Goal: Task Accomplishment & Management: Use online tool/utility

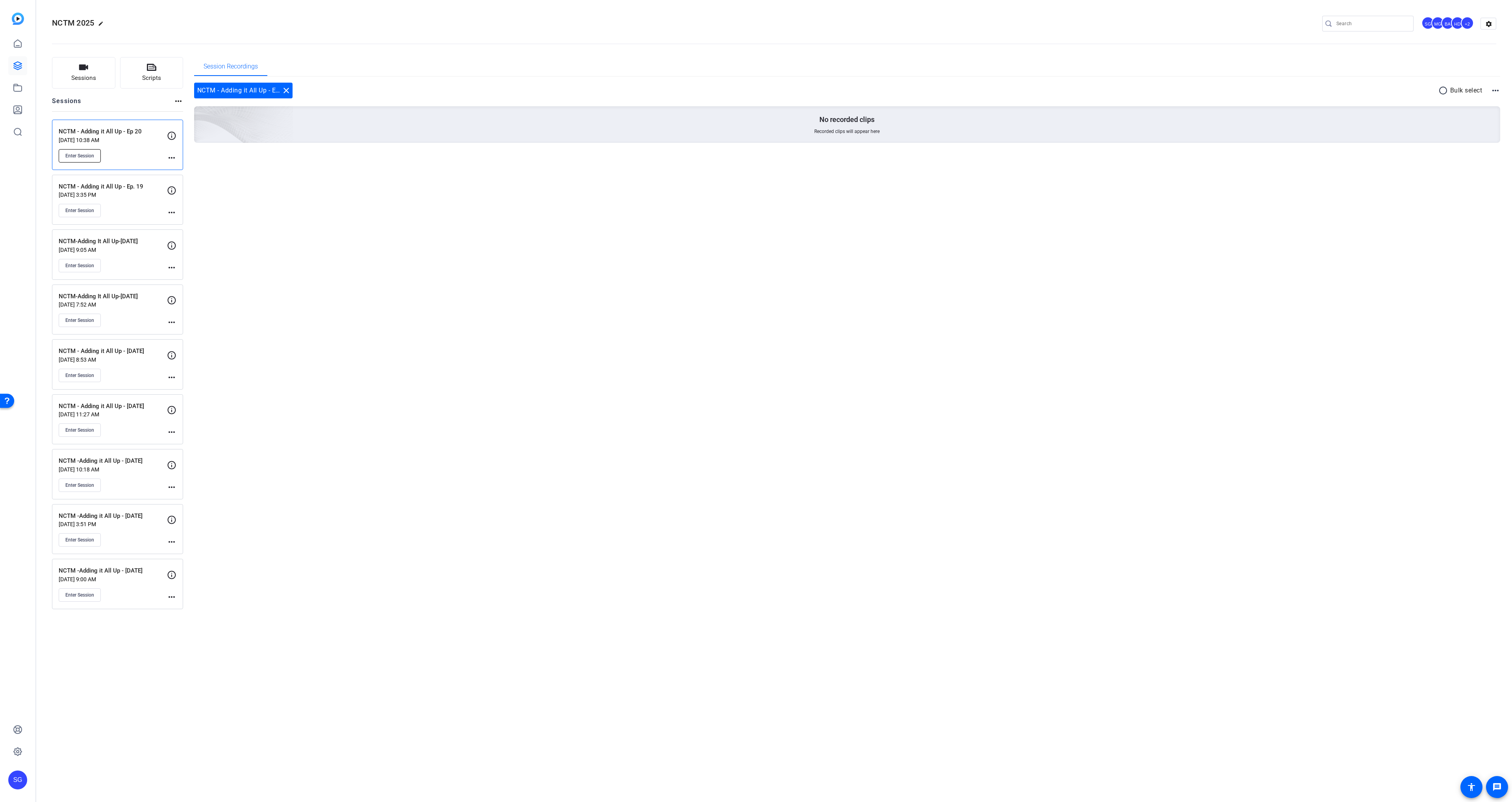
click at [92, 153] on span "Enter Session" at bounding box center [79, 155] width 29 height 6
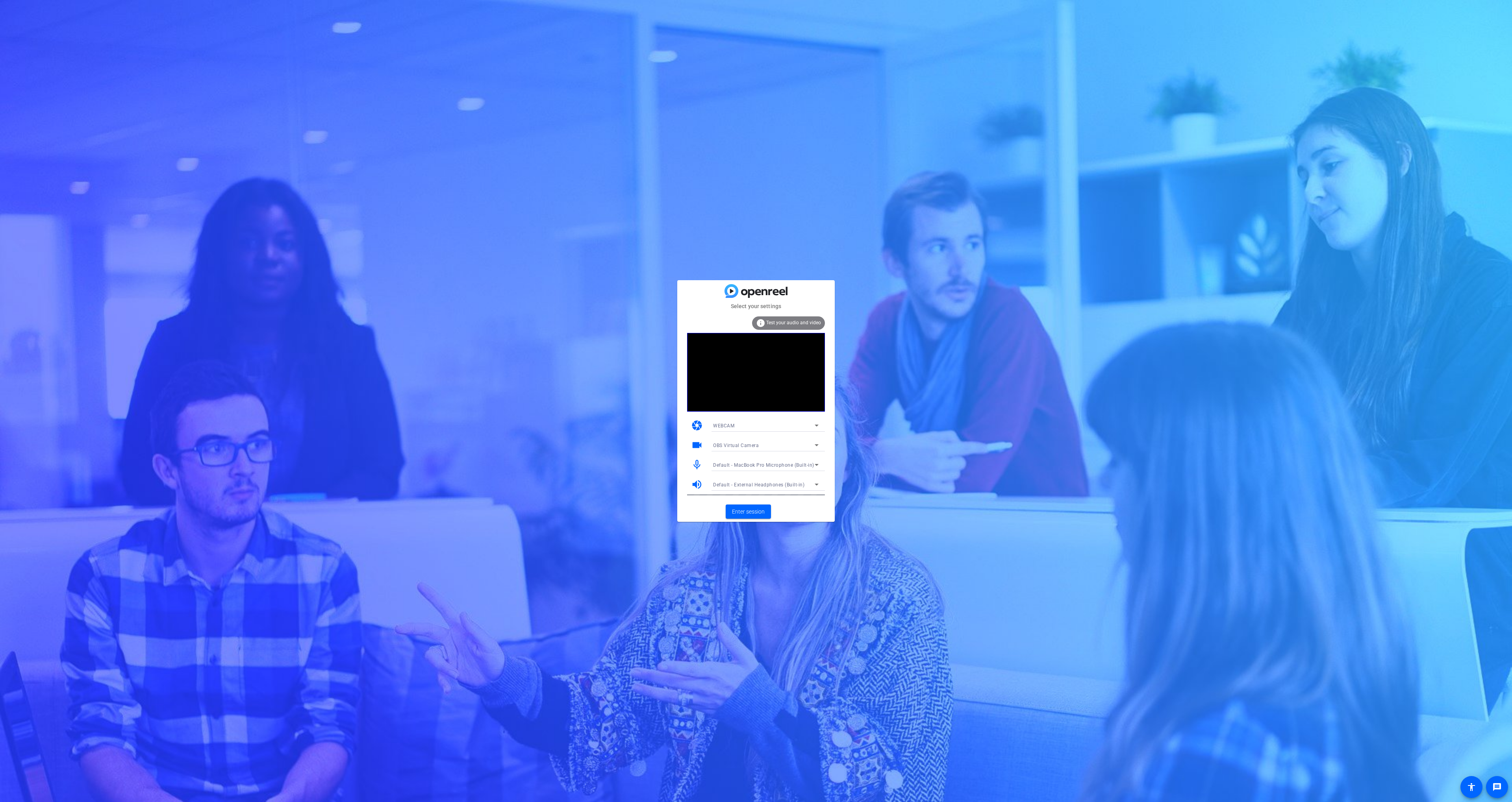
click at [738, 439] on div "OBS Virtual Camera" at bounding box center [766, 445] width 106 height 12
click at [738, 444] on div at bounding box center [756, 401] width 1512 height 802
click at [743, 448] on div "OBS Virtual Camera" at bounding box center [764, 445] width 102 height 10
click at [738, 469] on span "FaceTime HD Camera (3A71:F4B5)" at bounding box center [752, 473] width 79 height 9
click at [754, 512] on span "Enter session" at bounding box center [748, 512] width 33 height 8
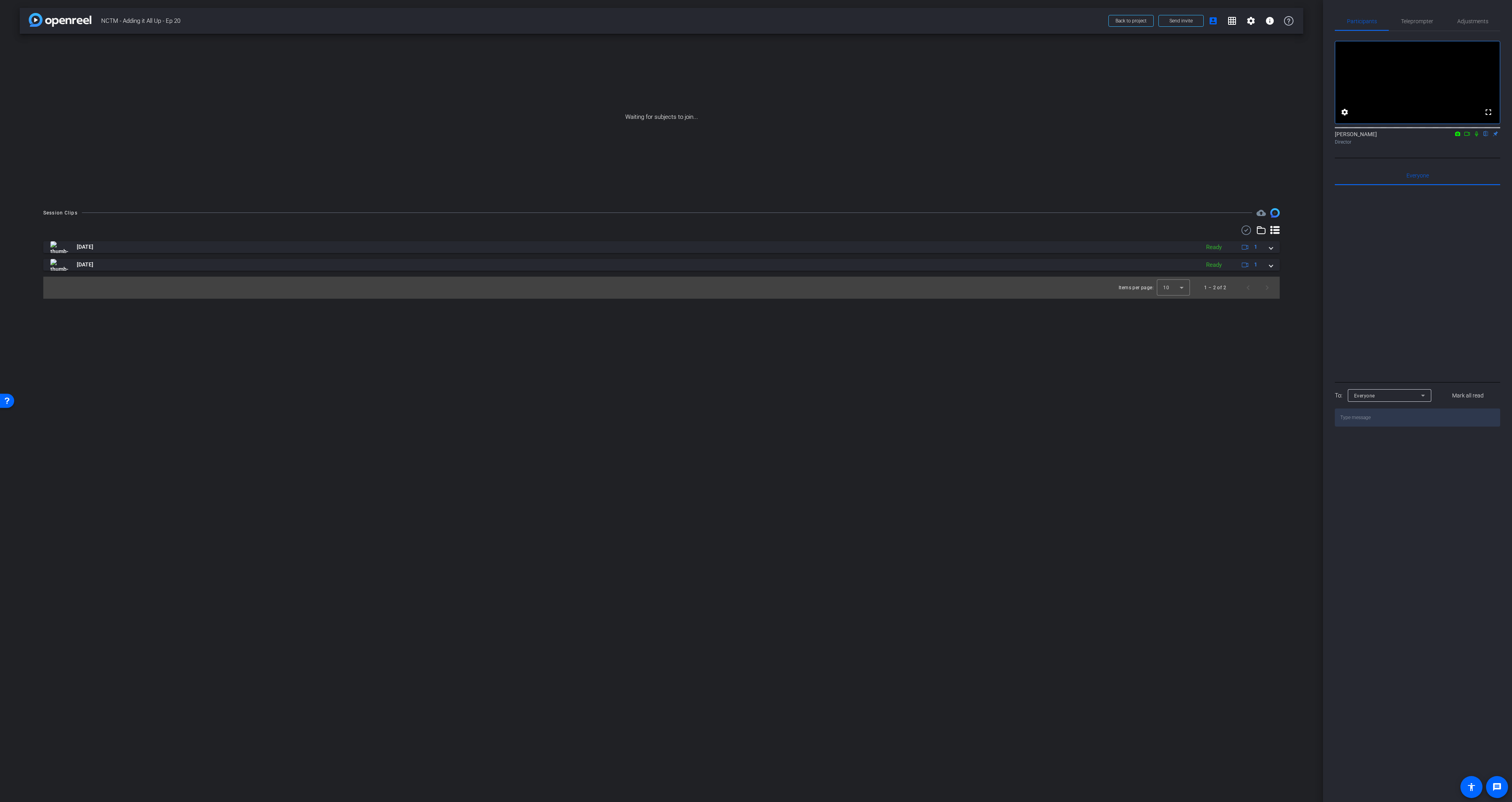
click at [1474, 137] on icon at bounding box center [1476, 133] width 6 height 5
click at [1469, 137] on icon at bounding box center [1467, 133] width 6 height 5
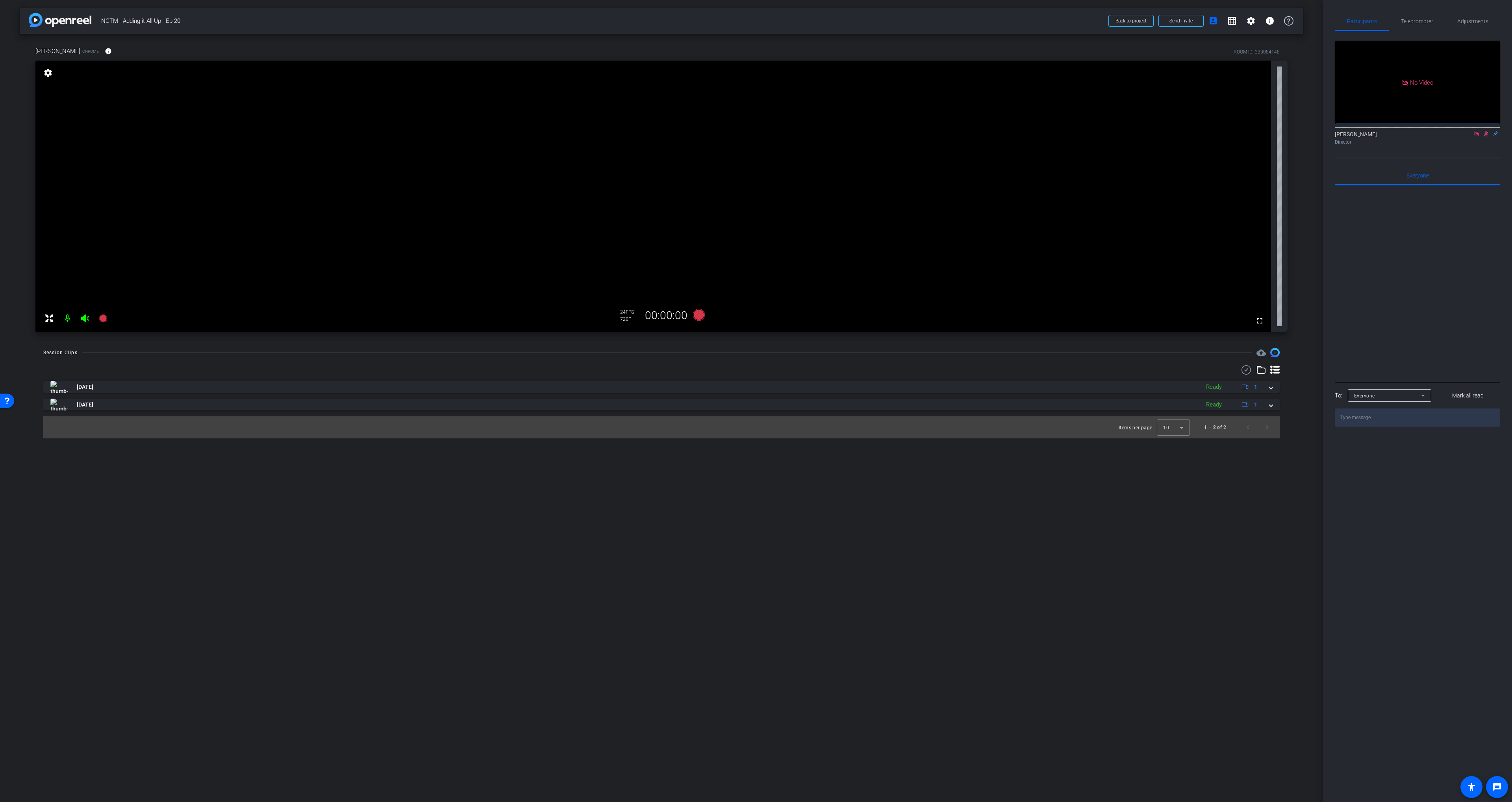
click at [1166, 248] on video at bounding box center [653, 196] width 1236 height 272
drag, startPoint x: 1484, startPoint y: 141, endPoint x: 1479, endPoint y: 142, distance: 5.1
click at [1484, 137] on icon at bounding box center [1486, 133] width 6 height 5
click at [1477, 136] on icon at bounding box center [1476, 133] width 4 height 4
click at [1467, 20] on span "Adjustments" at bounding box center [1473, 21] width 31 height 5
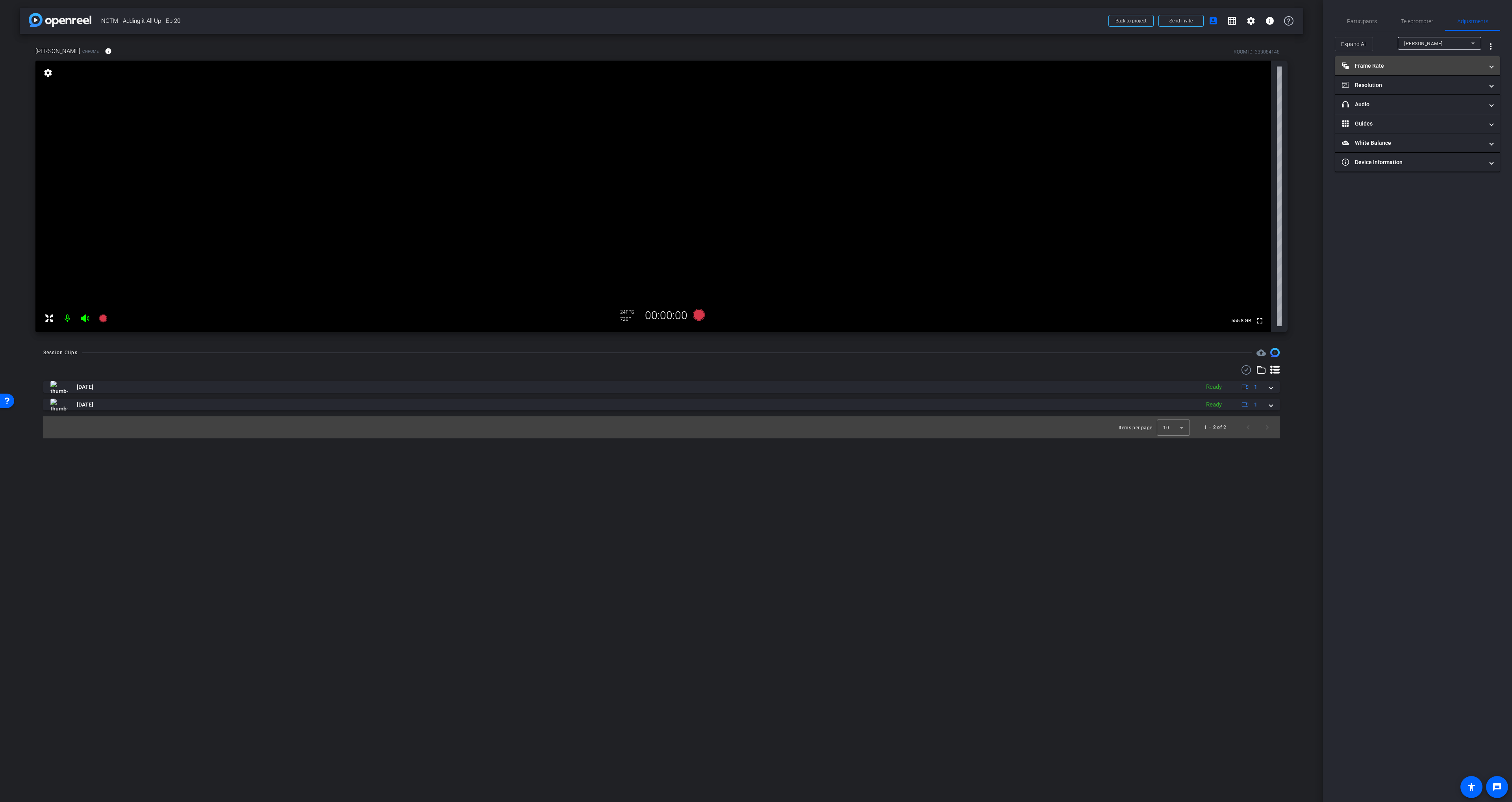
click at [1417, 66] on mat-panel-title "Frame Rate Frame Rate" at bounding box center [1412, 66] width 141 height 8
click at [1400, 113] on mat-expansion-panel-header "Resolution" at bounding box center [1418, 119] width 166 height 19
click at [1359, 18] on span "Participants" at bounding box center [1362, 21] width 30 height 19
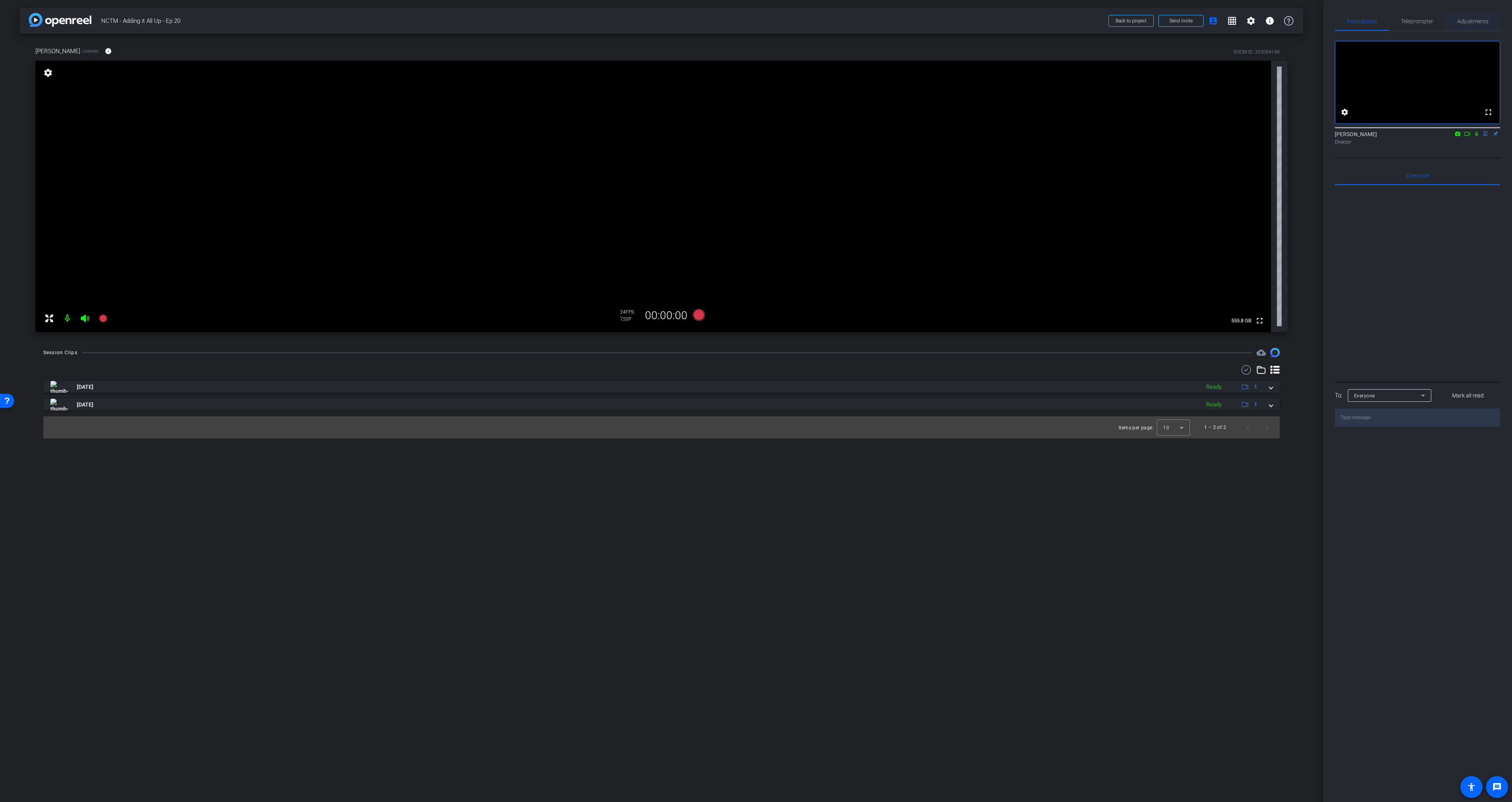
click at [1463, 26] on span "Adjustments" at bounding box center [1473, 21] width 31 height 19
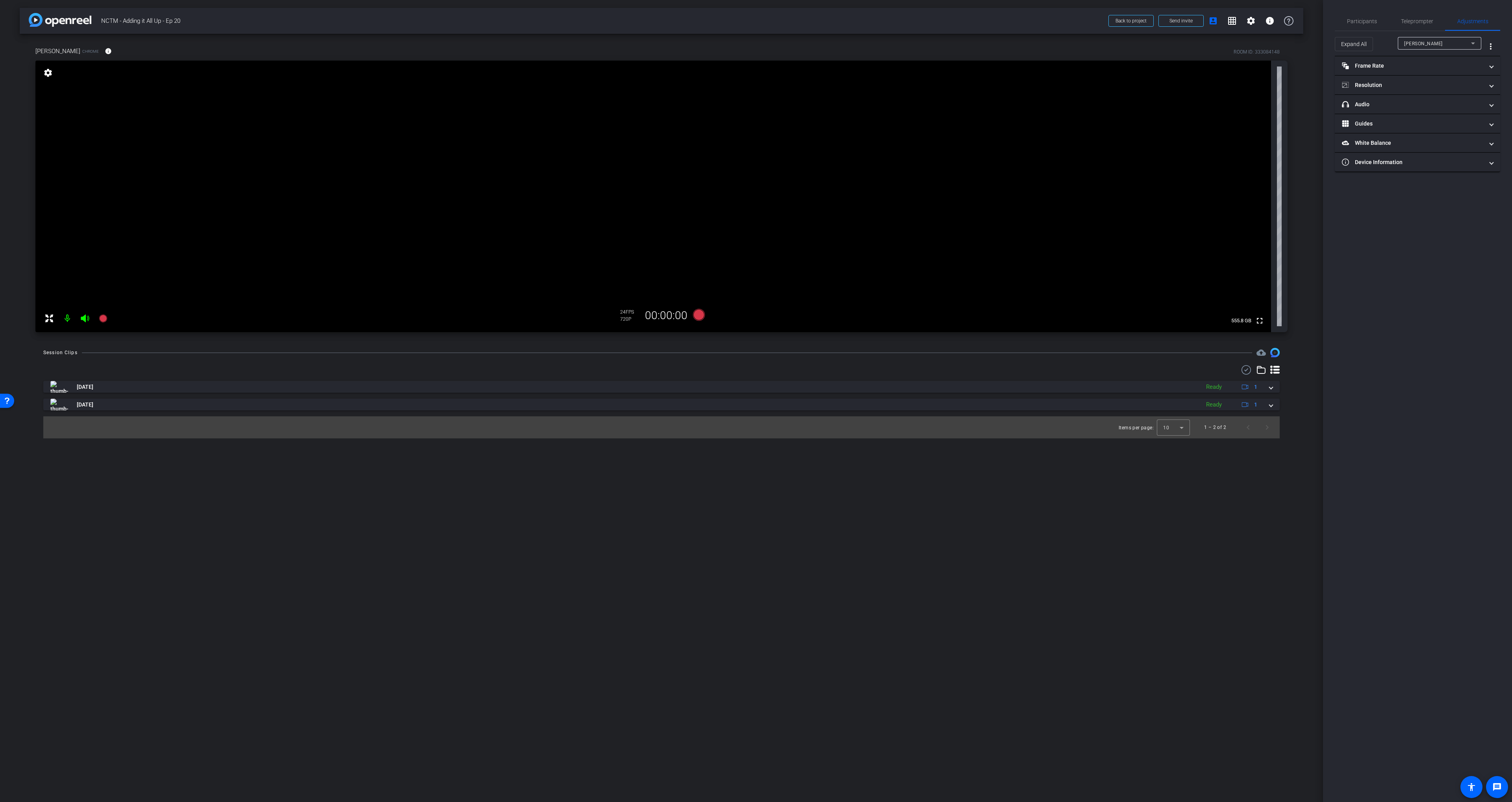
click at [1450, 45] on div "[PERSON_NAME]" at bounding box center [1437, 43] width 67 height 10
drag, startPoint x: 1449, startPoint y: 45, endPoint x: 1443, endPoint y: 45, distance: 6.0
click at [1449, 45] on div at bounding box center [756, 401] width 1512 height 802
click at [1410, 87] on mat-panel-title "Resolution" at bounding box center [1412, 85] width 141 height 8
click at [1416, 114] on div "1080" at bounding box center [1425, 114] width 29 height 13
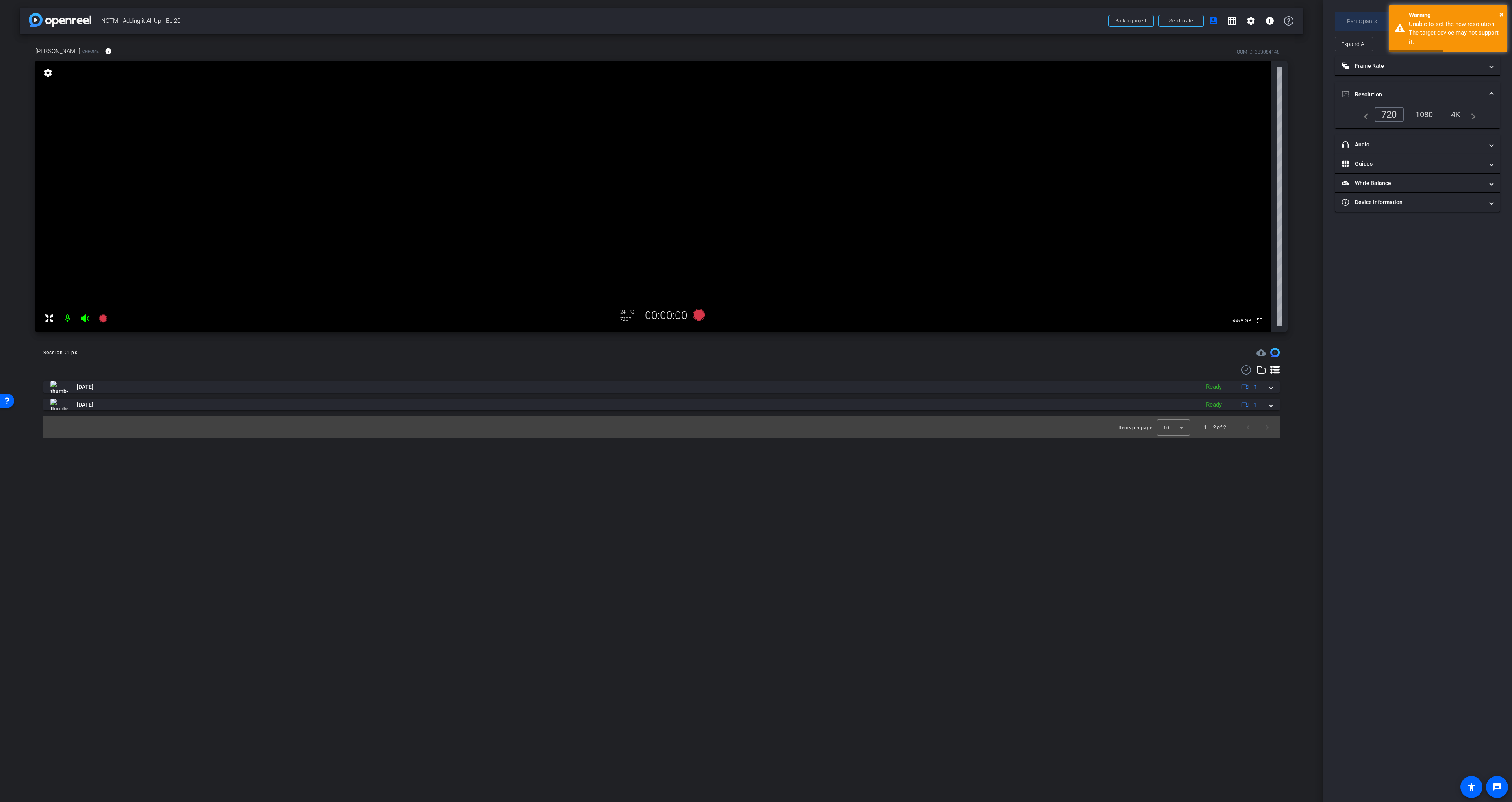
drag, startPoint x: 1366, startPoint y: 21, endPoint x: 1424, endPoint y: 24, distance: 58.1
click at [1366, 21] on span "Participants" at bounding box center [1362, 21] width 30 height 5
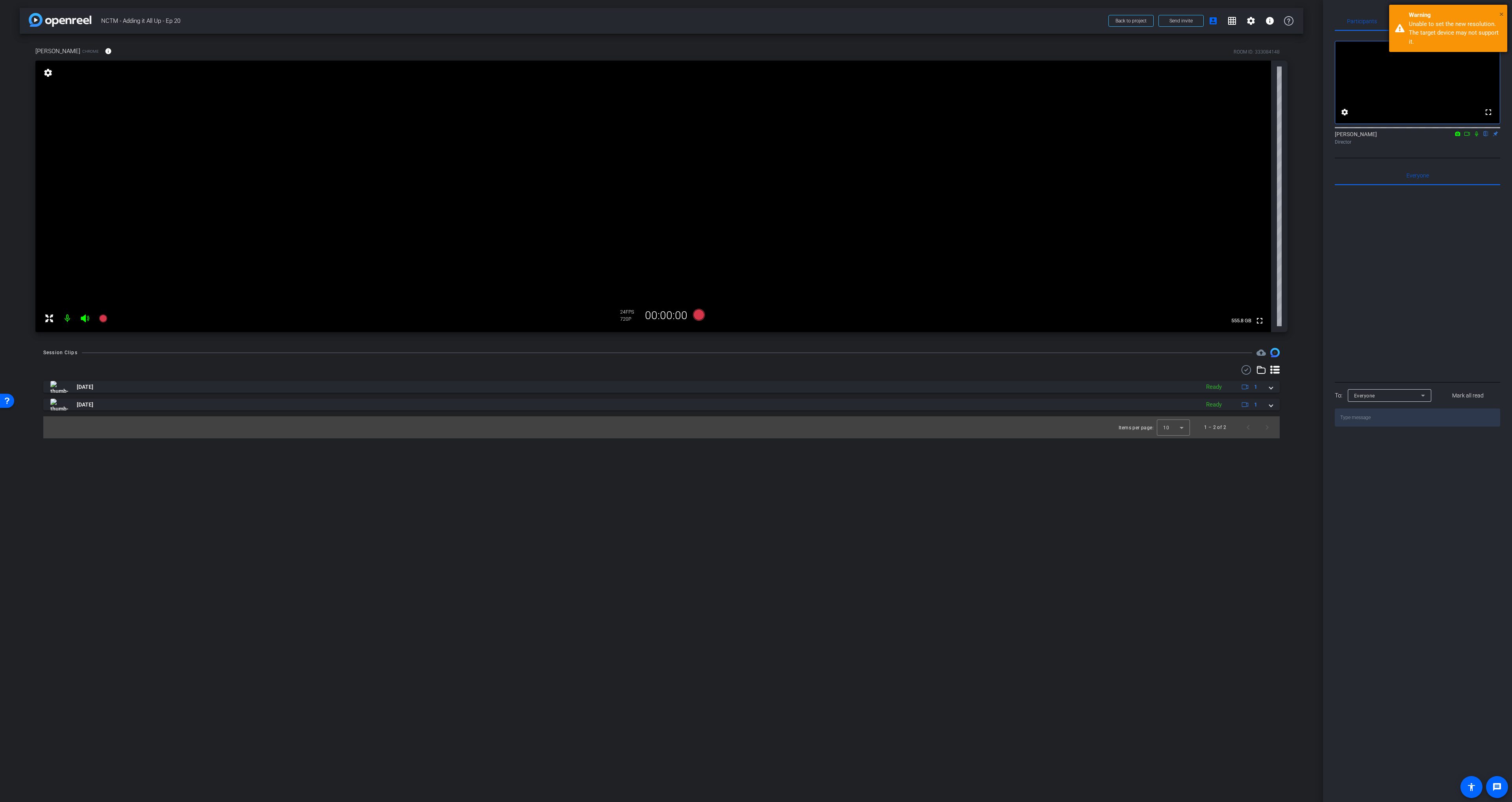
drag, startPoint x: 1500, startPoint y: 12, endPoint x: 1493, endPoint y: 17, distance: 8.6
click at [1500, 12] on span "×" at bounding box center [1501, 14] width 4 height 9
click at [751, 375] on div "[DATE] Ready 1 [DATE] Ready 1 Items per page: 10 1 – 2 of 2" at bounding box center [662, 402] width 1236 height 73
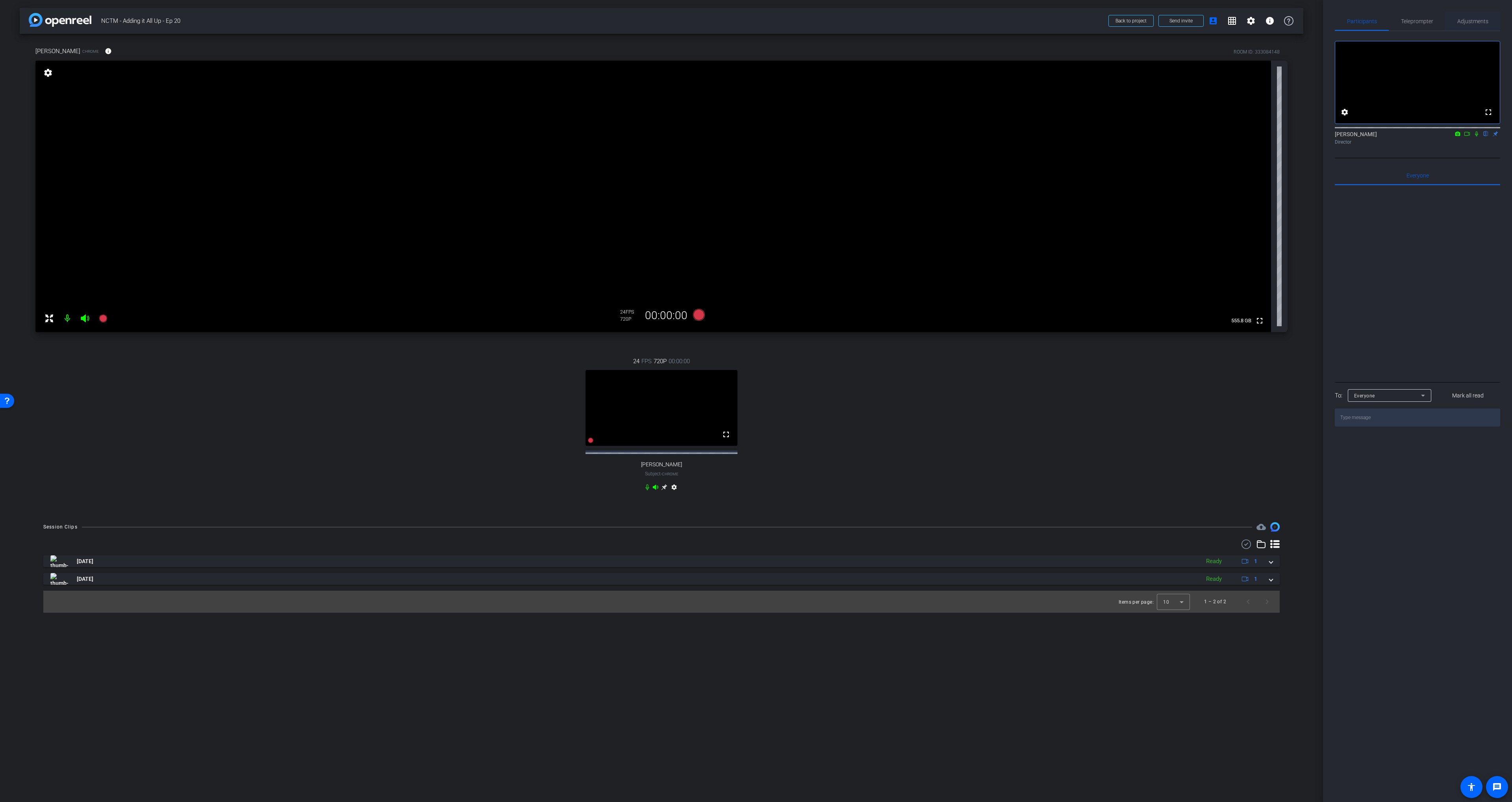
click at [1475, 26] on span "Adjustments" at bounding box center [1473, 21] width 31 height 19
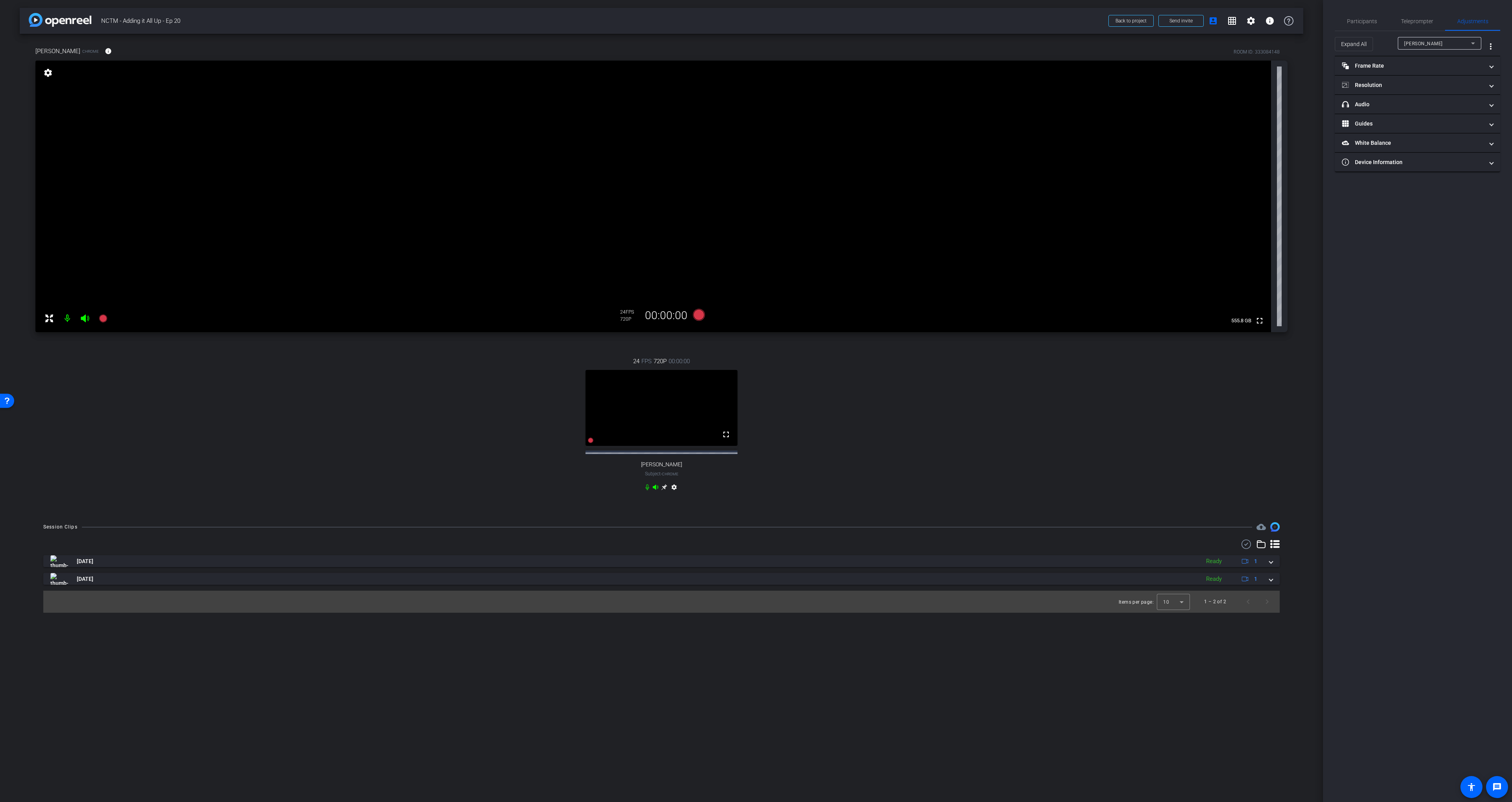
click at [1432, 45] on span "[PERSON_NAME]" at bounding box center [1423, 43] width 39 height 5
click at [1420, 69] on span "[PERSON_NAME]" at bounding box center [1424, 72] width 40 height 9
drag, startPoint x: 1386, startPoint y: 86, endPoint x: 1393, endPoint y: 87, distance: 7.1
click at [1386, 86] on mat-panel-title "Resolution" at bounding box center [1412, 85] width 141 height 8
click at [1427, 118] on div "1080" at bounding box center [1425, 114] width 29 height 13
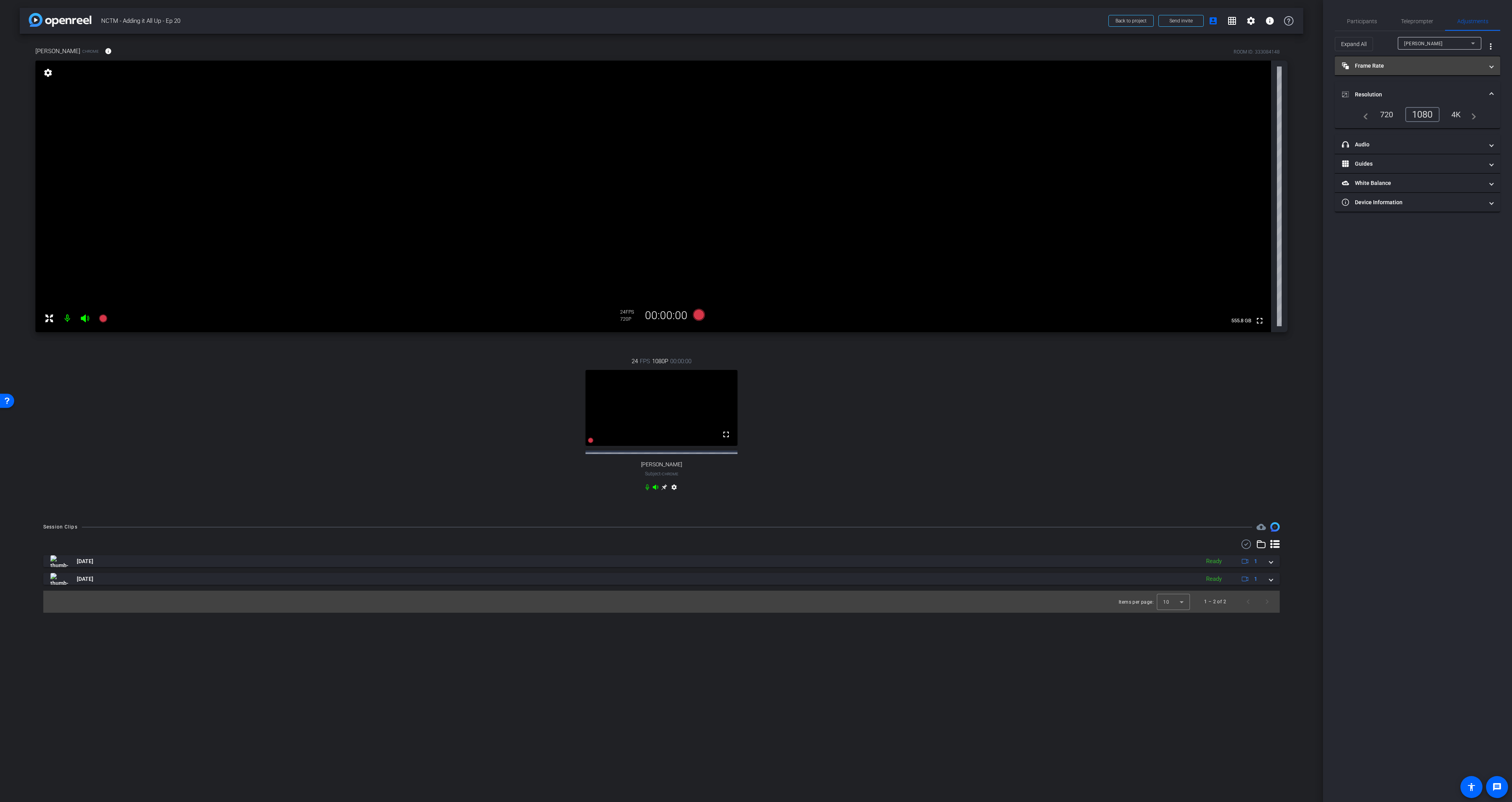
click at [1381, 62] on mat-panel-title "Frame Rate Frame Rate" at bounding box center [1412, 66] width 141 height 8
click at [1355, 19] on span "Participants" at bounding box center [1362, 21] width 30 height 5
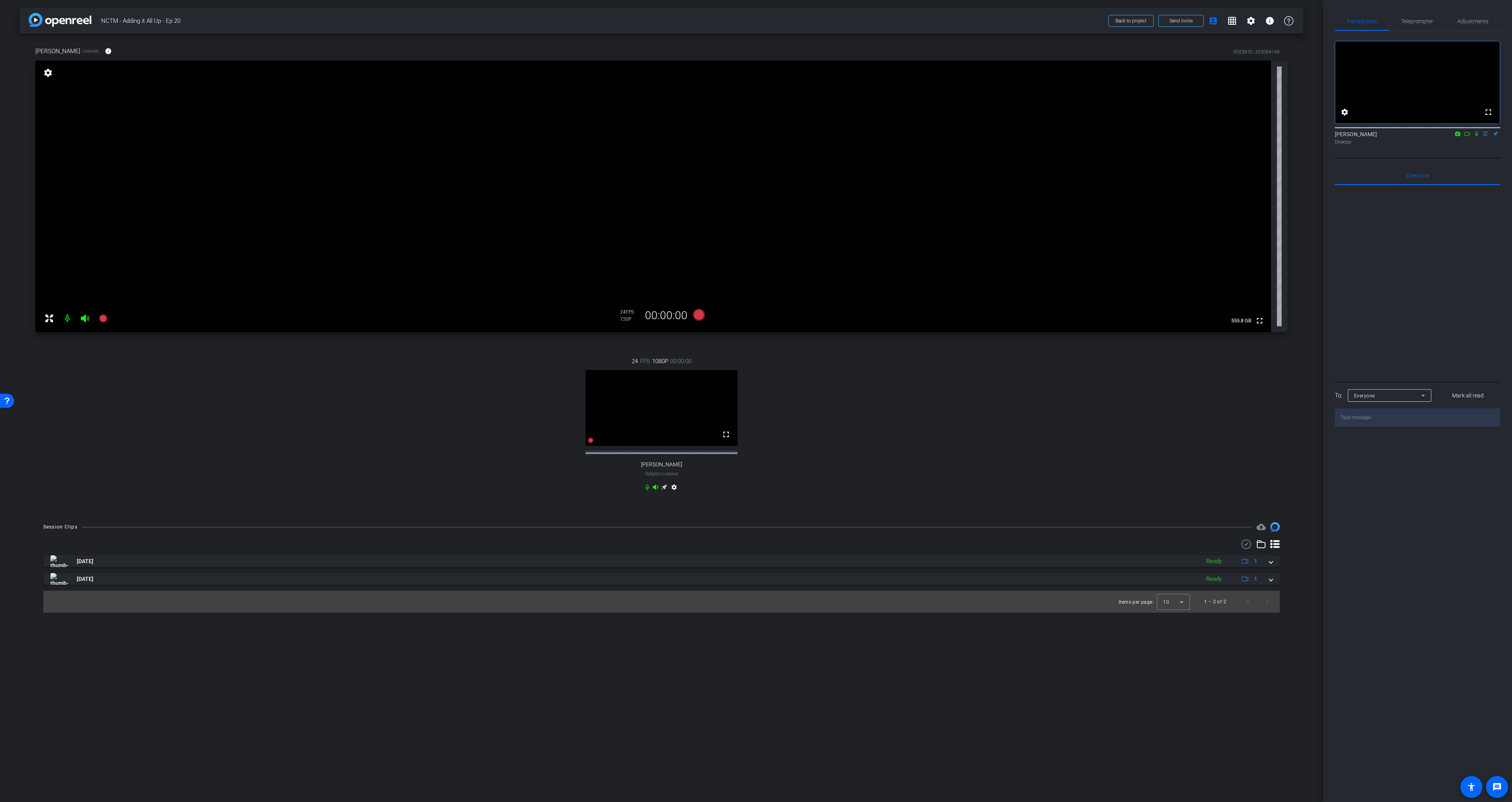
click at [811, 429] on div "24 FPS 1080P 00:00:00 fullscreen [PERSON_NAME] Subject - Chrome settings" at bounding box center [661, 425] width 1252 height 163
drag, startPoint x: 663, startPoint y: 495, endPoint x: 669, endPoint y: 495, distance: 6.0
click at [663, 490] on icon at bounding box center [664, 487] width 6 height 6
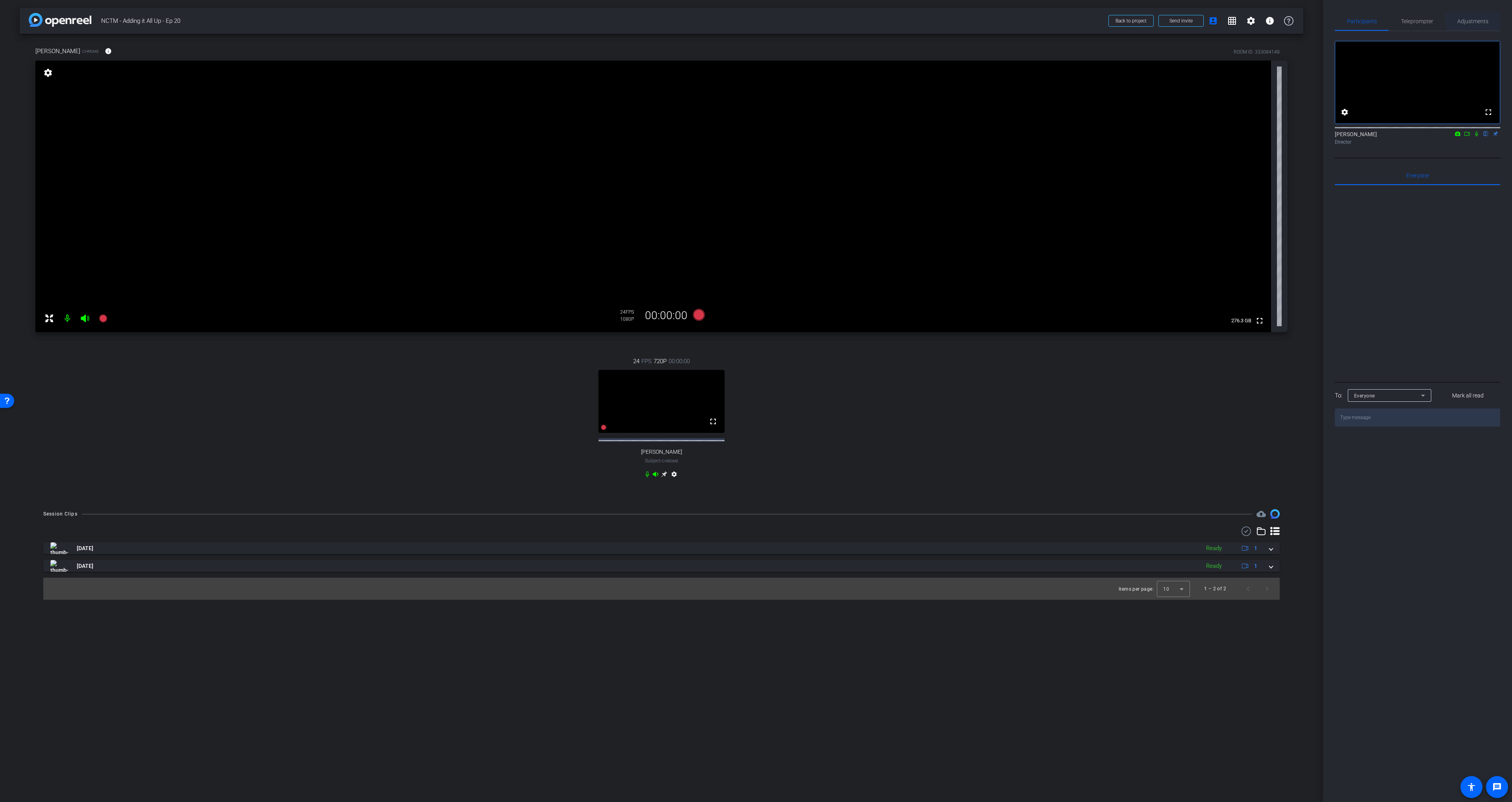
click at [1454, 21] on div "Adjustments" at bounding box center [1473, 21] width 55 height 19
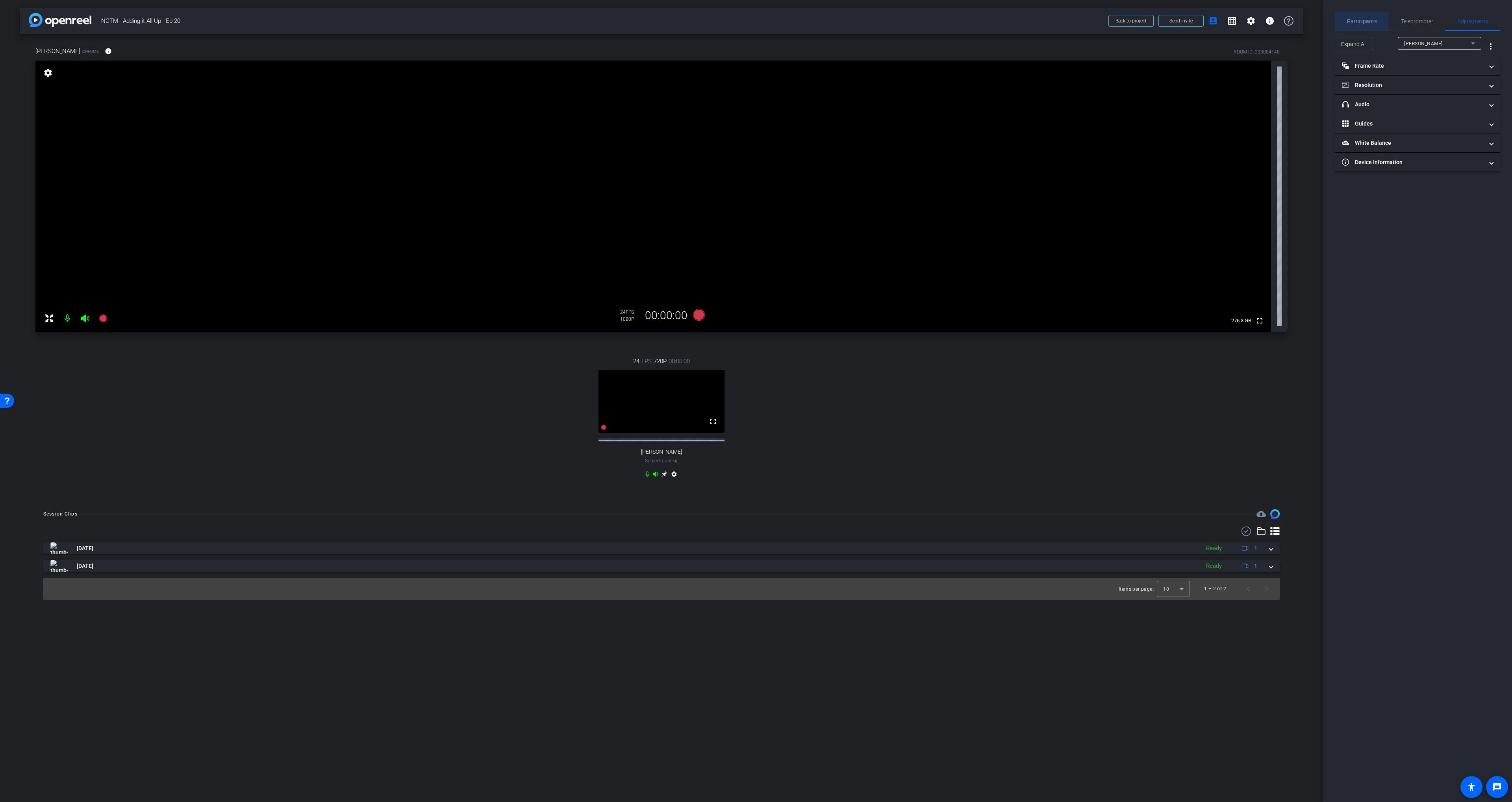
click at [1356, 15] on span "Participants" at bounding box center [1362, 21] width 30 height 19
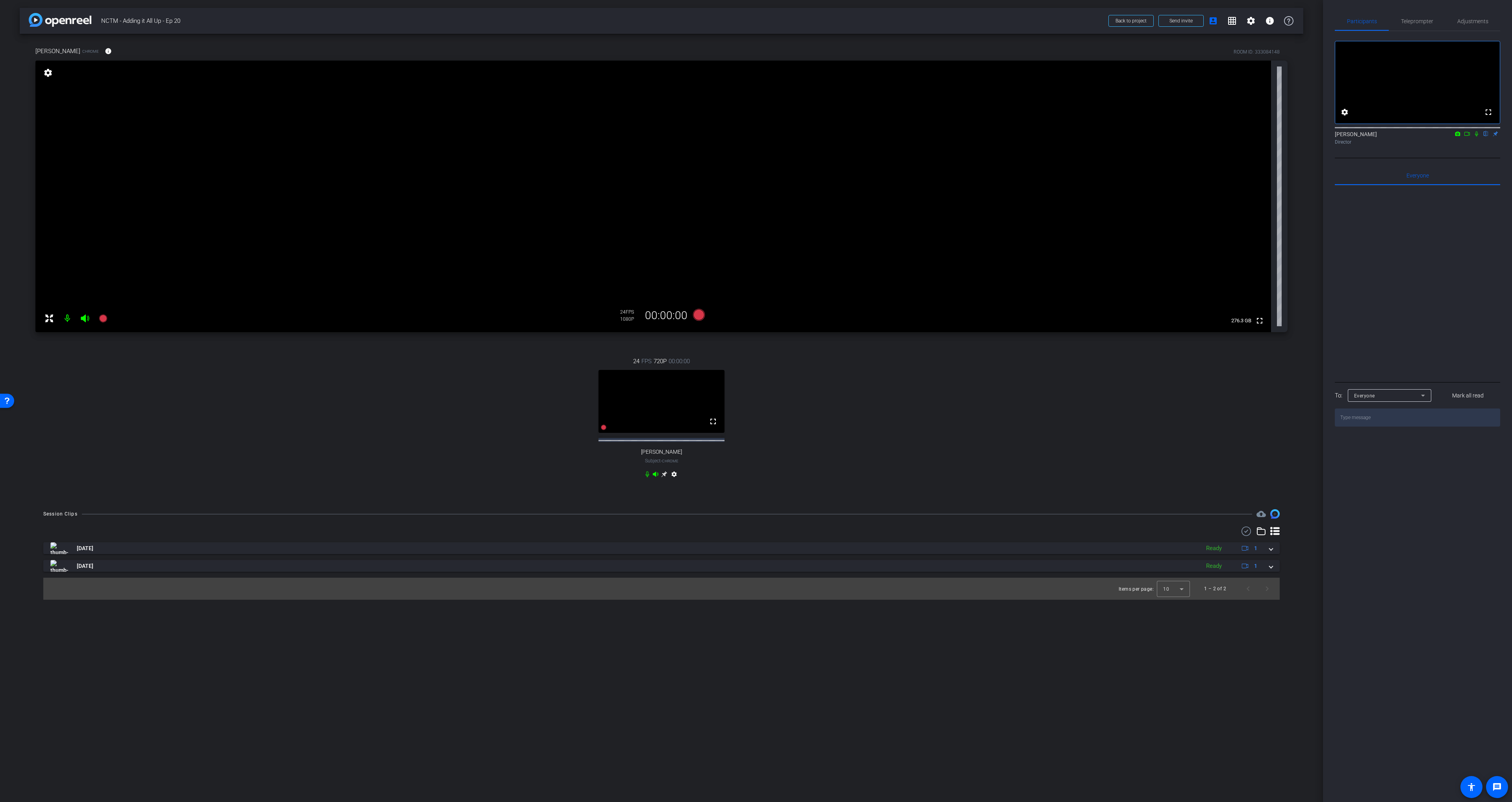
click at [1054, 361] on div "24 FPS 720P 00:00:00 fullscreen [PERSON_NAME] Subject - Chrome settings" at bounding box center [661, 418] width 1252 height 150
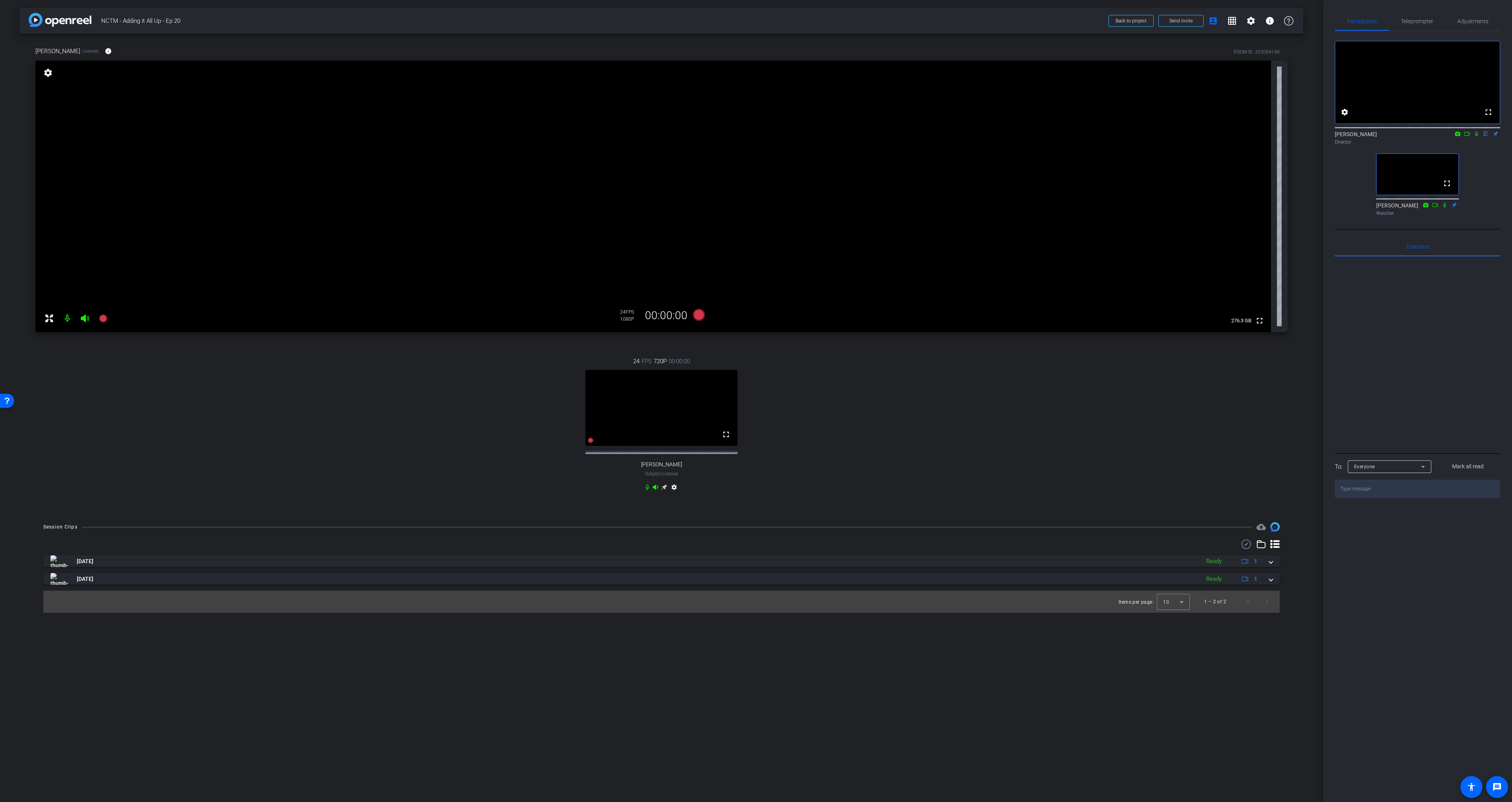
click at [1479, 191] on div "fullscreen settings [PERSON_NAME] flip Director fullscreen [PERSON_NAME] Watcher" at bounding box center [1418, 125] width 166 height 188
drag, startPoint x: 1423, startPoint y: 15, endPoint x: 1429, endPoint y: 16, distance: 6.1
click at [1423, 15] on span "Teleprompter" at bounding box center [1417, 21] width 32 height 19
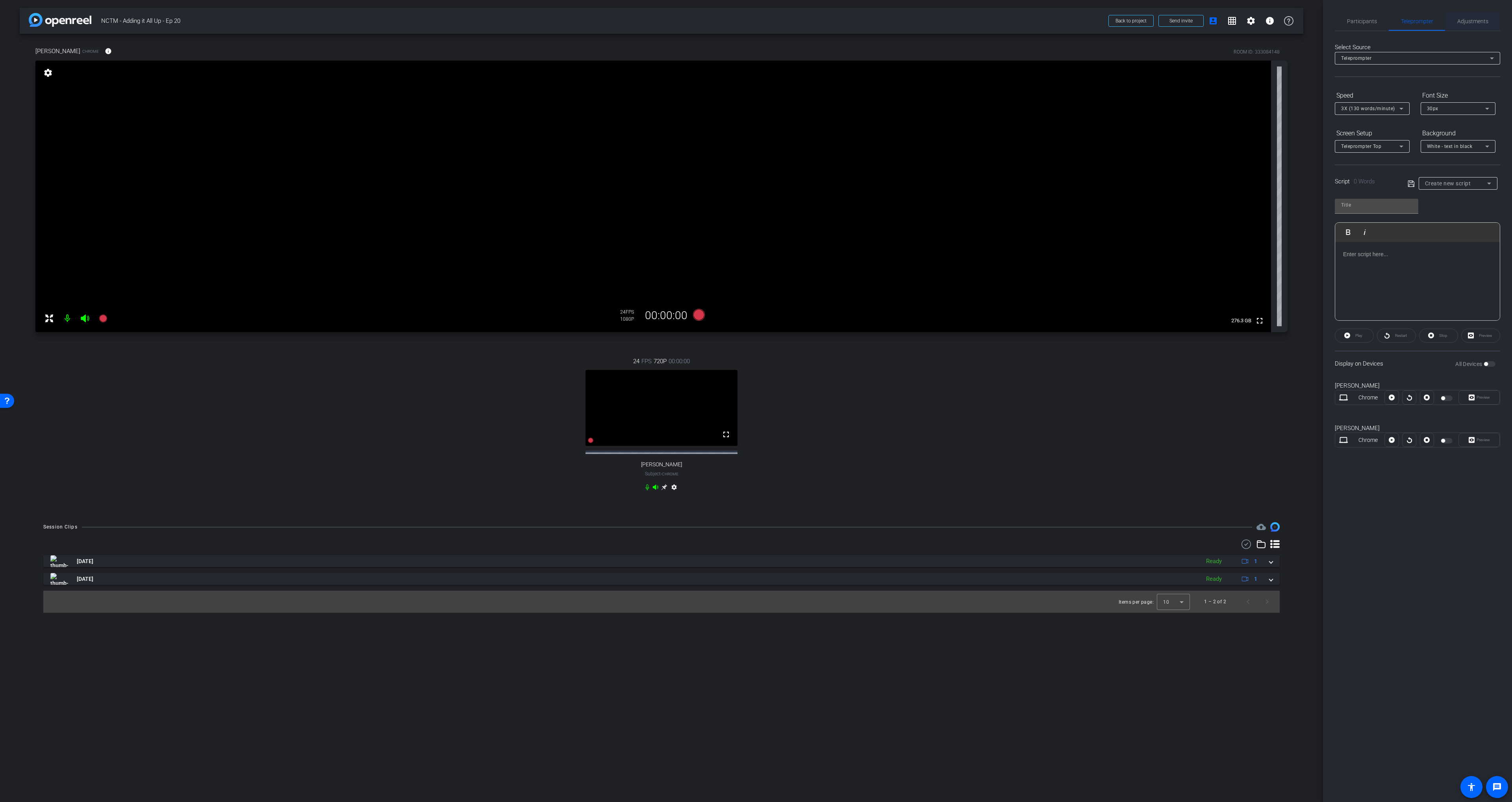
click at [1473, 23] on span "Adjustments" at bounding box center [1473, 21] width 31 height 5
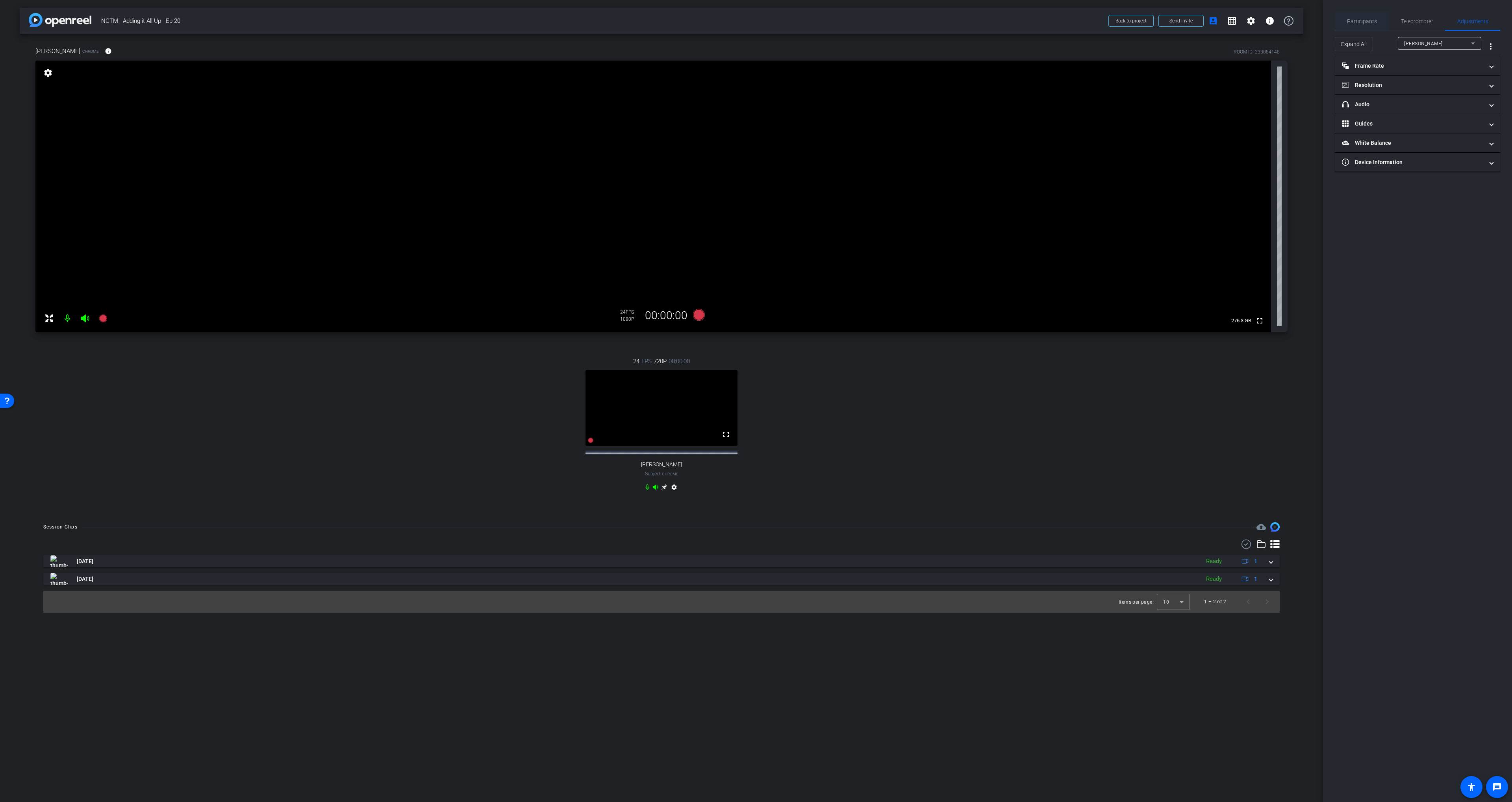
click at [1360, 19] on span "Participants" at bounding box center [1362, 21] width 30 height 5
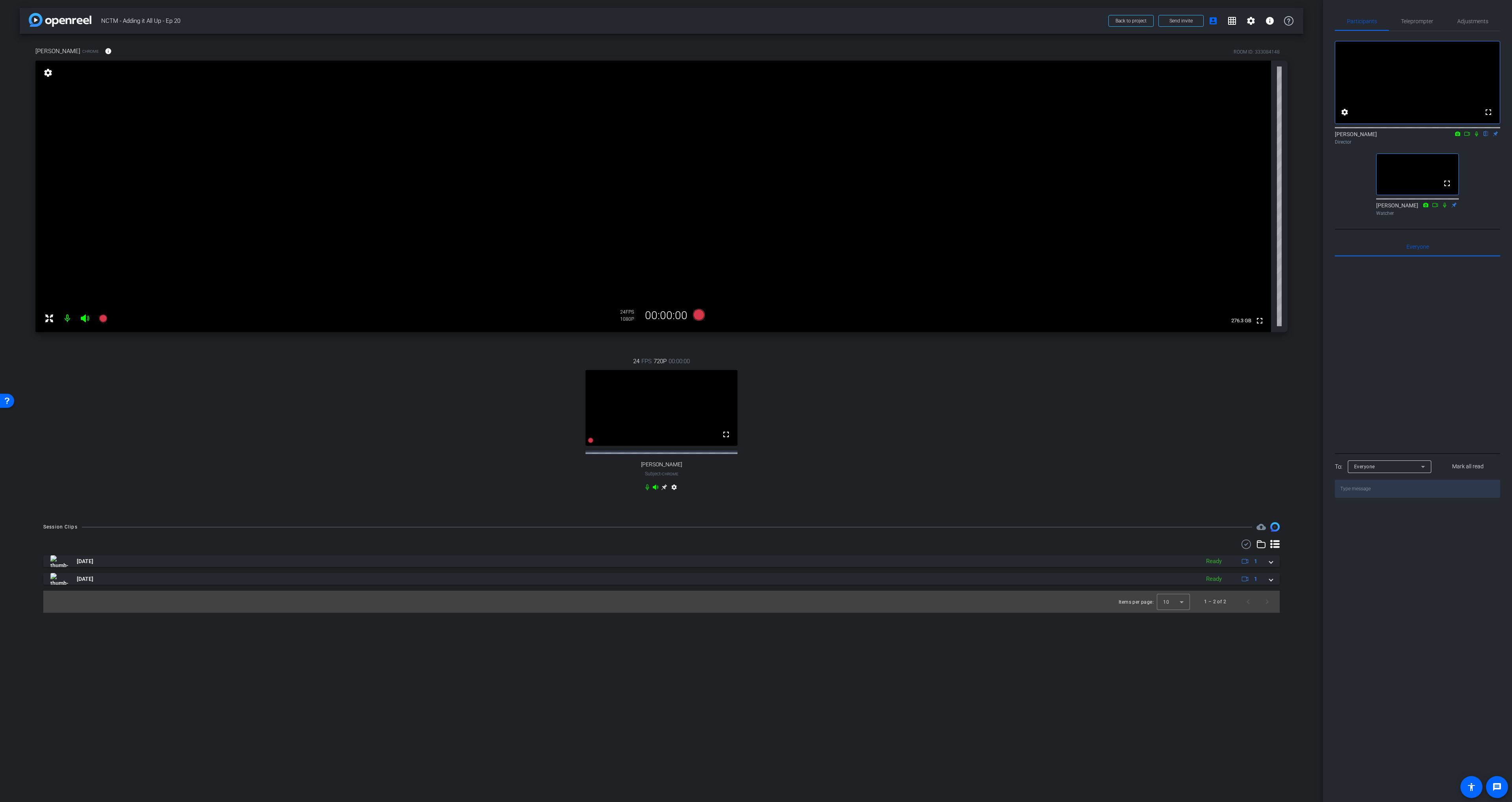
click at [1443, 208] on icon at bounding box center [1445, 205] width 6 height 5
click at [104, 52] on mat-icon "info" at bounding box center [108, 51] width 7 height 7
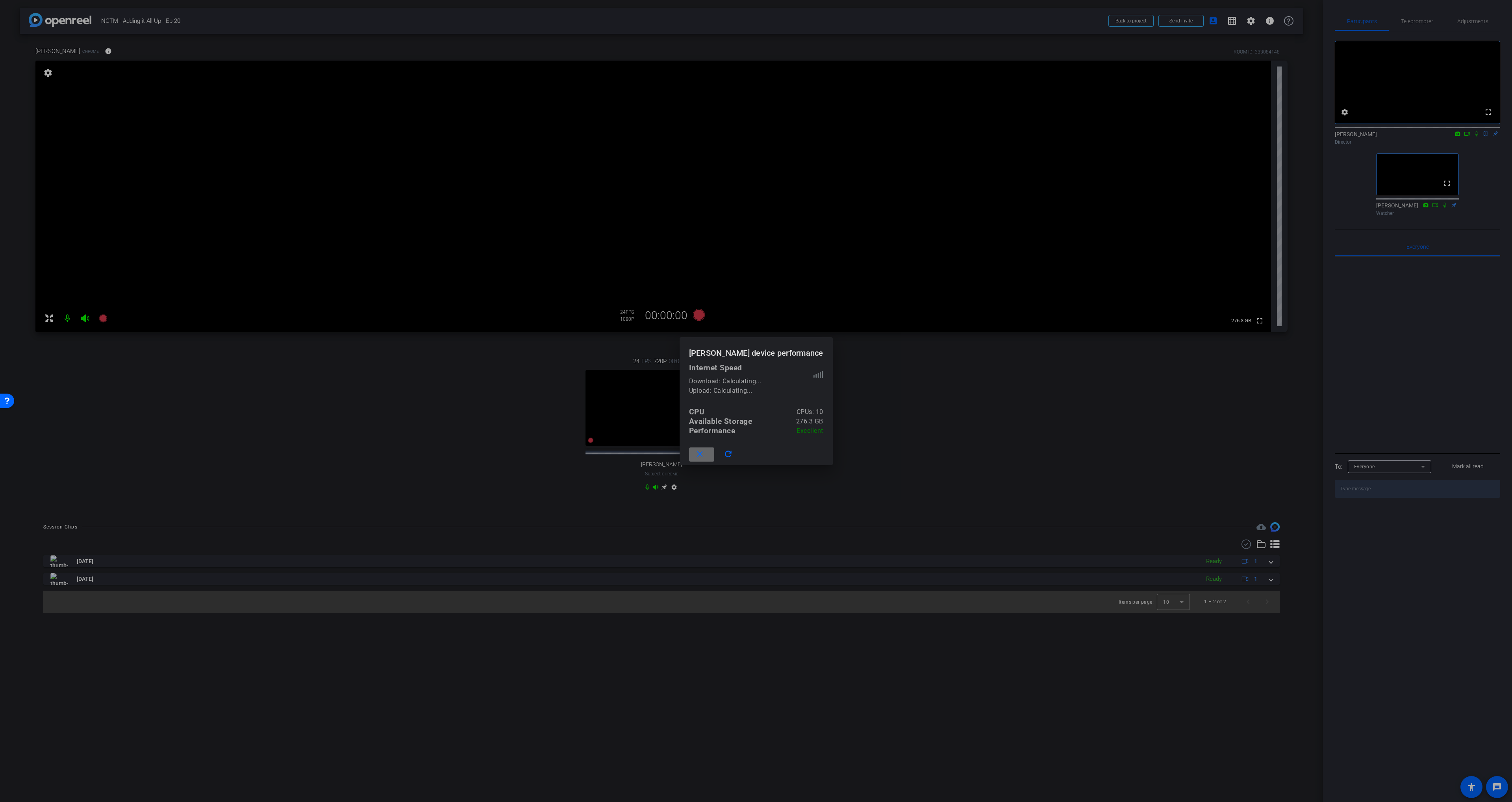
click at [705, 454] on mat-icon "close" at bounding box center [700, 454] width 10 height 10
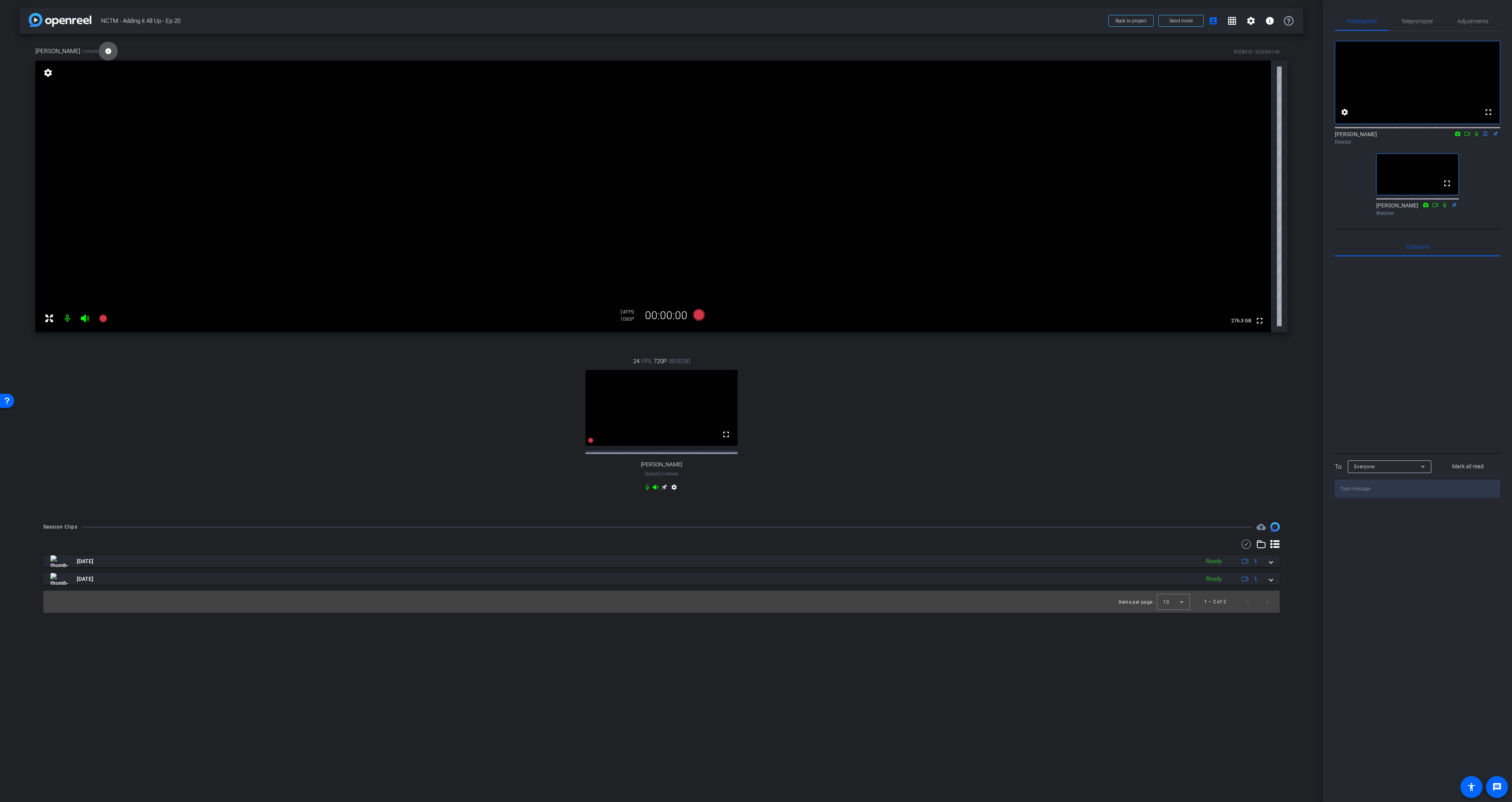
click at [666, 490] on icon at bounding box center [664, 487] width 6 height 6
click at [113, 52] on span at bounding box center [108, 51] width 19 height 19
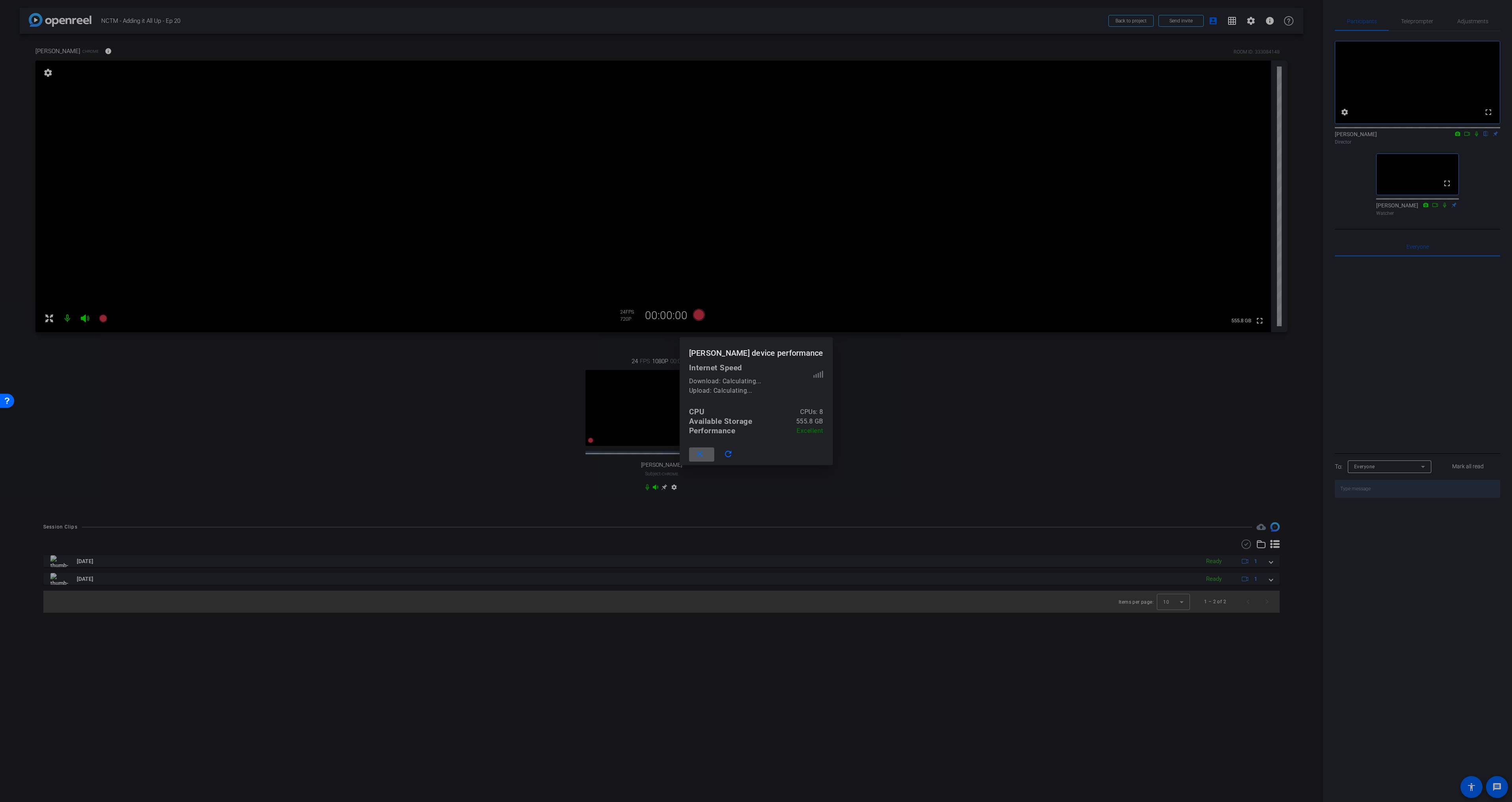
click at [697, 454] on mat-icon "close" at bounding box center [700, 454] width 10 height 10
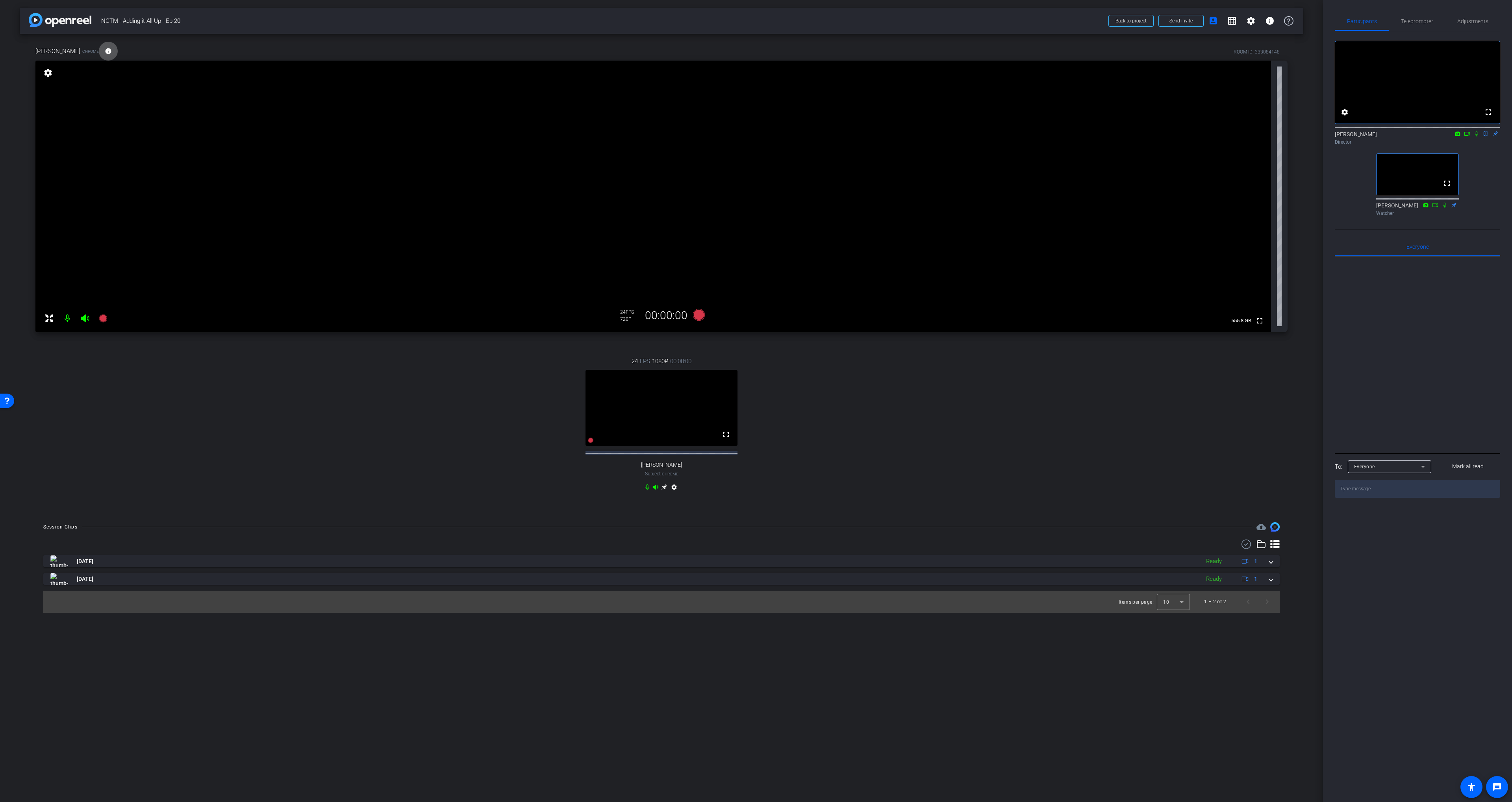
click at [666, 490] on icon at bounding box center [664, 487] width 6 height 6
click at [1461, 17] on span "Adjustments" at bounding box center [1473, 21] width 31 height 19
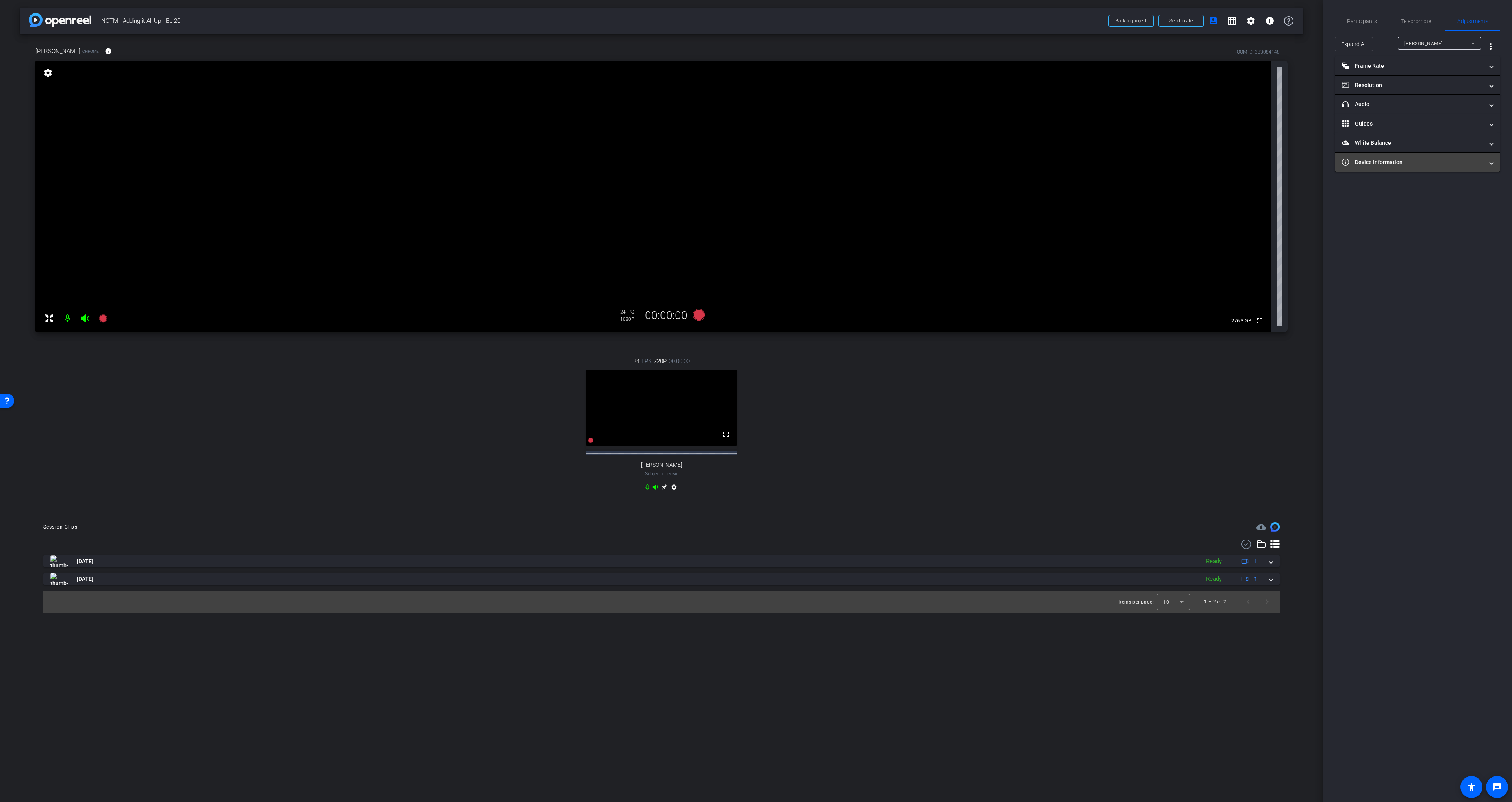
click at [1382, 167] on mat-expansion-panel-header "Device Information" at bounding box center [1418, 162] width 166 height 19
click at [1421, 42] on span "[PERSON_NAME]" at bounding box center [1423, 43] width 39 height 5
click at [1418, 70] on span "[PERSON_NAME]" at bounding box center [1424, 72] width 40 height 9
click at [1417, 42] on span "[PERSON_NAME]" at bounding box center [1423, 43] width 39 height 5
drag, startPoint x: 1418, startPoint y: 56, endPoint x: 1411, endPoint y: 46, distance: 12.2
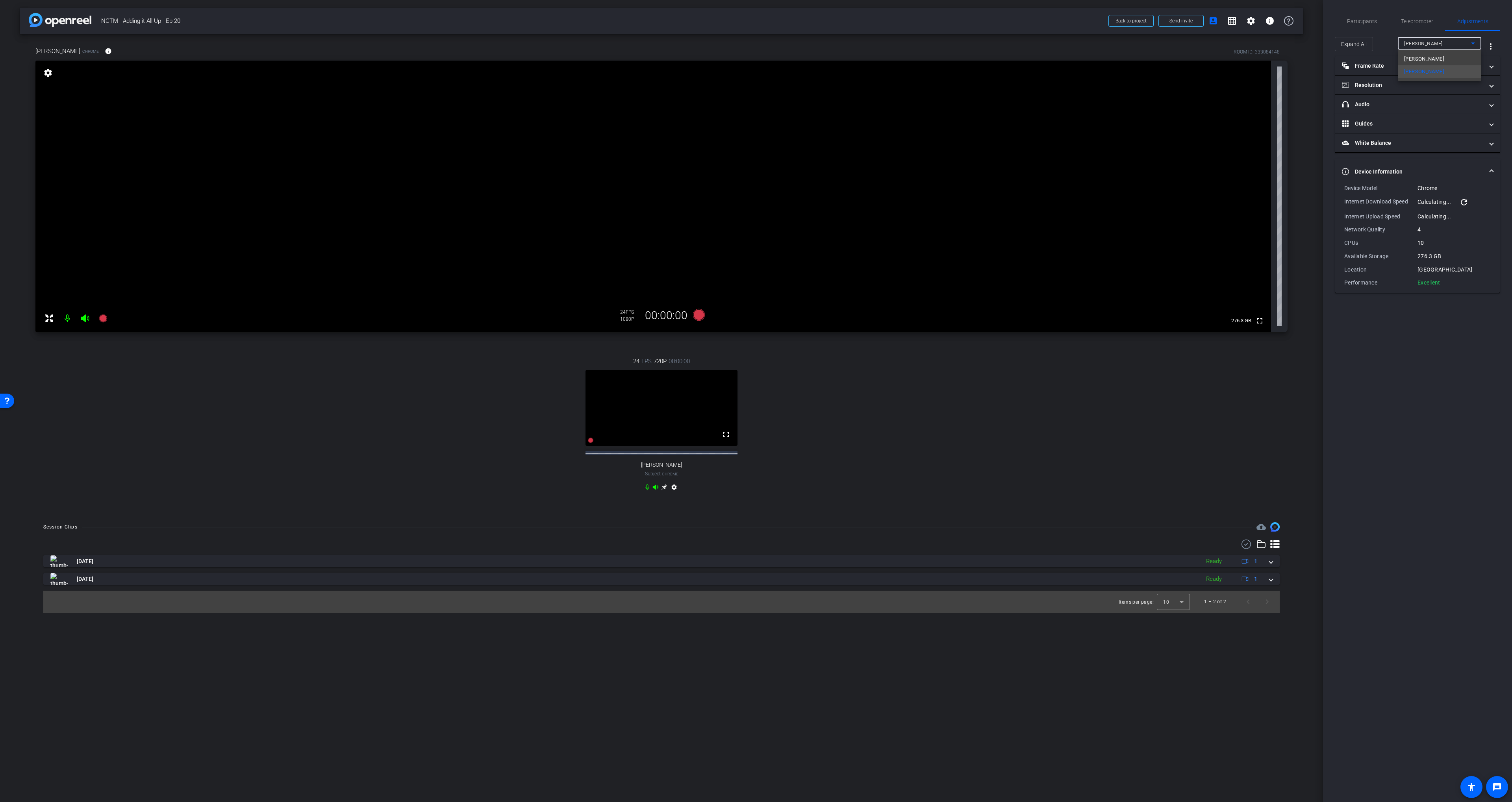
click at [1418, 56] on span "[PERSON_NAME]" at bounding box center [1424, 59] width 40 height 9
click at [1378, 21] on div "Participants" at bounding box center [1362, 21] width 54 height 19
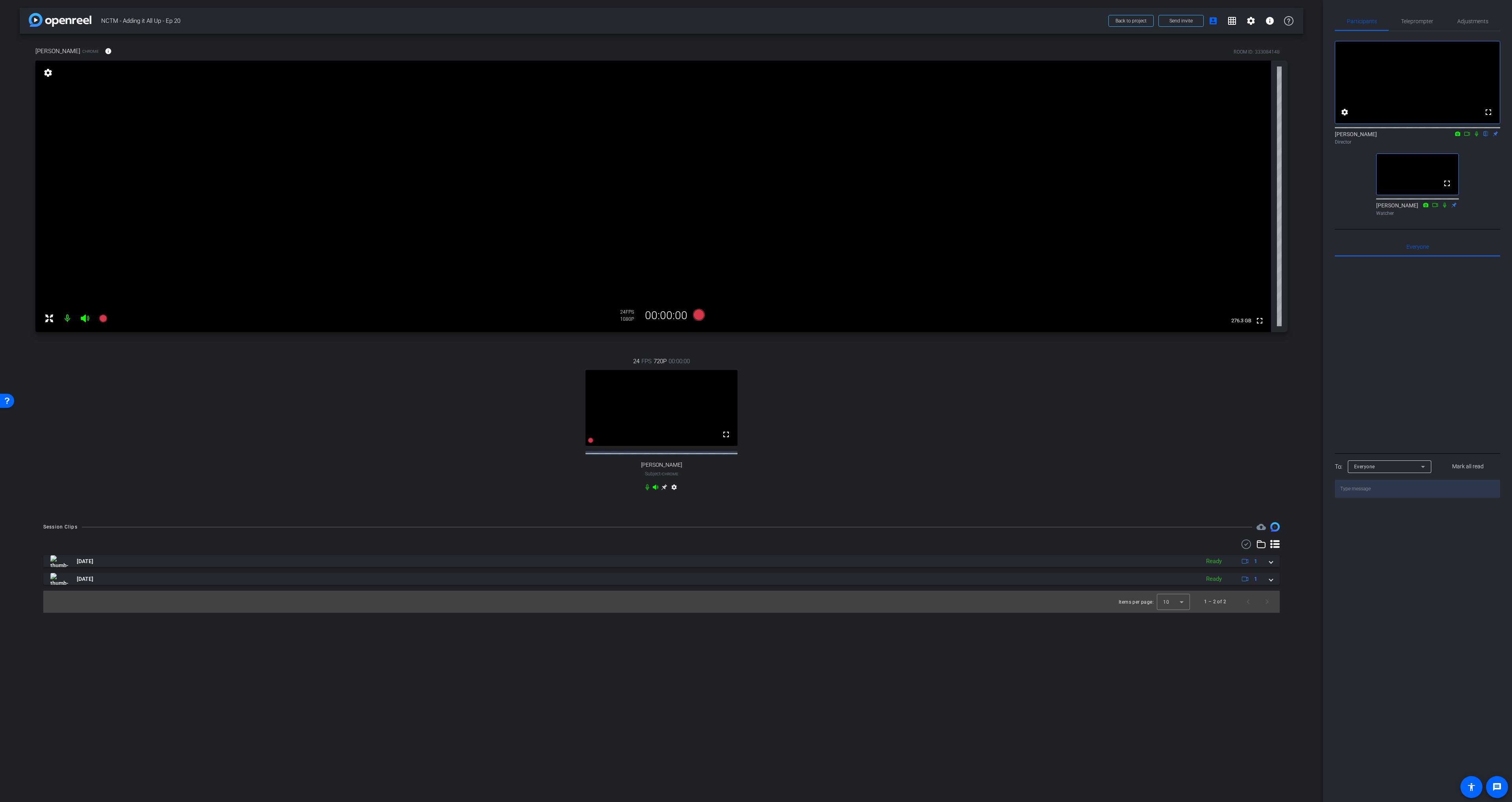
click at [1266, 51] on div "ROOM ID: 333084148" at bounding box center [1257, 52] width 46 height 7
click at [1180, 49] on div "[PERSON_NAME] Chrome info ROOM ID: 333084148" at bounding box center [661, 51] width 1252 height 19
click at [1186, 20] on span "Send invite" at bounding box center [1181, 21] width 23 height 6
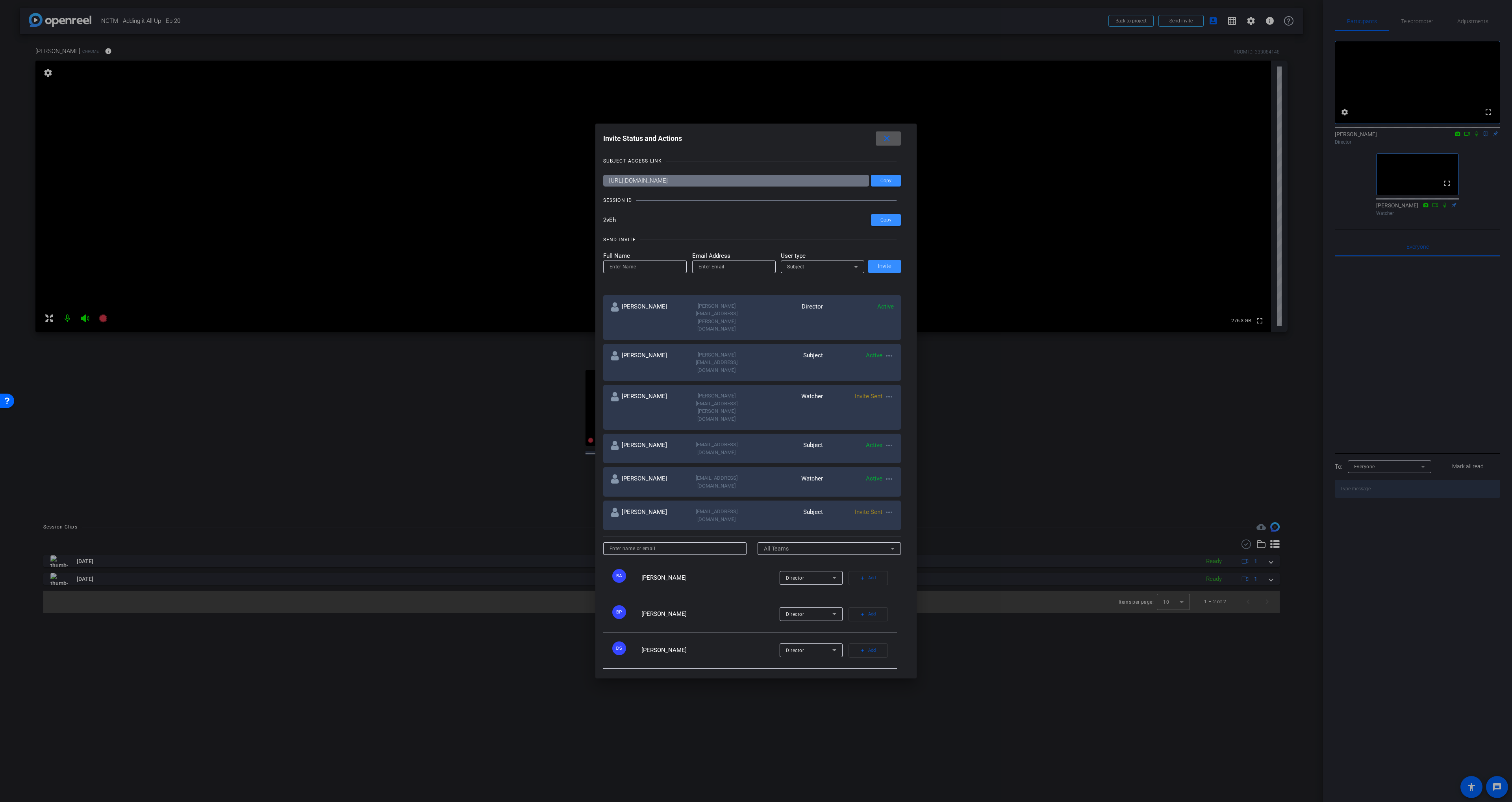
click at [886, 144] on mat-icon "close" at bounding box center [887, 138] width 10 height 10
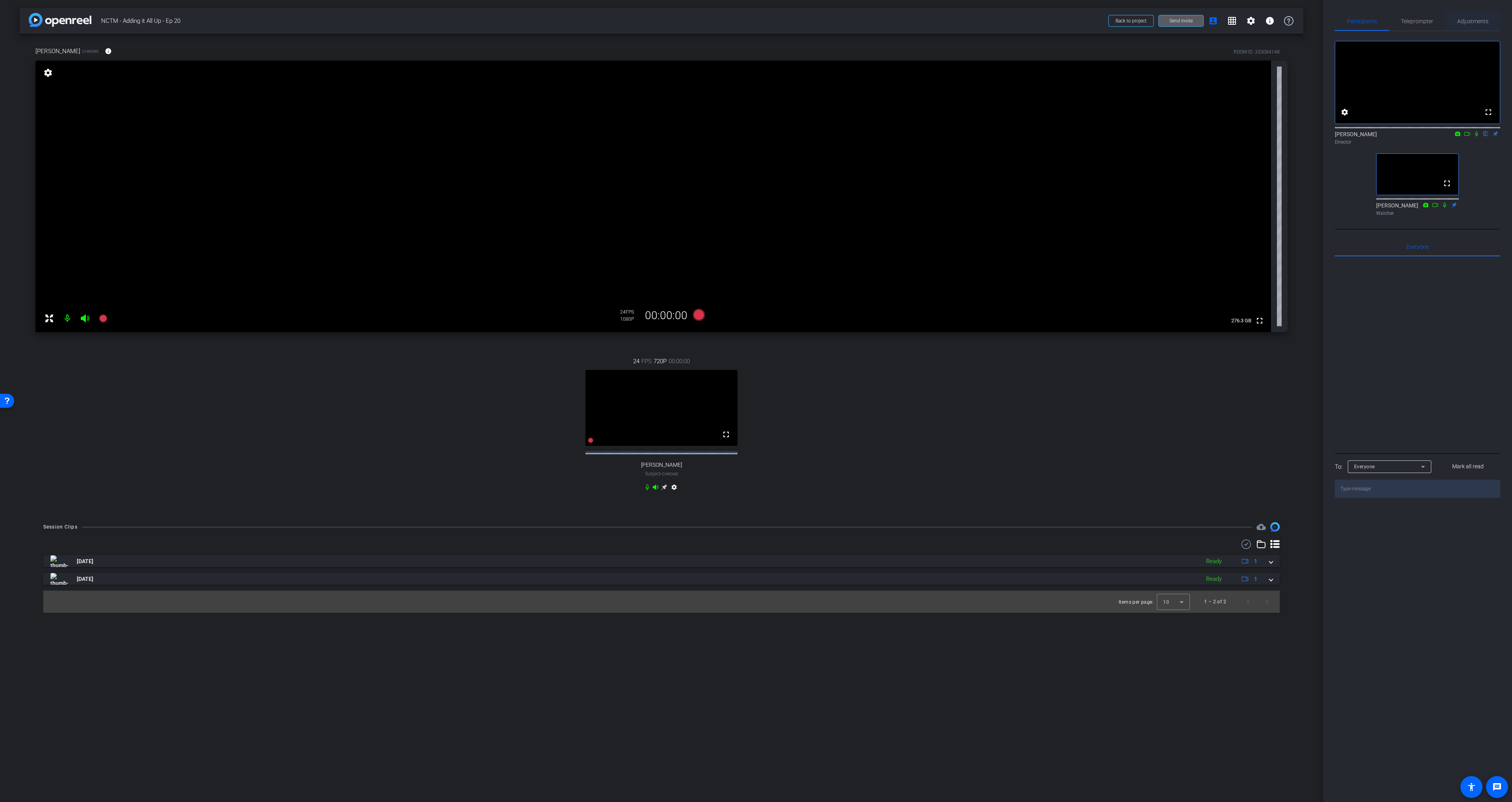
click at [1474, 21] on span "Adjustments" at bounding box center [1473, 21] width 31 height 5
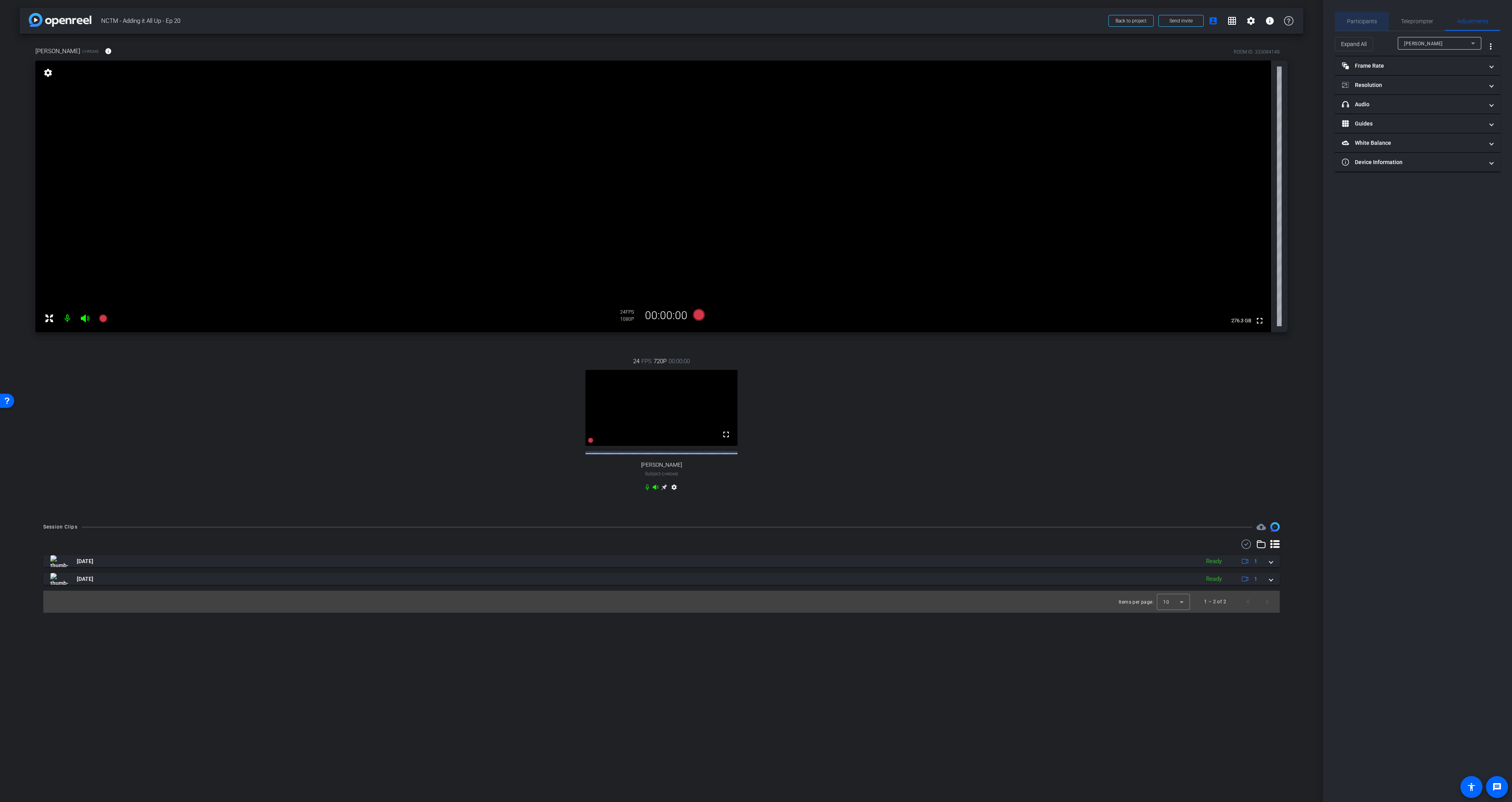
click at [1361, 18] on span "Participants" at bounding box center [1362, 21] width 30 height 19
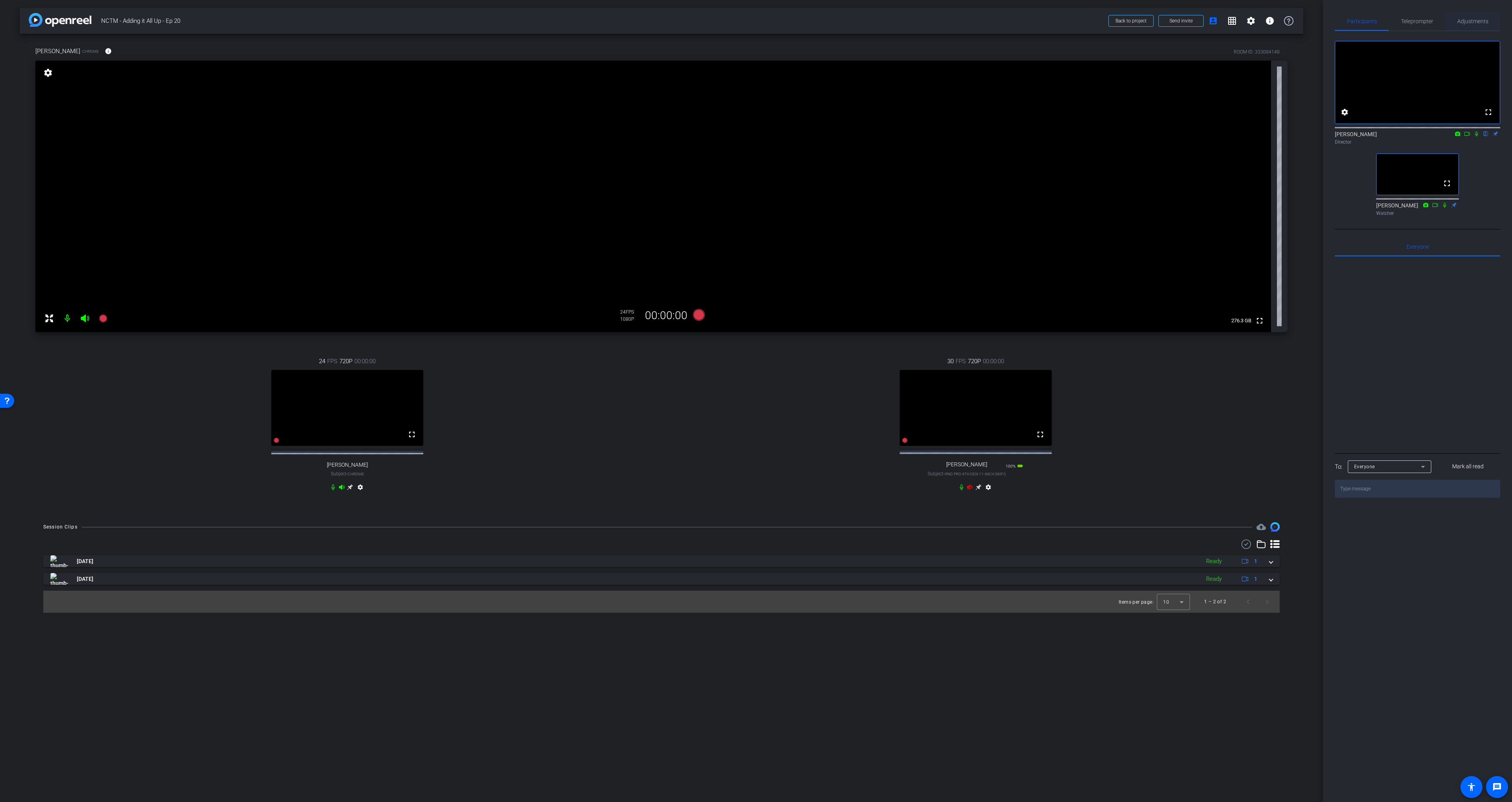
click at [1461, 24] on span "Adjustments" at bounding box center [1473, 21] width 31 height 5
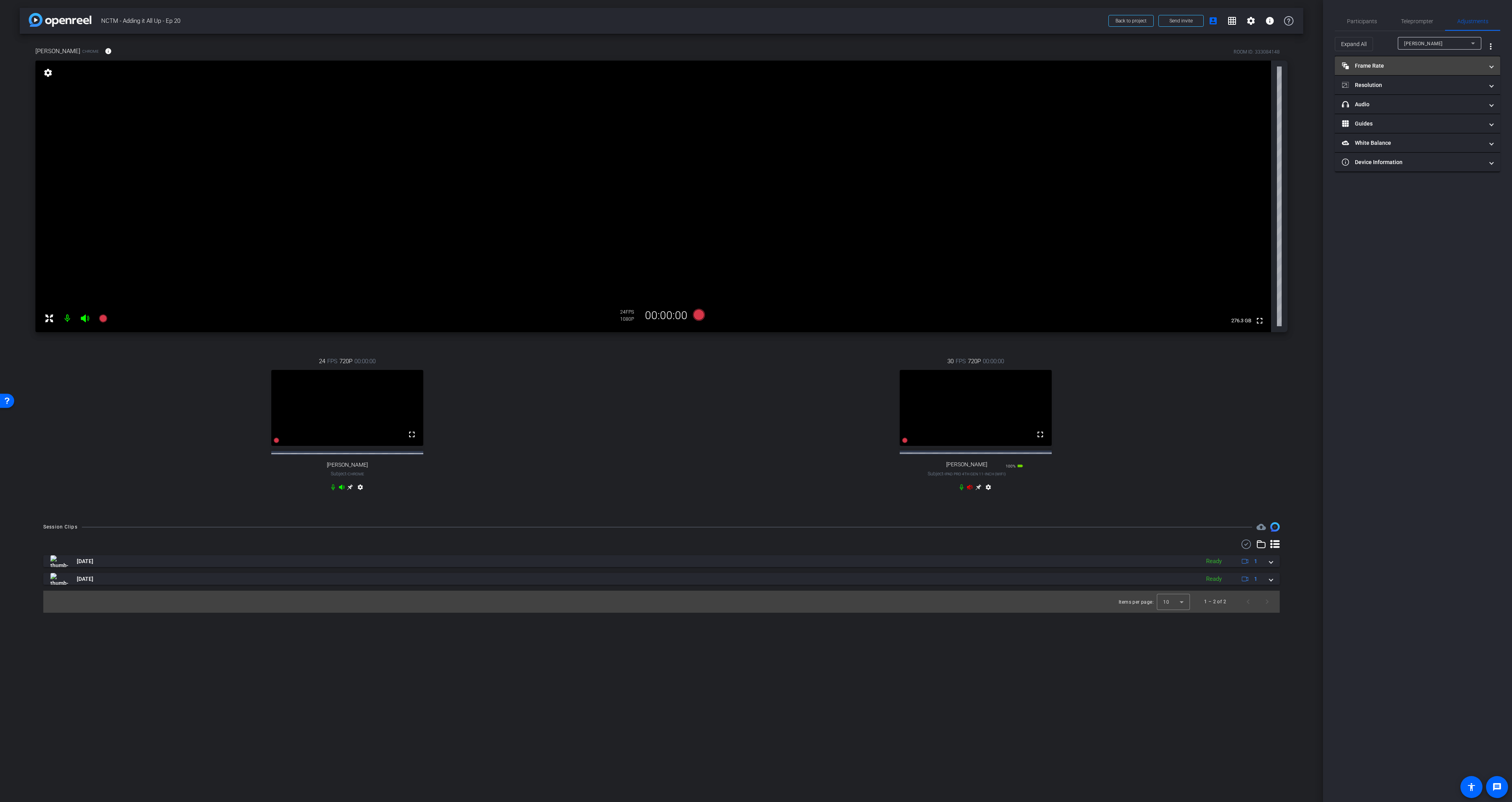
click at [1426, 65] on mat-panel-title "Frame Rate Frame Rate" at bounding box center [1412, 66] width 141 height 8
click at [1418, 46] on div "[PERSON_NAME]" at bounding box center [1437, 43] width 67 height 10
click at [1420, 82] on span "[PERSON_NAME]" at bounding box center [1424, 84] width 40 height 9
click at [1393, 89] on div "24" at bounding box center [1393, 89] width 21 height 13
click at [1362, 21] on span "Participants" at bounding box center [1362, 21] width 30 height 5
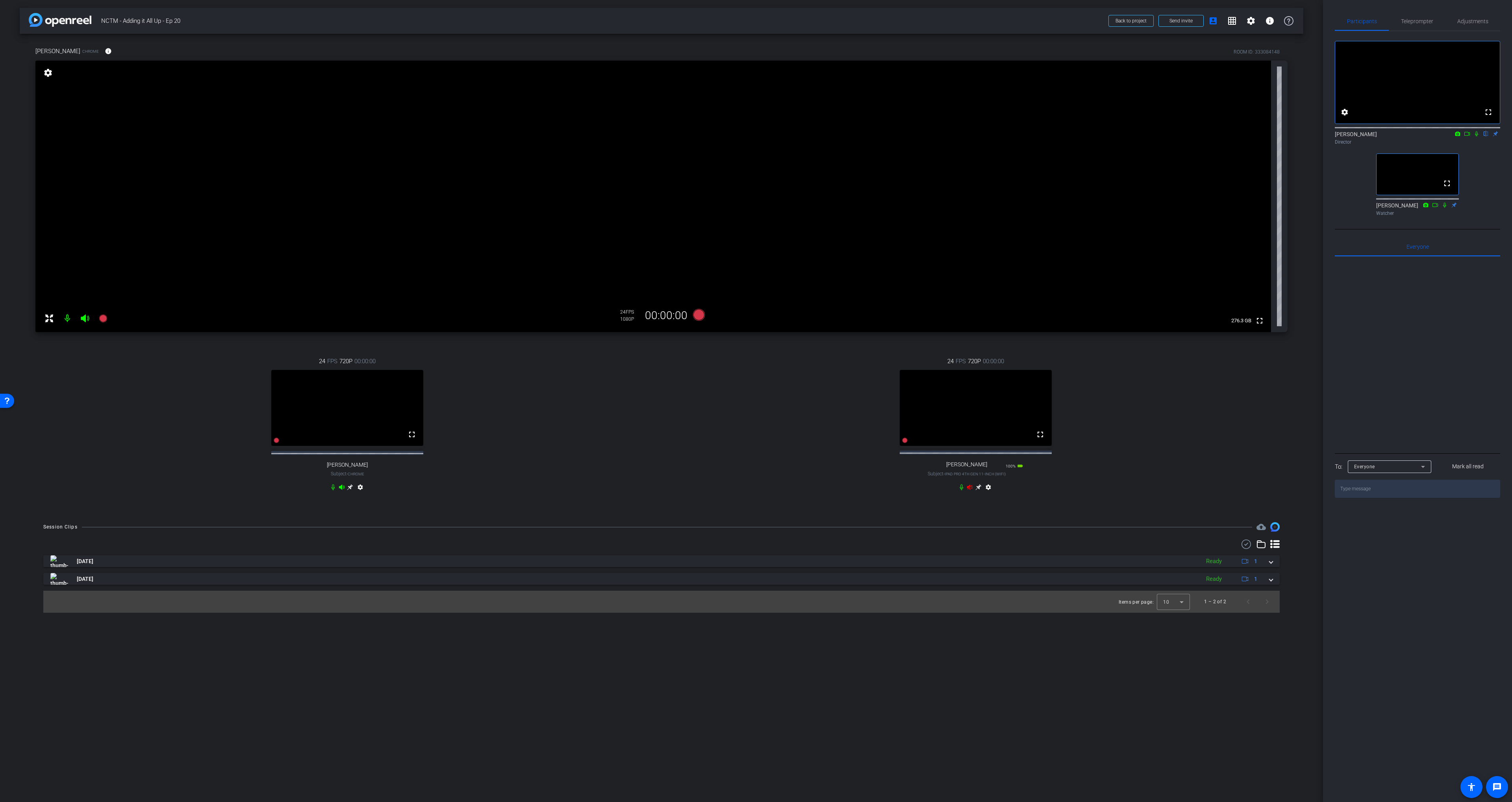
click at [970, 490] on icon at bounding box center [970, 487] width 5 height 5
click at [1462, 21] on span "Adjustments" at bounding box center [1473, 21] width 31 height 5
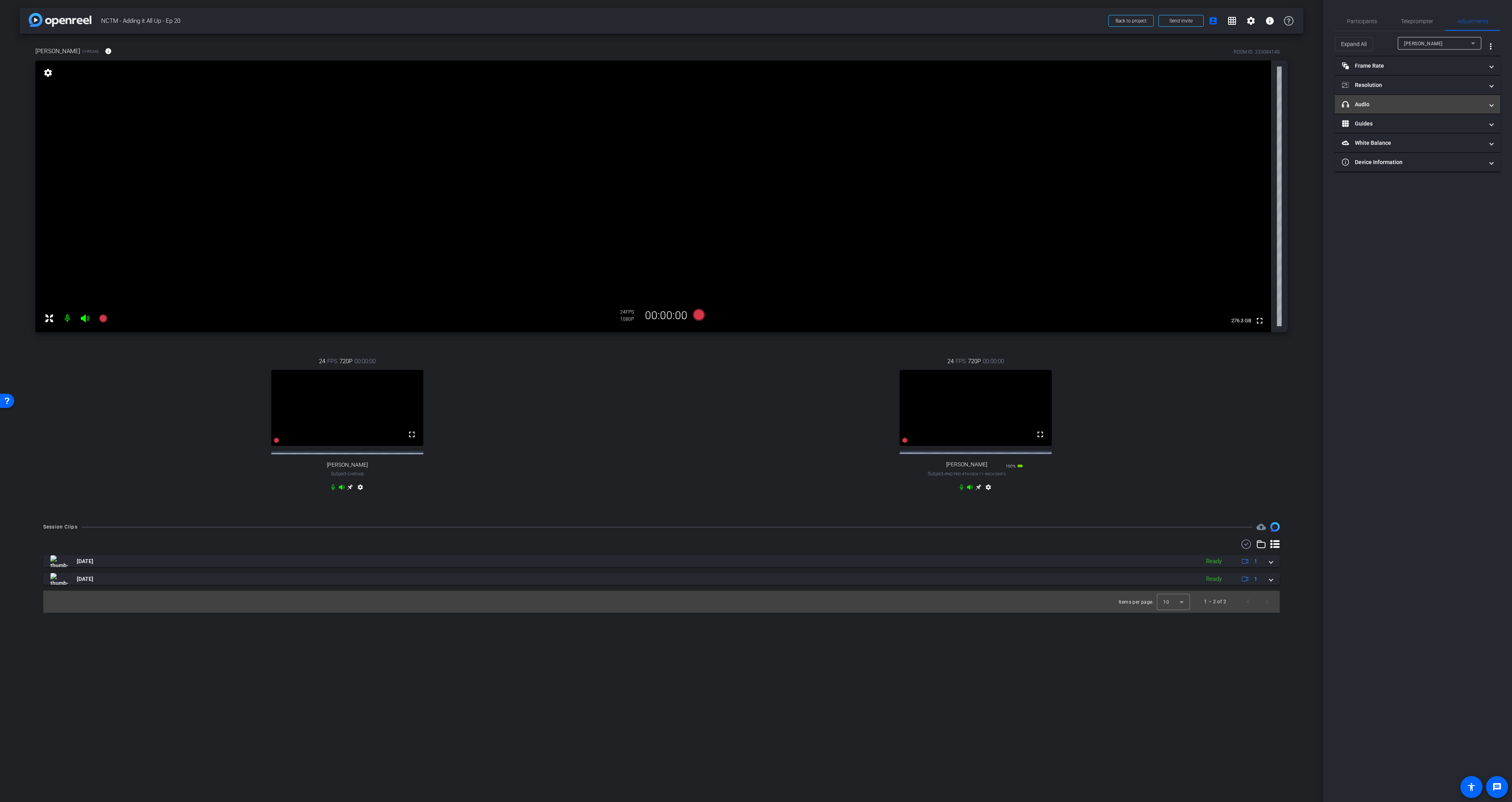
click at [1398, 103] on mat-panel-title "headphone icon Audio" at bounding box center [1412, 104] width 141 height 8
click at [1422, 45] on span "[PERSON_NAME]" at bounding box center [1423, 43] width 39 height 5
click at [1418, 82] on span "[PERSON_NAME]" at bounding box center [1424, 84] width 40 height 9
click at [1393, 66] on mat-panel-title "Frame Rate Frame Rate" at bounding box center [1412, 66] width 141 height 8
click at [1394, 125] on mat-expansion-panel-header "Resolution" at bounding box center [1418, 119] width 166 height 19
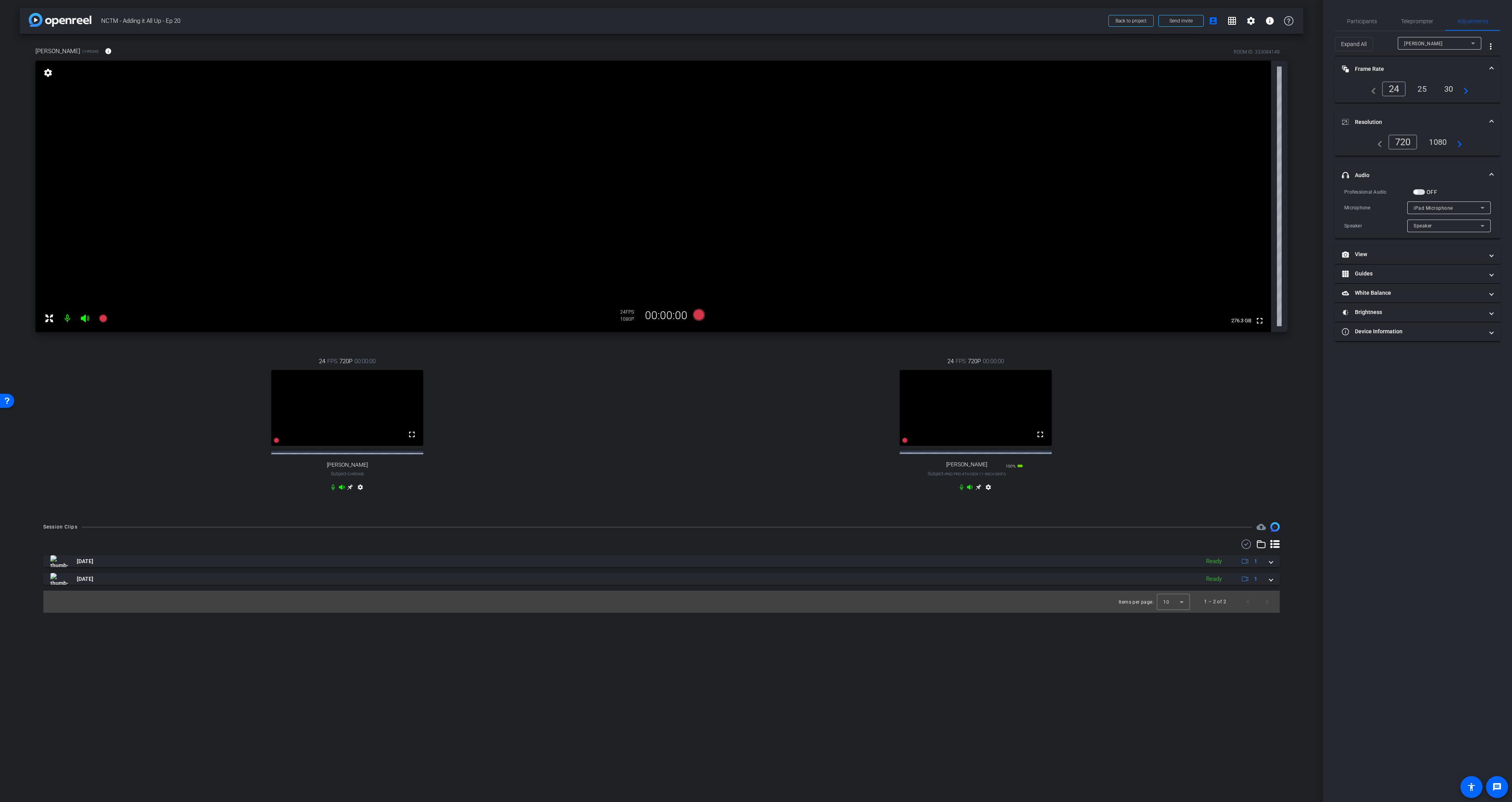
click at [1427, 142] on div "1080" at bounding box center [1437, 142] width 29 height 13
click at [1363, 20] on span "Participants" at bounding box center [1362, 21] width 30 height 5
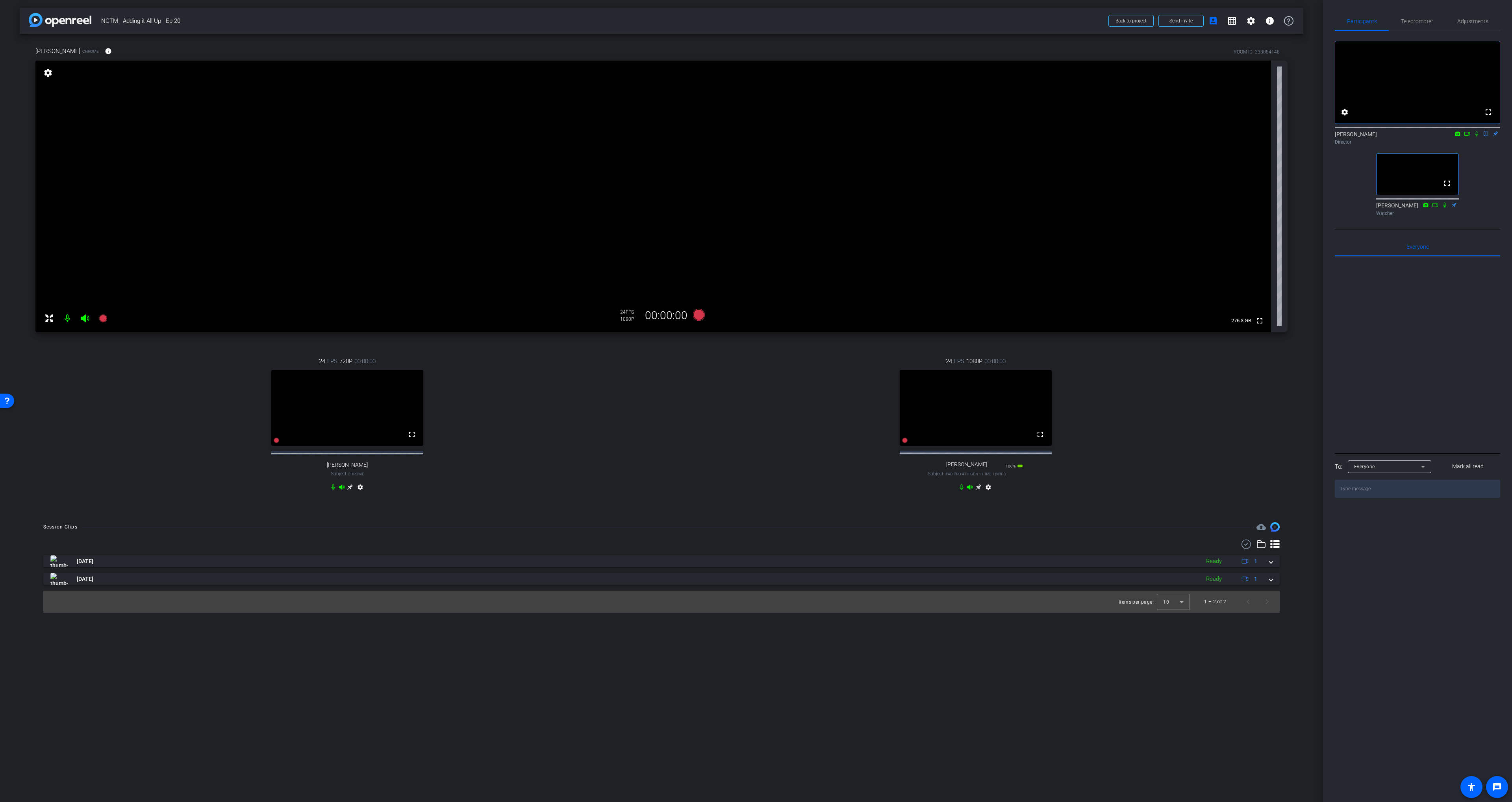
click at [1258, 385] on div "24 FPS 1080P 00:00:00 fullscreen [PERSON_NAME] Subject - iPad Pro 4th Gen 11-in…" at bounding box center [976, 425] width 624 height 163
click at [697, 316] on icon at bounding box center [699, 315] width 12 height 12
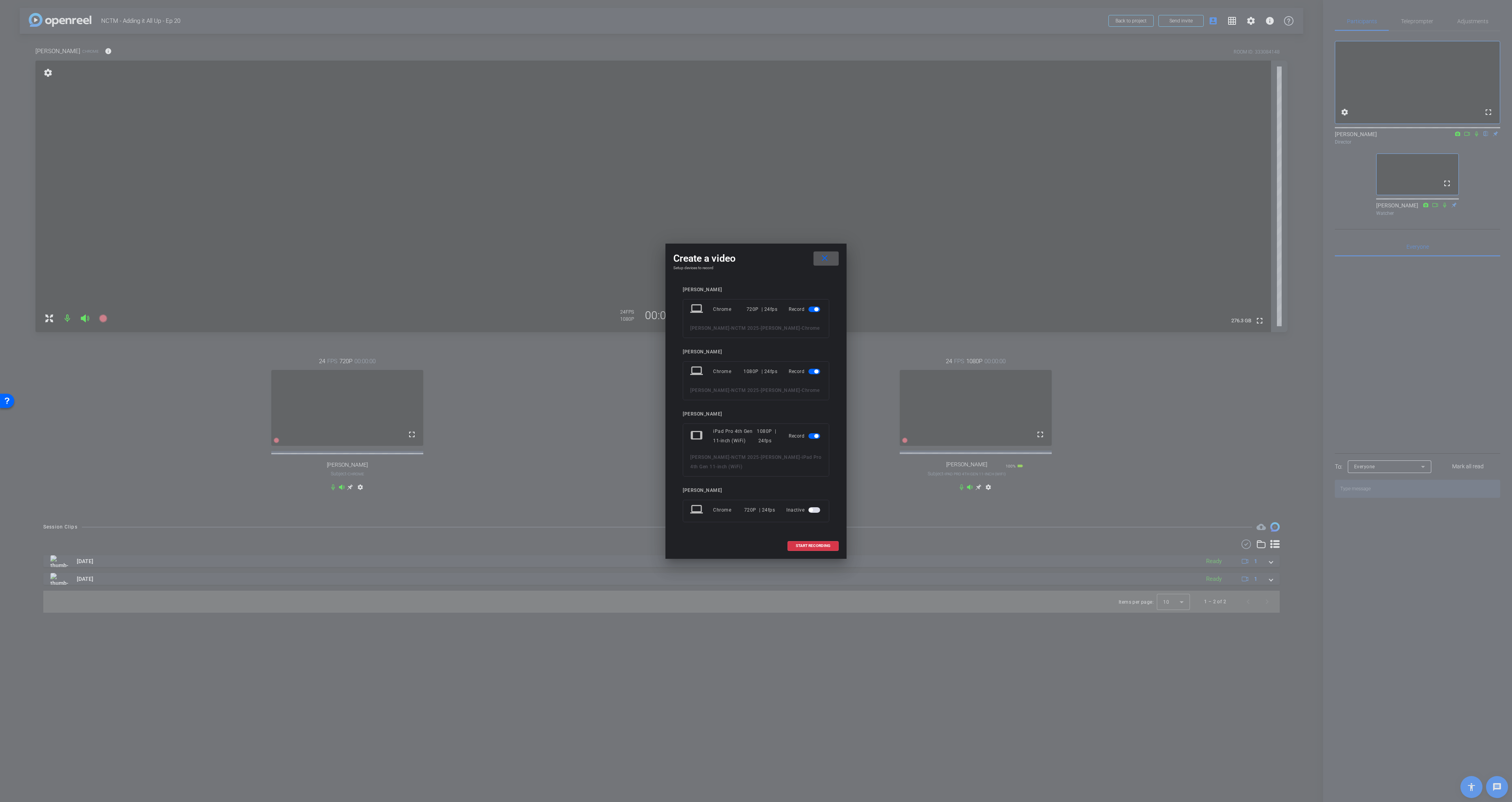
click at [796, 548] on span "START RECORDING" at bounding box center [813, 546] width 35 height 4
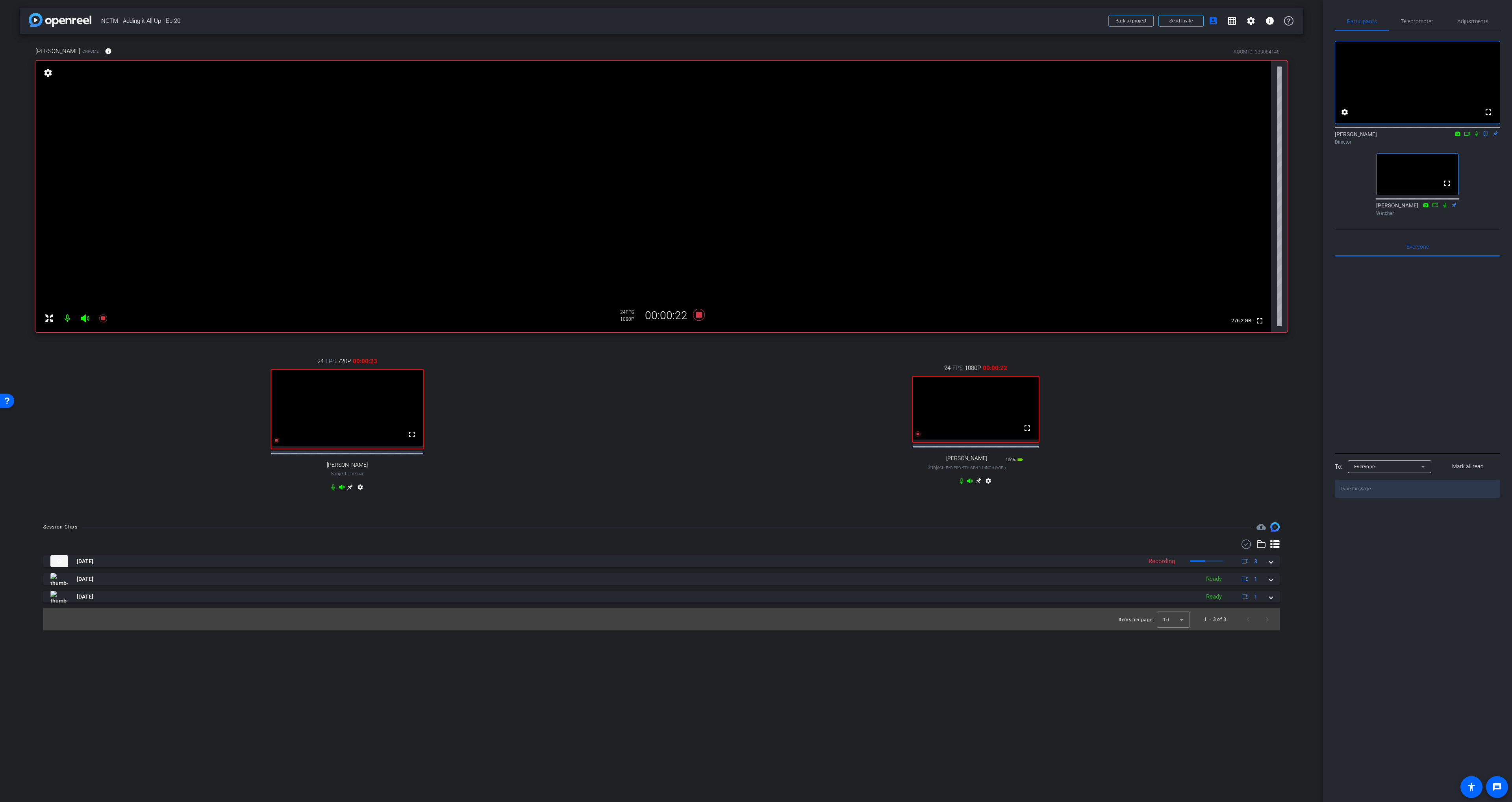
click at [704, 351] on div "24 FPS 1080P 00:00:22 fullscreen [PERSON_NAME] Subject - iPad Pro 4th Gen 11-in…" at bounding box center [976, 425] width 624 height 150
click at [734, 336] on div "[PERSON_NAME] Chrome info ROOM ID: 333084148 fullscreen settings 276.2 GB 24 FP…" at bounding box center [662, 274] width 1284 height 480
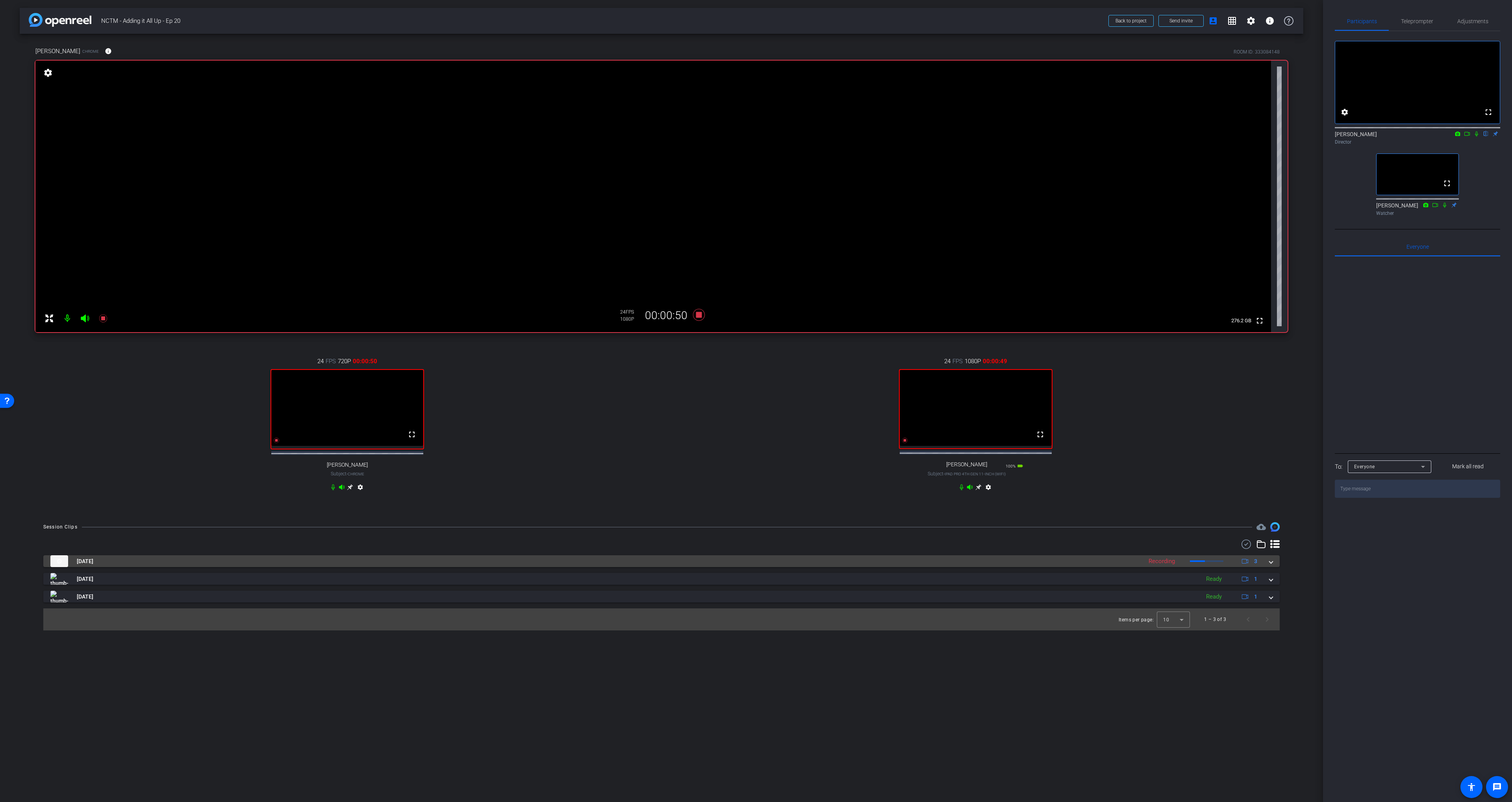
drag, startPoint x: 734, startPoint y: 566, endPoint x: 735, endPoint y: 563, distance: 3.2
click at [734, 566] on mat-panel-title "[DATE]" at bounding box center [595, 561] width 1088 height 12
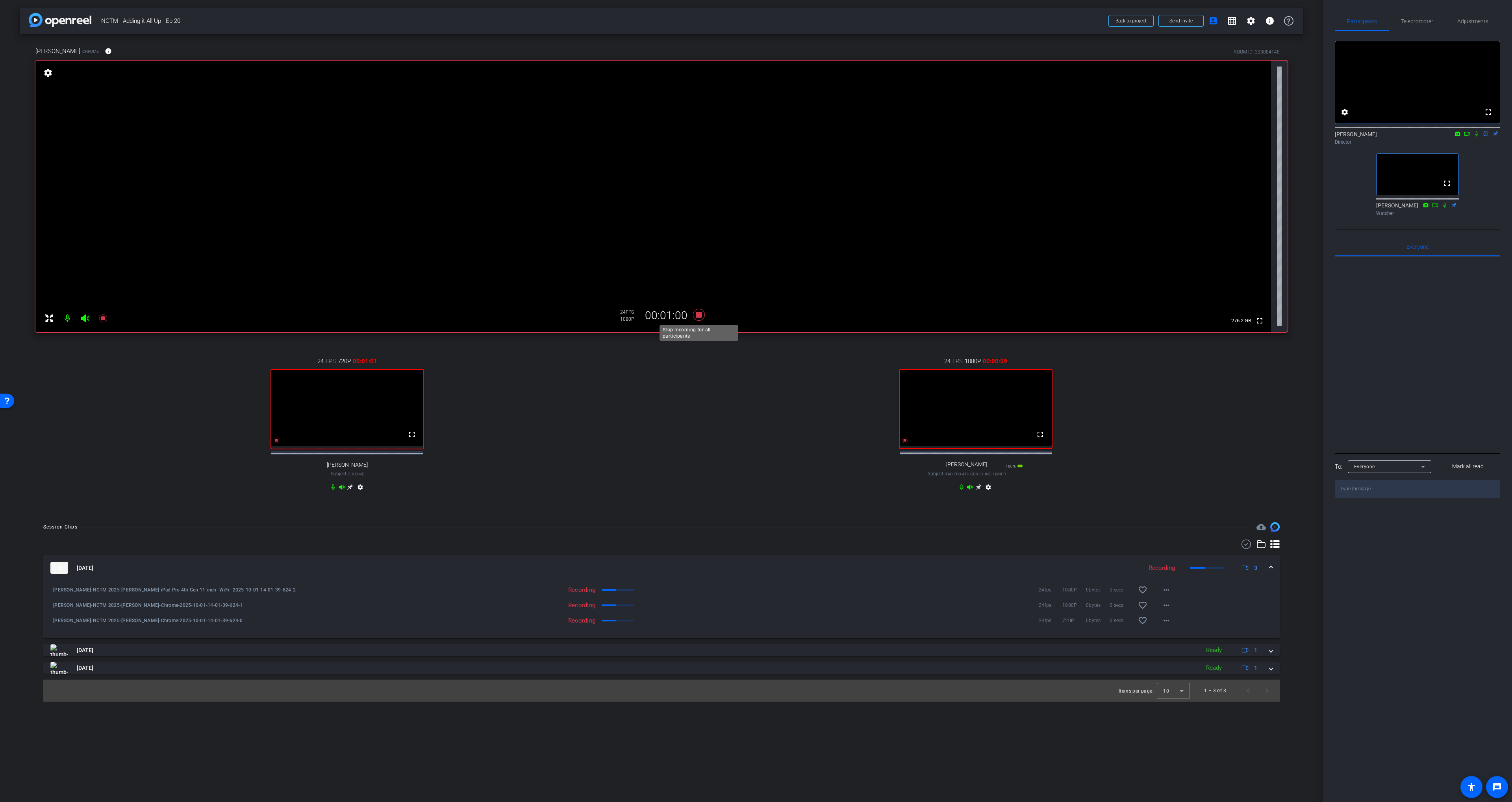
click at [697, 316] on icon at bounding box center [699, 315] width 12 height 12
click at [1476, 137] on icon at bounding box center [1476, 134] width 3 height 5
click at [1474, 137] on icon at bounding box center [1476, 133] width 6 height 5
click at [1477, 185] on div "fullscreen settings [PERSON_NAME] flip Director fullscreen [PERSON_NAME] Watcher" at bounding box center [1418, 125] width 166 height 188
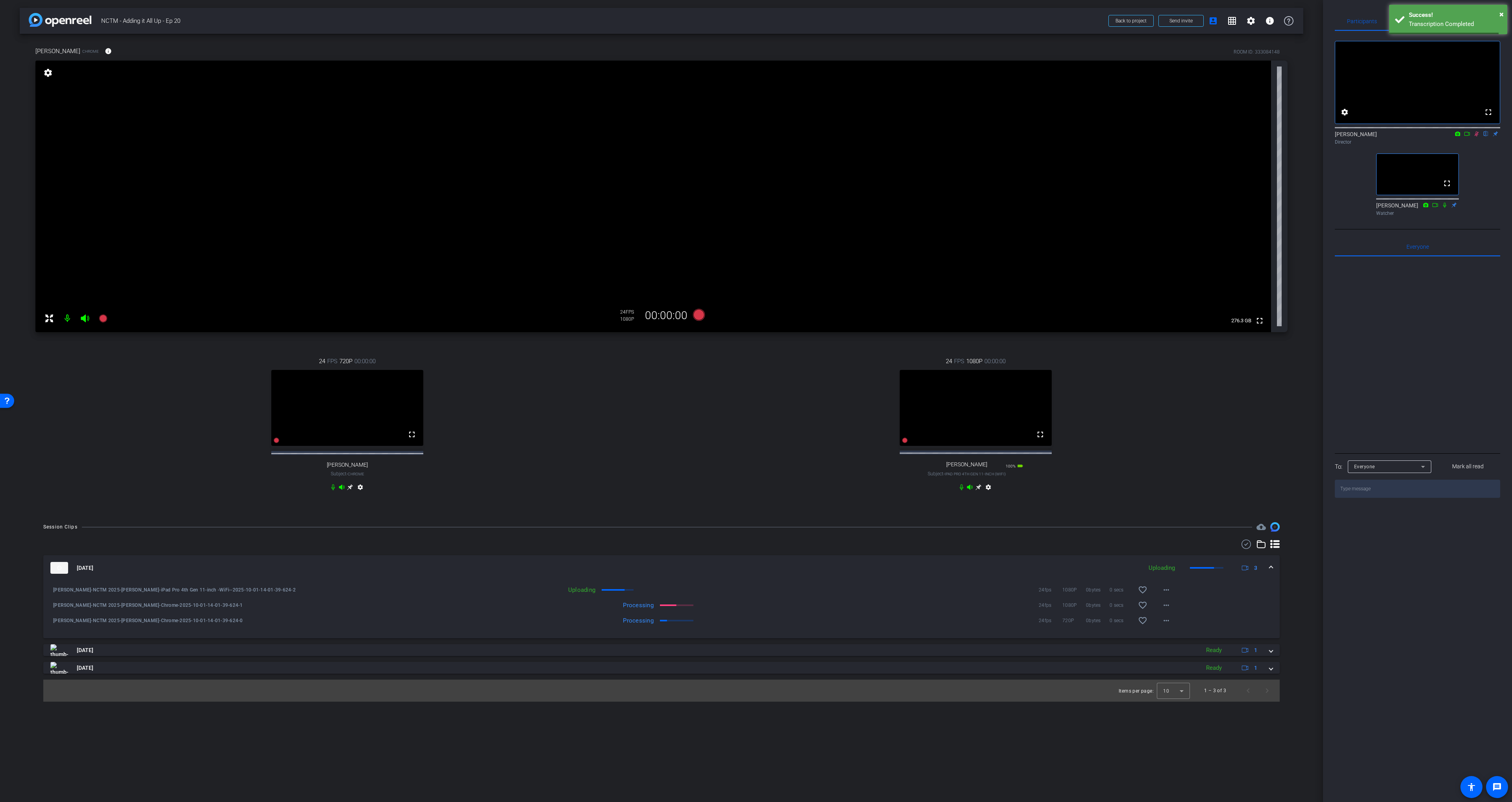
click at [879, 593] on div "24fps 1080P 0bytes 0 secs favorite_border more_horiz" at bounding box center [906, 590] width 540 height 19
click at [1476, 145] on div "Director" at bounding box center [1418, 142] width 166 height 7
click at [1476, 137] on icon at bounding box center [1476, 134] width 4 height 5
click at [1501, 45] on span "×" at bounding box center [1501, 46] width 4 height 9
click at [1498, 11] on div "Success!" at bounding box center [1455, 15] width 93 height 9
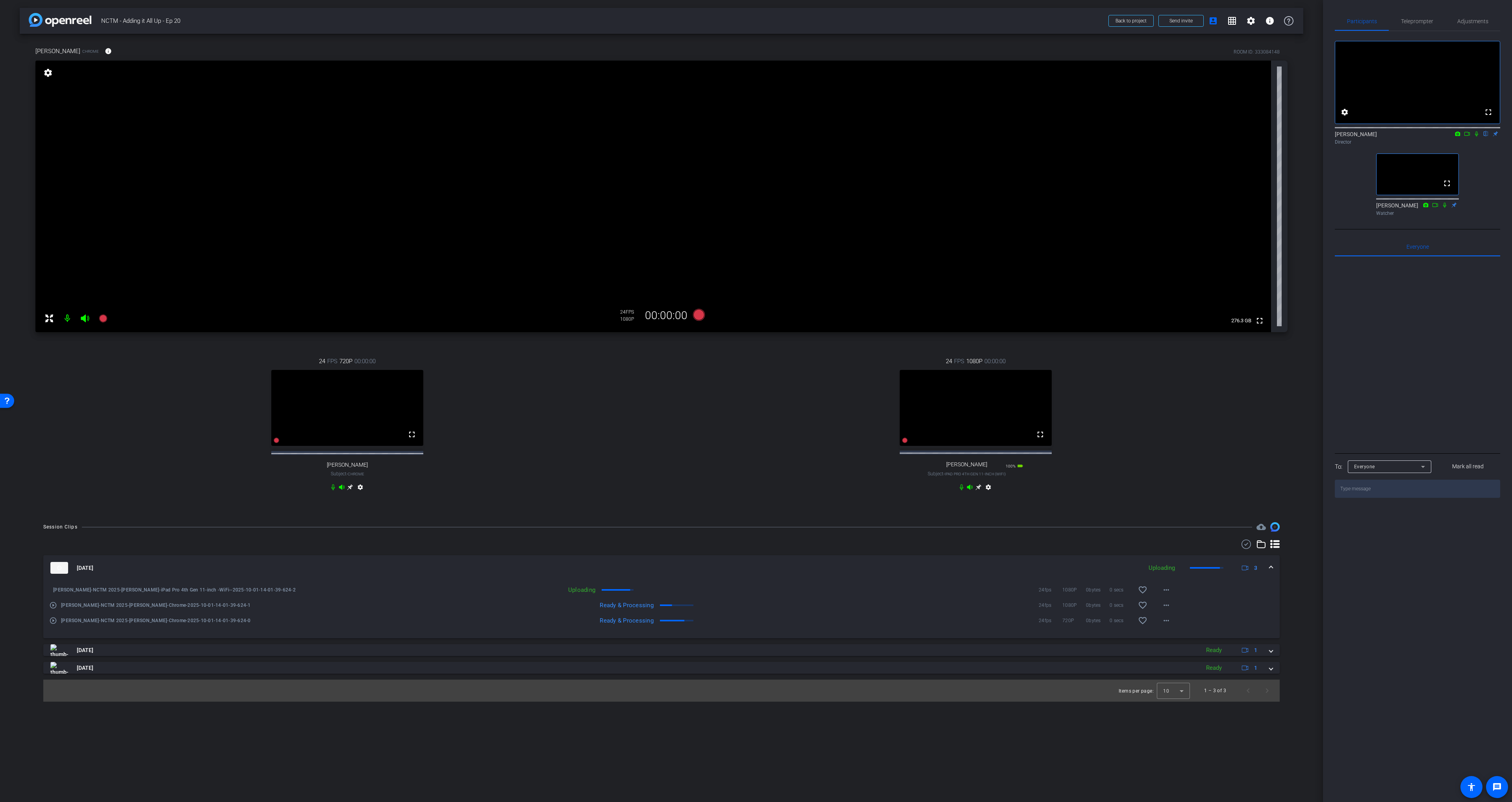
click at [56, 609] on mat-icon "play_circle_outline" at bounding box center [53, 605] width 8 height 8
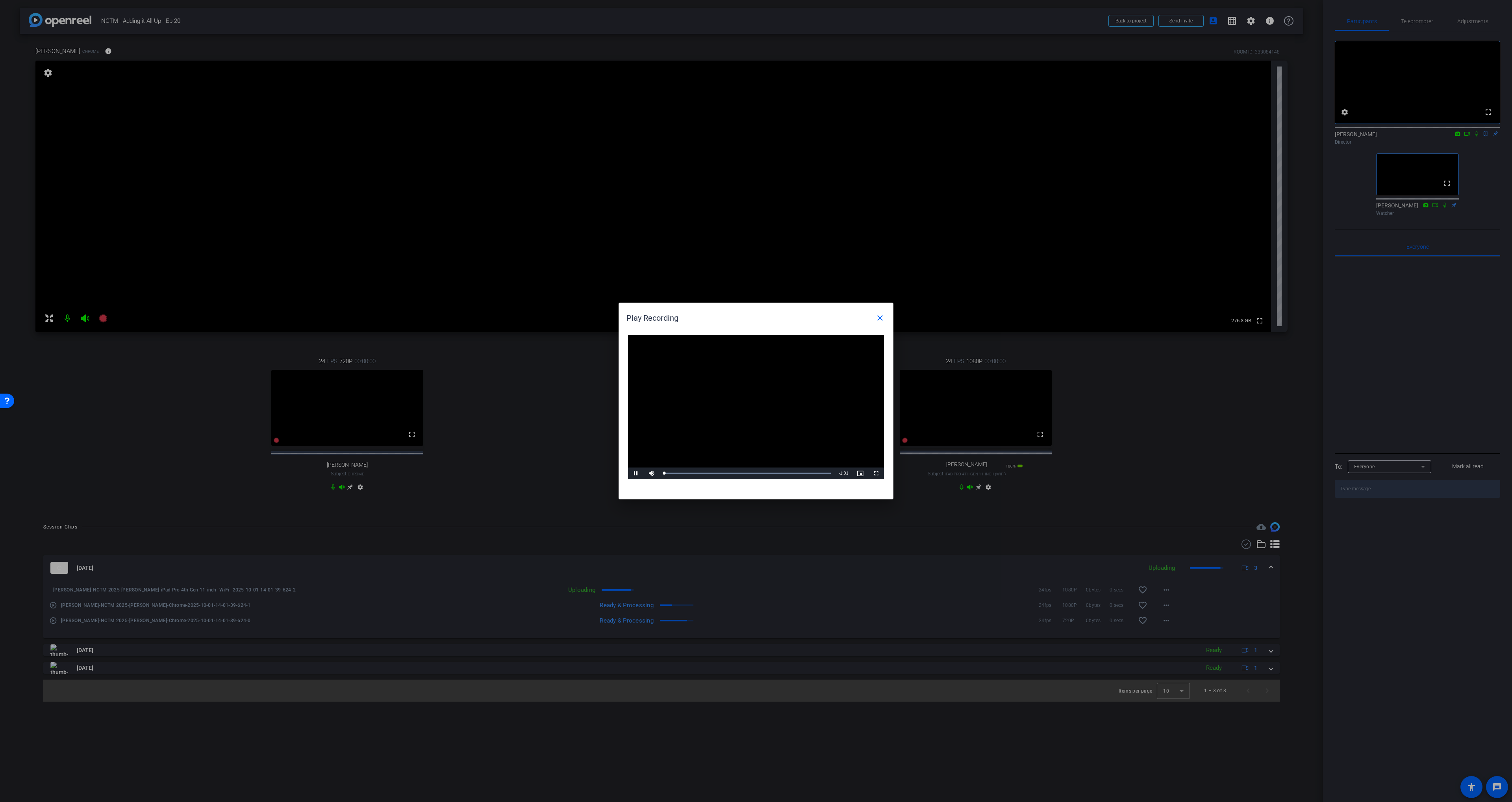
click at [828, 451] on video "Video Player" at bounding box center [756, 408] width 256 height 144
click at [809, 473] on div "Loaded : 100.00% 0:53 0:53" at bounding box center [747, 473] width 167 height 2
click at [635, 473] on span "Video Player" at bounding box center [636, 473] width 16 height 0
click at [706, 473] on div "0:54" at bounding box center [738, 473] width 149 height 2
drag, startPoint x: 731, startPoint y: 473, endPoint x: 750, endPoint y: 475, distance: 19.1
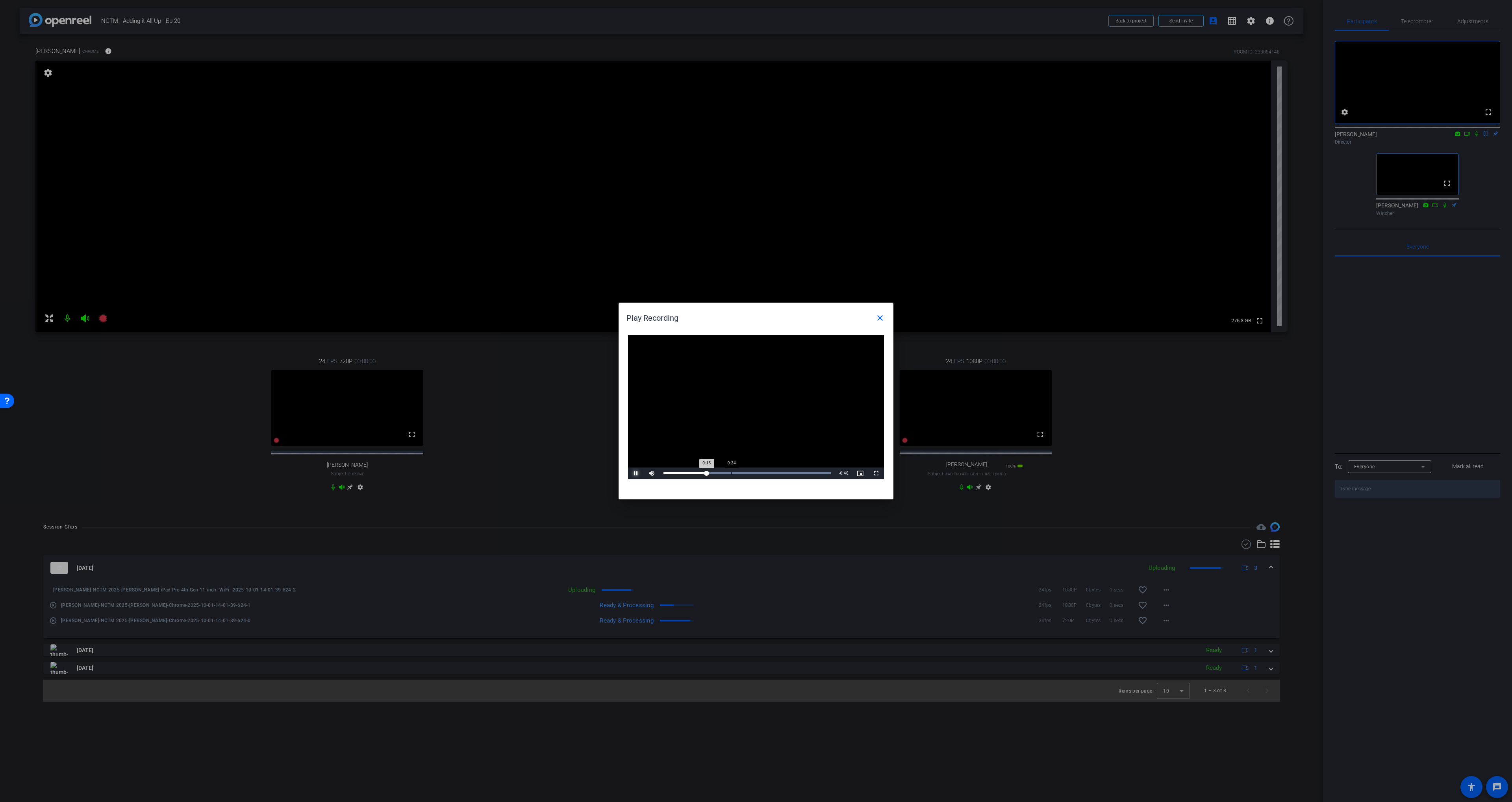
click at [731, 473] on div "0:24" at bounding box center [731, 473] width 1 height 2
click at [751, 475] on div "Loaded : 100.00% 0:32 0:32" at bounding box center [747, 473] width 176 height 12
click at [876, 320] on mat-icon "close" at bounding box center [880, 318] width 9 height 9
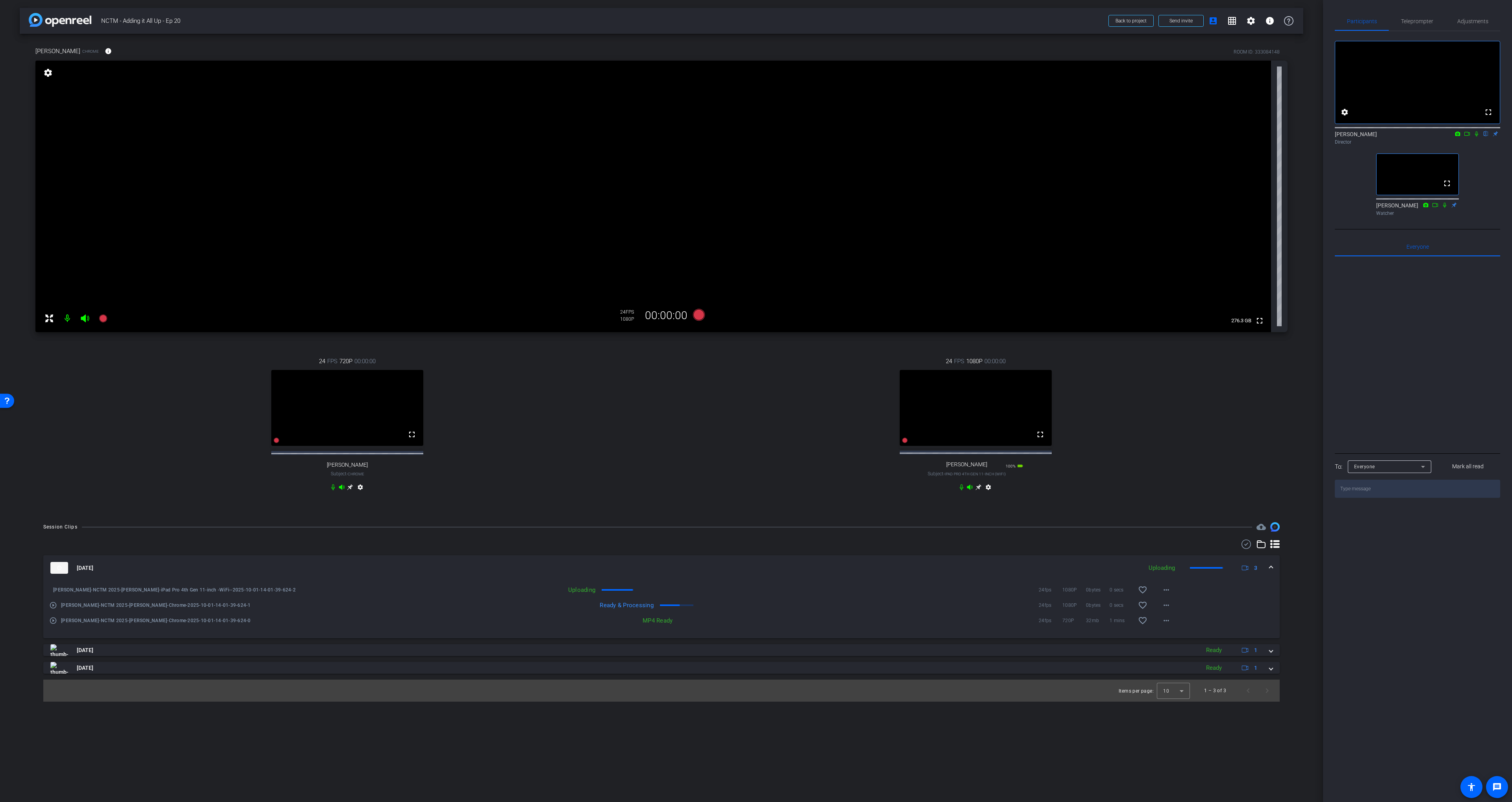
click at [1473, 178] on div "fullscreen settings [PERSON_NAME] flip Director fullscreen [PERSON_NAME] Watcher" at bounding box center [1418, 125] width 166 height 188
click at [1494, 184] on div "fullscreen settings [PERSON_NAME] flip Director fullscreen [PERSON_NAME] Watcher" at bounding box center [1418, 125] width 166 height 188
click at [51, 625] on mat-icon "play_circle_outline" at bounding box center [53, 620] width 8 height 8
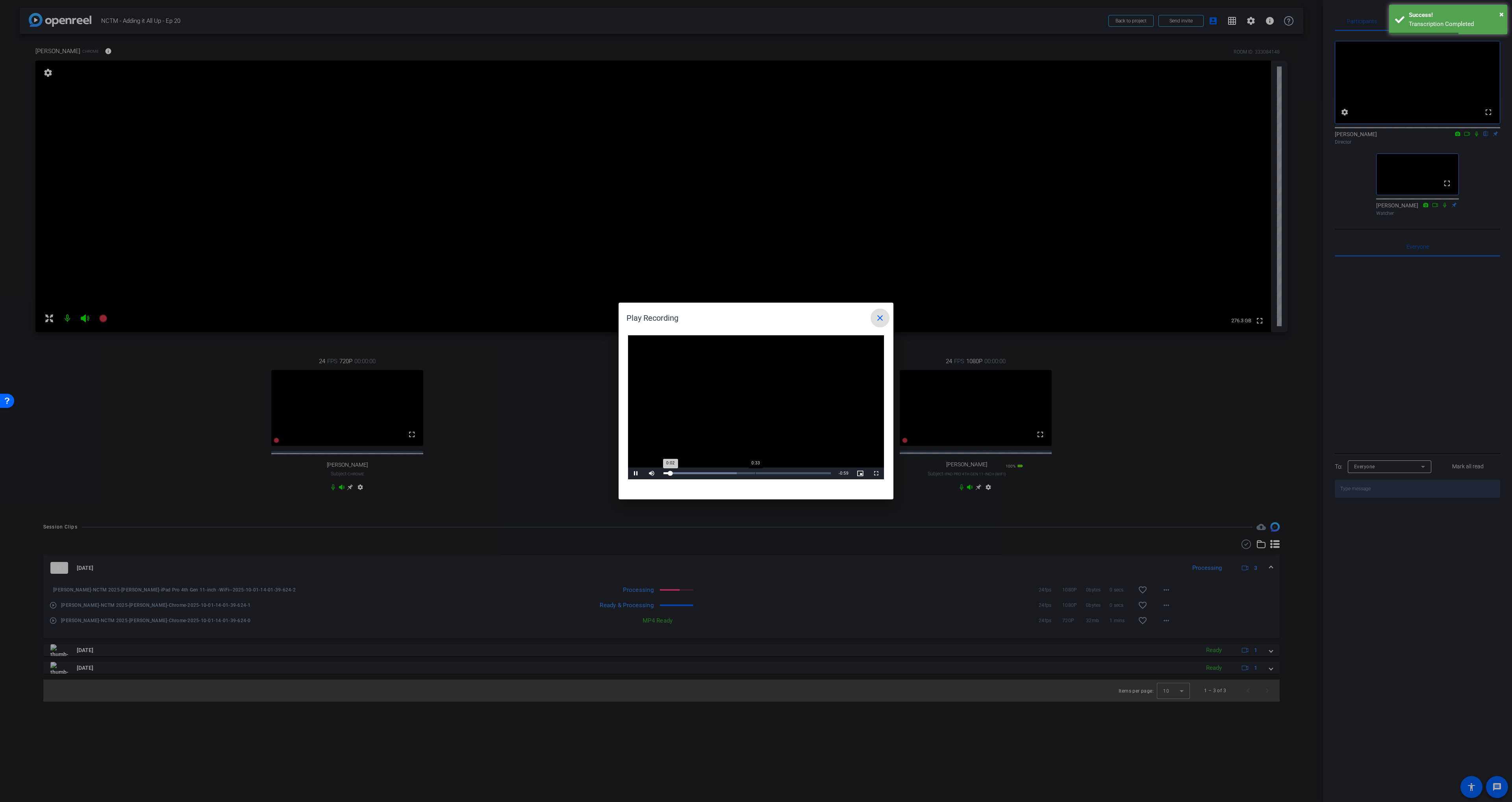
drag, startPoint x: 755, startPoint y: 475, endPoint x: 764, endPoint y: 475, distance: 9.0
click at [755, 475] on div "Loaded : 43.72% 0:33 0:02" at bounding box center [747, 473] width 176 height 12
click at [880, 322] on mat-icon "close" at bounding box center [880, 318] width 9 height 9
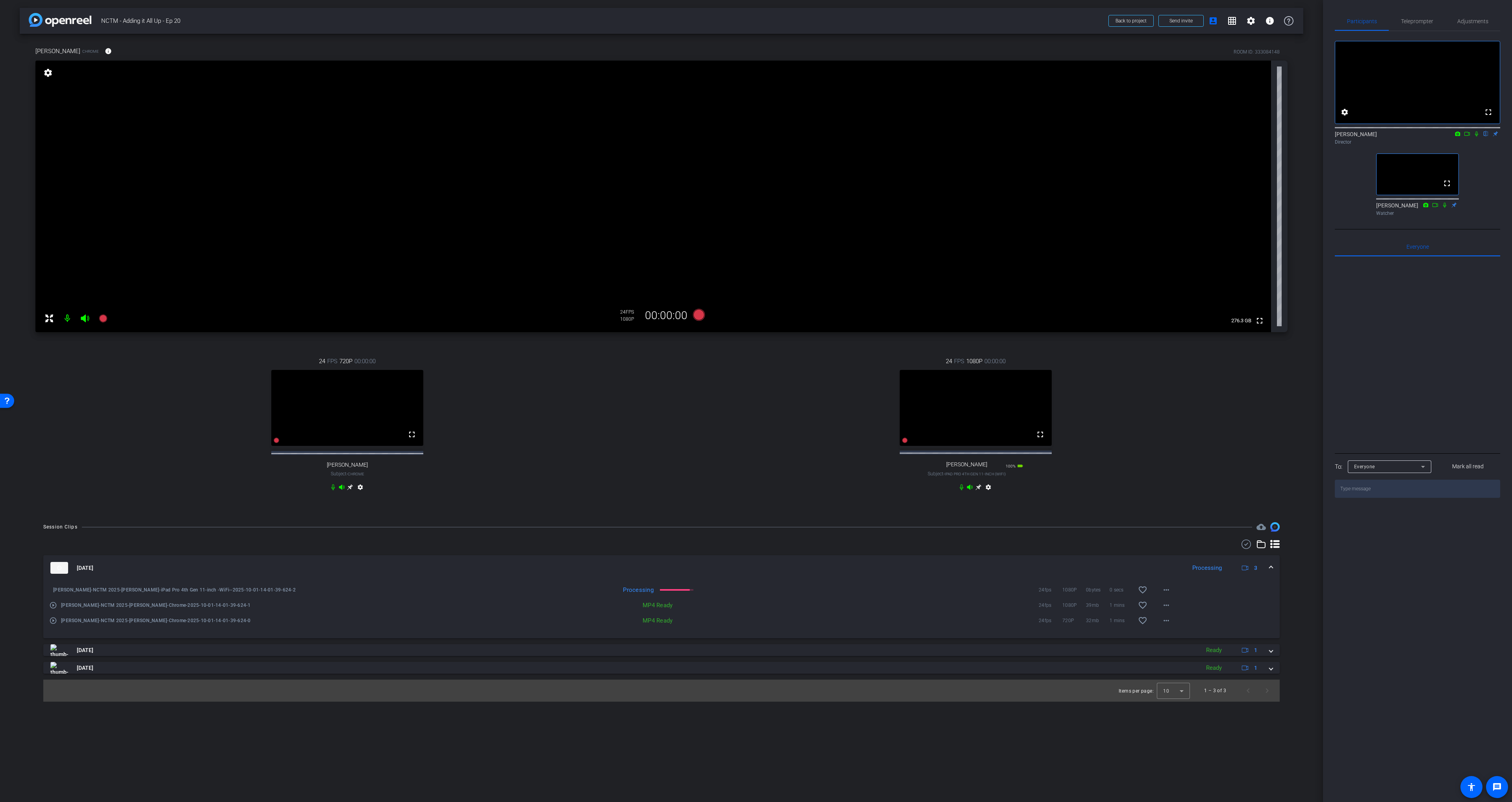
drag, startPoint x: 866, startPoint y: 404, endPoint x: 862, endPoint y: 406, distance: 4.5
click at [866, 404] on div "24 FPS 1080P 00:00:00 fullscreen [PERSON_NAME] Subject - iPad Pro 4th Gen 11-in…" at bounding box center [976, 425] width 624 height 163
click at [1461, 19] on span "Adjustments" at bounding box center [1473, 21] width 31 height 5
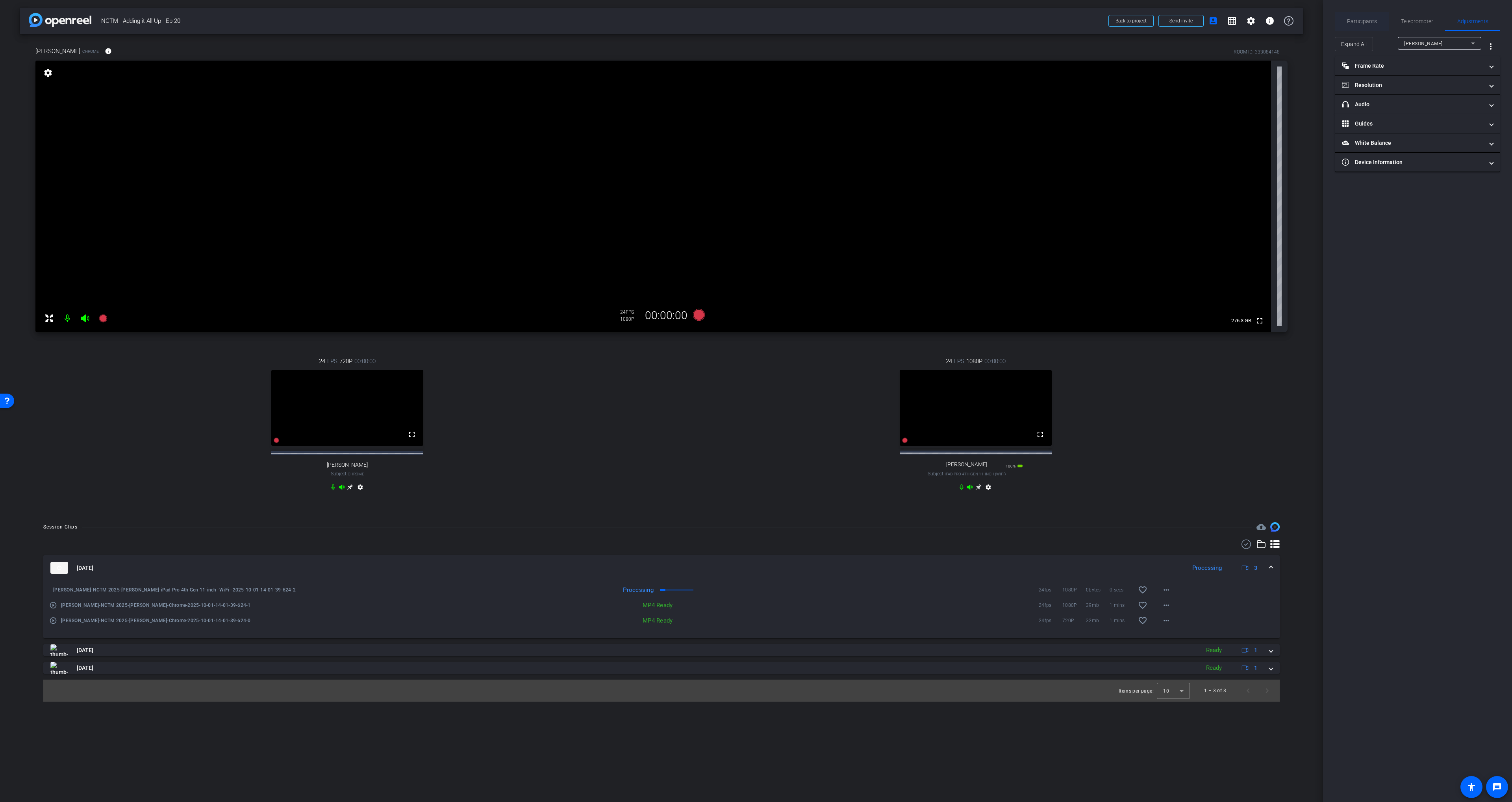
click at [1371, 20] on span "Participants" at bounding box center [1362, 21] width 30 height 5
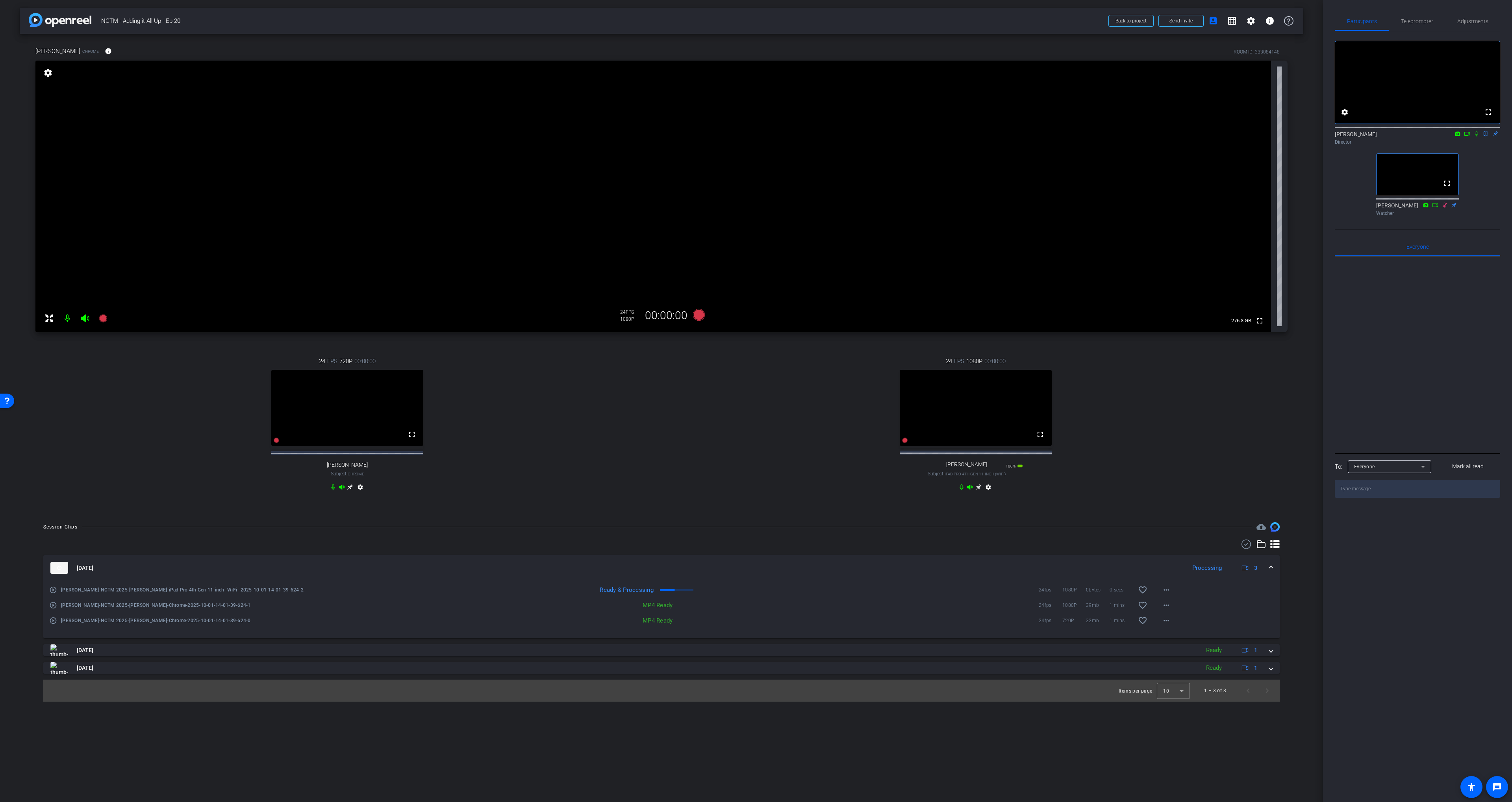
click at [794, 415] on div "24 FPS 1080P 00:00:00 fullscreen [PERSON_NAME] Subject - iPad Pro 4th Gen 11-in…" at bounding box center [976, 425] width 624 height 163
drag, startPoint x: 747, startPoint y: 421, endPoint x: 757, endPoint y: 395, distance: 27.9
click at [747, 421] on div "24 FPS 1080P 00:00:00 fullscreen [PERSON_NAME] Subject - iPad Pro 4th Gen 11-in…" at bounding box center [976, 425] width 624 height 163
click at [701, 313] on icon at bounding box center [699, 315] width 12 height 12
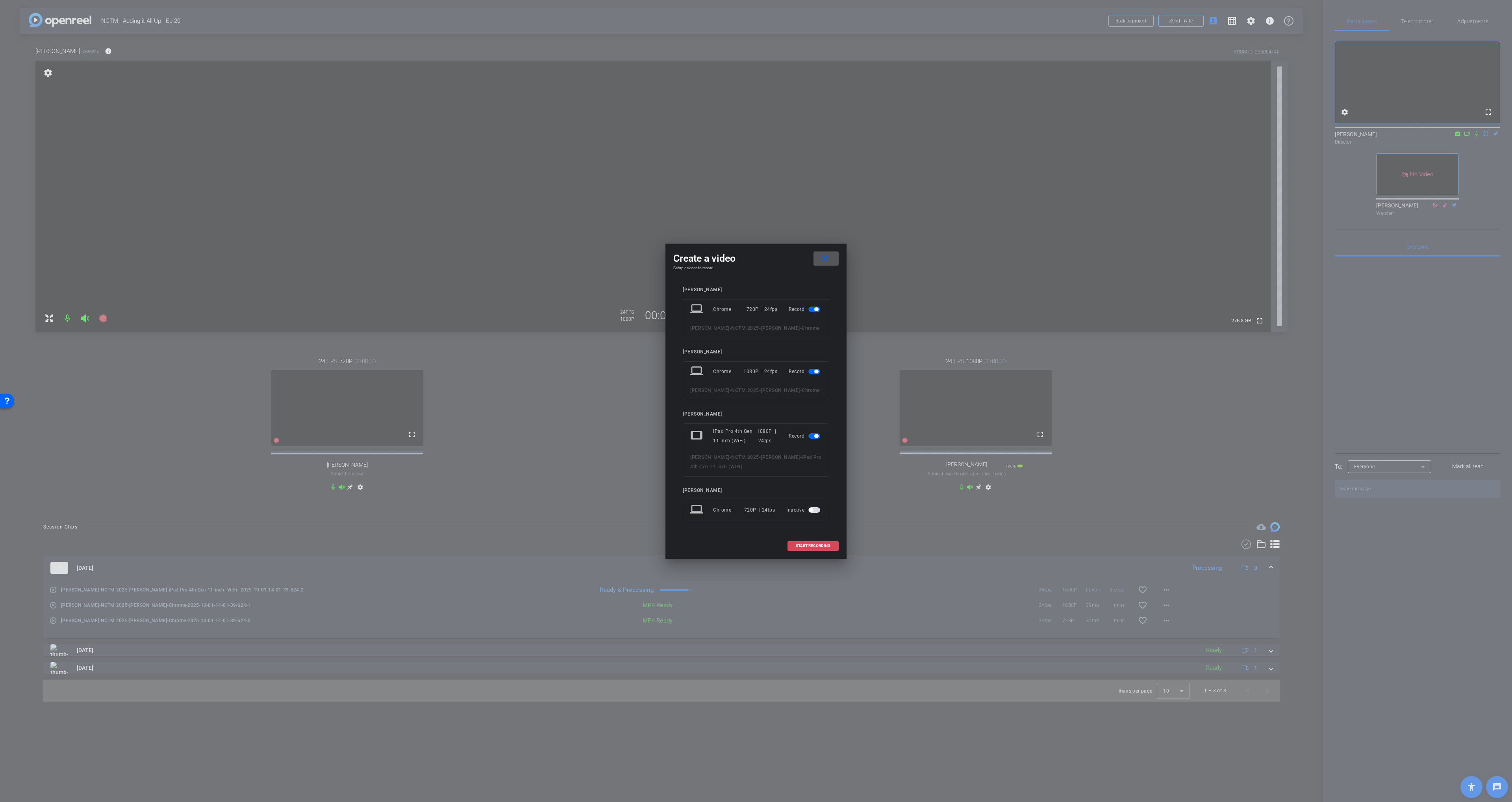
click at [802, 553] on span at bounding box center [813, 546] width 50 height 19
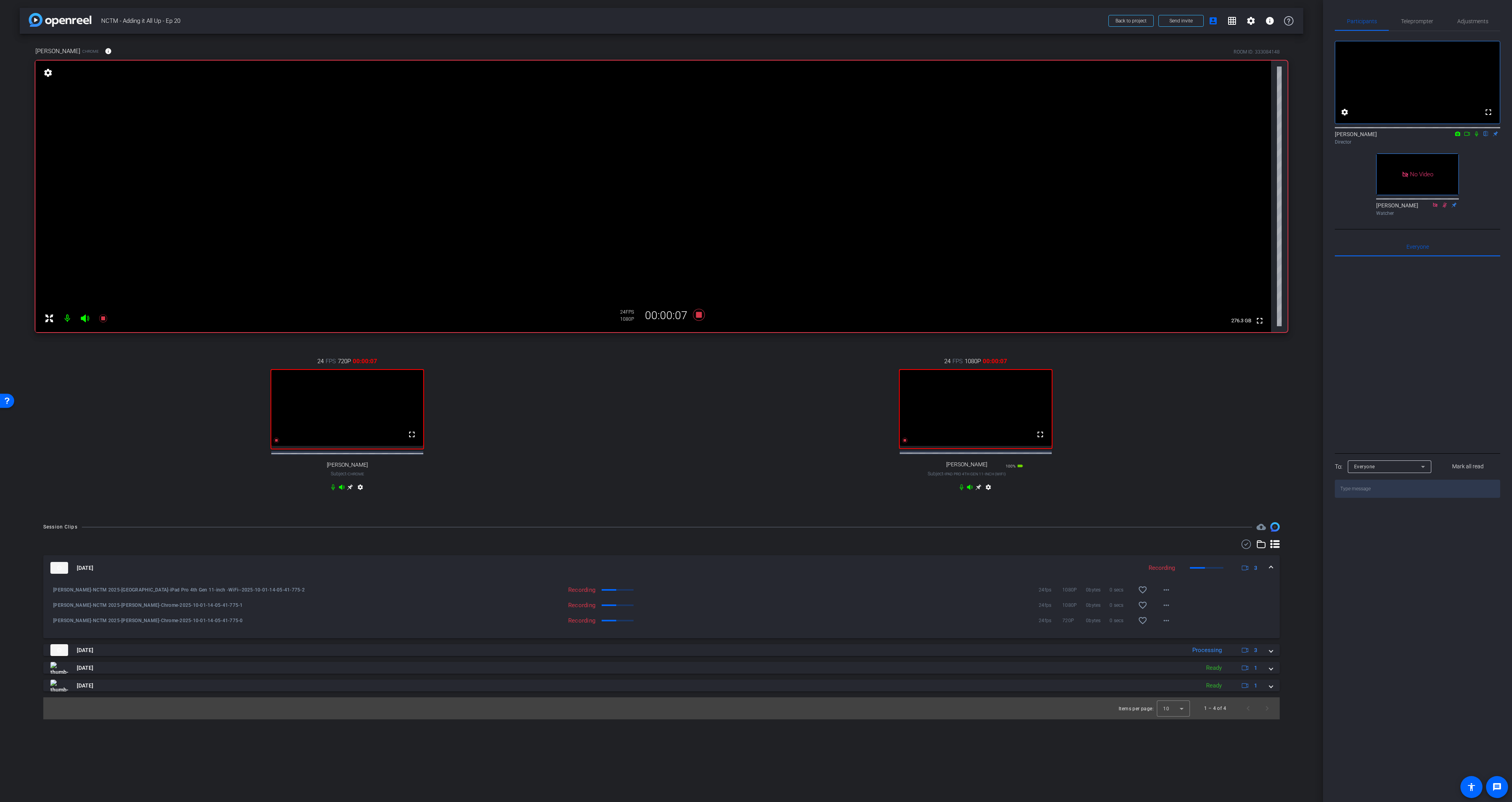
click at [1476, 137] on icon at bounding box center [1476, 133] width 6 height 5
click at [1476, 137] on icon at bounding box center [1476, 134] width 4 height 5
click at [1476, 137] on icon at bounding box center [1476, 133] width 6 height 5
click at [1467, 137] on icon at bounding box center [1467, 133] width 6 height 5
click at [1481, 137] on mat-icon at bounding box center [1486, 134] width 9 height 7
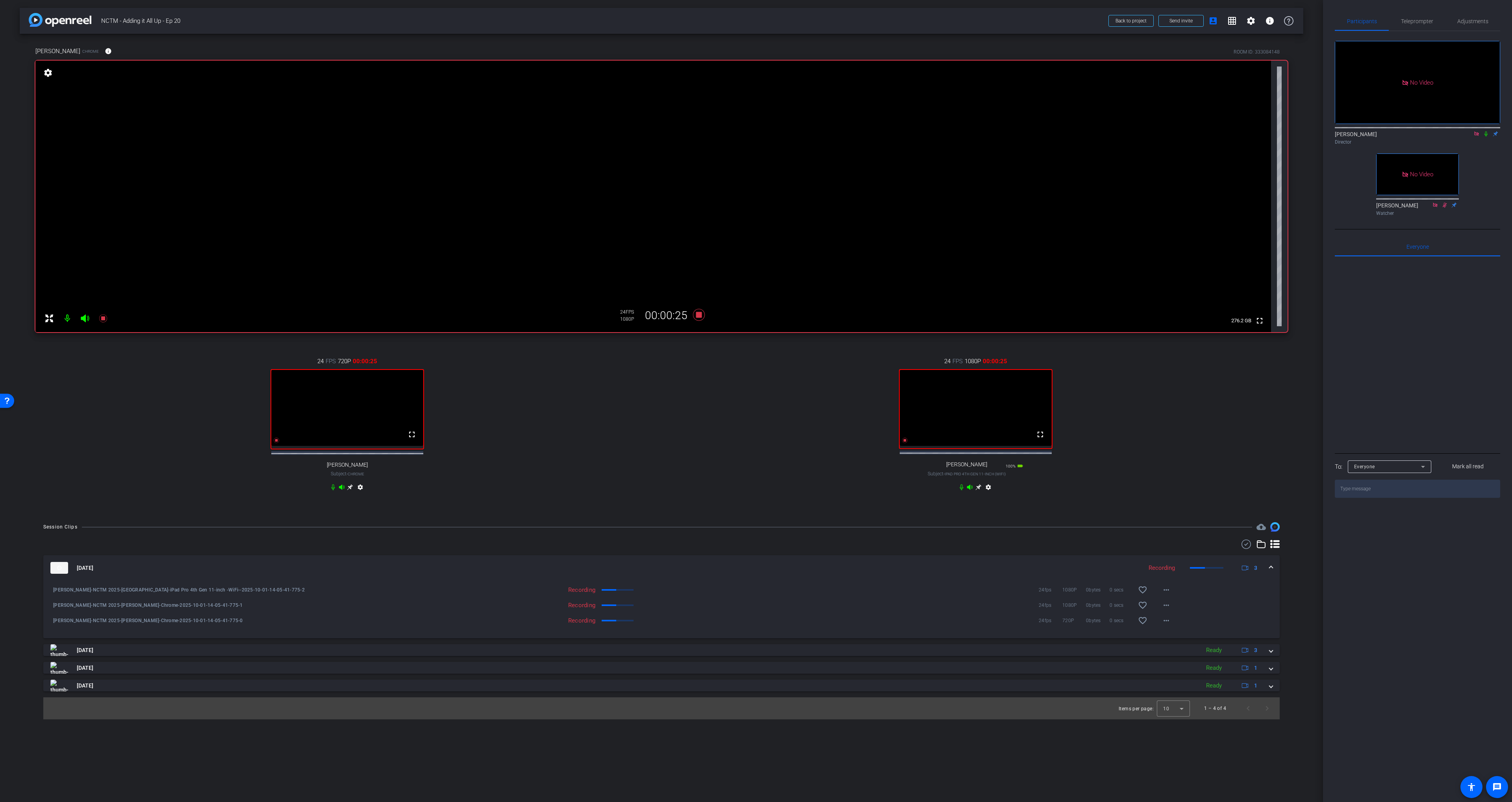
click at [1485, 137] on icon at bounding box center [1486, 134] width 3 height 5
click at [1467, 19] on span "Adjustments" at bounding box center [1473, 21] width 31 height 5
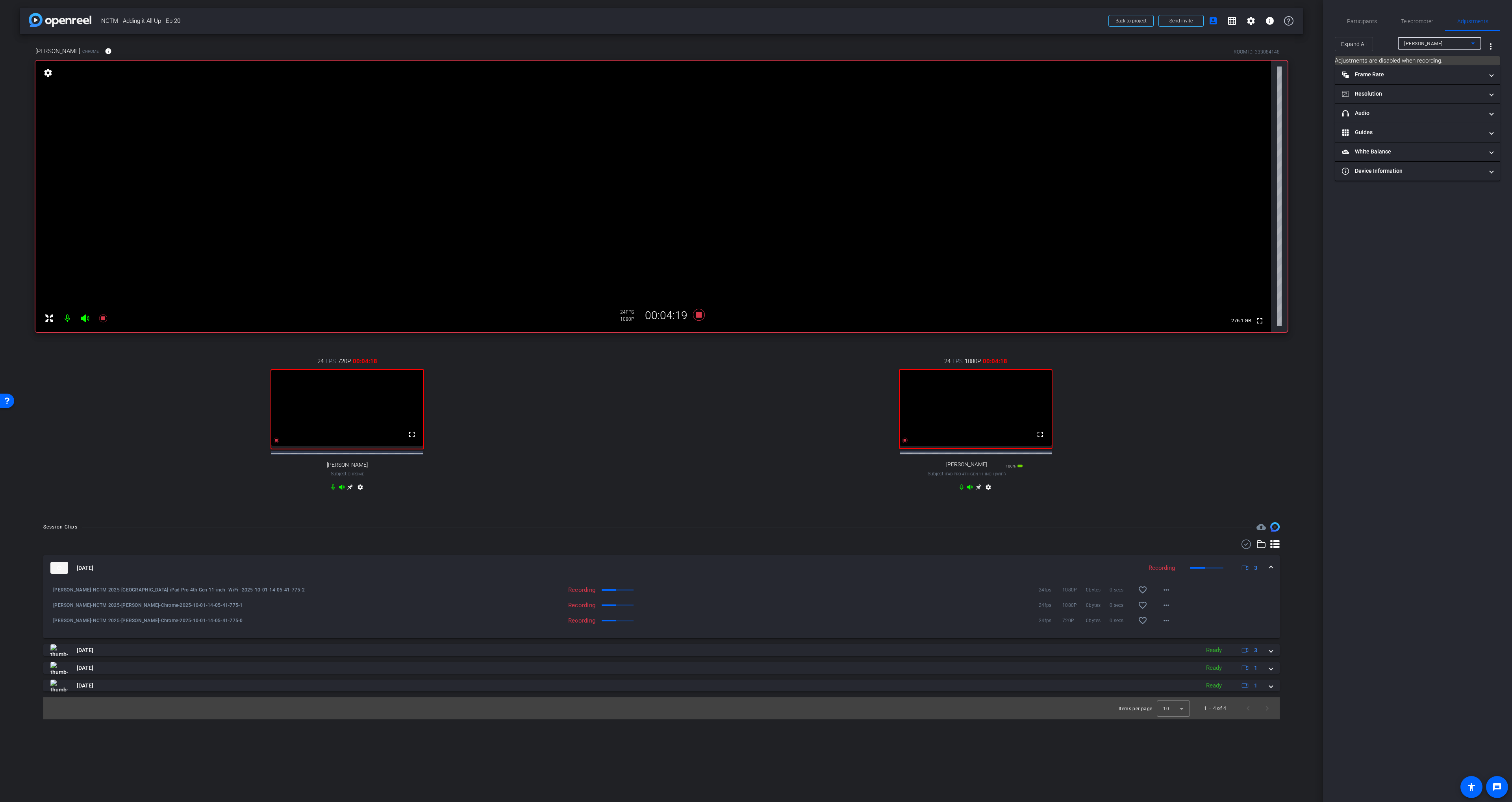
click at [1440, 41] on span "[PERSON_NAME]" at bounding box center [1423, 43] width 39 height 5
click at [1426, 84] on mat-option "[PERSON_NAME]" at bounding box center [1439, 84] width 83 height 12
click at [1398, 110] on mat-panel-title "headphone icon Audio" at bounding box center [1412, 113] width 141 height 8
click at [1403, 111] on mat-expansion-panel-header "headphone icon Audio" at bounding box center [1418, 123] width 166 height 25
click at [1366, 19] on span "Participants" at bounding box center [1362, 21] width 30 height 5
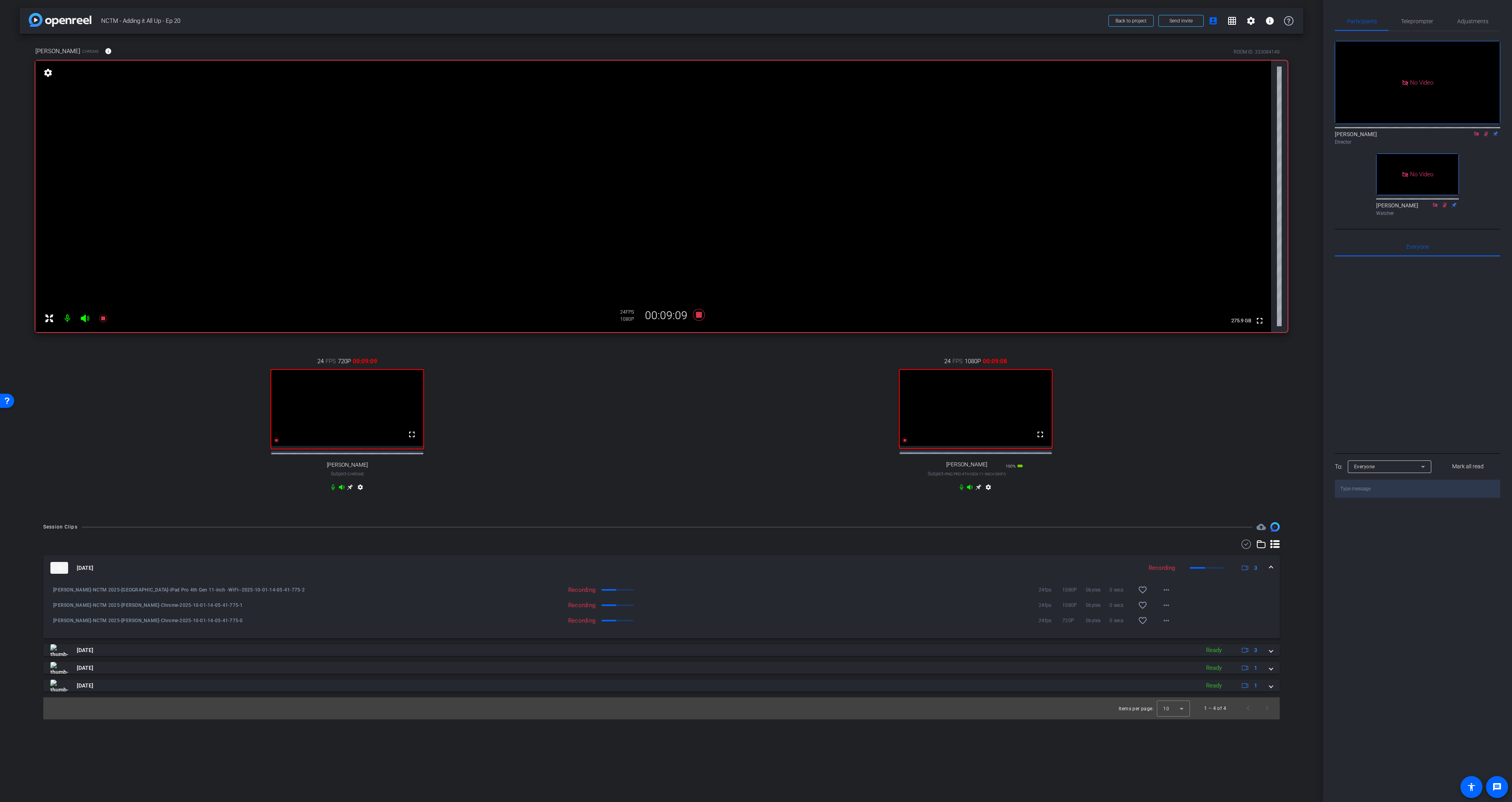
click at [1196, 389] on div "24 FPS 1080P 00:09:08 fullscreen [PERSON_NAME] Subject - iPad Pro 4th Gen 11-in…" at bounding box center [976, 425] width 624 height 163
click at [781, 363] on div "24 FPS 1080P 00:09:10 fullscreen [PERSON_NAME] Subject - iPad Pro 4th Gen 11-in…" at bounding box center [976, 425] width 624 height 163
click at [705, 368] on div "24 FPS 1080P 00:09:24 fullscreen [PERSON_NAME] Subject - iPad Pro 4th Gen 11-in…" at bounding box center [976, 425] width 624 height 163
click at [1485, 131] on icon at bounding box center [1486, 133] width 6 height 5
click at [1477, 131] on icon at bounding box center [1476, 133] width 6 height 5
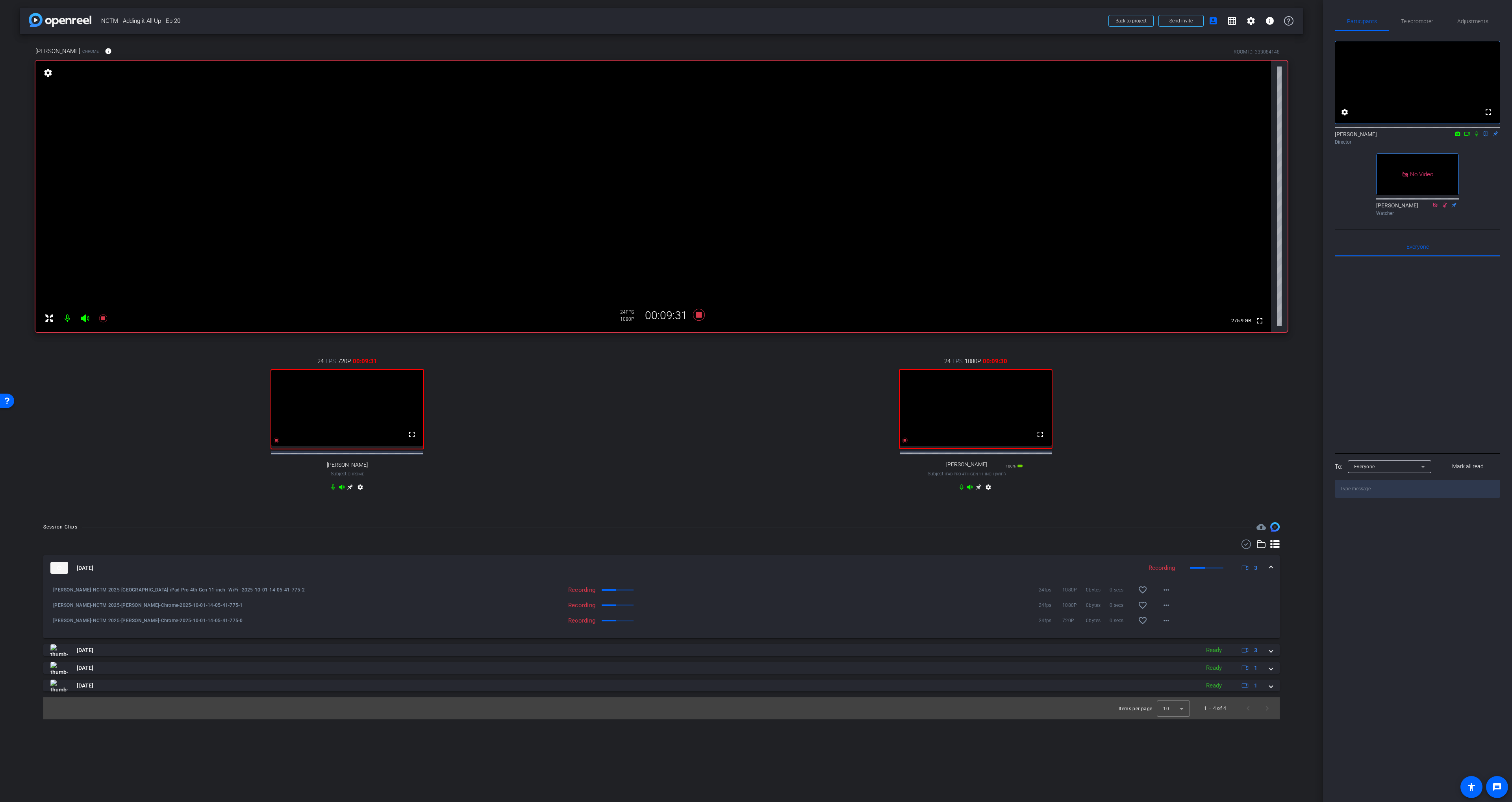
click at [748, 358] on div "24 FPS 1080P 00:09:30 fullscreen [PERSON_NAME] Subject - iPad Pro 4th Gen 11-in…" at bounding box center [976, 425] width 624 height 163
click at [698, 316] on icon at bounding box center [699, 315] width 12 height 12
click at [697, 316] on icon at bounding box center [699, 315] width 12 height 12
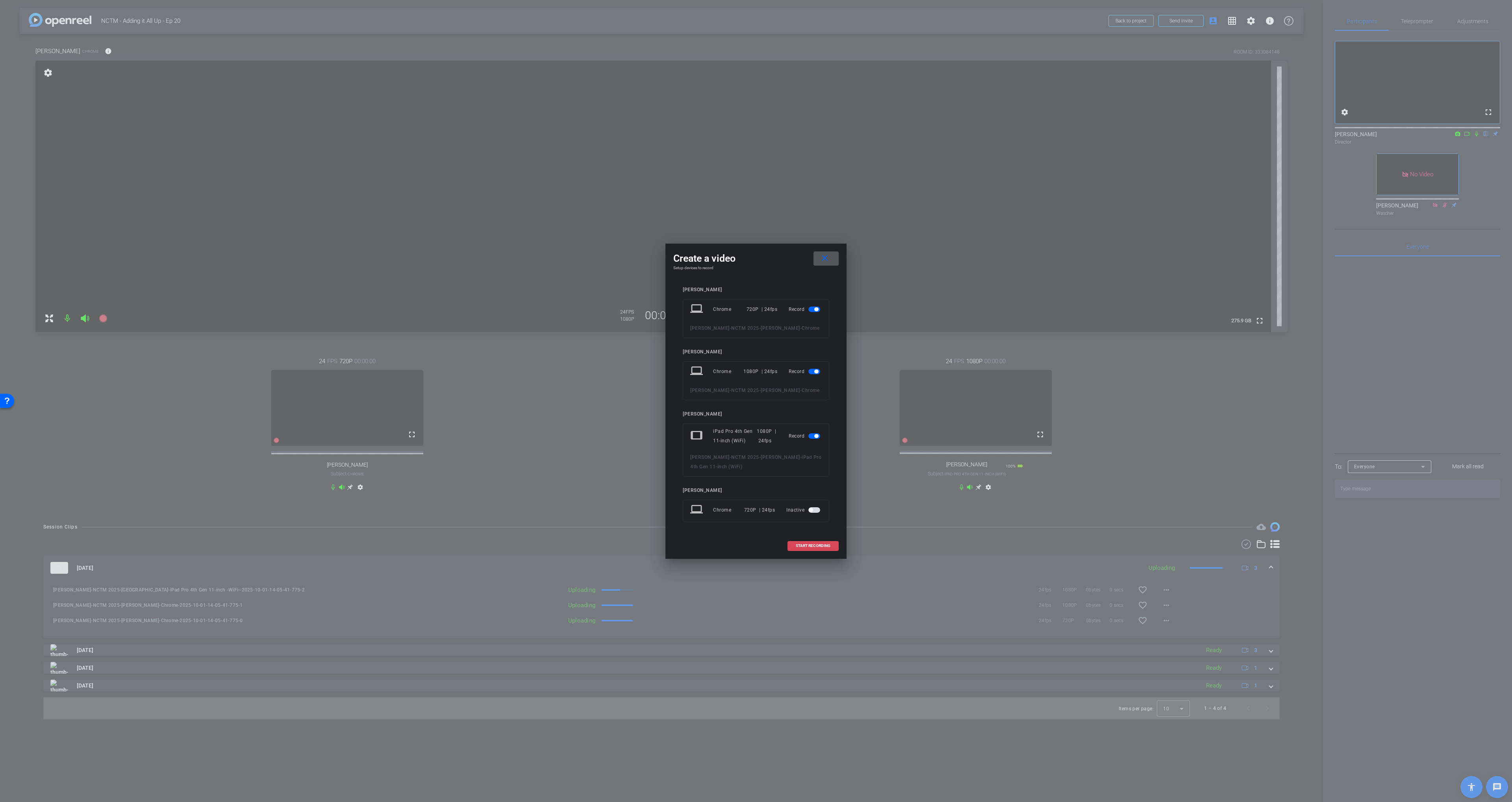
click at [807, 548] on span "START RECORDING" at bounding box center [813, 546] width 35 height 4
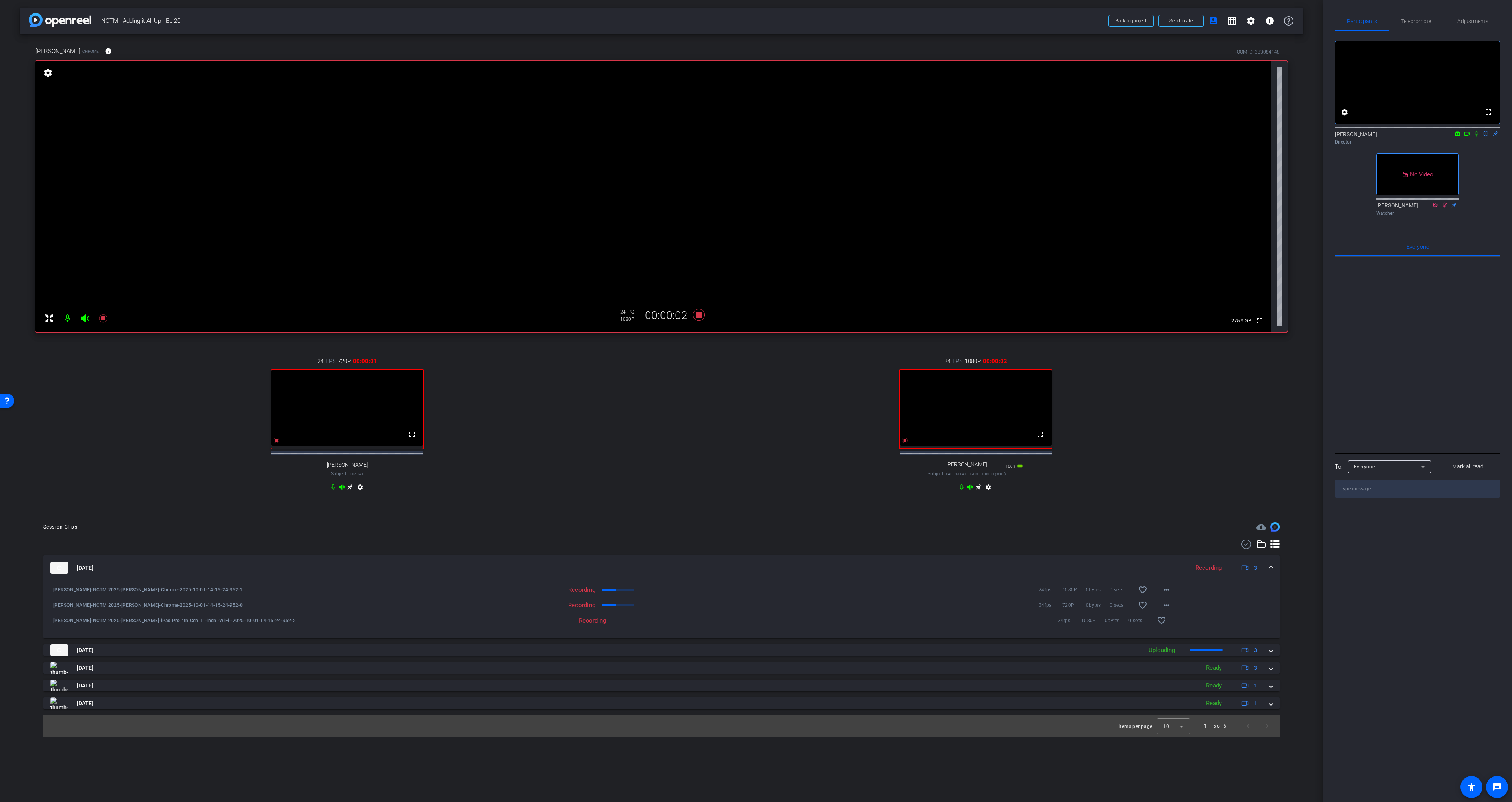
click at [1473, 137] on icon at bounding box center [1476, 133] width 6 height 5
click at [1471, 137] on mat-icon at bounding box center [1467, 134] width 9 height 7
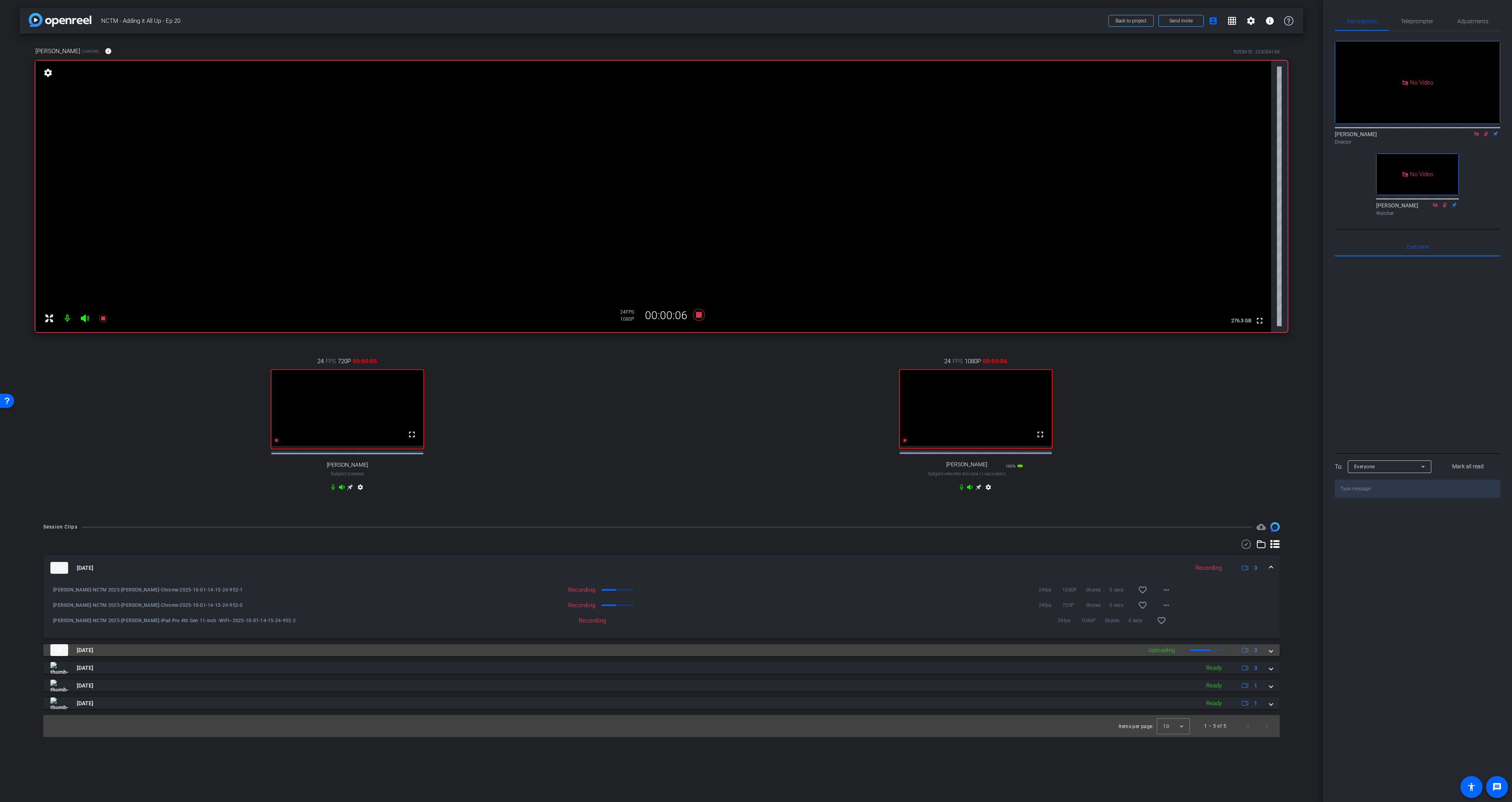
click at [777, 655] on mat-panel-title "[DATE]" at bounding box center [595, 650] width 1088 height 12
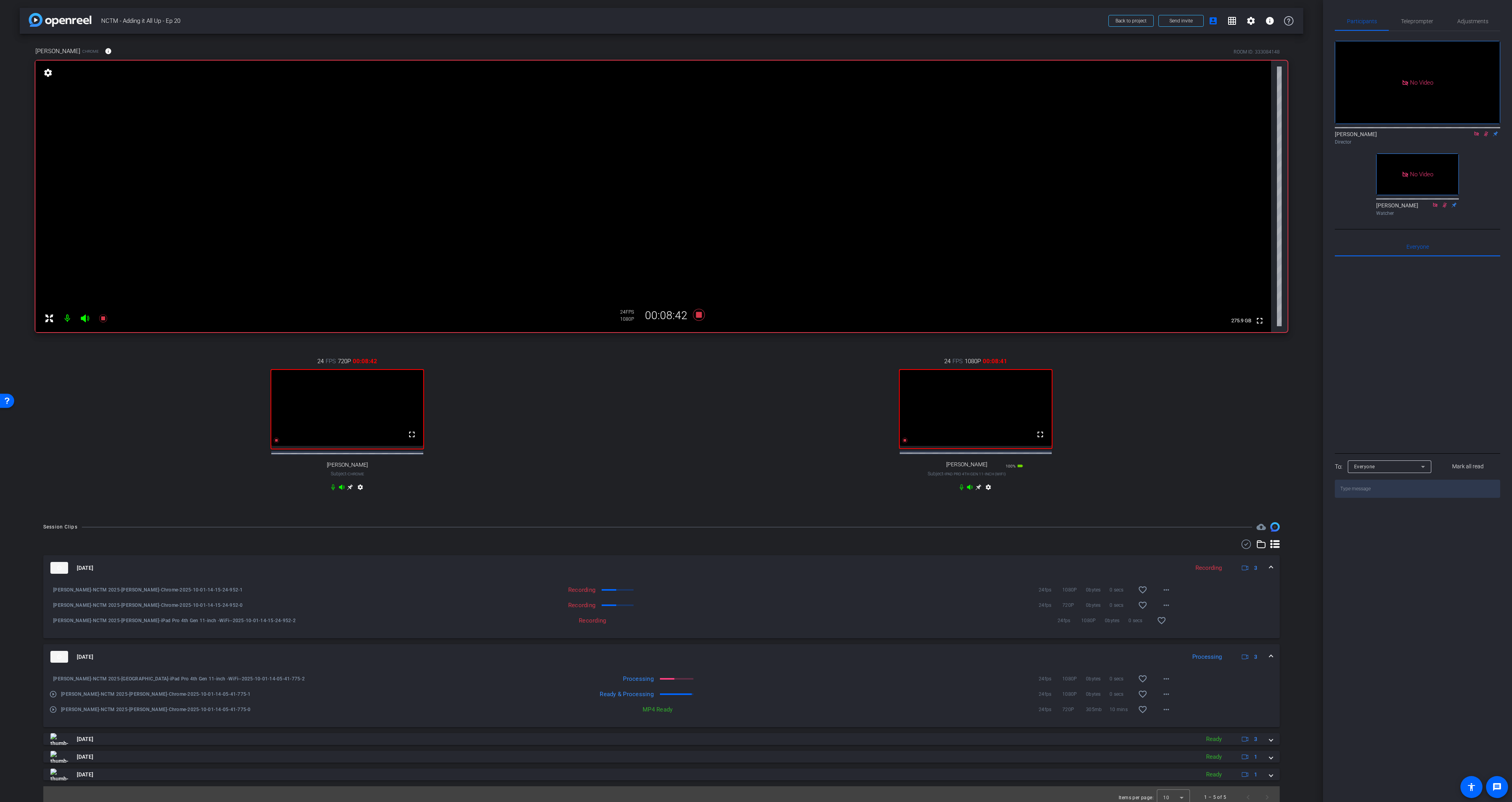
click at [1478, 136] on icon at bounding box center [1476, 133] width 4 height 4
click at [1475, 137] on icon at bounding box center [1476, 133] width 6 height 5
click at [777, 451] on div "24 FPS 1080P 00:09:03 fullscreen [PERSON_NAME] Subject - iPad Pro 4th Gen 11-in…" at bounding box center [976, 425] width 624 height 163
click at [699, 317] on icon at bounding box center [699, 315] width 12 height 12
click at [700, 317] on icon at bounding box center [699, 315] width 12 height 12
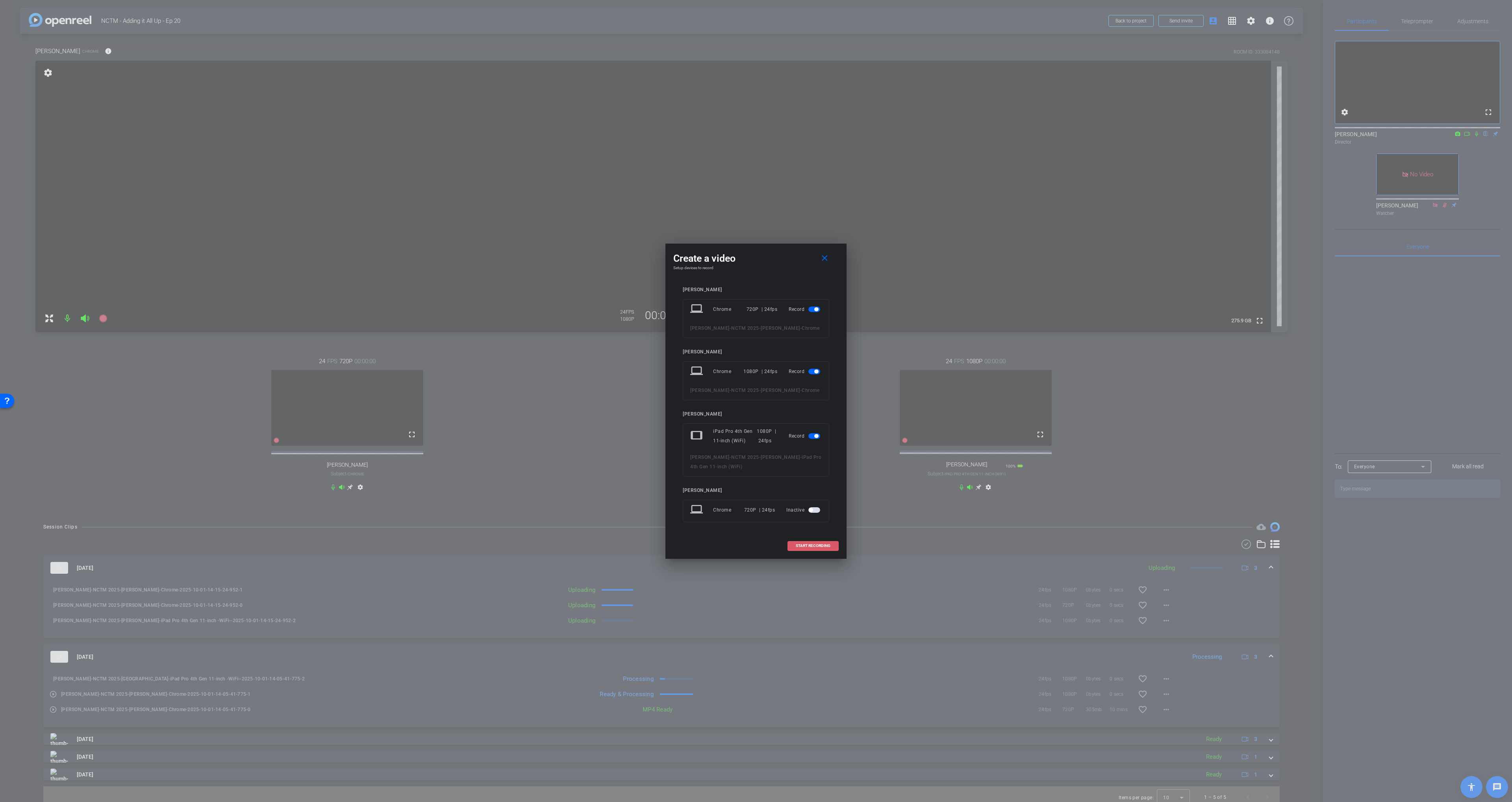
click at [816, 548] on span "START RECORDING" at bounding box center [813, 546] width 35 height 4
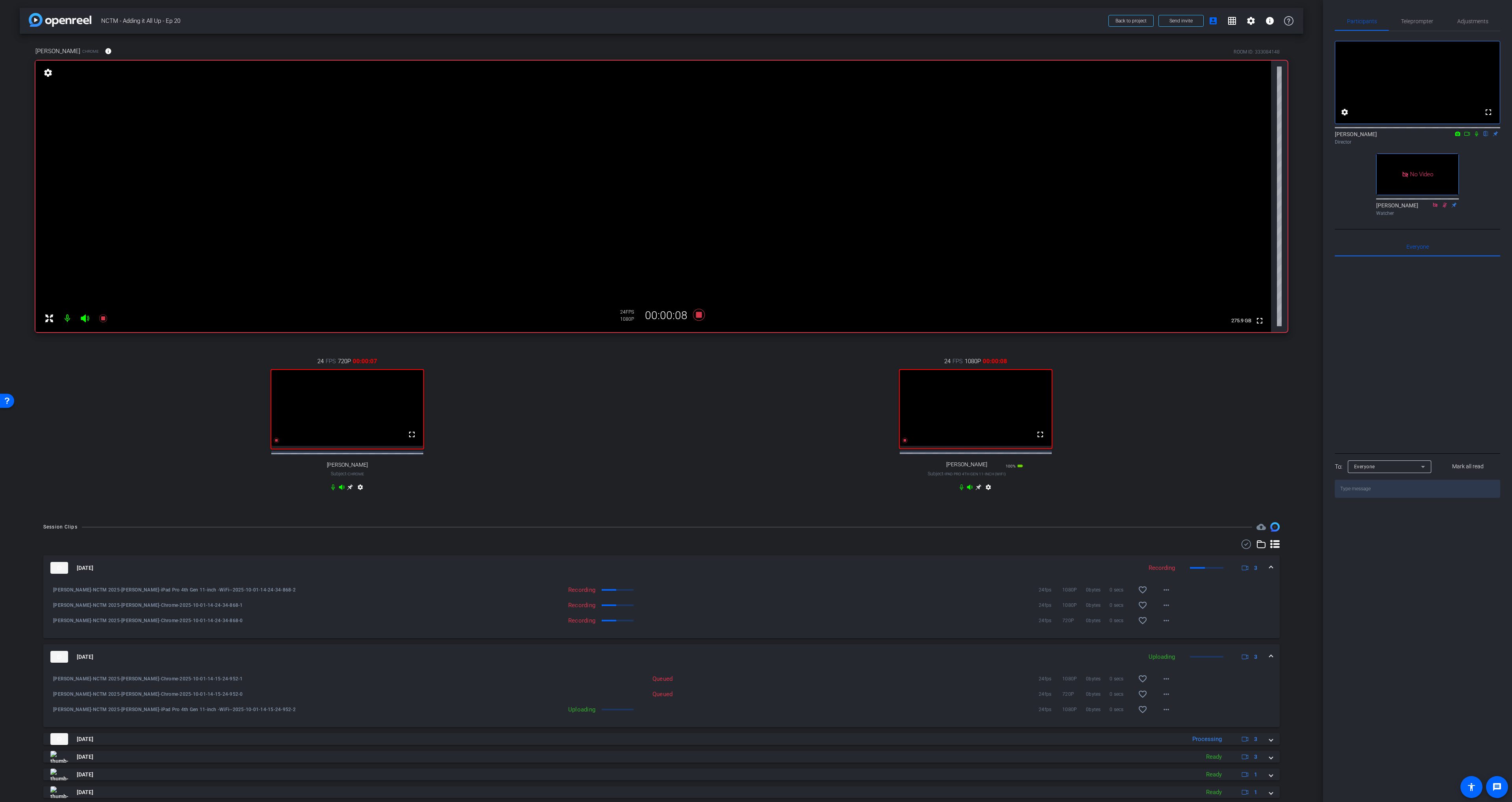
click at [1474, 137] on icon at bounding box center [1476, 133] width 6 height 5
click at [1466, 137] on icon at bounding box center [1467, 133] width 6 height 5
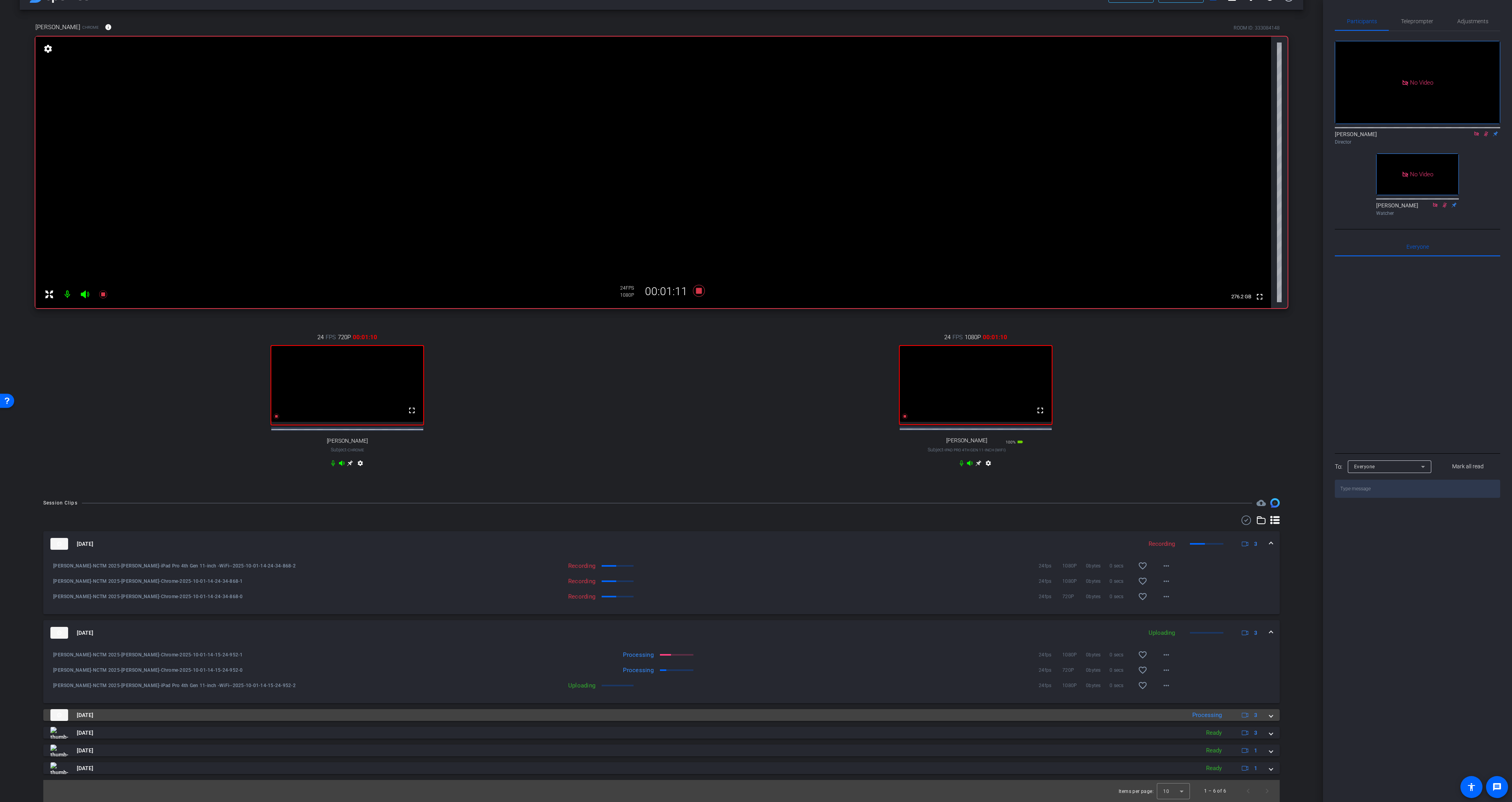
click at [611, 715] on mat-panel-title "[DATE]" at bounding box center [616, 715] width 1132 height 12
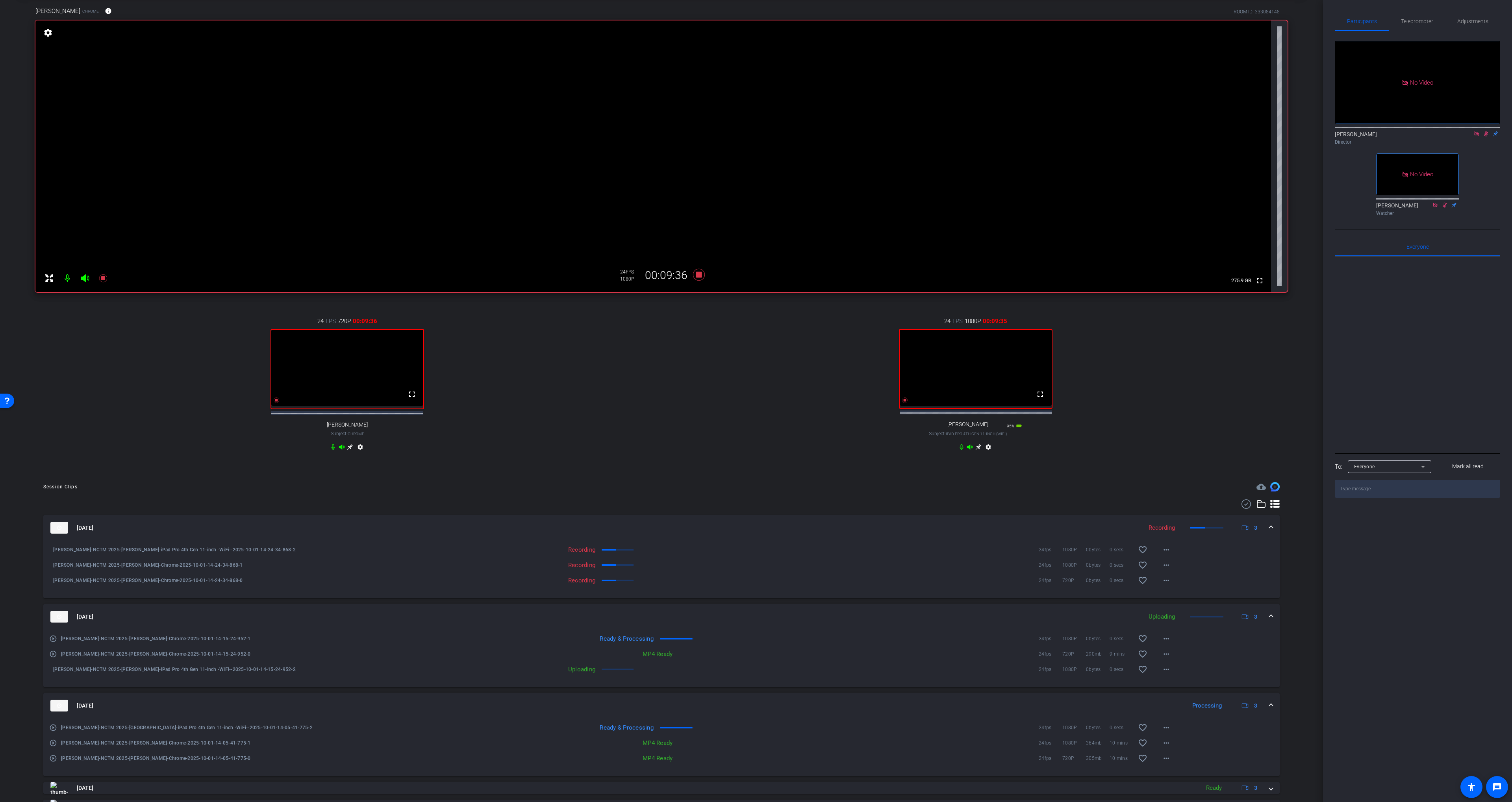
scroll to position [0, 0]
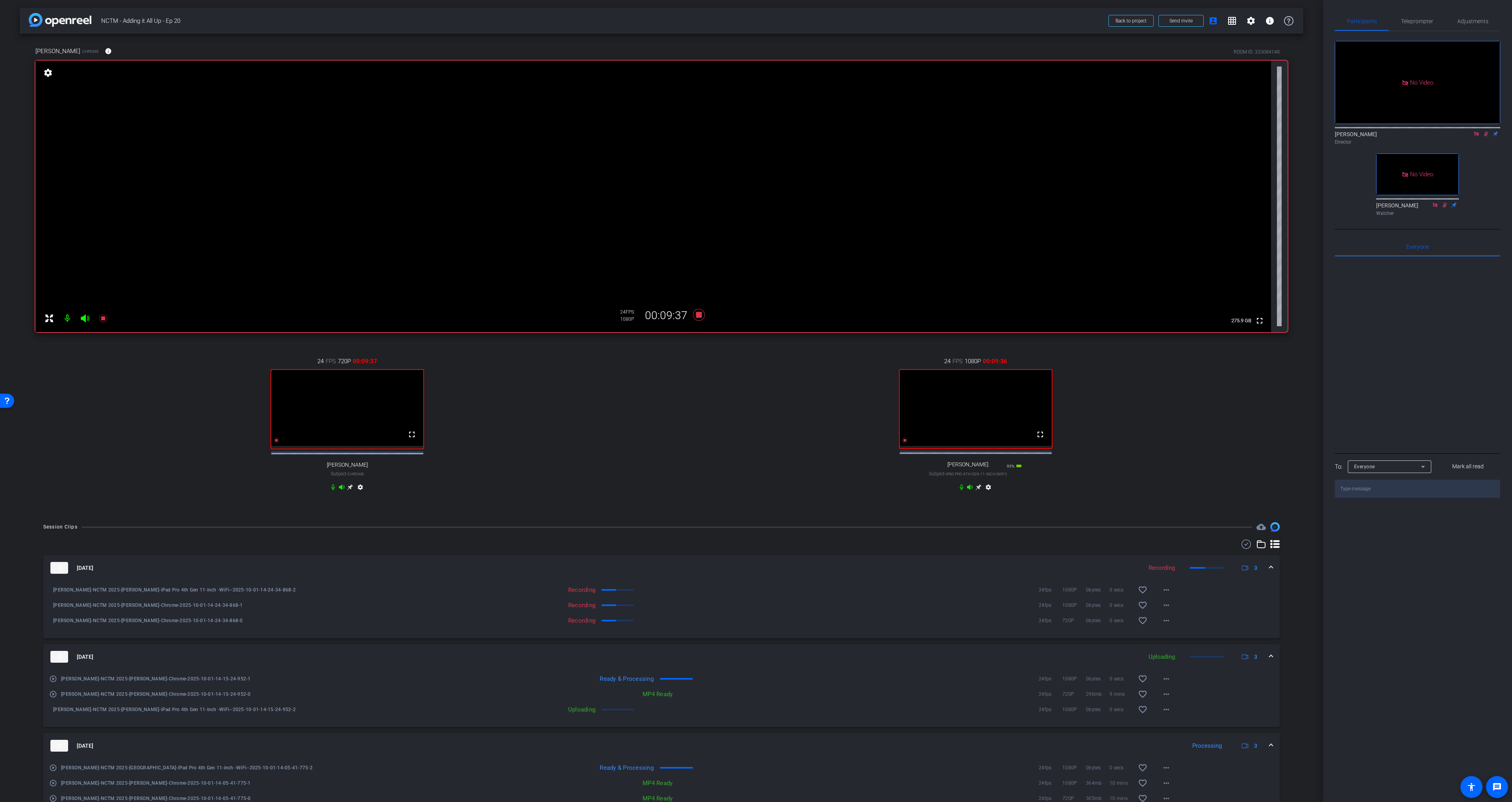
click at [1482, 160] on div "No Video [PERSON_NAME] Director No Video [PERSON_NAME] Watcher" at bounding box center [1418, 125] width 166 height 188
click at [1475, 136] on icon at bounding box center [1476, 133] width 4 height 4
click at [1477, 137] on icon at bounding box center [1476, 134] width 4 height 5
click at [699, 318] on icon at bounding box center [699, 315] width 19 height 14
click at [701, 317] on icon at bounding box center [699, 315] width 12 height 12
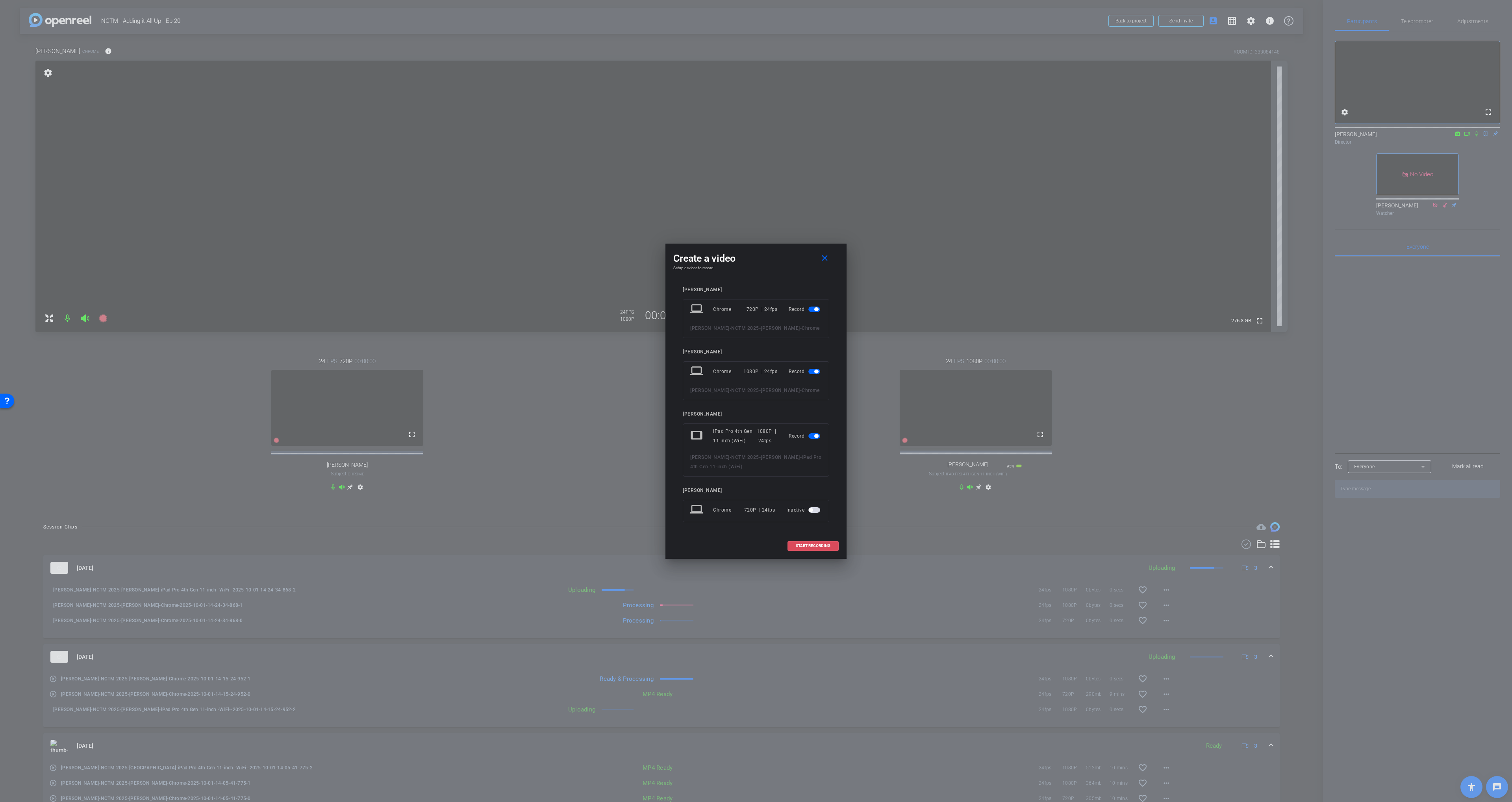
drag, startPoint x: 834, startPoint y: 547, endPoint x: 907, endPoint y: 533, distance: 74.3
click at [834, 547] on span at bounding box center [813, 546] width 50 height 19
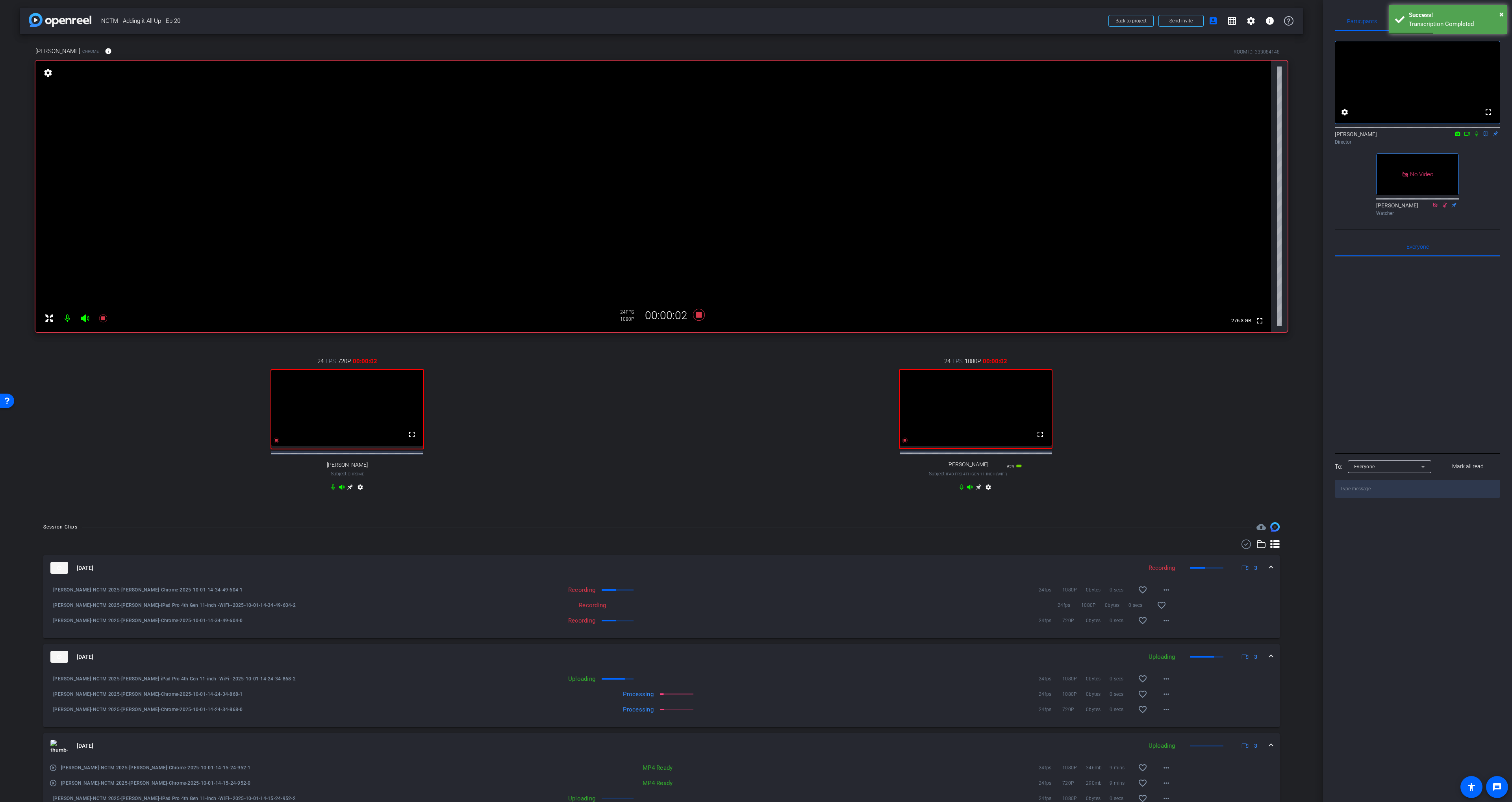
click at [1476, 137] on icon at bounding box center [1476, 133] width 6 height 5
click at [1467, 137] on icon at bounding box center [1467, 133] width 6 height 5
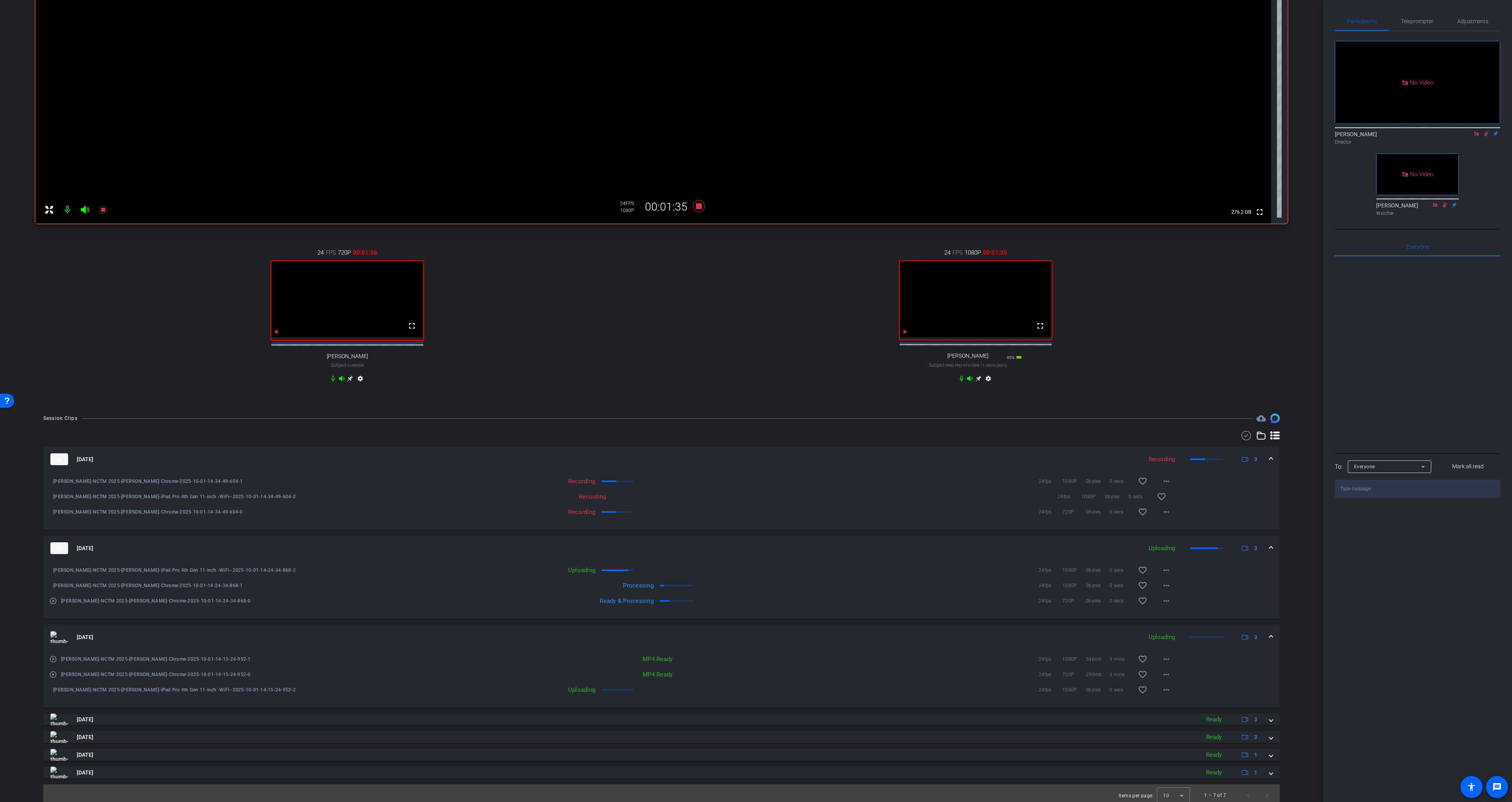
scroll to position [119, 0]
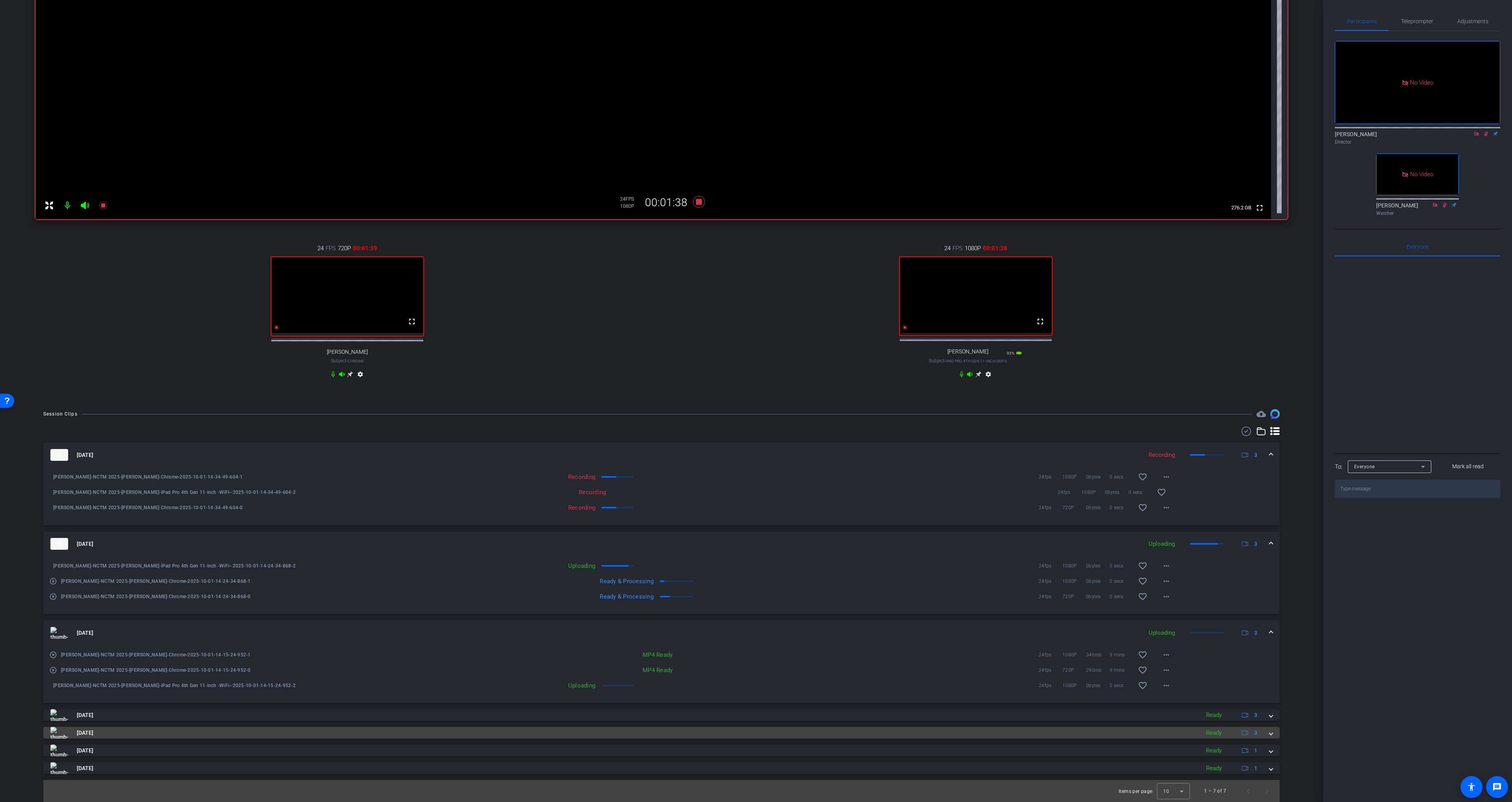
click at [760, 727] on mat-panel-title "[DATE]" at bounding box center [623, 733] width 1145 height 12
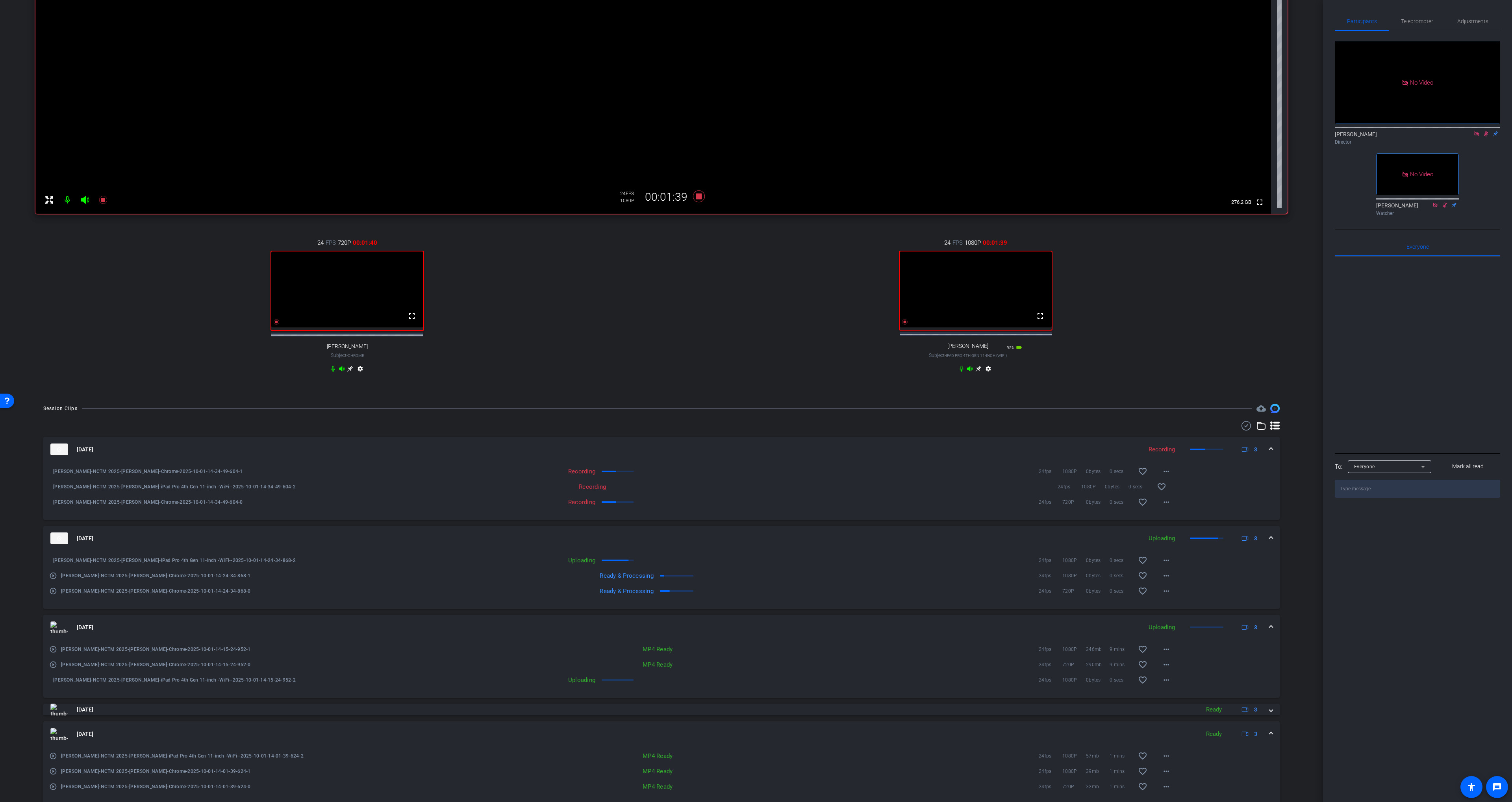
drag, startPoint x: 761, startPoint y: 729, endPoint x: 762, endPoint y: 722, distance: 7.1
click at [761, 729] on mat-expansion-panel-header "[DATE] Ready 3" at bounding box center [662, 734] width 1236 height 25
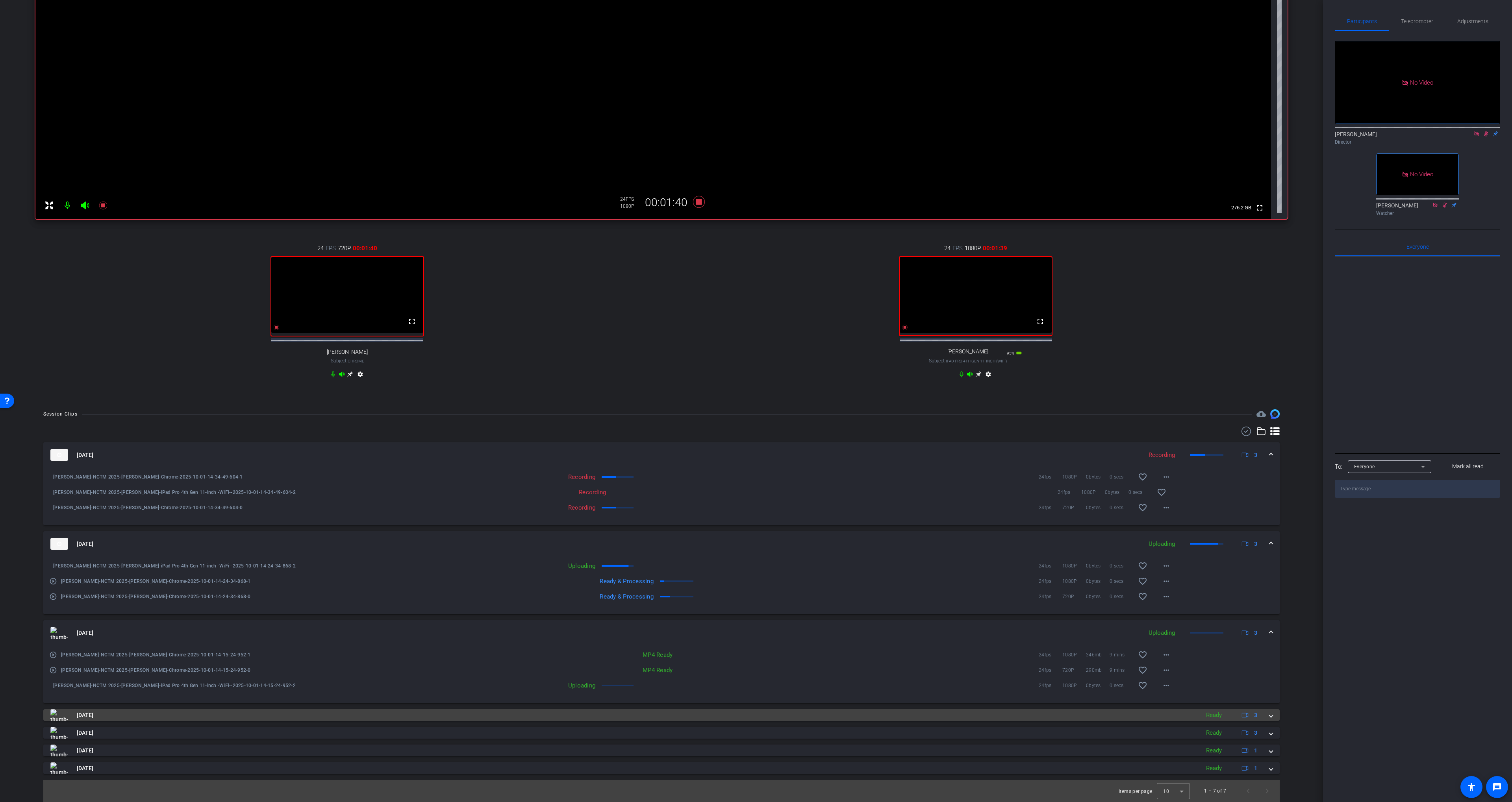
click at [762, 718] on mat-panel-title "[DATE]" at bounding box center [623, 715] width 1145 height 12
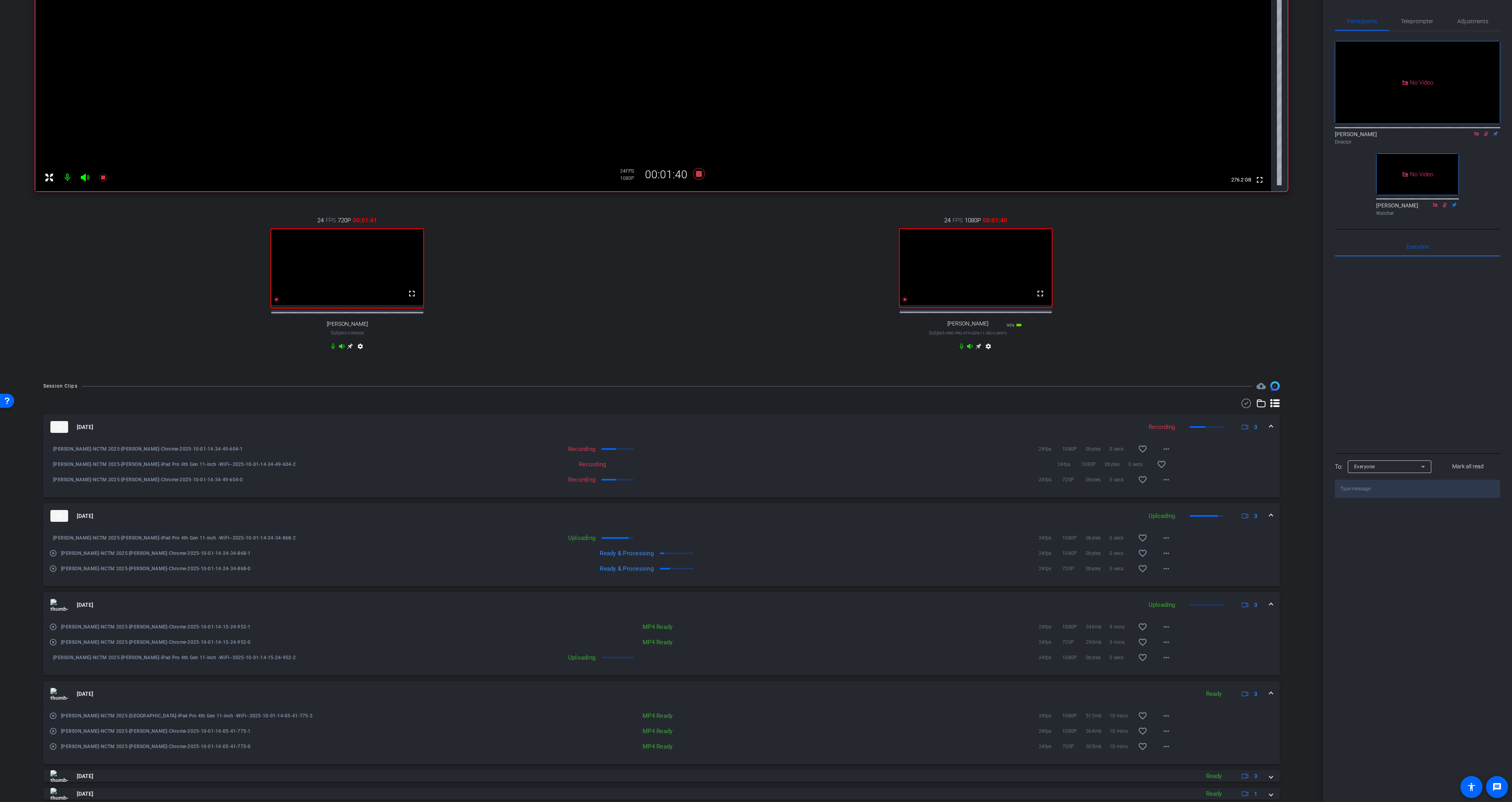
scroll to position [143, 0]
click at [1160, 716] on span at bounding box center [1166, 714] width 19 height 19
click at [1190, 636] on span "Download MP4" at bounding box center [1187, 634] width 47 height 9
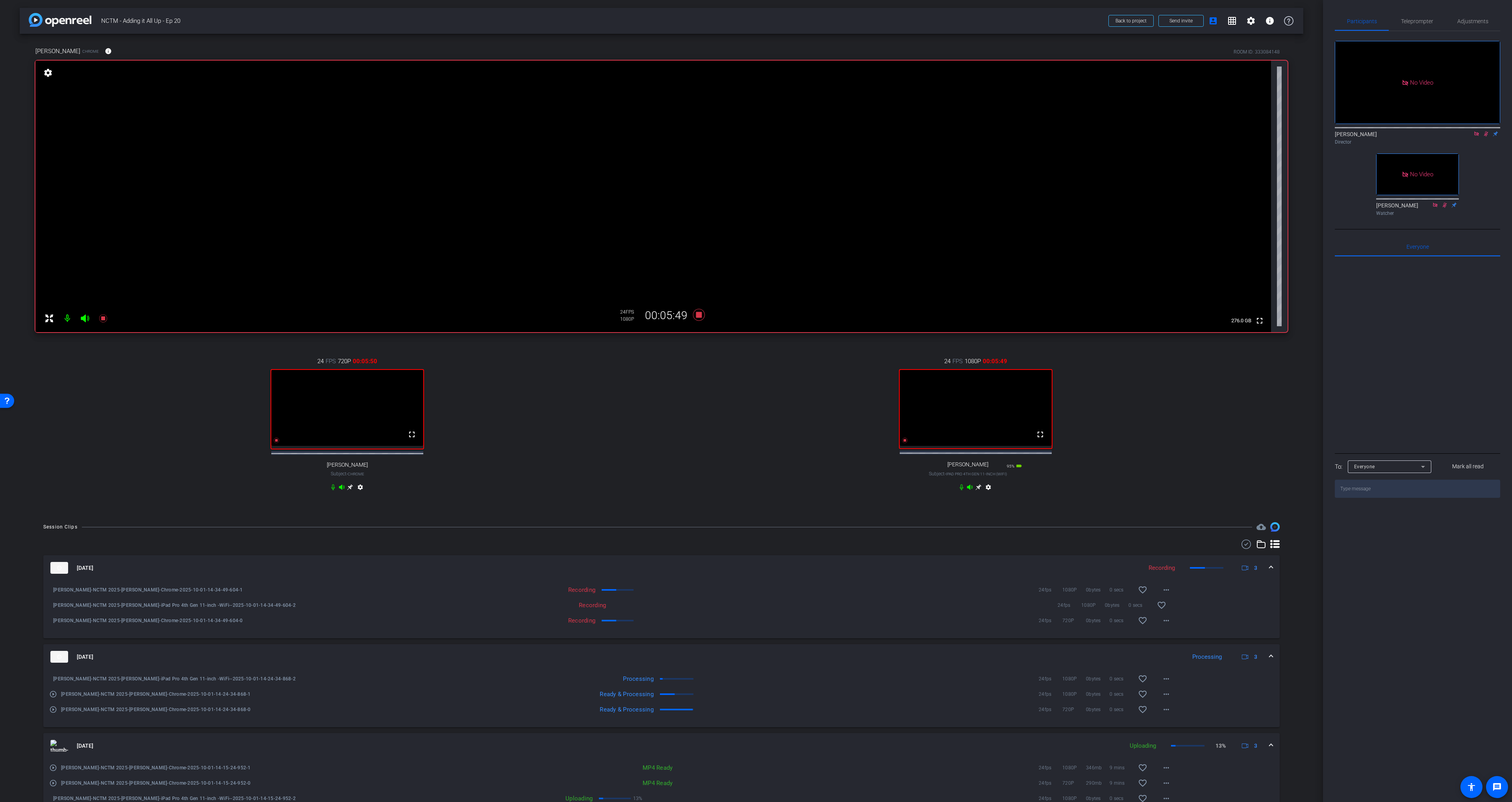
click at [349, 44] on div "[PERSON_NAME] Chrome info ROOM ID: 333084148" at bounding box center [661, 51] width 1252 height 19
click at [603, 398] on div "24 FPS 720P 00:11:03 fullscreen [PERSON_NAME] Subject - Chrome settings" at bounding box center [347, 425] width 624 height 163
click at [1479, 145] on div "Director" at bounding box center [1418, 142] width 166 height 7
click at [1476, 137] on icon at bounding box center [1476, 133] width 6 height 5
click at [1314, 158] on div "arrow_back NCTM - Adding it All Up - Ep 20 Back to project Send invite account_…" at bounding box center [662, 401] width 1323 height 802
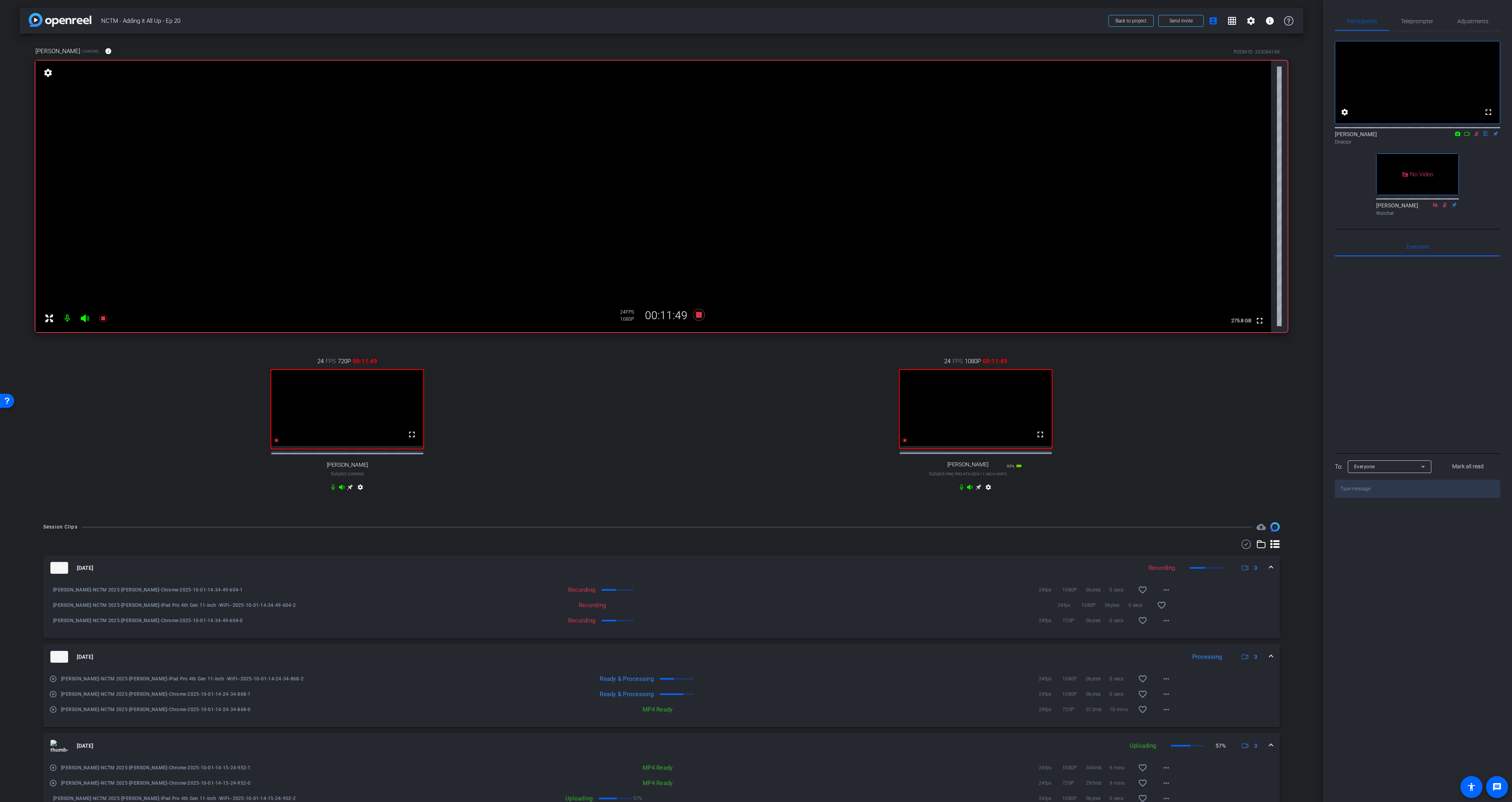
click at [1477, 137] on icon at bounding box center [1476, 134] width 4 height 5
drag, startPoint x: 660, startPoint y: 388, endPoint x: 706, endPoint y: 341, distance: 65.8
click at [660, 388] on div "24 FPS 720P 00:11:50 fullscreen [PERSON_NAME] Subject - Chrome settings 24 FPS …" at bounding box center [661, 425] width 1252 height 163
click at [699, 314] on icon at bounding box center [699, 315] width 12 height 12
click at [698, 364] on div "24 FPS 1080P 00:00:00 fullscreen [PERSON_NAME] Subject - iPad Pro 4th Gen 11-in…" at bounding box center [976, 425] width 624 height 163
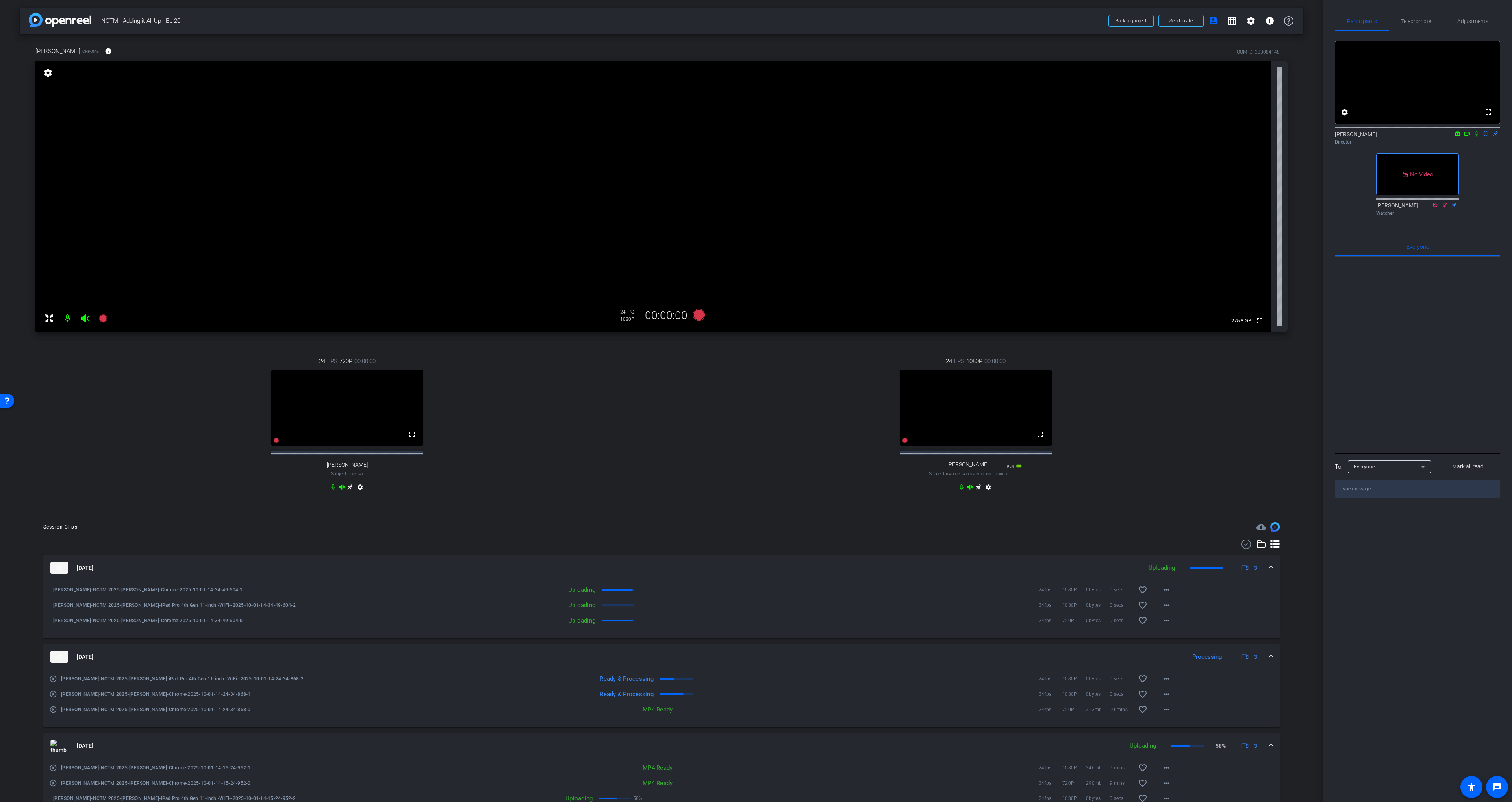
click at [701, 368] on div "24 FPS 1080P 00:00:00 fullscreen [PERSON_NAME] Subject - iPad Pro 4th Gen 11-in…" at bounding box center [976, 425] width 624 height 163
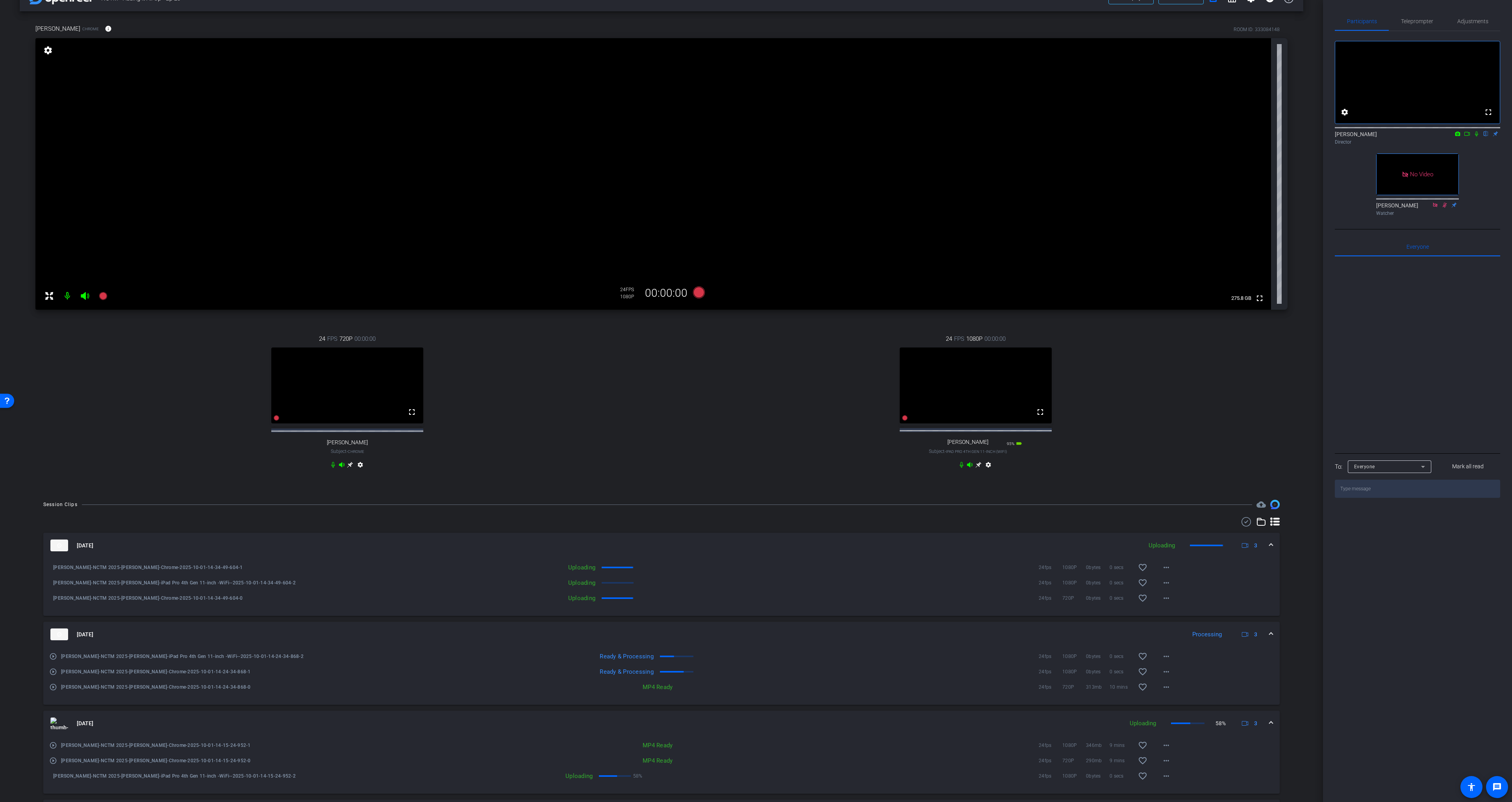
scroll to position [29, 0]
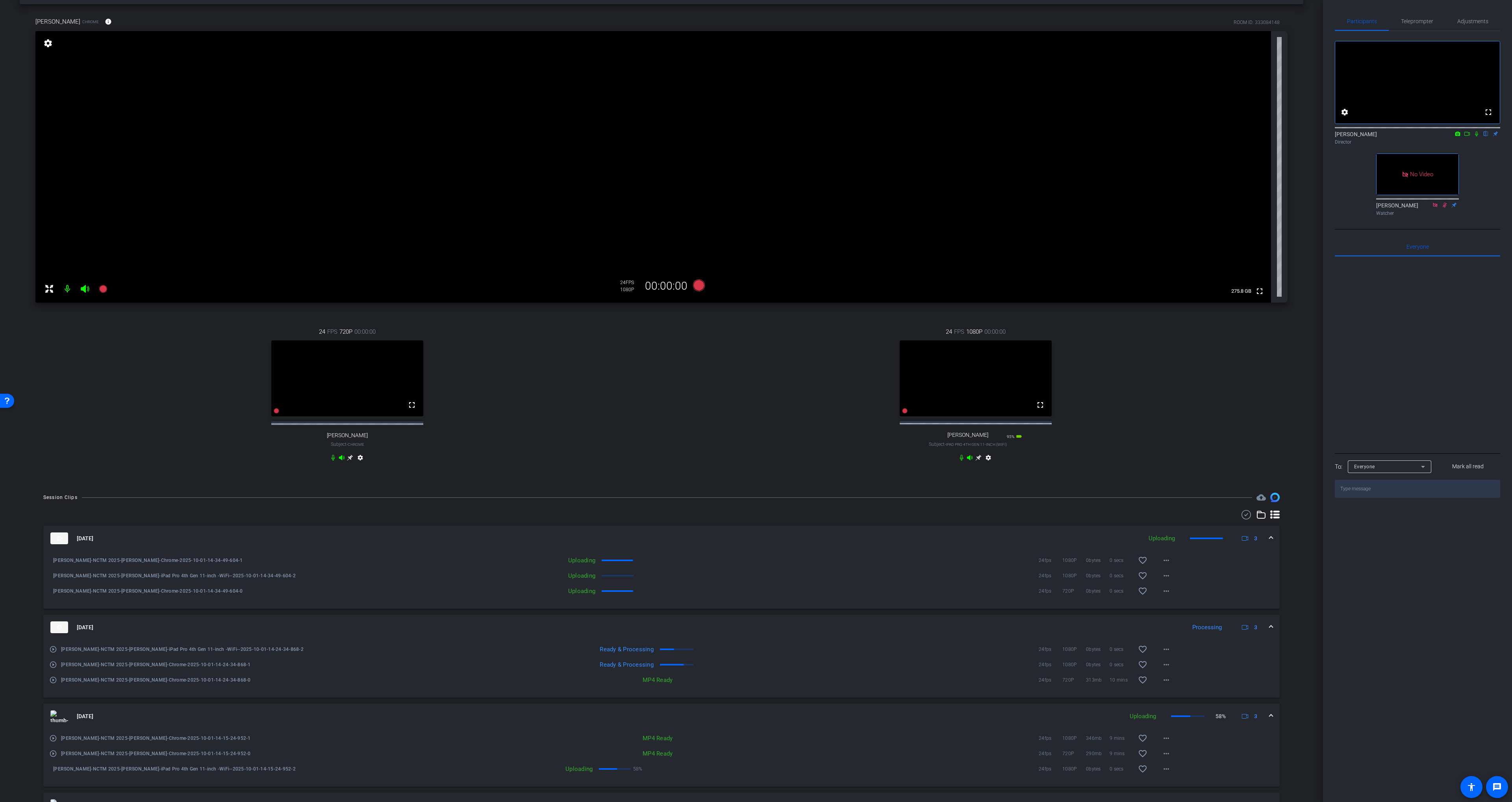
drag, startPoint x: 703, startPoint y: 368, endPoint x: 716, endPoint y: 367, distance: 13.0
click at [703, 368] on div "24 FPS 1080P 00:00:00 fullscreen [PERSON_NAME] Subject - iPad Pro 4th Gen 11-in…" at bounding box center [976, 395] width 624 height 163
click at [694, 285] on icon at bounding box center [699, 285] width 12 height 12
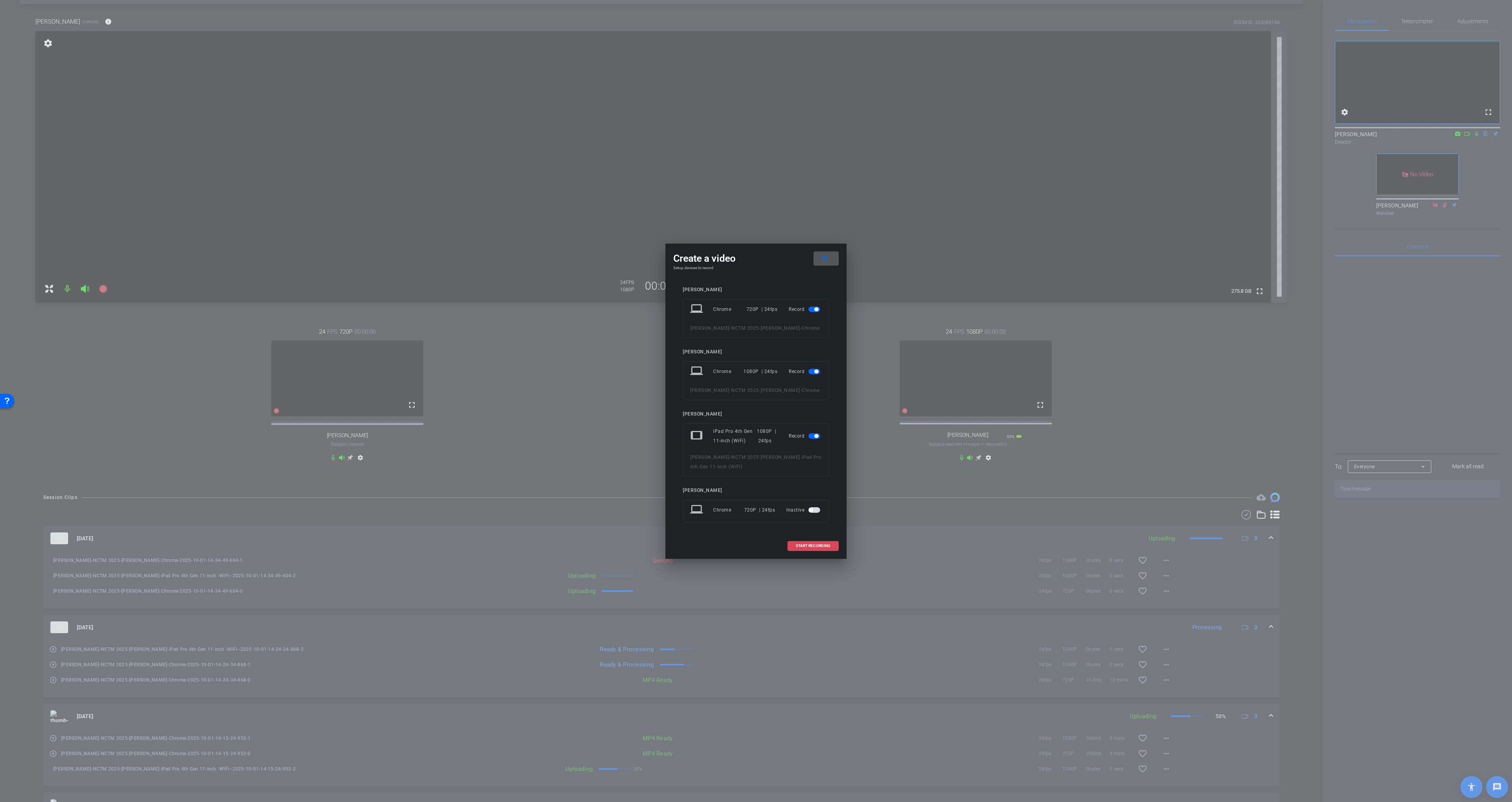
click at [804, 551] on button "START RECORDING" at bounding box center [813, 546] width 51 height 10
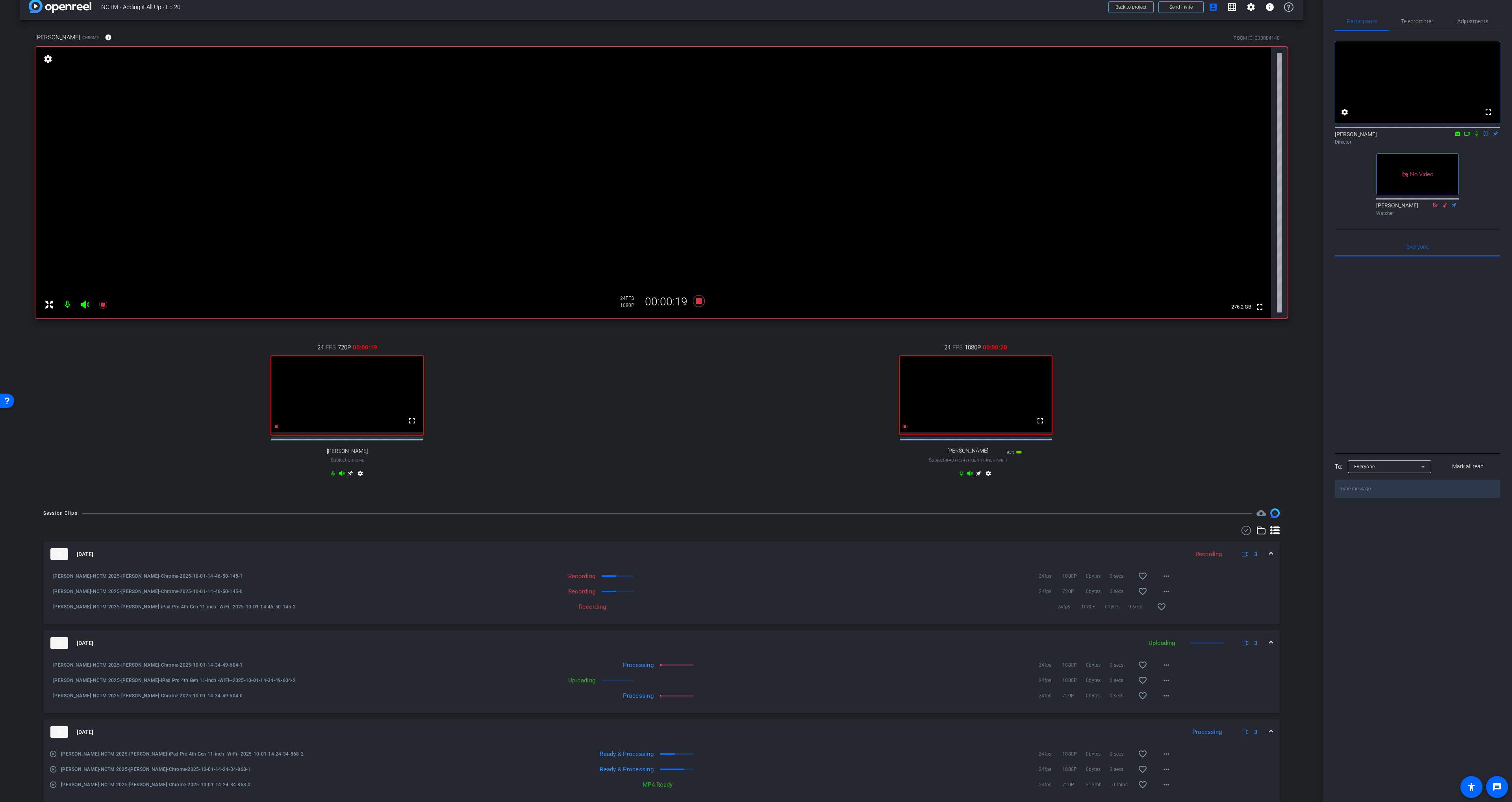
scroll to position [0, 0]
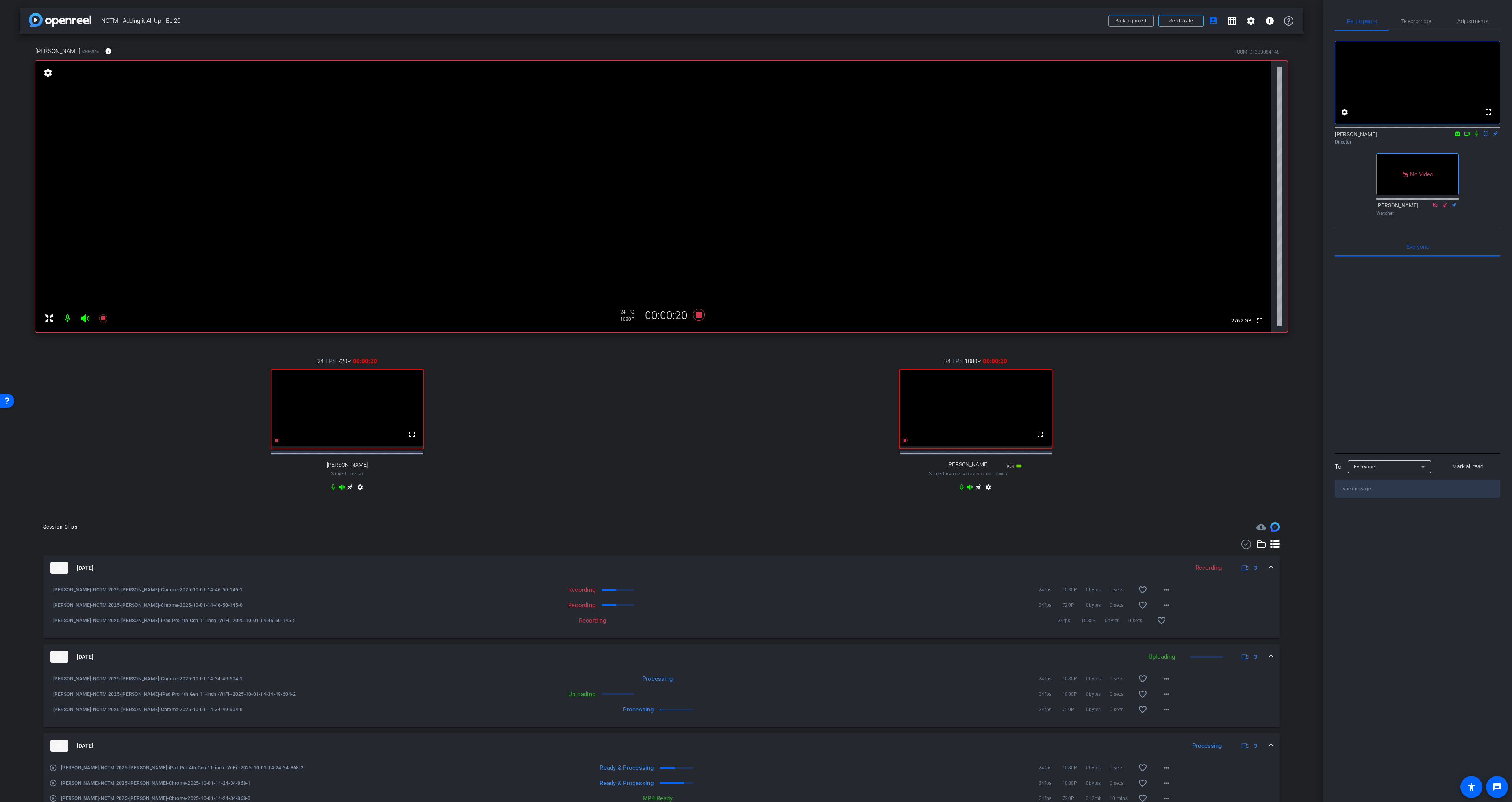
click at [1154, 448] on div "24 FPS 1080P 00:00:20 fullscreen [PERSON_NAME] Subject - iPad Pro 4th Gen 11-in…" at bounding box center [976, 425] width 624 height 163
click at [1476, 204] on div "fullscreen settings [PERSON_NAME] flip Director No Video [PERSON_NAME] Watcher" at bounding box center [1418, 125] width 166 height 188
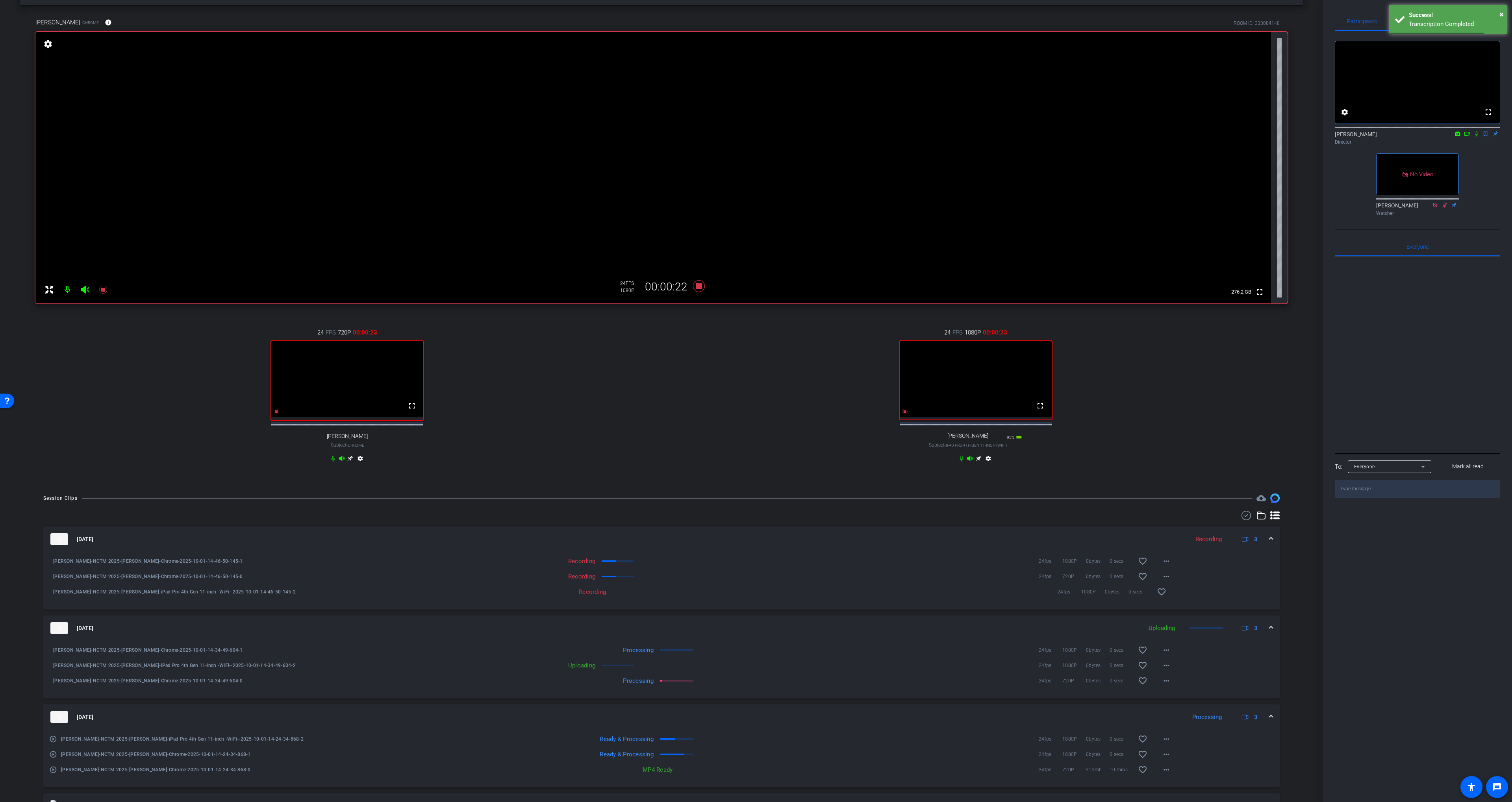
scroll to position [34, 0]
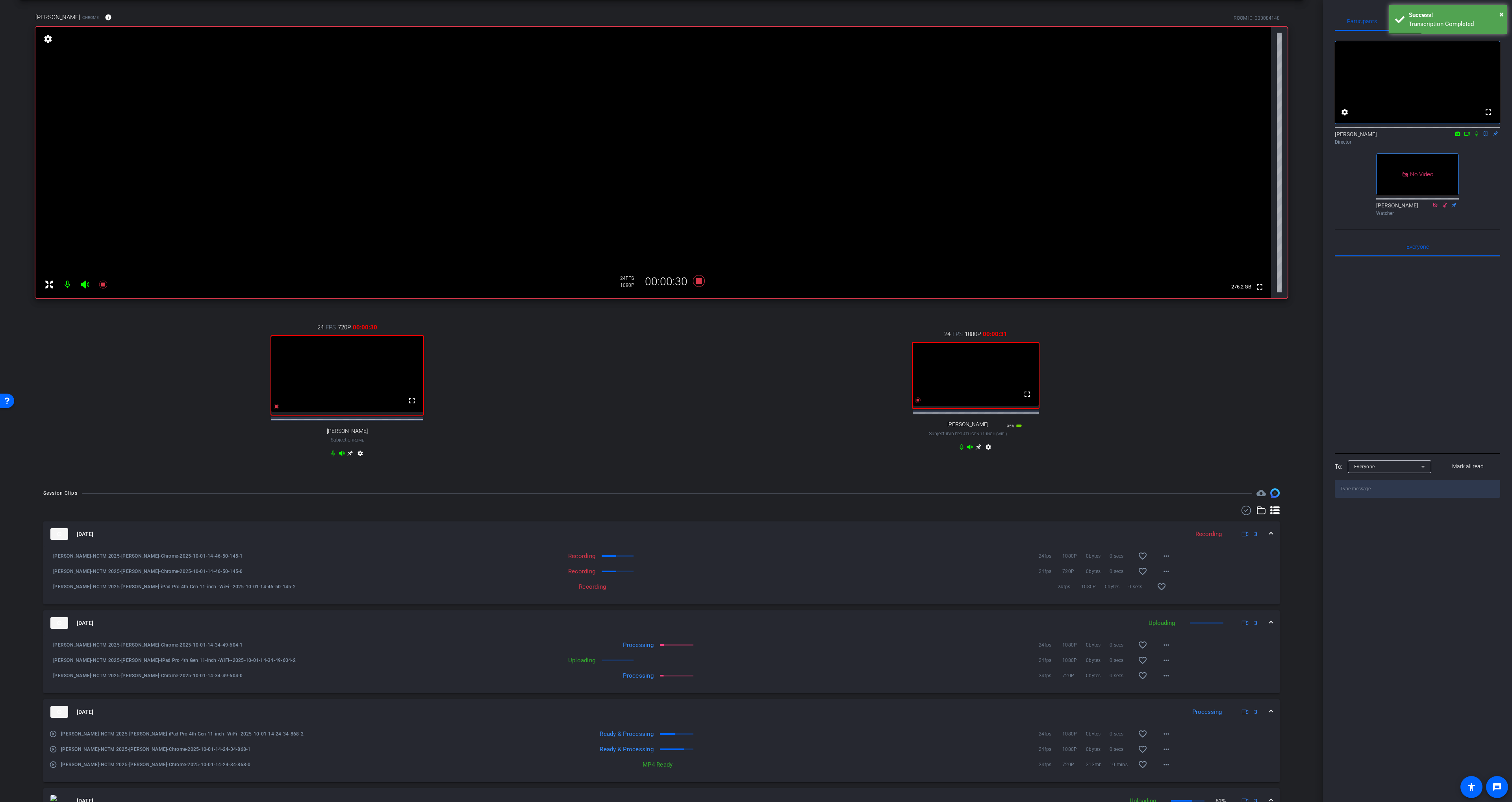
click at [1476, 137] on icon at bounding box center [1476, 133] width 6 height 5
drag, startPoint x: 1469, startPoint y: 143, endPoint x: 1362, endPoint y: 146, distance: 107.0
click at [1469, 137] on icon at bounding box center [1467, 133] width 6 height 5
click at [1487, 137] on icon at bounding box center [1486, 133] width 6 height 5
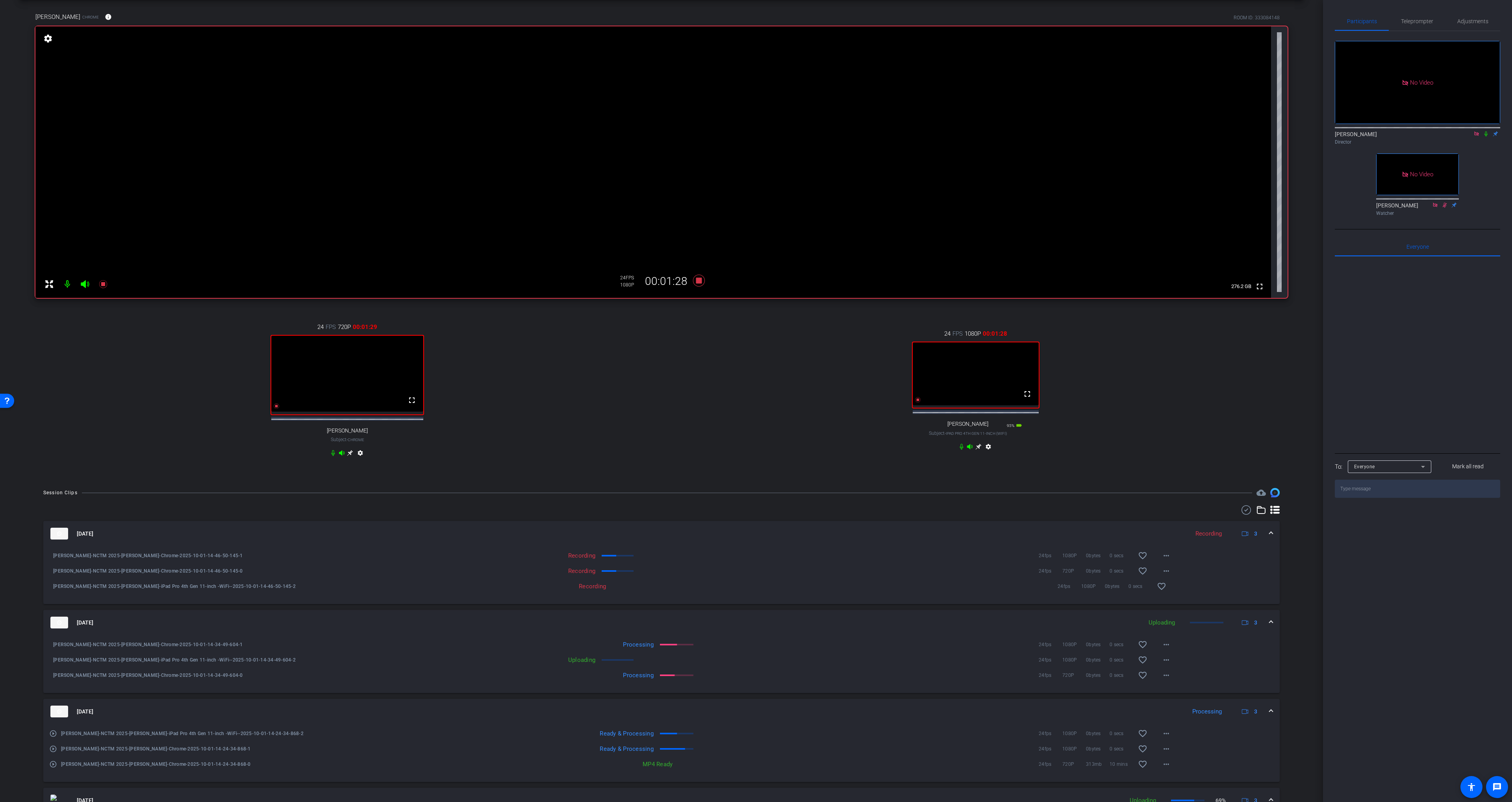
drag, startPoint x: 1486, startPoint y: 145, endPoint x: 1482, endPoint y: 164, distance: 19.4
click at [1486, 137] on icon at bounding box center [1486, 133] width 6 height 5
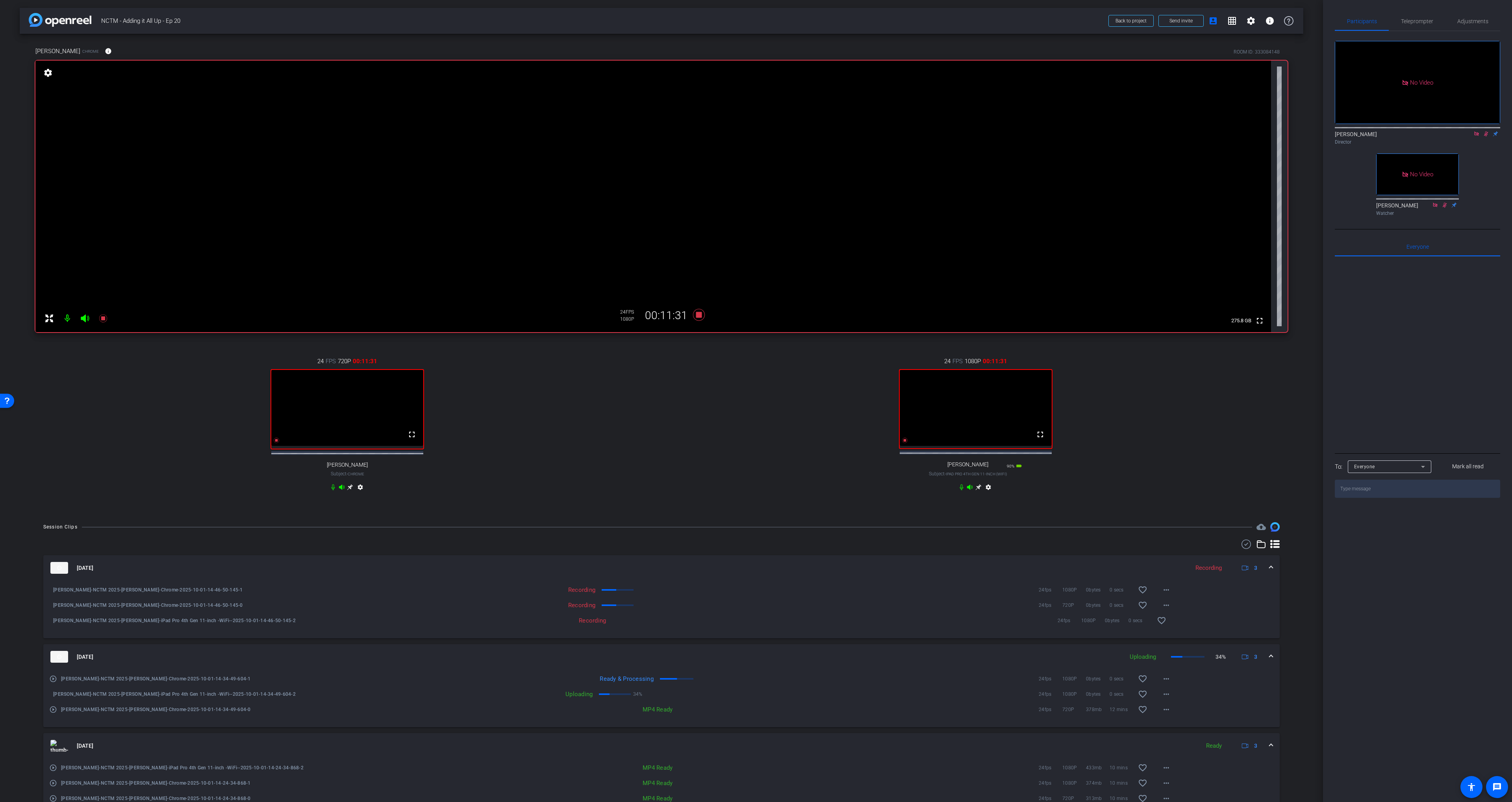
click at [796, 547] on div at bounding box center [662, 544] width 1236 height 9
click at [698, 315] on icon at bounding box center [699, 315] width 12 height 12
click at [1487, 137] on icon at bounding box center [1486, 133] width 6 height 5
click at [1476, 137] on icon at bounding box center [1476, 133] width 6 height 5
click at [642, 451] on div "24 FPS 720P 00:00:00 fullscreen [PERSON_NAME] Subject - Chrome settings" at bounding box center [347, 425] width 624 height 163
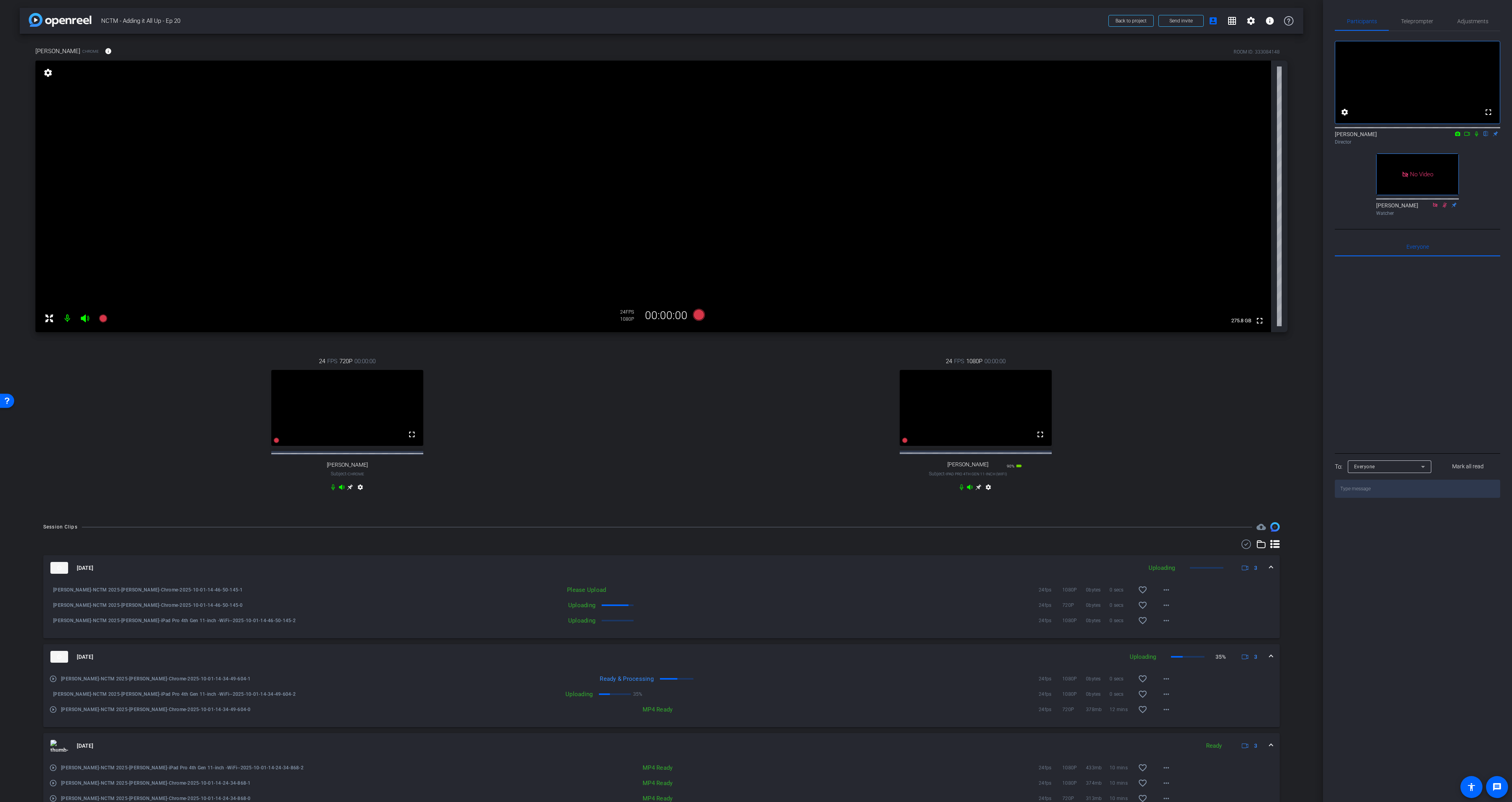
drag, startPoint x: 677, startPoint y: 431, endPoint x: 710, endPoint y: 430, distance: 33.0
click at [677, 431] on div "24 FPS 1080P 00:00:00 fullscreen [PERSON_NAME] Subject - iPad Pro 4th Gen 11-in…" at bounding box center [976, 425] width 624 height 163
drag, startPoint x: 713, startPoint y: 349, endPoint x: 702, endPoint y: 320, distance: 31.0
click at [712, 348] on div "24 FPS 1080P 00:00:00 fullscreen [PERSON_NAME] Subject - iPad Pro 4th Gen 11-in…" at bounding box center [976, 425] width 624 height 163
click at [701, 317] on icon at bounding box center [699, 315] width 12 height 12
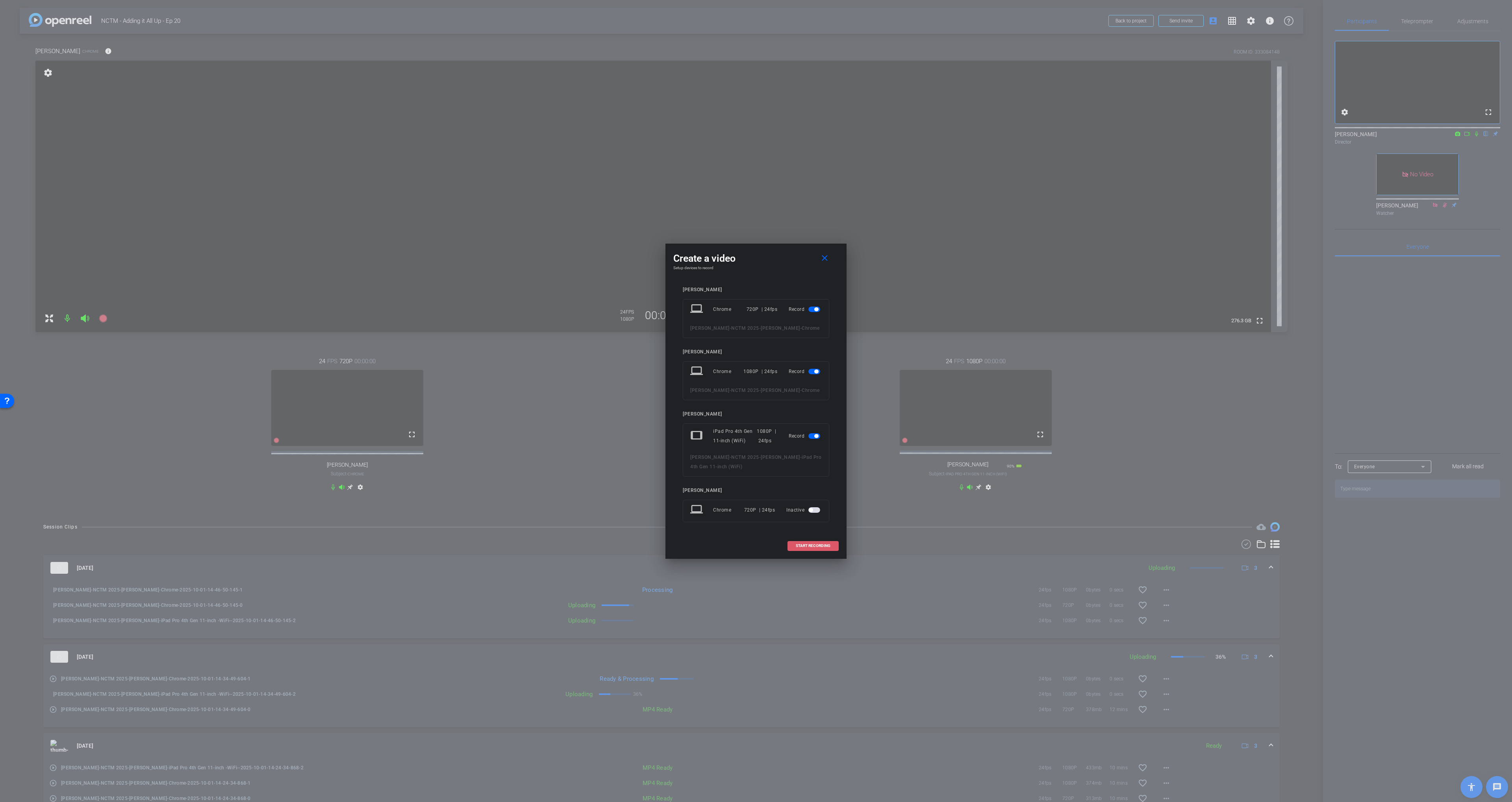
click at [814, 547] on span at bounding box center [813, 546] width 50 height 19
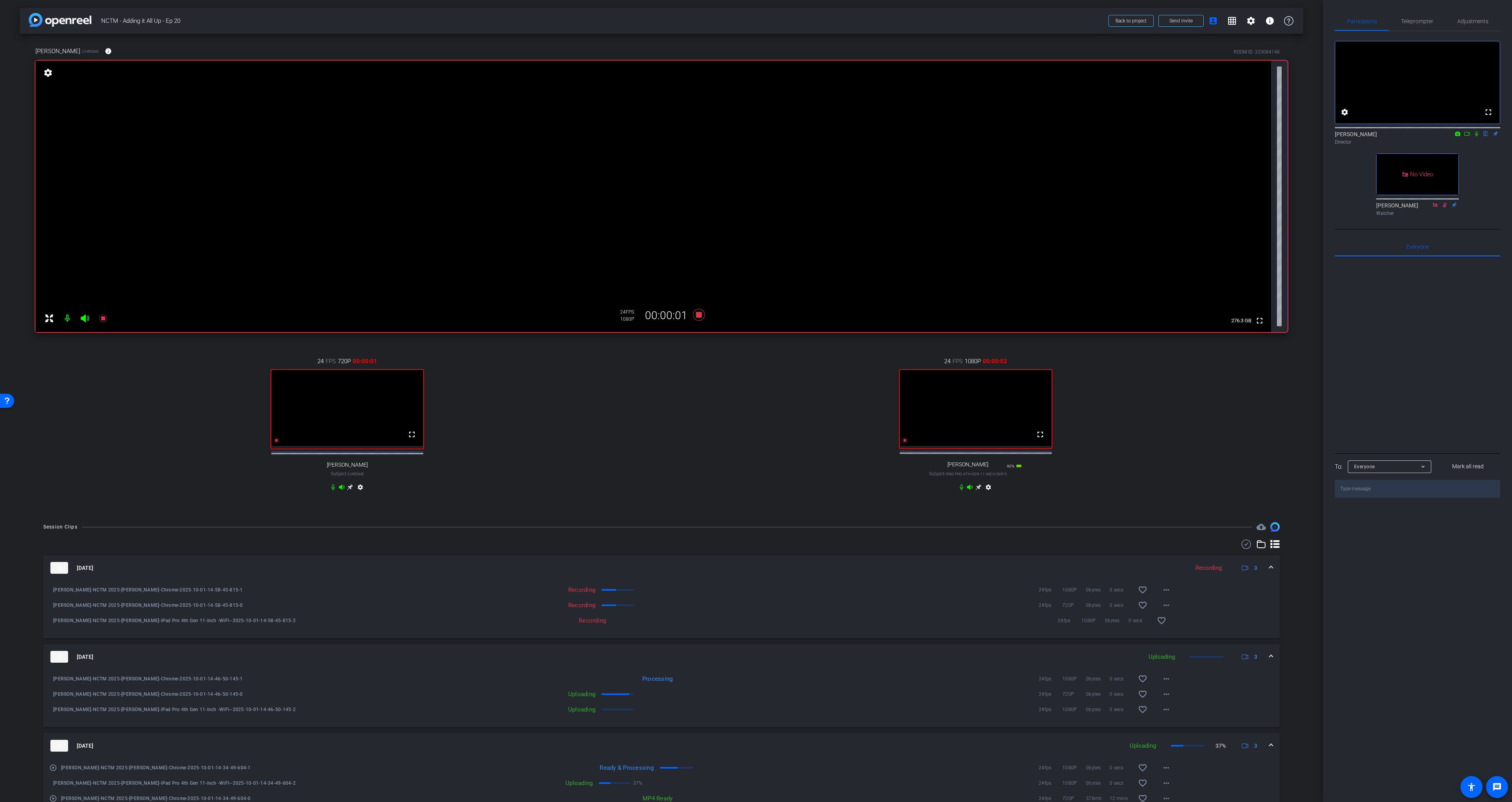
click at [1475, 137] on icon at bounding box center [1476, 133] width 6 height 5
drag, startPoint x: 1470, startPoint y: 143, endPoint x: 1470, endPoint y: 148, distance: 5.0
click at [1470, 137] on icon at bounding box center [1467, 133] width 6 height 5
click at [821, 456] on div "24 FPS 1080P 00:04:52 fullscreen [PERSON_NAME] Subject - iPad Pro 4th Gen 11-in…" at bounding box center [976, 425] width 624 height 163
click at [1178, 402] on div "24 FPS 1080P 00:04:54 fullscreen [PERSON_NAME] Subject - iPad Pro 4th Gen 11-in…" at bounding box center [976, 425] width 624 height 163
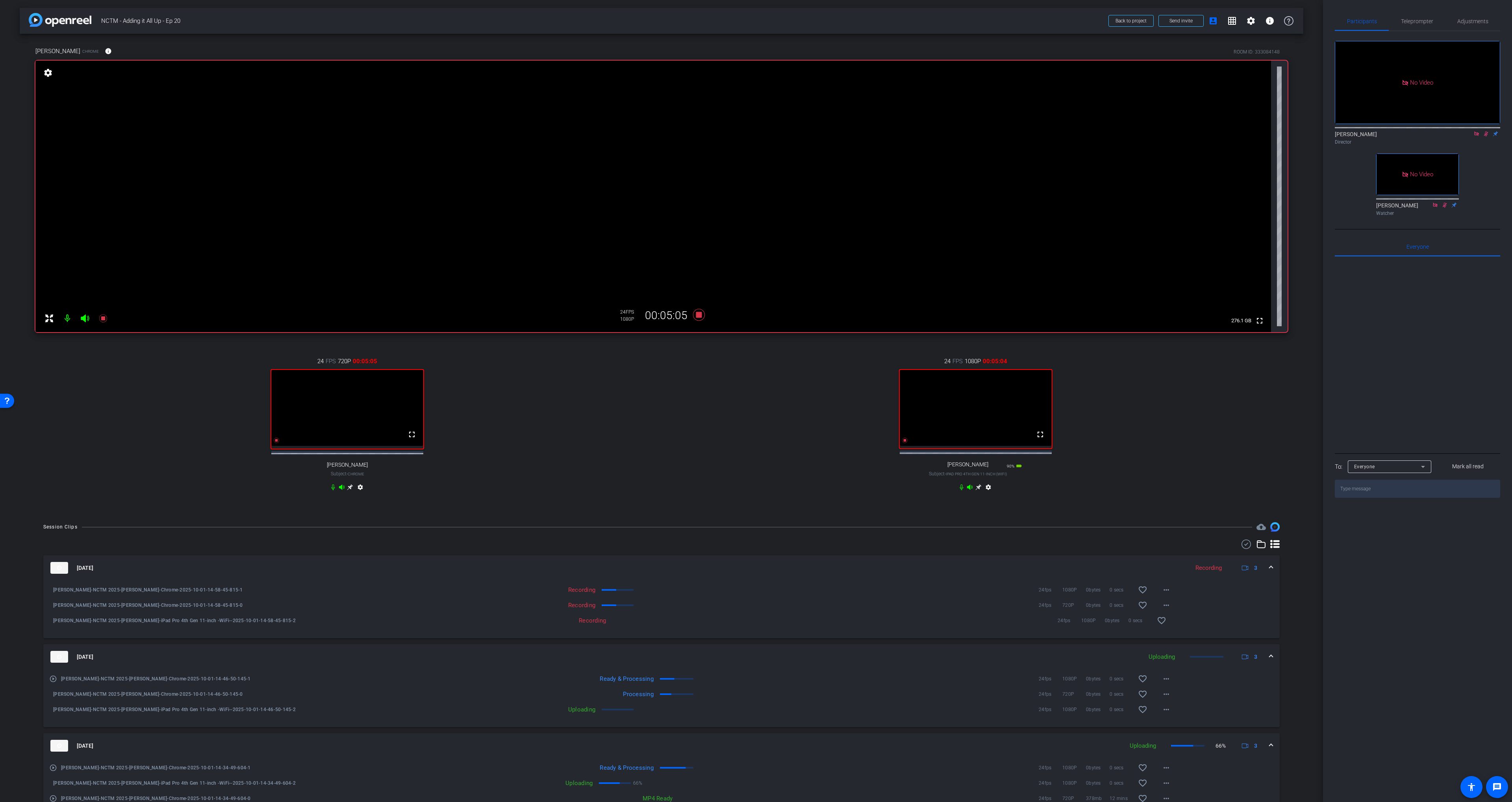
drag, startPoint x: 1304, startPoint y: 276, endPoint x: 1407, endPoint y: 209, distance: 122.9
click at [1304, 276] on div "arrow_back NCTM - Adding it All Up - Ep 20 Back to project Send invite account_…" at bounding box center [662, 401] width 1323 height 802
click at [1482, 137] on mat-icon at bounding box center [1486, 134] width 9 height 7
click at [1483, 137] on icon at bounding box center [1486, 133] width 6 height 5
click at [1477, 137] on icon at bounding box center [1476, 133] width 6 height 5
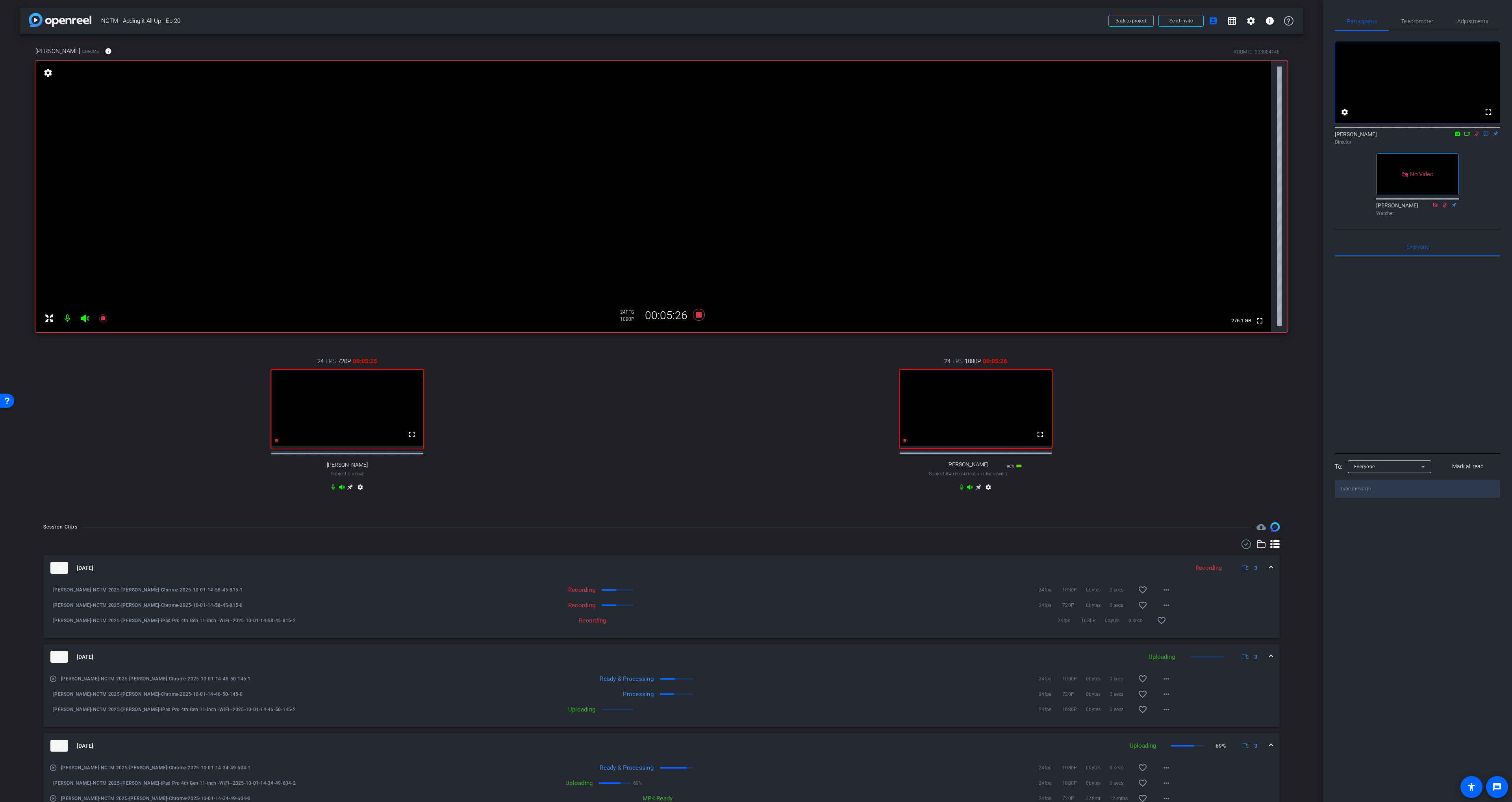
click at [1477, 168] on div "fullscreen settings [PERSON_NAME] flip Director No Video [PERSON_NAME] Watcher" at bounding box center [1418, 125] width 166 height 188
drag, startPoint x: 1487, startPoint y: 172, endPoint x: 1482, endPoint y: 162, distance: 11.2
click at [1487, 172] on div "fullscreen settings [PERSON_NAME] flip Director No Video [PERSON_NAME] Watcher" at bounding box center [1418, 125] width 166 height 188
click at [1466, 137] on icon at bounding box center [1467, 133] width 6 height 5
click at [1477, 137] on icon at bounding box center [1476, 133] width 6 height 5
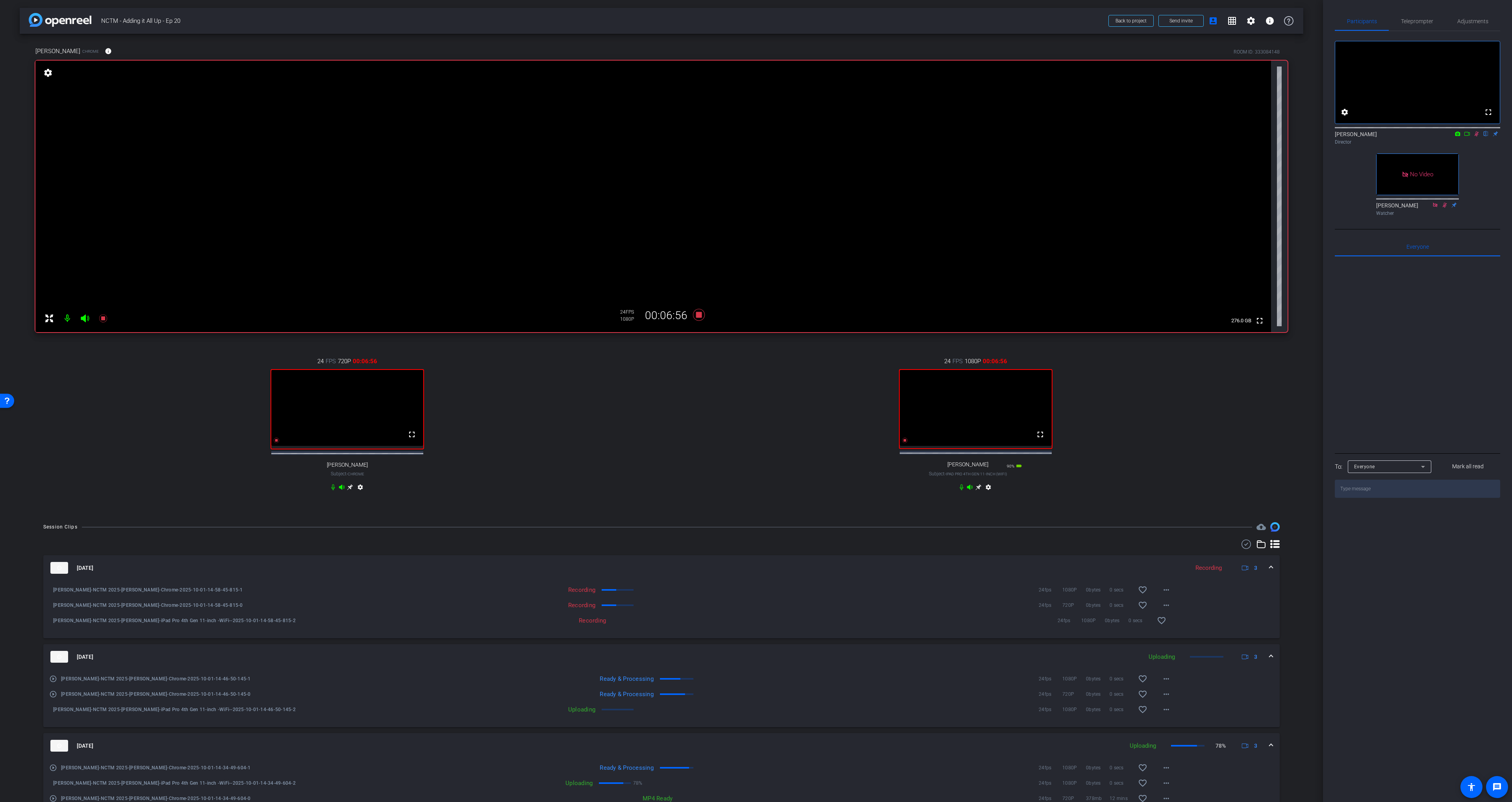
click at [1477, 137] on icon at bounding box center [1476, 134] width 4 height 5
click at [703, 316] on icon at bounding box center [699, 315] width 19 height 14
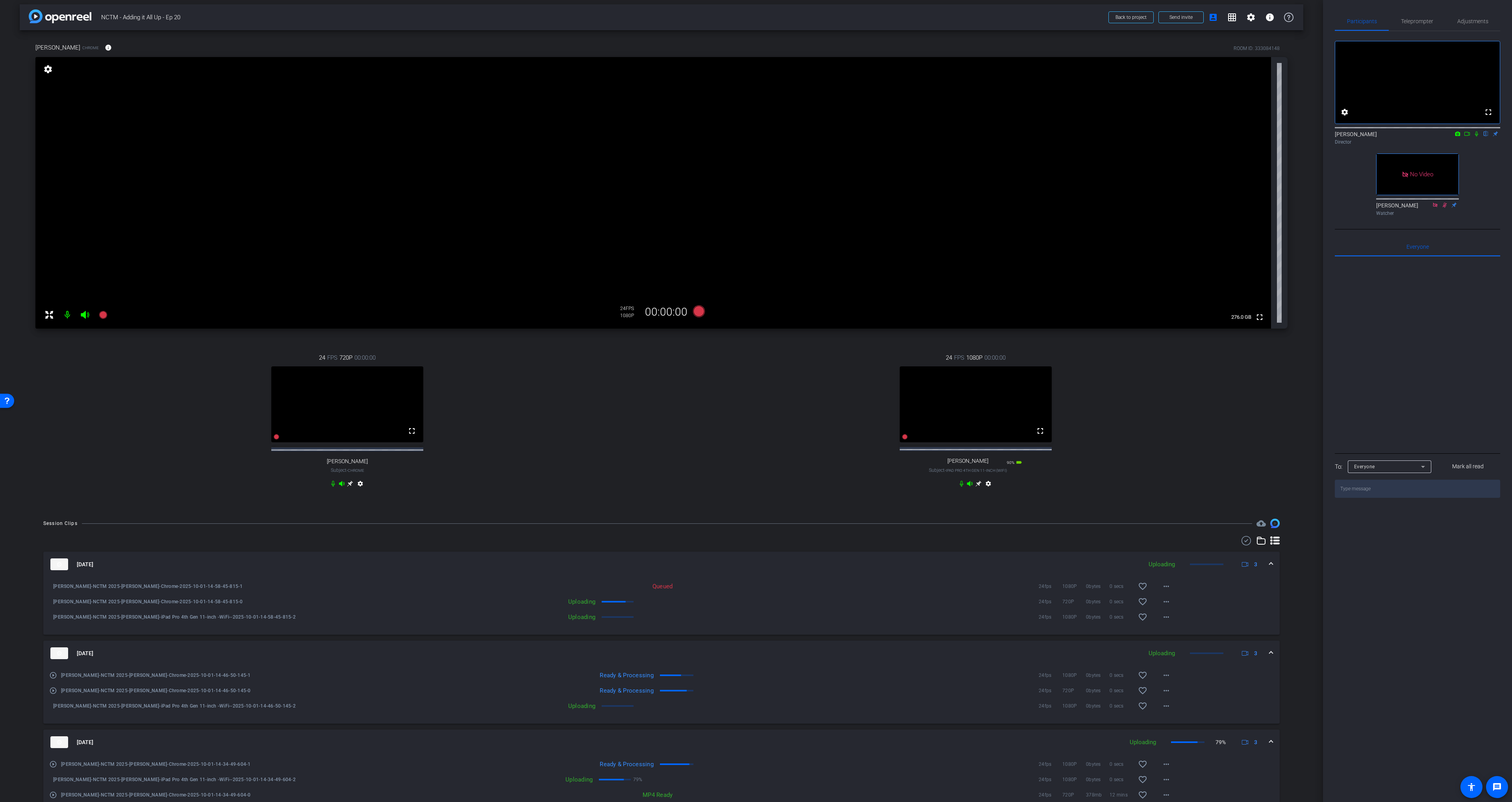
click at [745, 544] on div at bounding box center [662, 541] width 1236 height 9
click at [851, 480] on div "24 FPS 1080P 00:00:00 fullscreen [PERSON_NAME] Subject - iPad Pro 4th Gen 11-in…" at bounding box center [976, 421] width 624 height 163
drag, startPoint x: 697, startPoint y: 408, endPoint x: 718, endPoint y: 335, distance: 76.0
click at [697, 408] on div "24 FPS 1080P 00:00:00 fullscreen [PERSON_NAME] Subject - iPad Pro 4th Gen 11-in…" at bounding box center [976, 421] width 624 height 163
click at [701, 314] on icon at bounding box center [699, 312] width 12 height 12
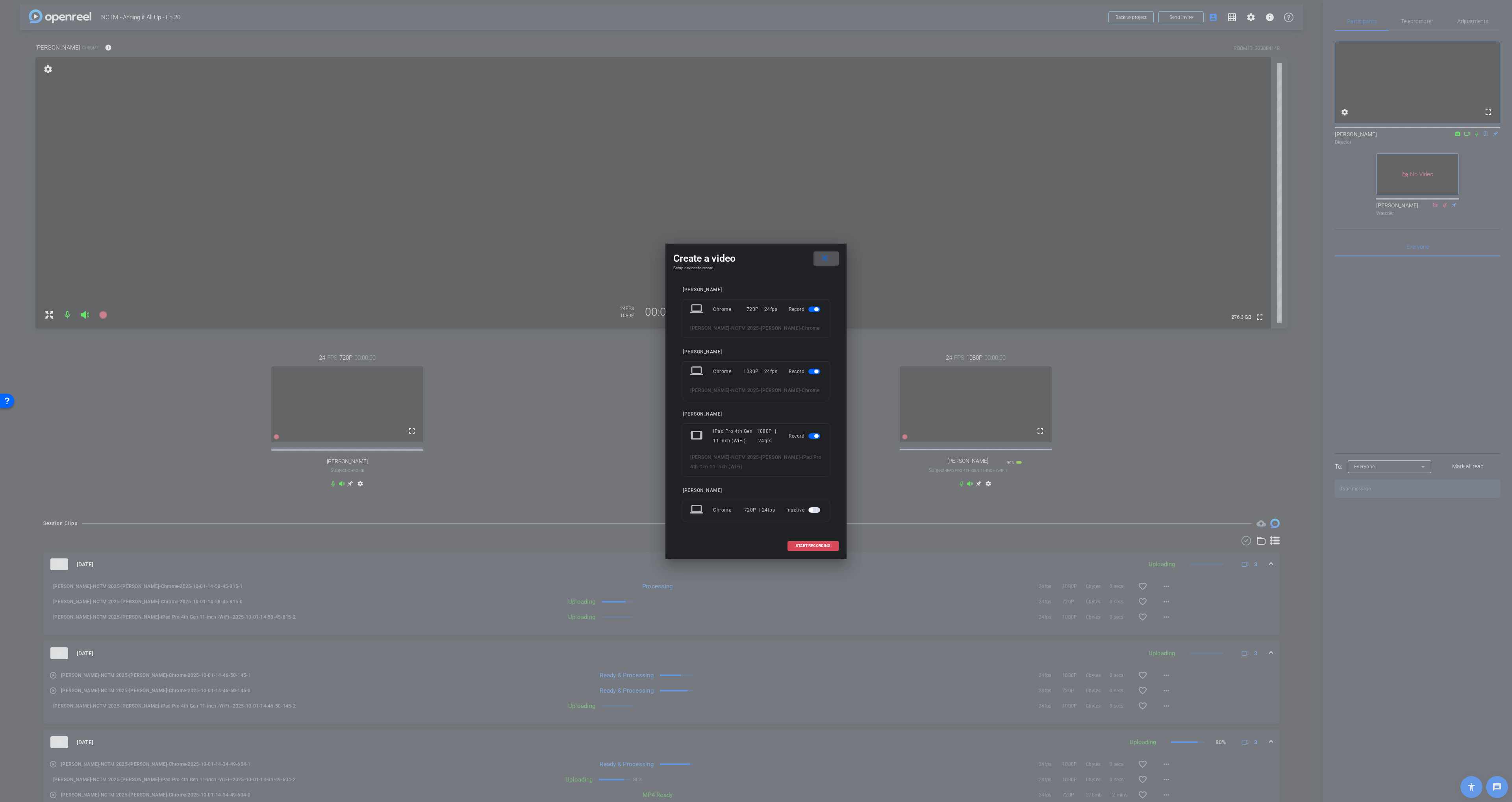
click at [824, 553] on span at bounding box center [813, 546] width 50 height 19
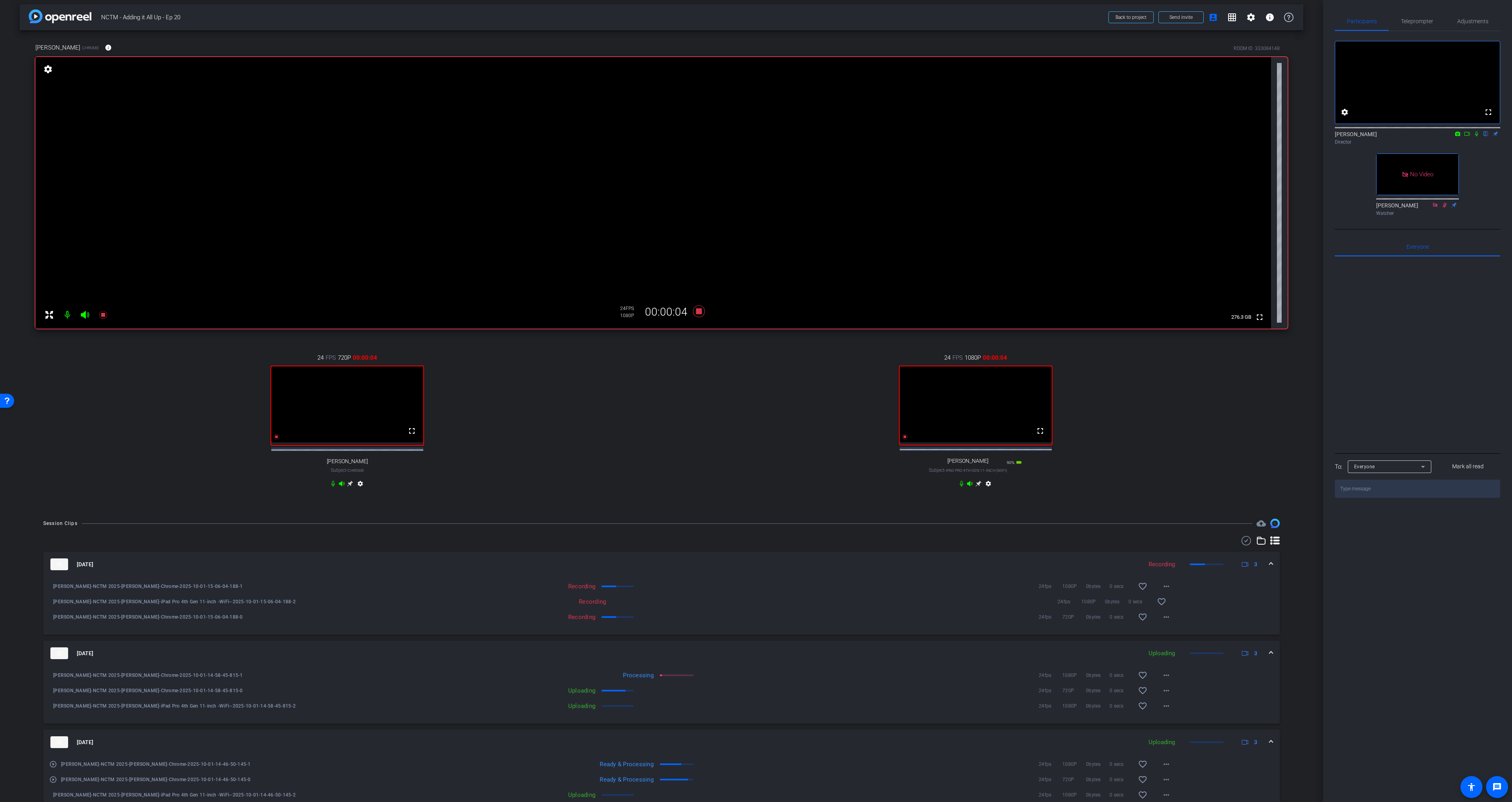
click at [1475, 137] on icon at bounding box center [1476, 133] width 6 height 5
click at [1468, 136] on icon at bounding box center [1467, 134] width 5 height 4
drag, startPoint x: 781, startPoint y: 418, endPoint x: 786, endPoint y: 417, distance: 5.1
click at [781, 418] on div "24 FPS 1080P 00:03:46 fullscreen [PERSON_NAME] Subject - iPad Pro 4th Gen 11-in…" at bounding box center [976, 421] width 624 height 163
click at [1483, 137] on icon at bounding box center [1486, 133] width 6 height 5
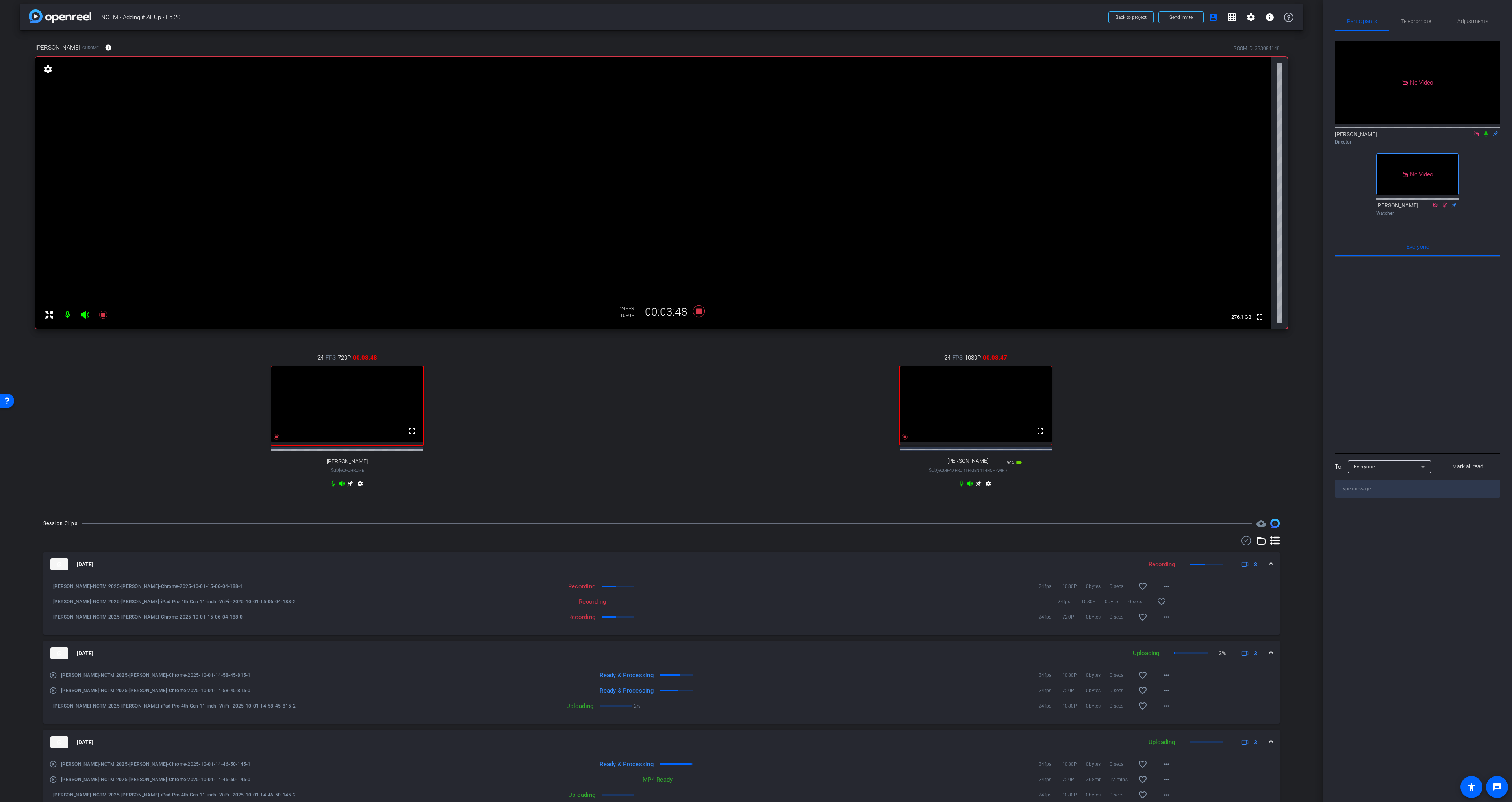
click at [1478, 136] on icon at bounding box center [1476, 133] width 4 height 4
click at [697, 311] on icon at bounding box center [699, 312] width 12 height 12
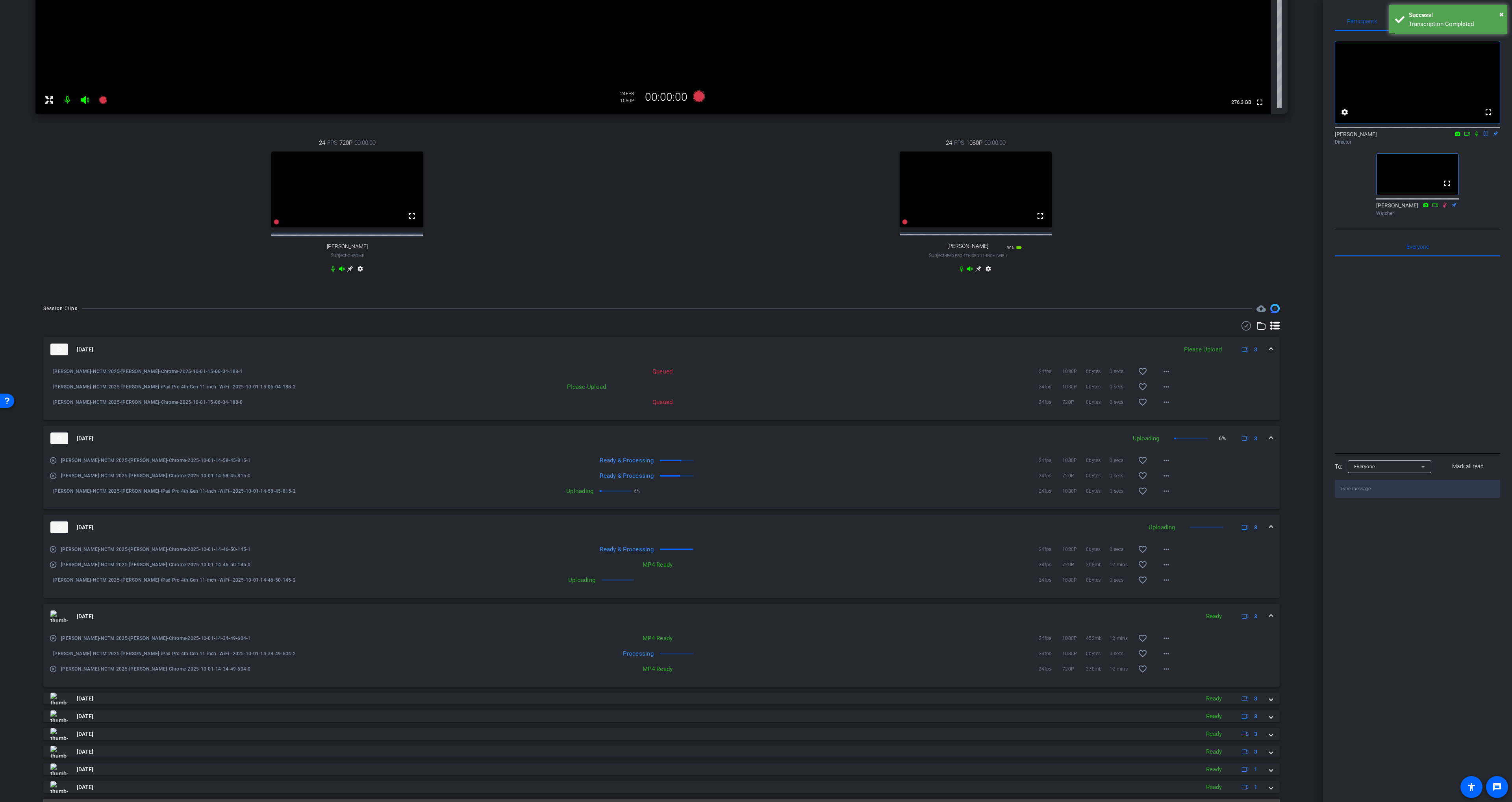
scroll to position [245, 0]
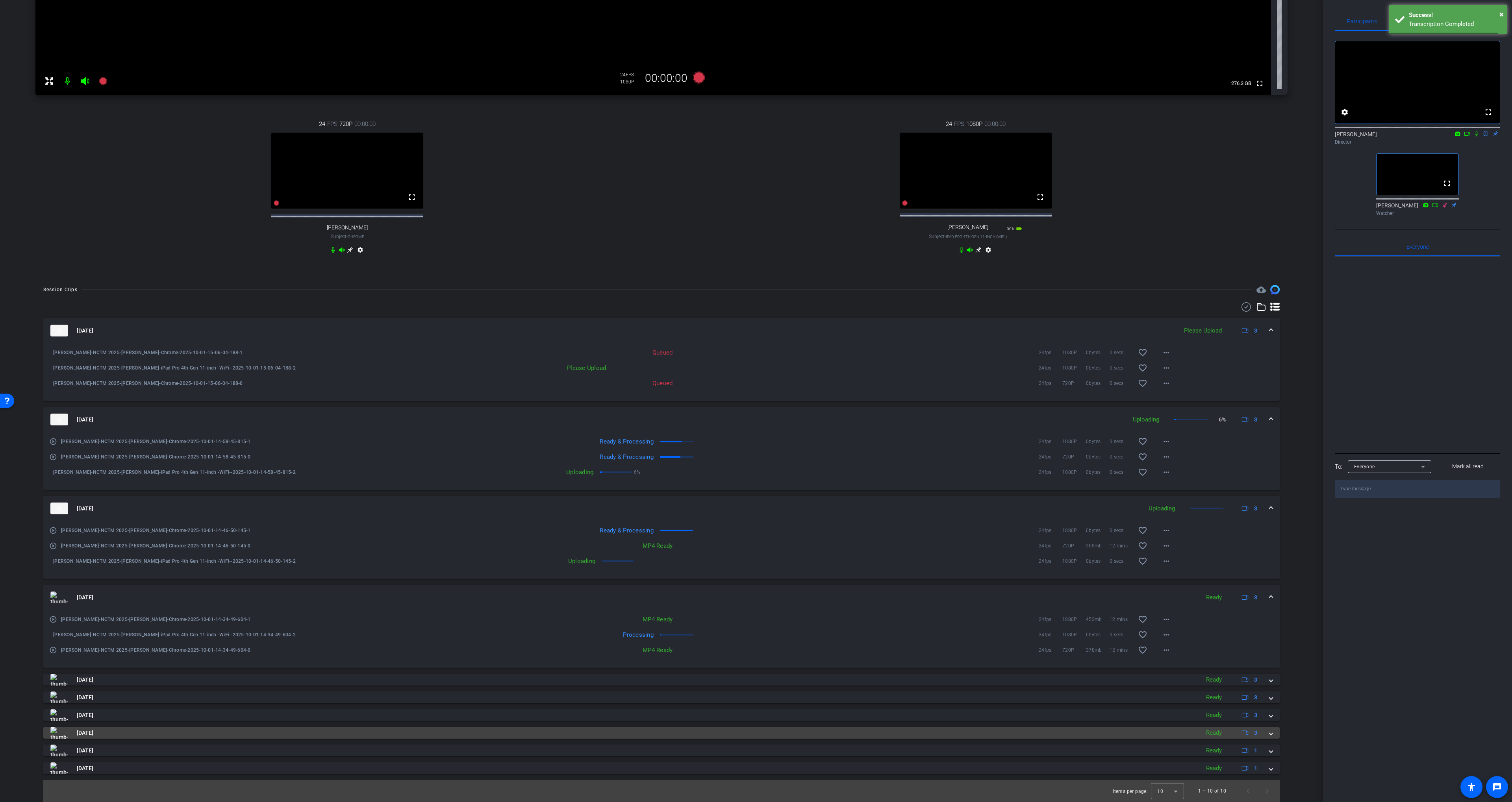
click at [794, 738] on mat-panel-title "[DATE]" at bounding box center [623, 733] width 1145 height 12
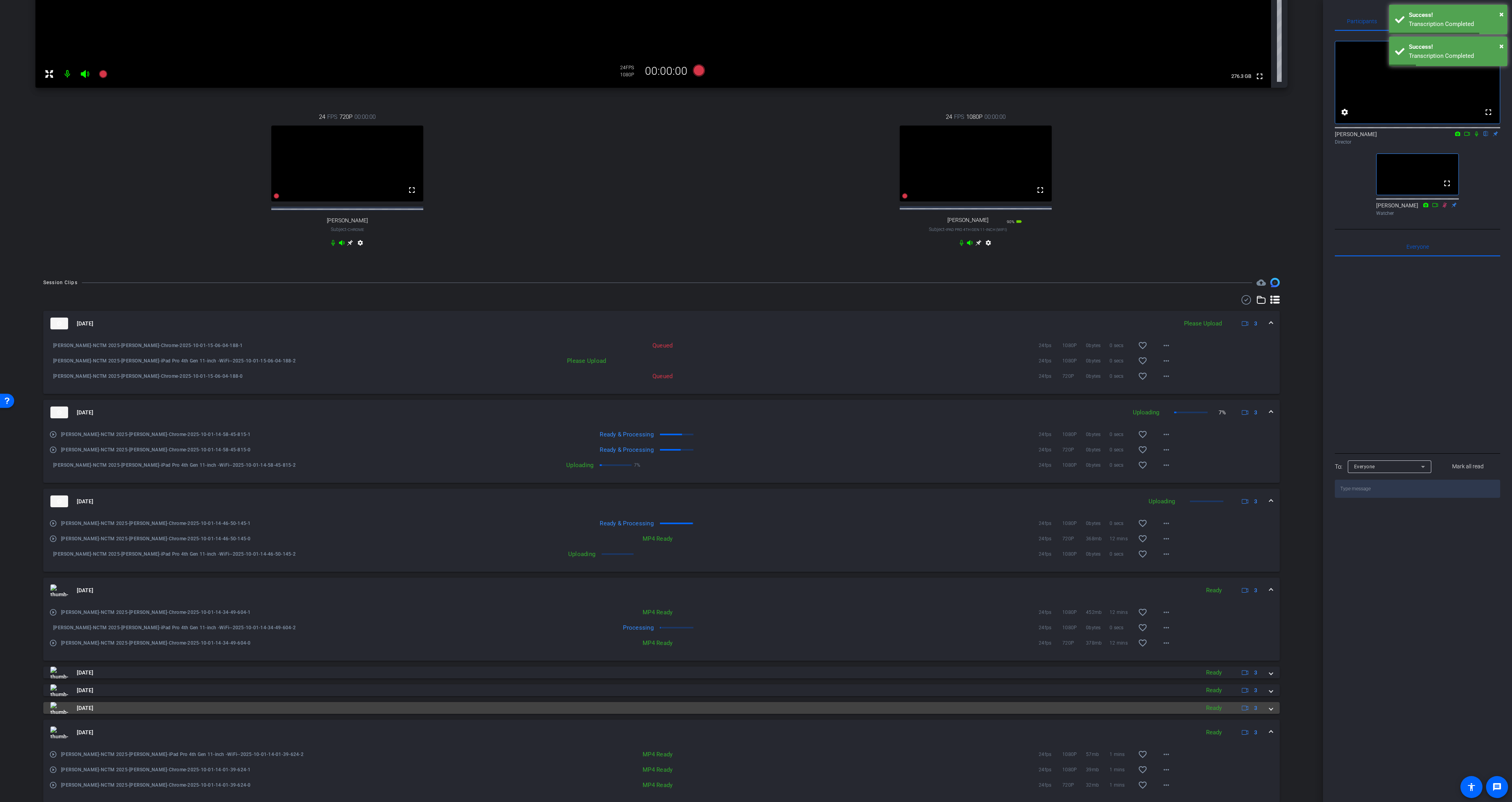
click at [779, 713] on mat-panel-title "[DATE]" at bounding box center [623, 708] width 1145 height 12
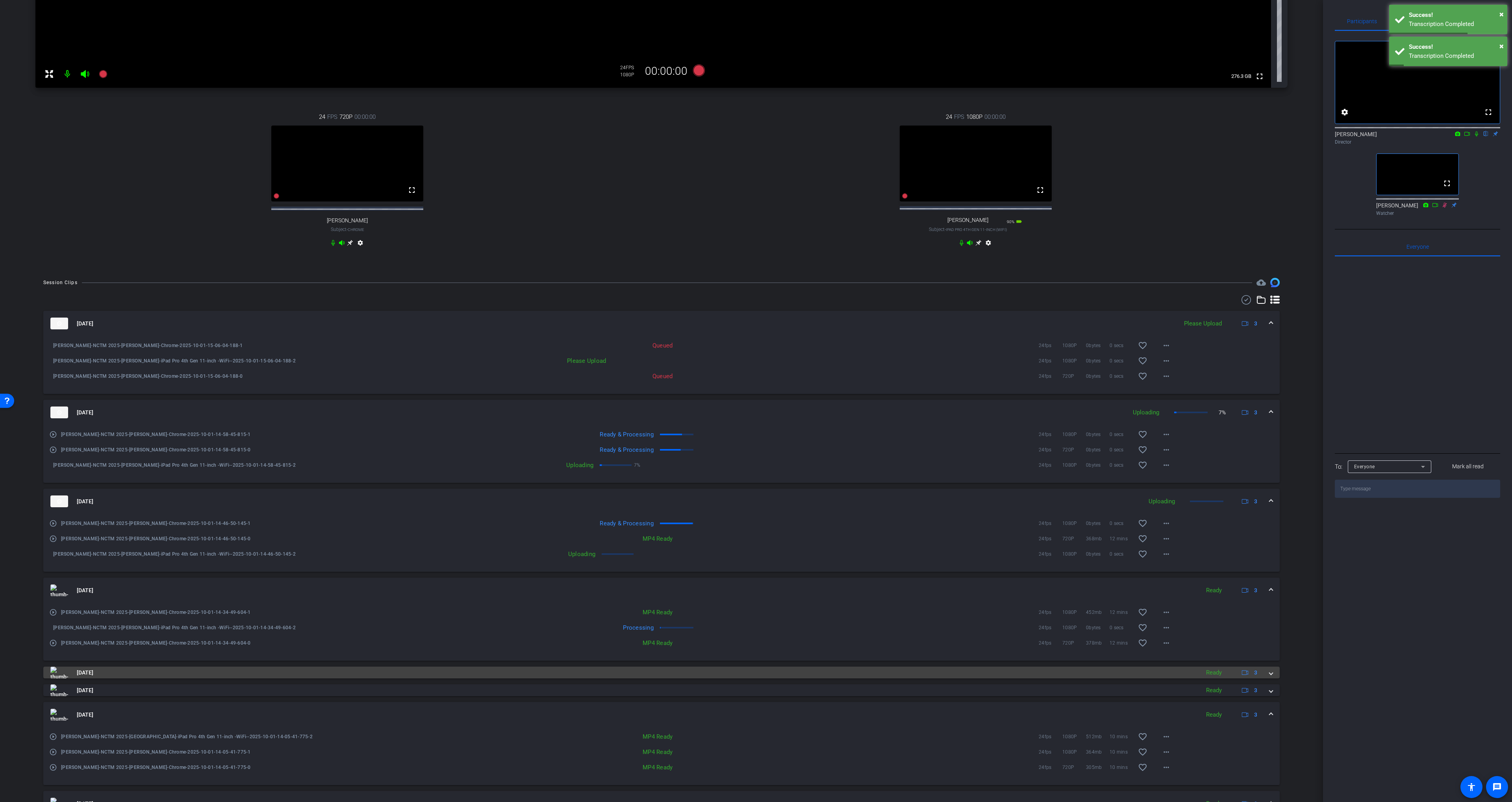
drag, startPoint x: 781, startPoint y: 697, endPoint x: 775, endPoint y: 682, distance: 16.2
click at [781, 696] on mat-panel-title "[DATE]" at bounding box center [623, 691] width 1145 height 12
drag, startPoint x: 773, startPoint y: 686, endPoint x: 750, endPoint y: 674, distance: 25.9
click at [773, 686] on div "[DATE] Please Upload 3 [PERSON_NAME]-NCTM 2025-[PERSON_NAME]-Chrome-2025-10-01-…" at bounding box center [662, 646] width 1236 height 670
drag, startPoint x: 750, startPoint y: 680, endPoint x: 754, endPoint y: 675, distance: 6.4
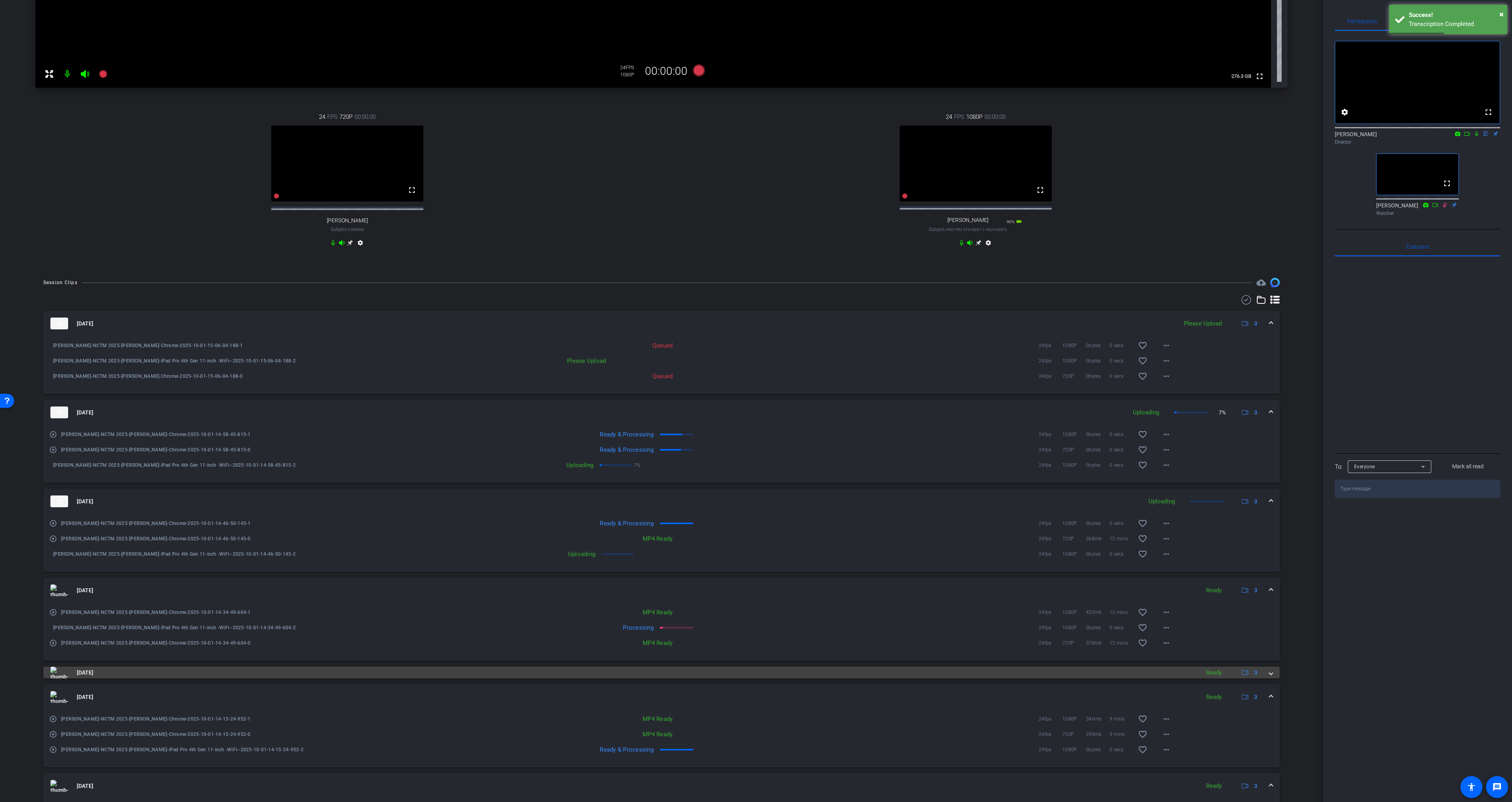
click at [750, 679] on mat-panel-title "[DATE]" at bounding box center [623, 672] width 1145 height 12
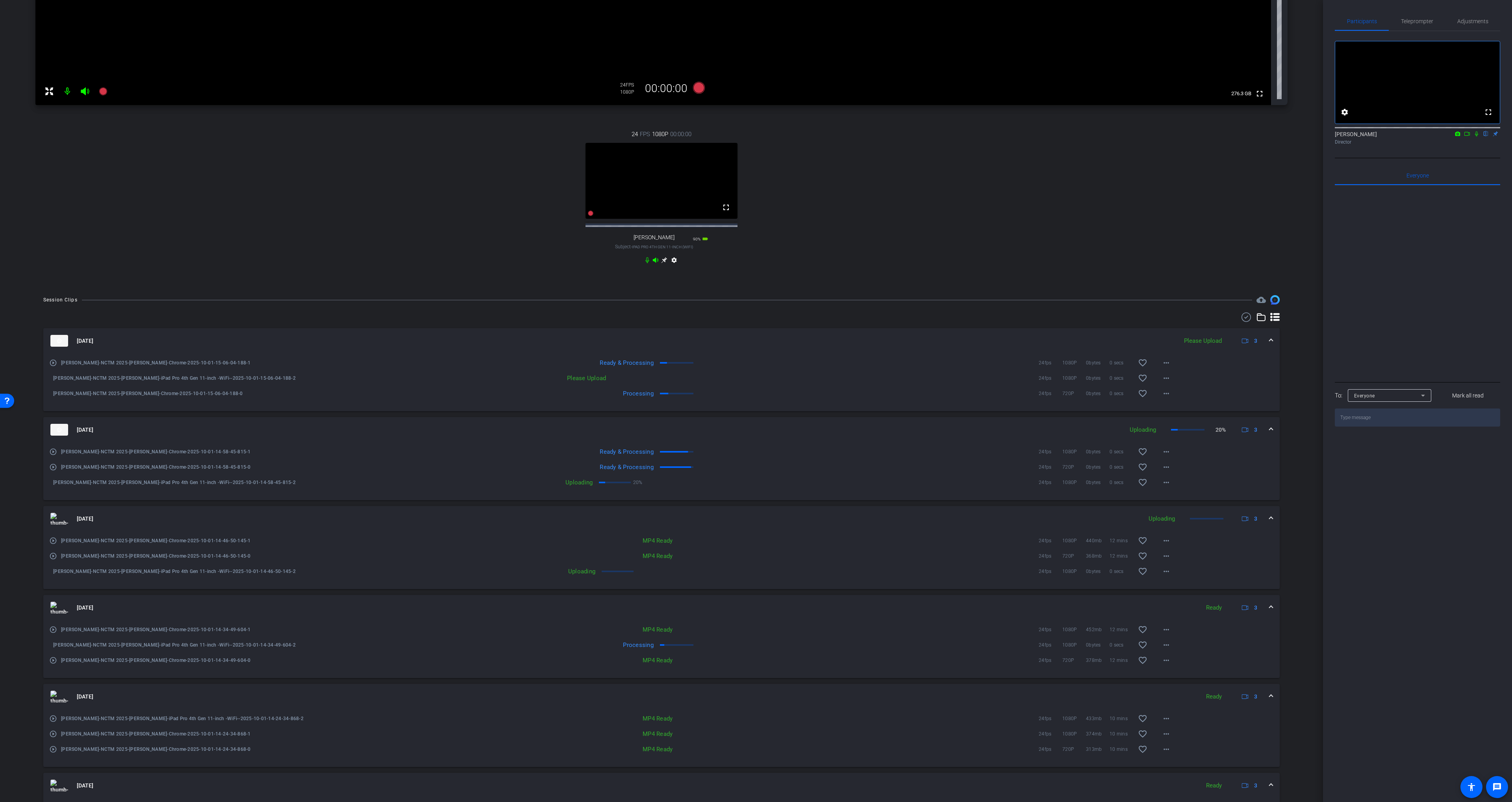
scroll to position [0, 0]
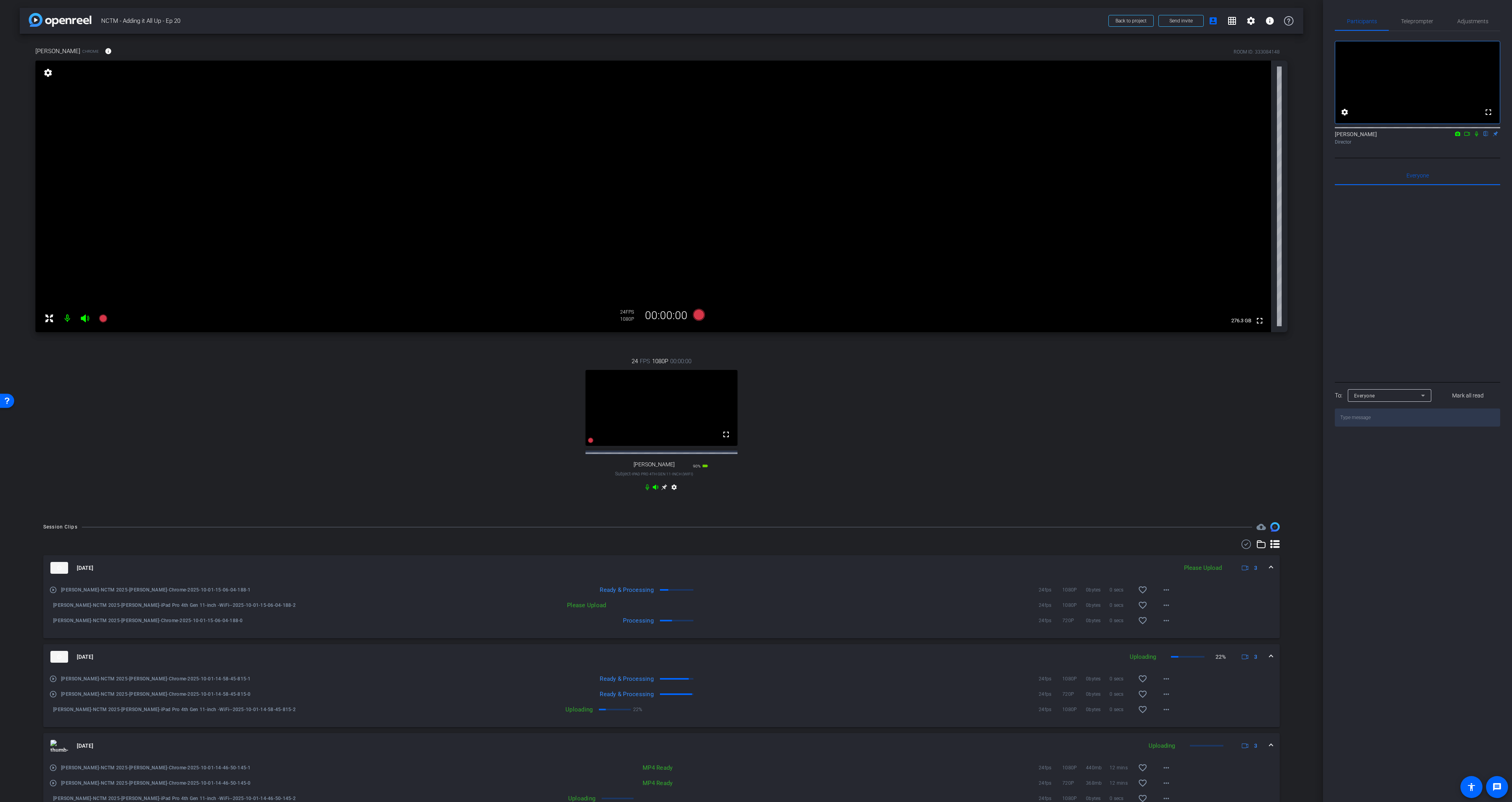
click at [1478, 137] on icon at bounding box center [1476, 133] width 6 height 5
click at [1472, 137] on mat-icon at bounding box center [1477, 134] width 9 height 7
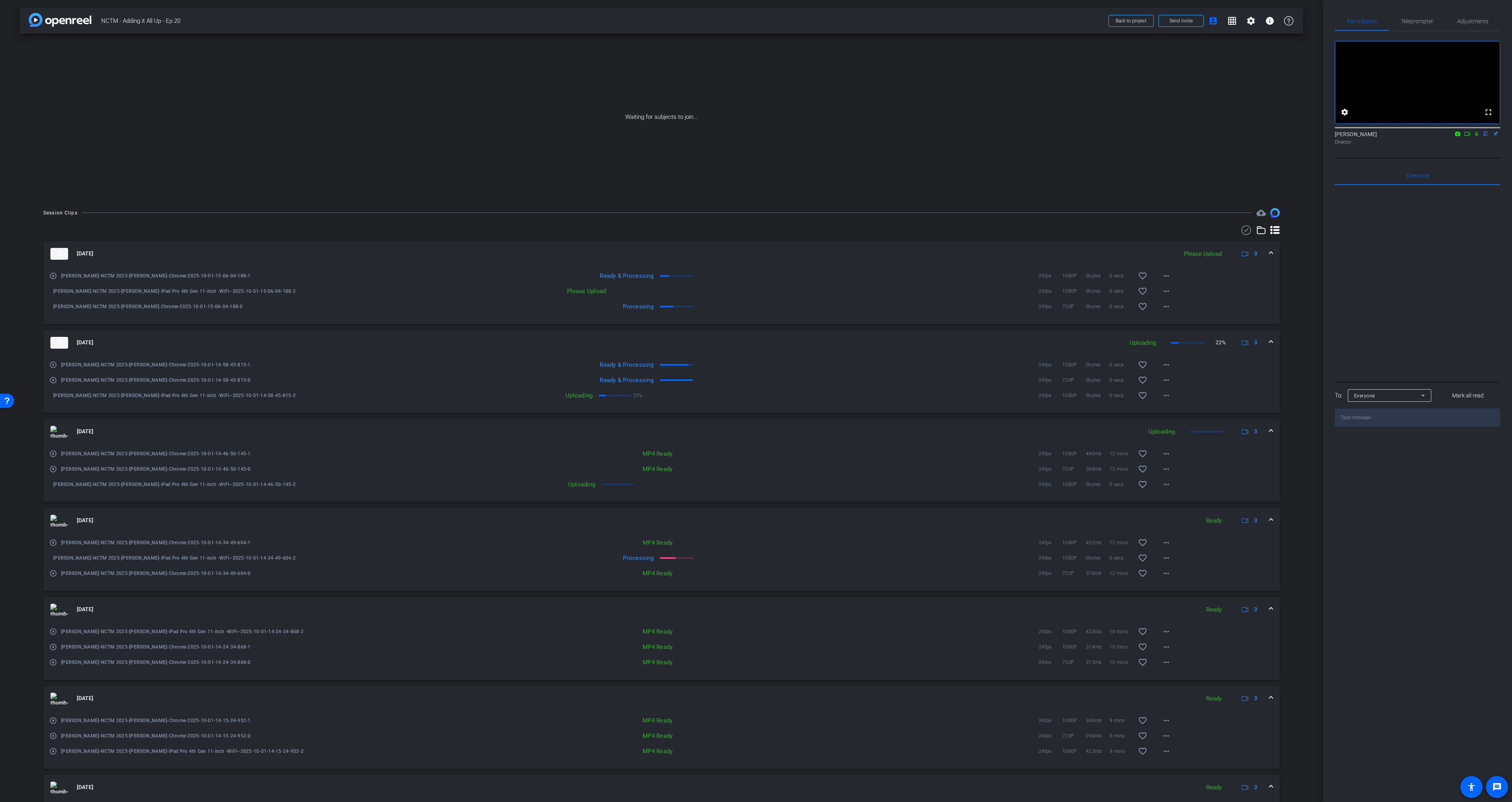
click at [1466, 137] on icon at bounding box center [1467, 133] width 6 height 5
click at [1484, 137] on icon at bounding box center [1486, 133] width 6 height 5
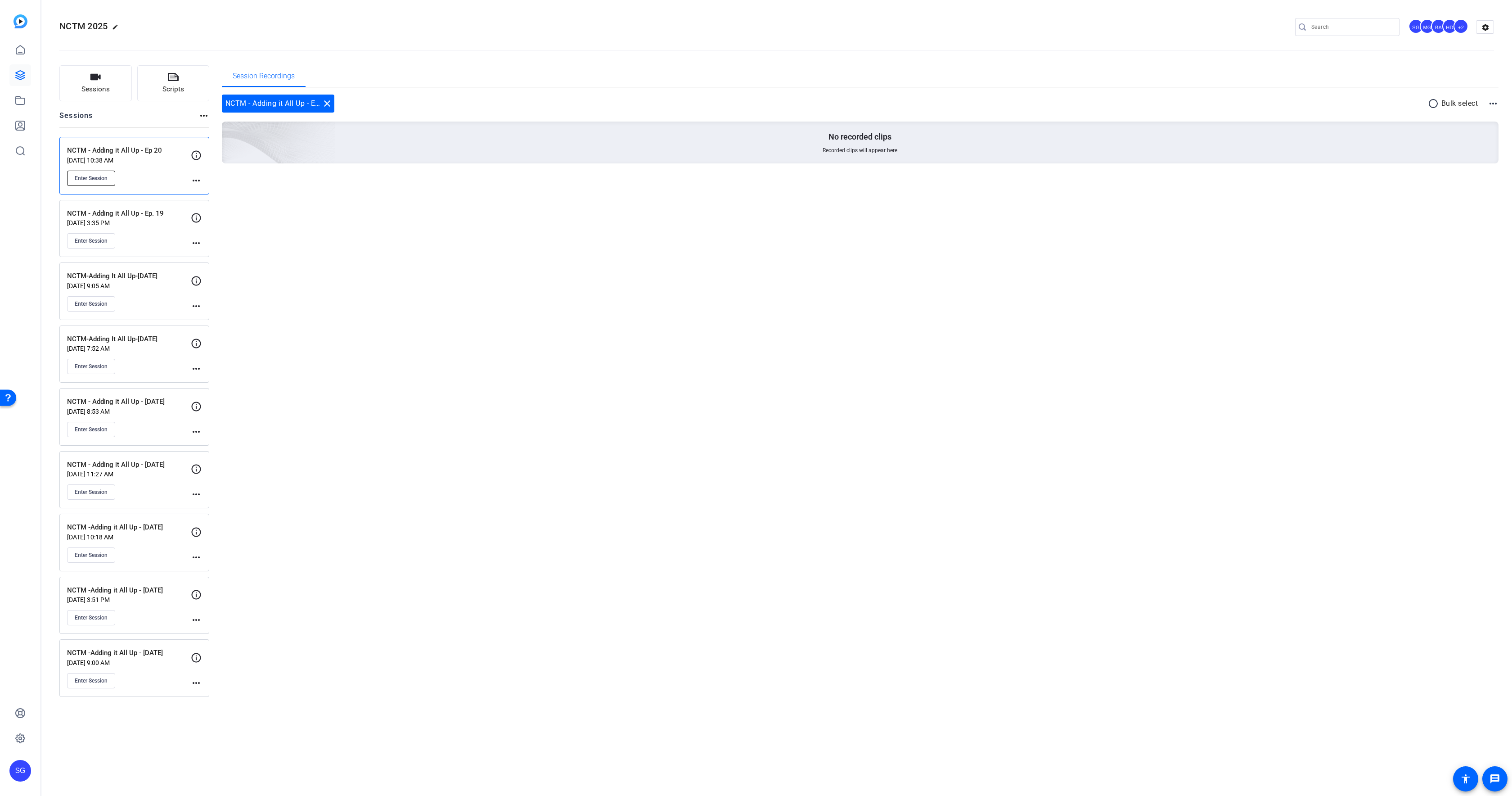
click at [104, 175] on span "Enter Session" at bounding box center [91, 178] width 33 height 7
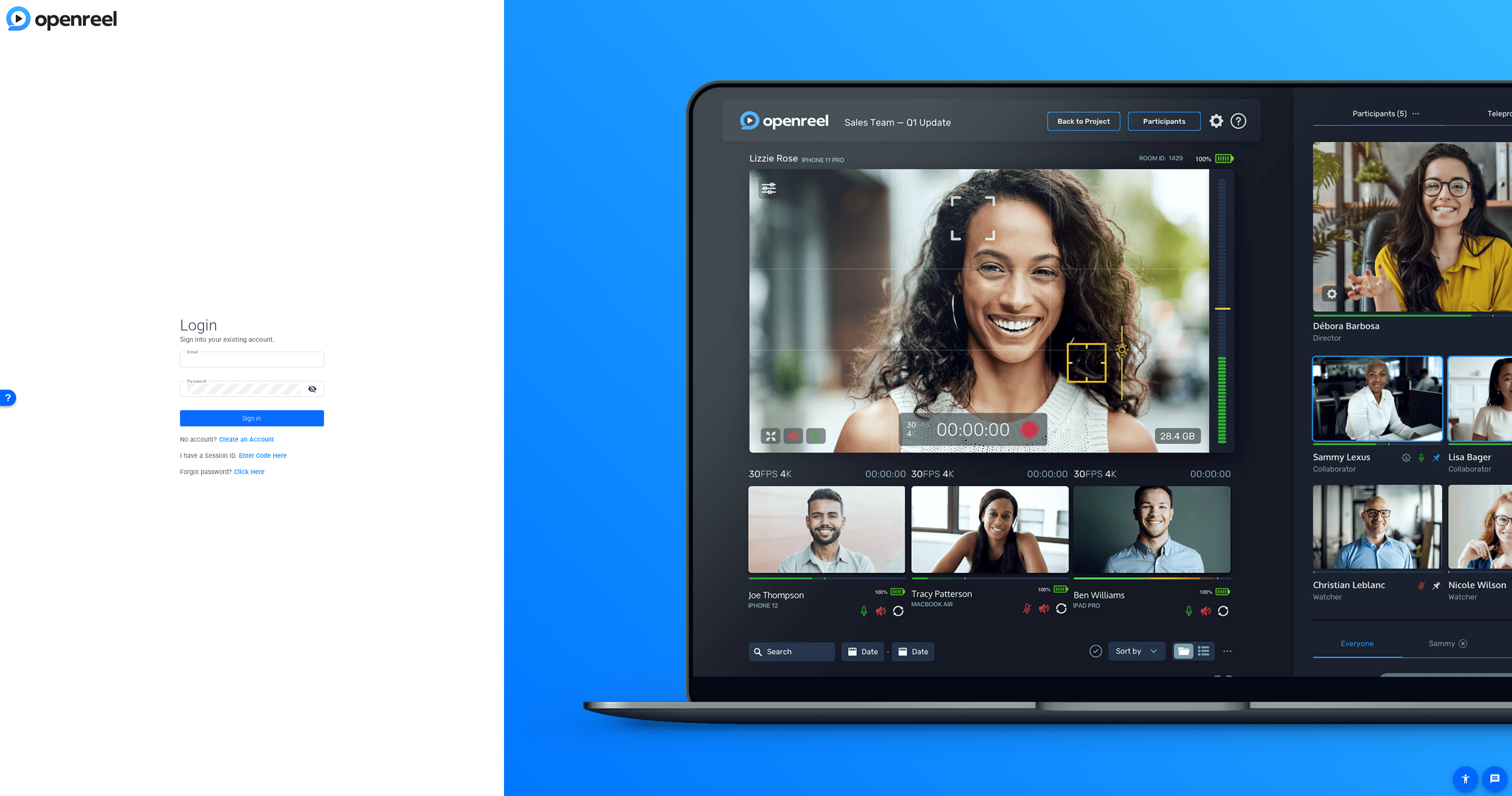
type input "[PERSON_NAME][EMAIL_ADDRESS][PERSON_NAME][DOMAIN_NAME]"
click at [288, 425] on span at bounding box center [252, 418] width 144 height 21
click at [300, 422] on span "[DOMAIN_NAME]" at bounding box center [254, 421] width 113 height 8
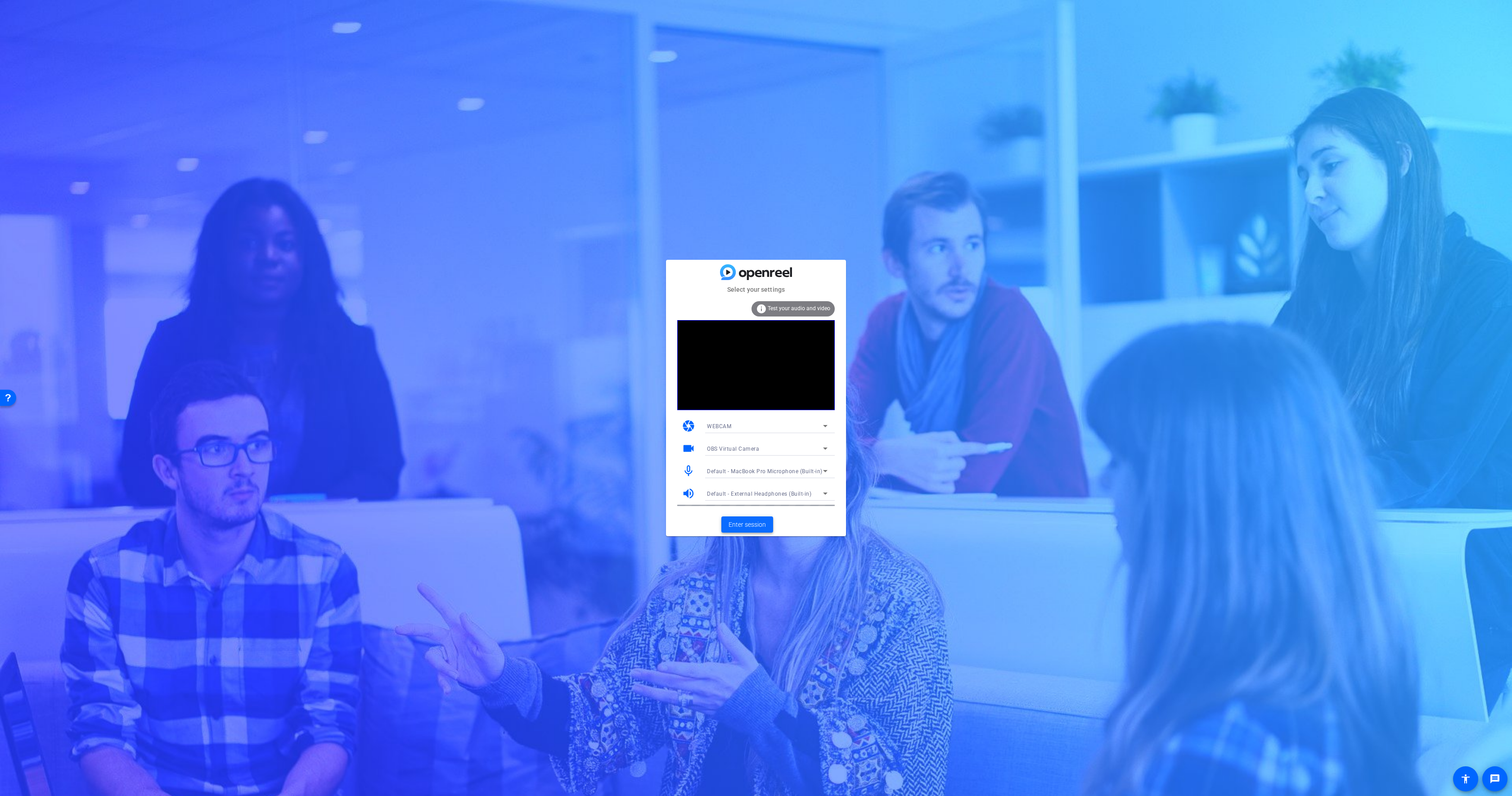
click at [737, 521] on span "Enter session" at bounding box center [747, 525] width 38 height 9
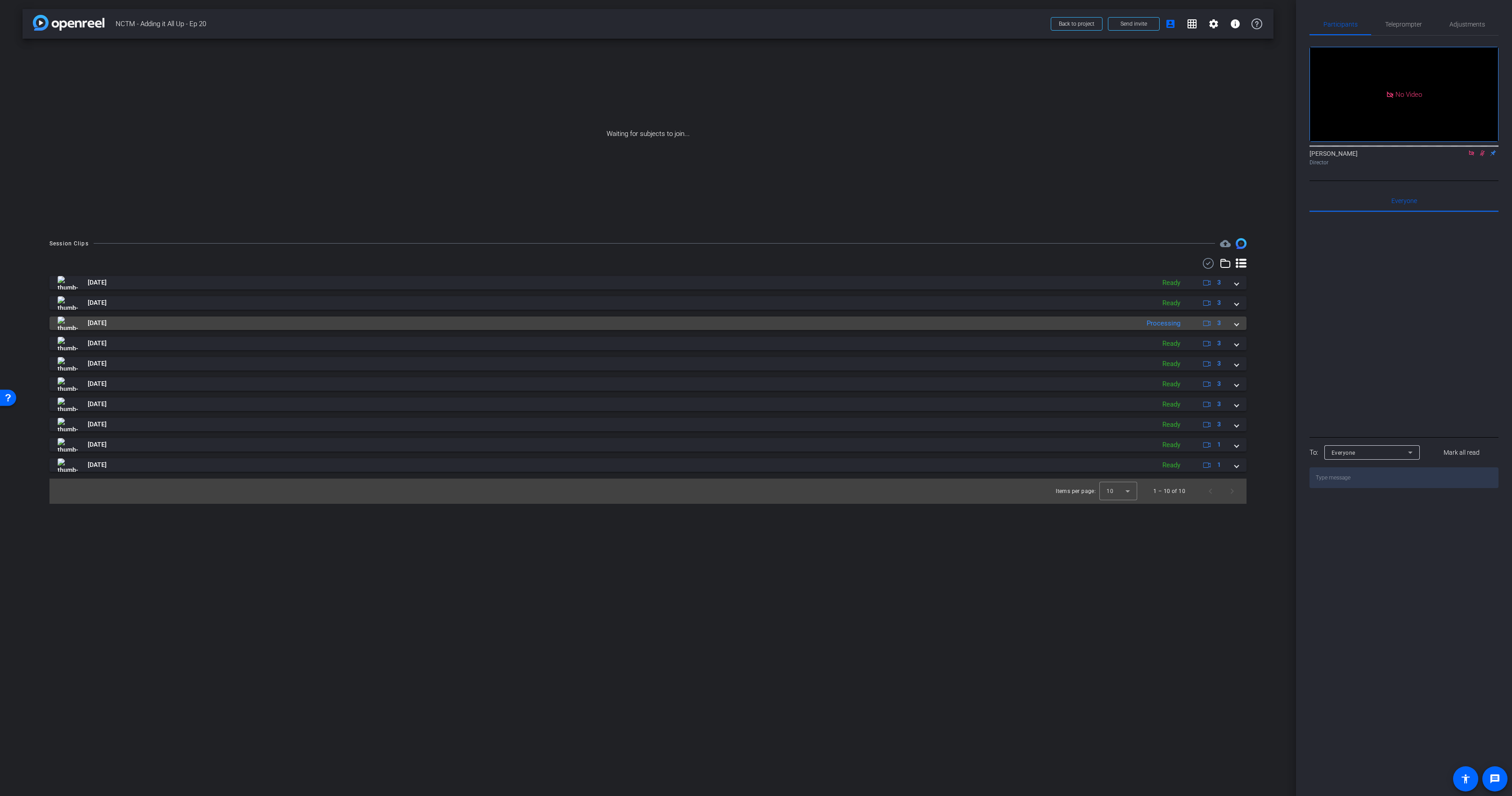
click at [939, 319] on mat-panel-title "[DATE]" at bounding box center [596, 324] width 1077 height 13
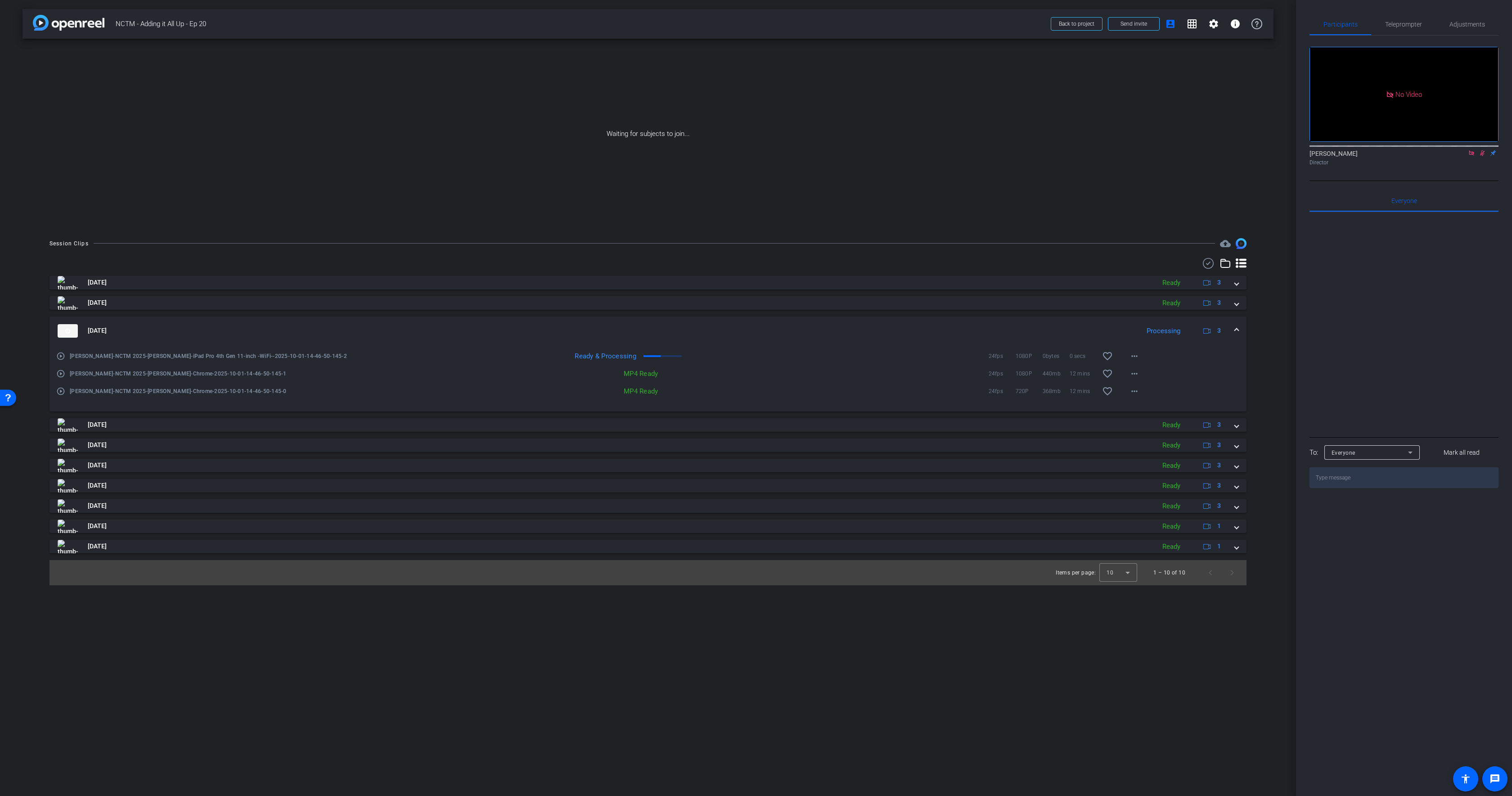
click at [939, 319] on mat-expansion-panel-header "[DATE] Processing 3" at bounding box center [648, 331] width 1197 height 29
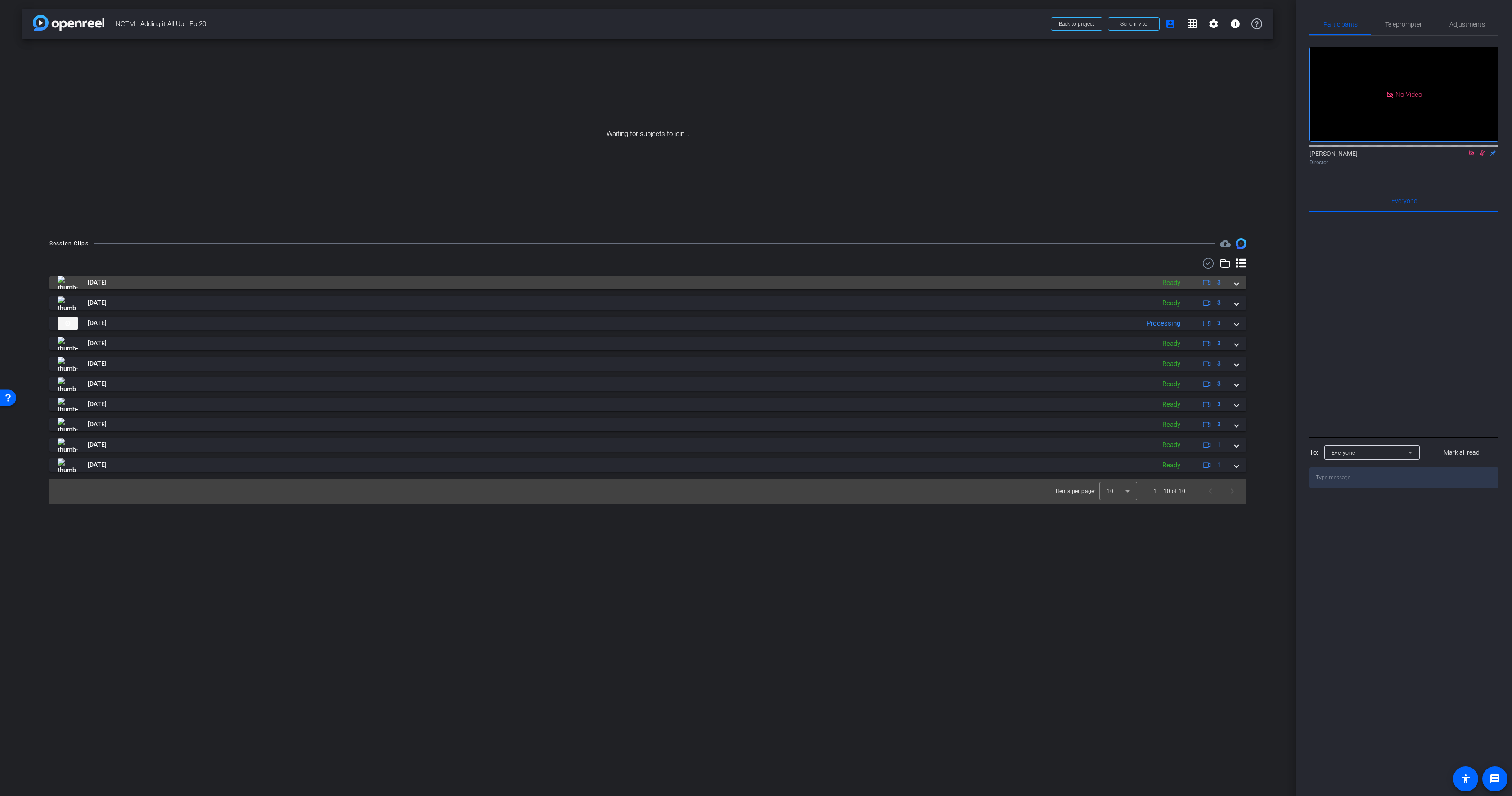
click at [948, 281] on mat-panel-title "[DATE]" at bounding box center [604, 283] width 1093 height 13
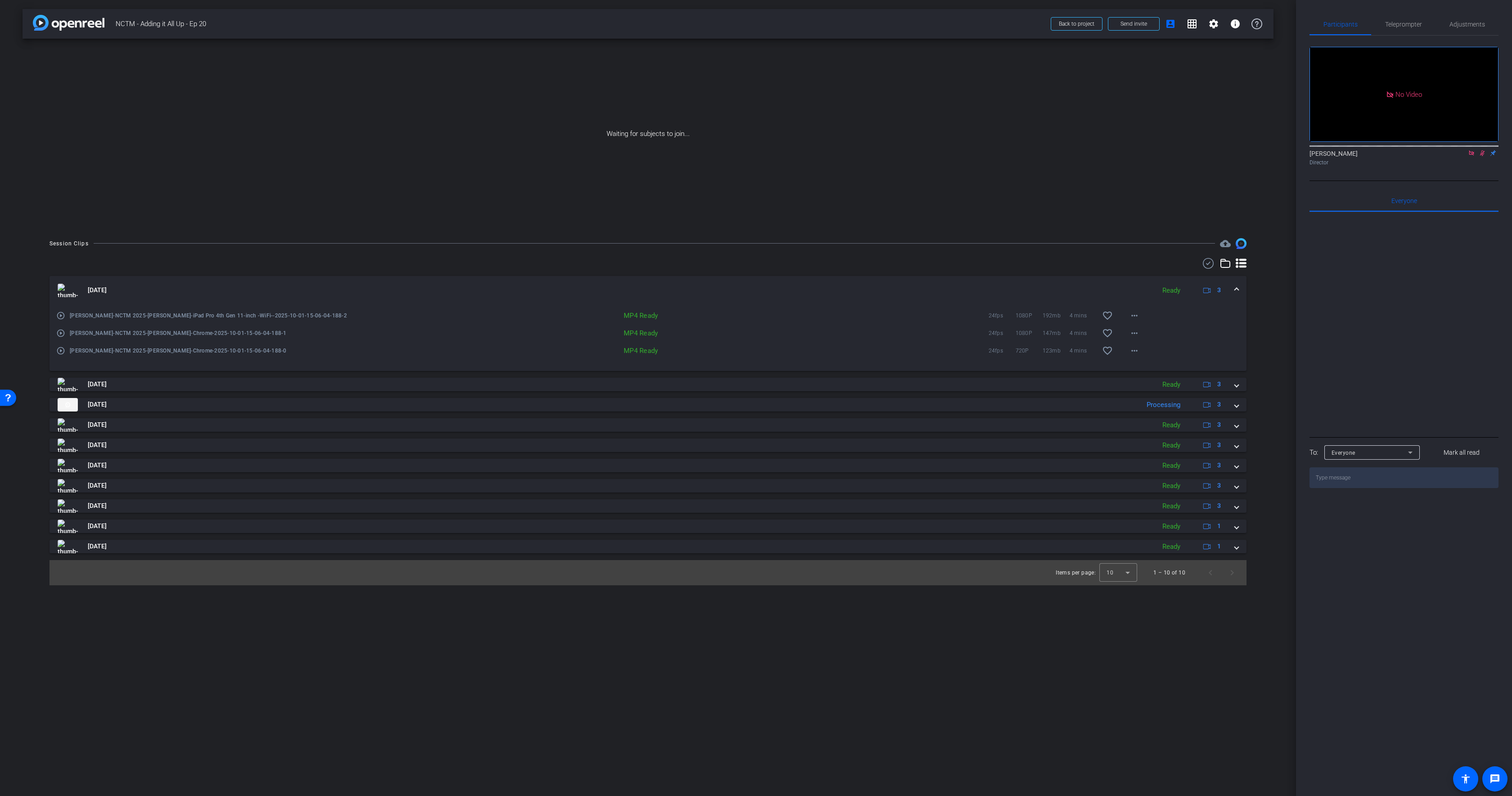
click at [501, 280] on mat-expansion-panel-header "[DATE] Ready 3" at bounding box center [648, 290] width 1197 height 29
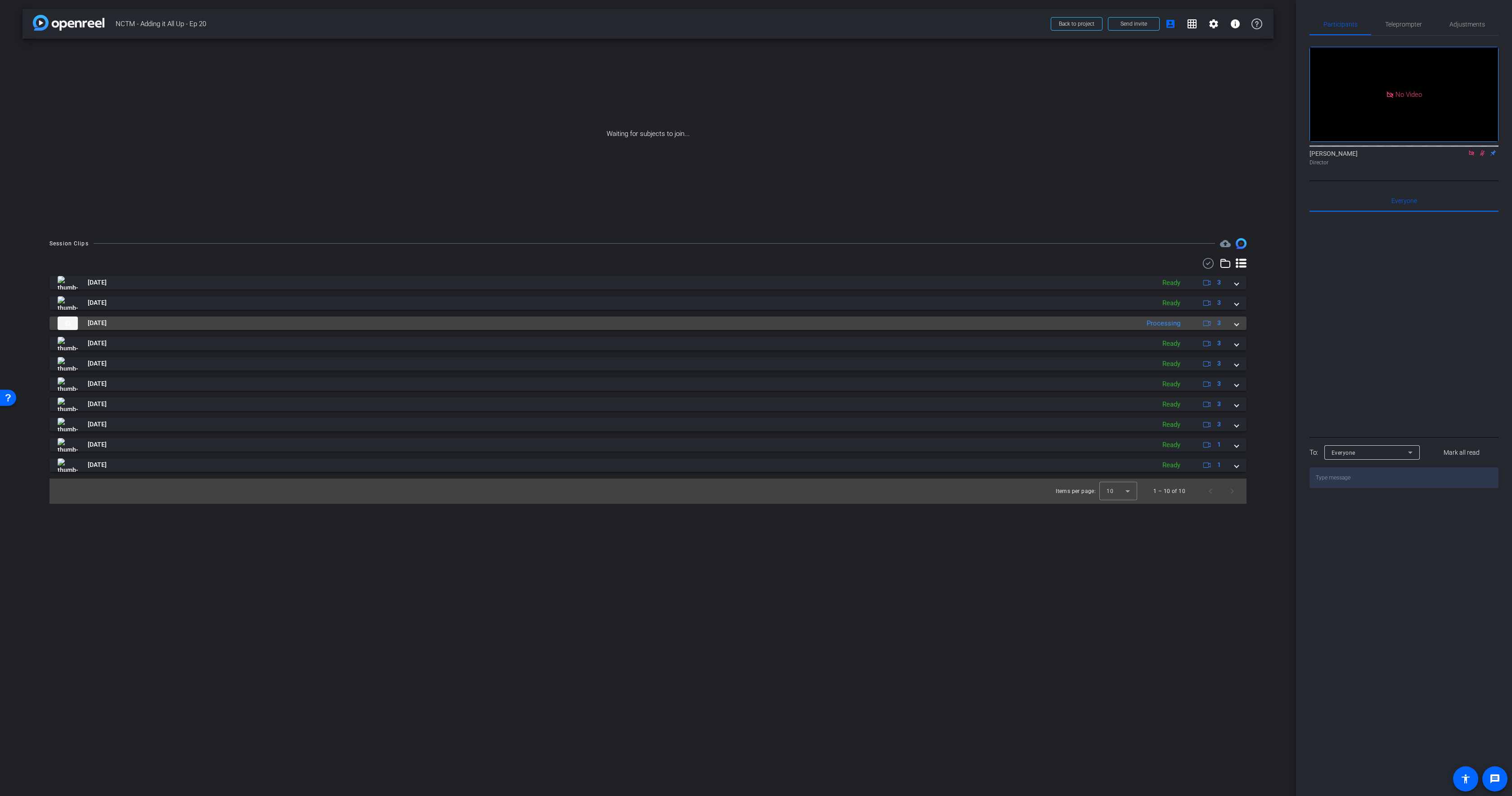
click at [783, 322] on mat-panel-title "[DATE]" at bounding box center [596, 324] width 1077 height 13
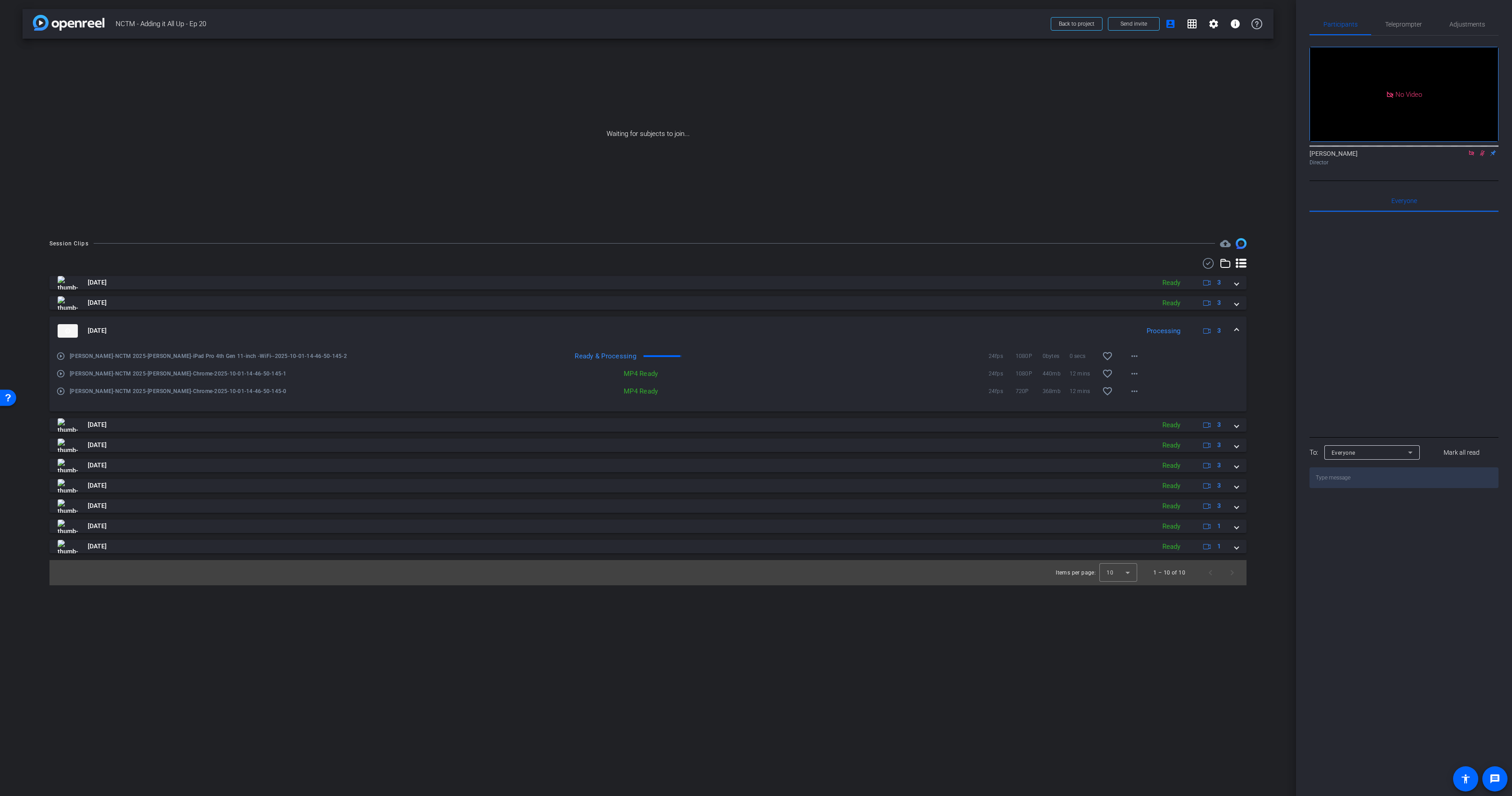
click at [786, 322] on mat-expansion-panel-header "[DATE] Processing 3" at bounding box center [648, 331] width 1197 height 29
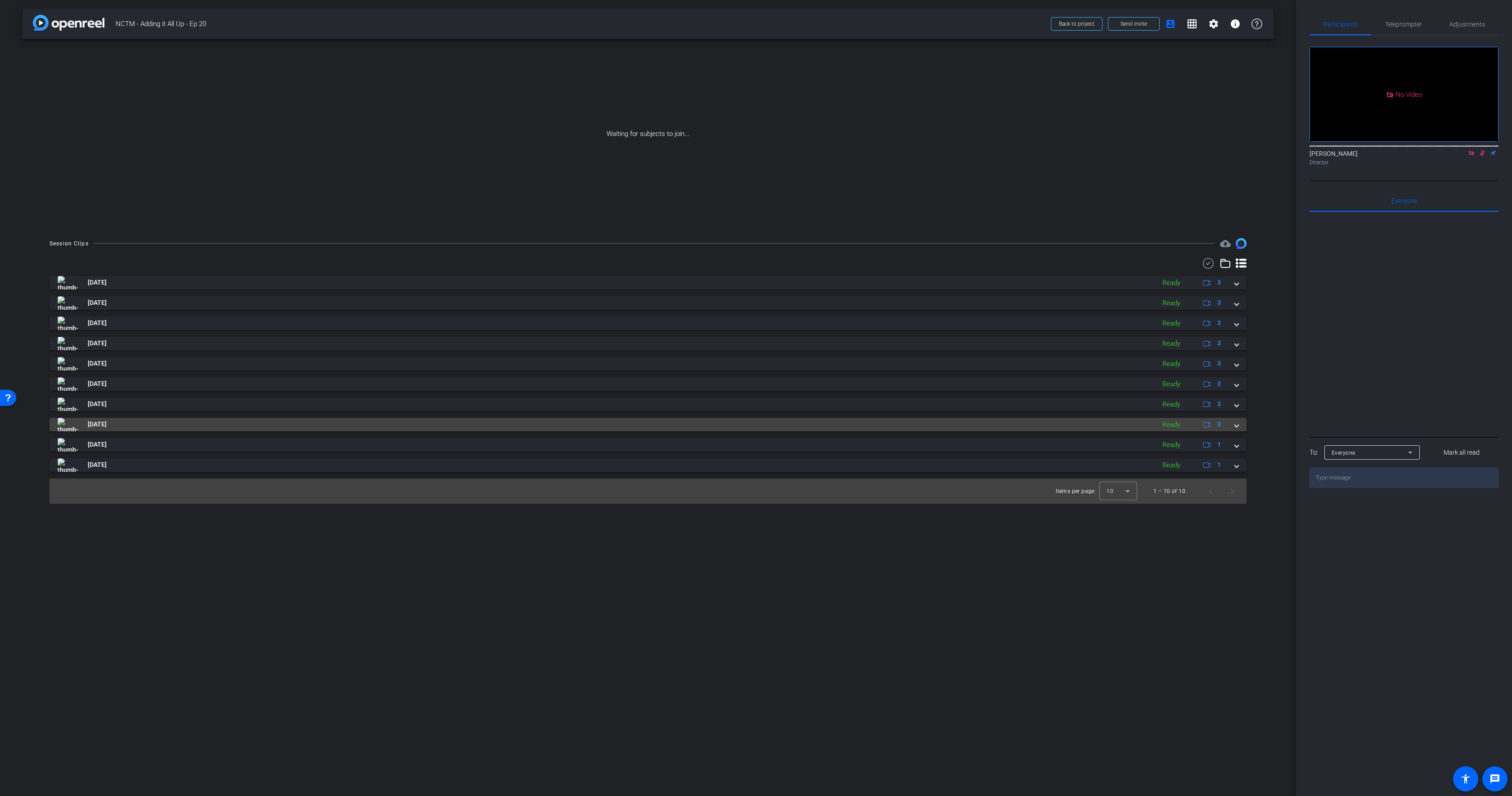
click at [201, 424] on mat-panel-title "[DATE]" at bounding box center [604, 425] width 1093 height 13
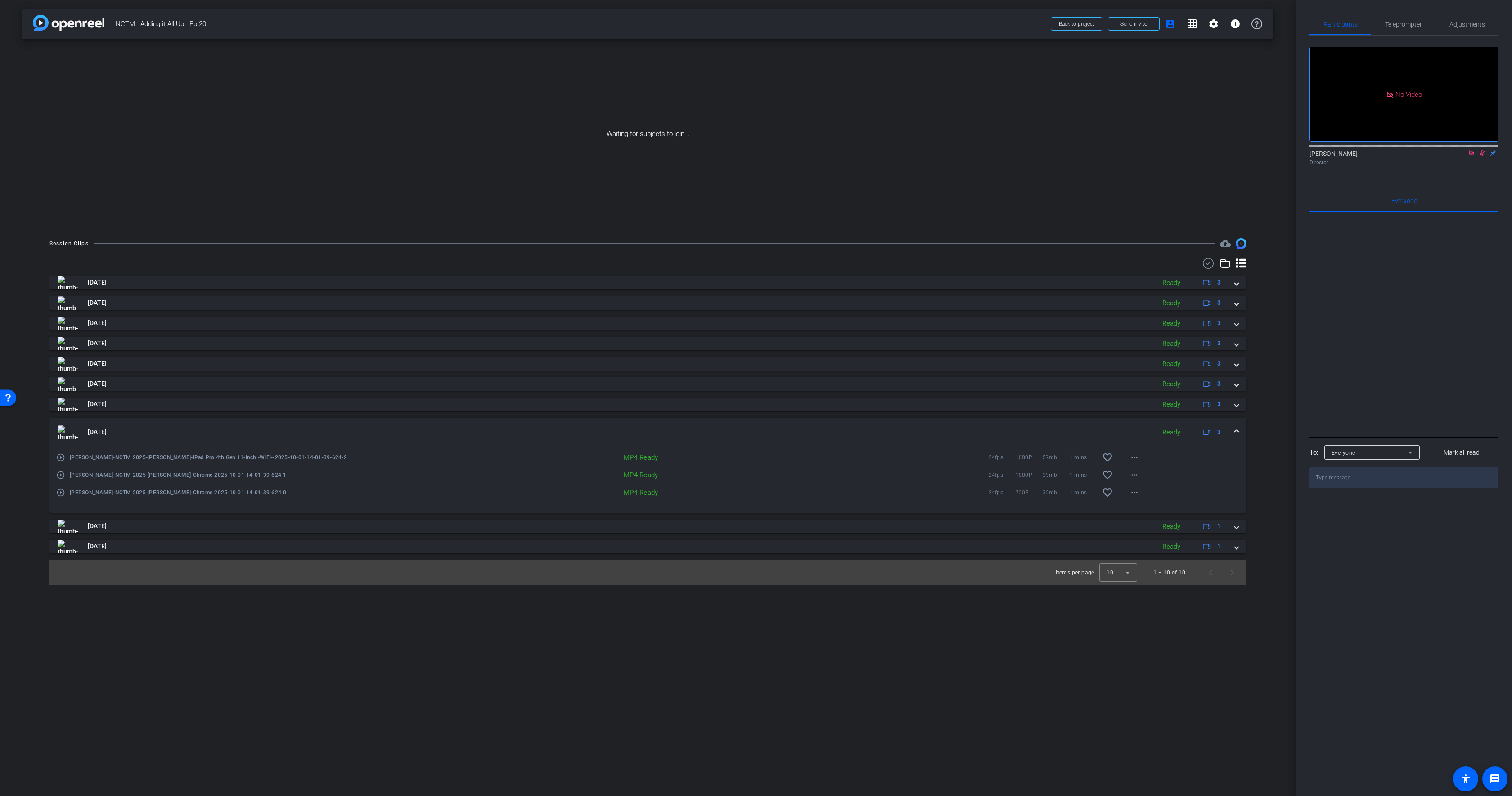
drag, startPoint x: 195, startPoint y: 427, endPoint x: 196, endPoint y: 420, distance: 7.1
click at [195, 427] on mat-panel-title "[DATE]" at bounding box center [604, 432] width 1093 height 13
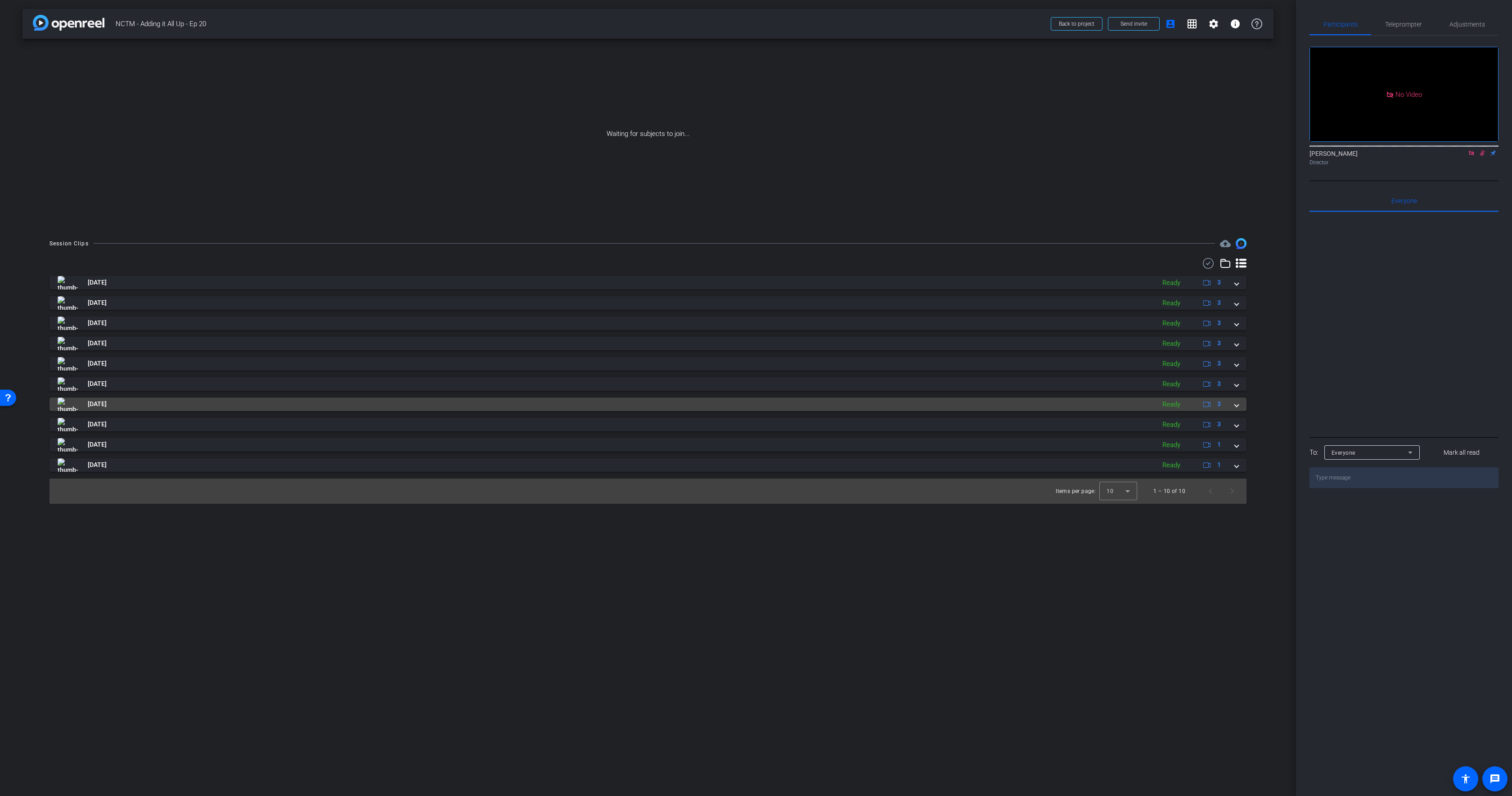
click at [193, 407] on mat-panel-title "[DATE]" at bounding box center [604, 404] width 1093 height 13
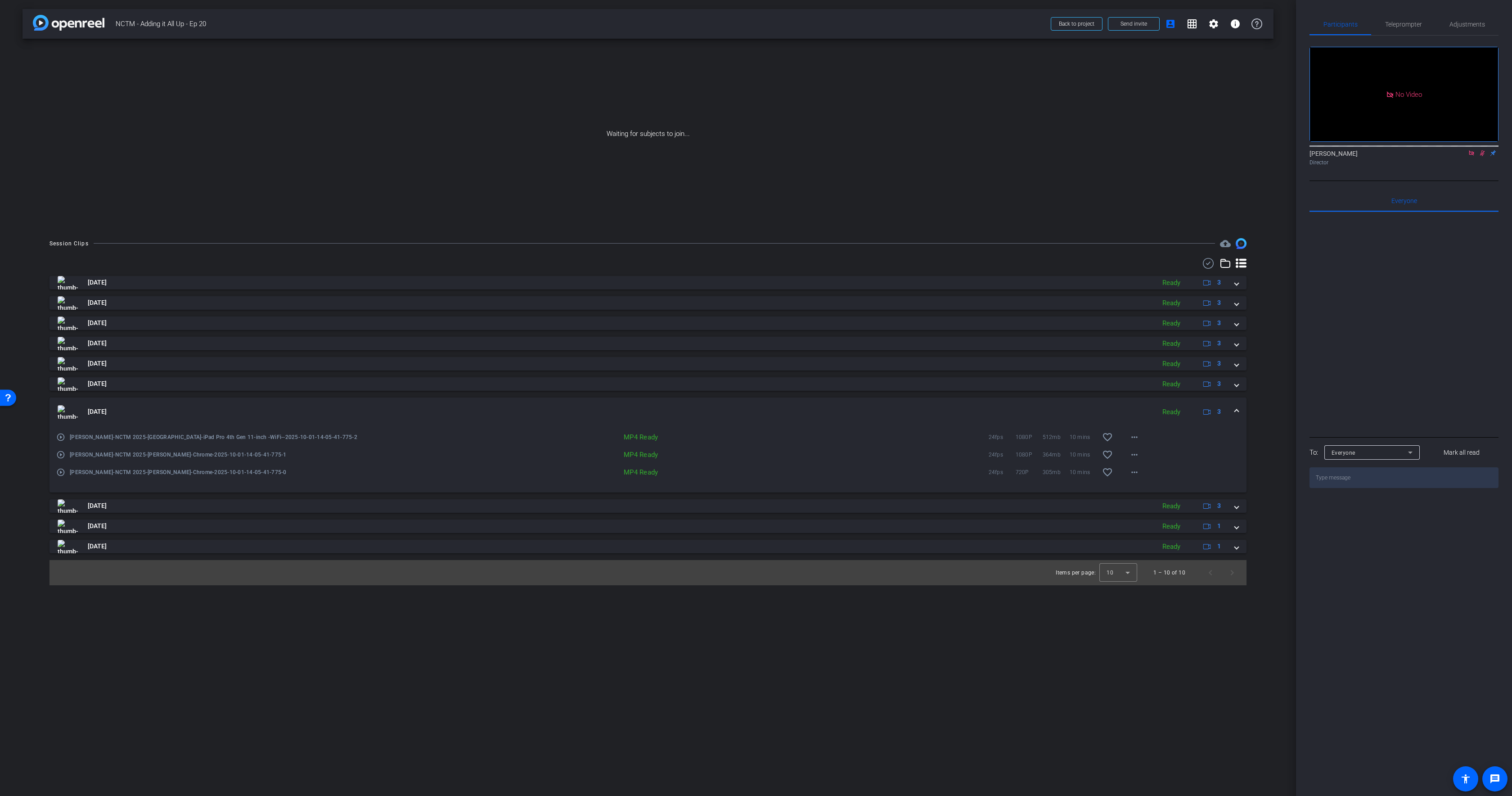
click at [208, 404] on mat-expansion-panel-header "[DATE] Ready 3" at bounding box center [648, 411] width 1197 height 29
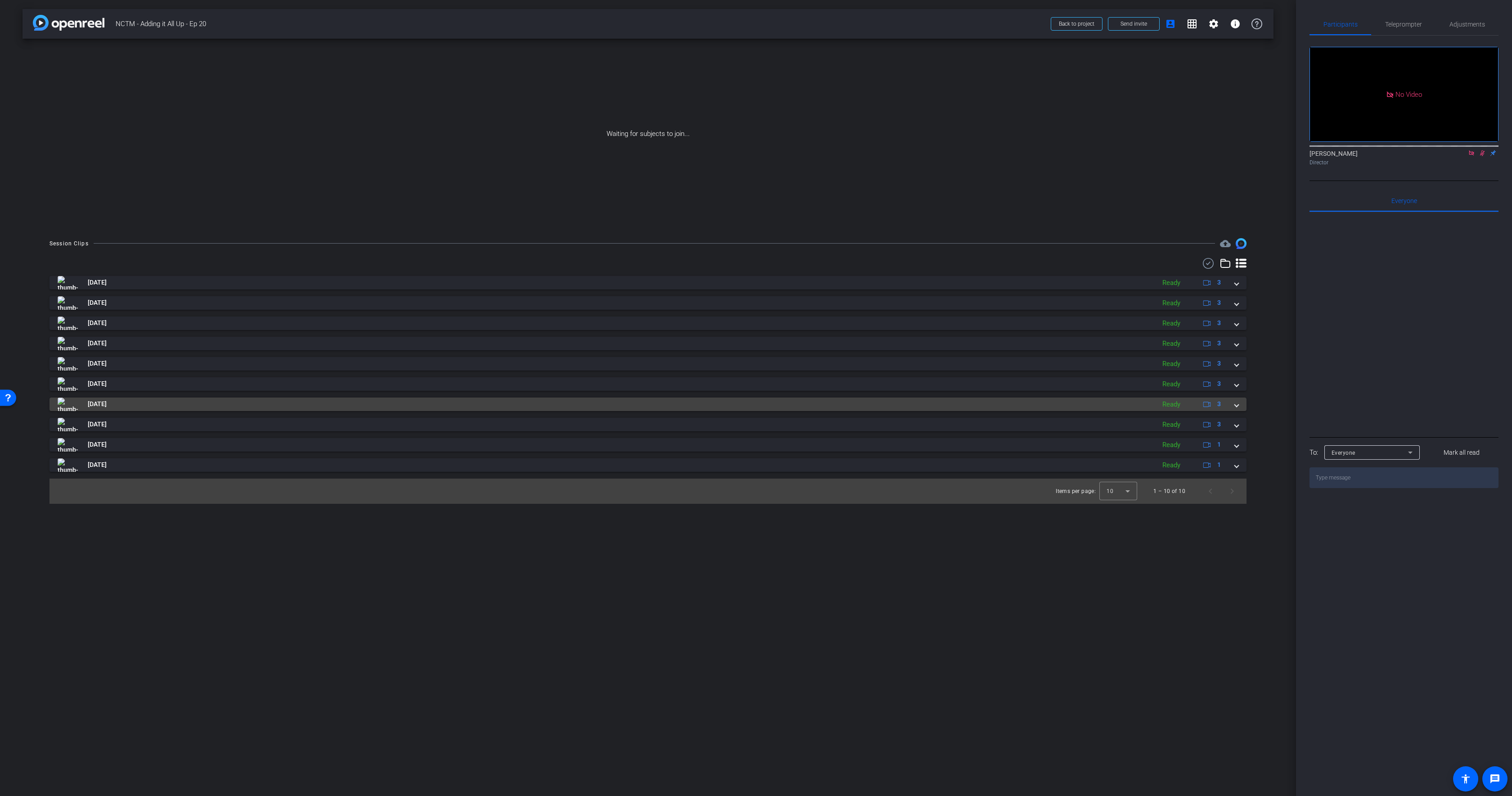
click at [211, 402] on mat-panel-title "[DATE]" at bounding box center [604, 404] width 1093 height 13
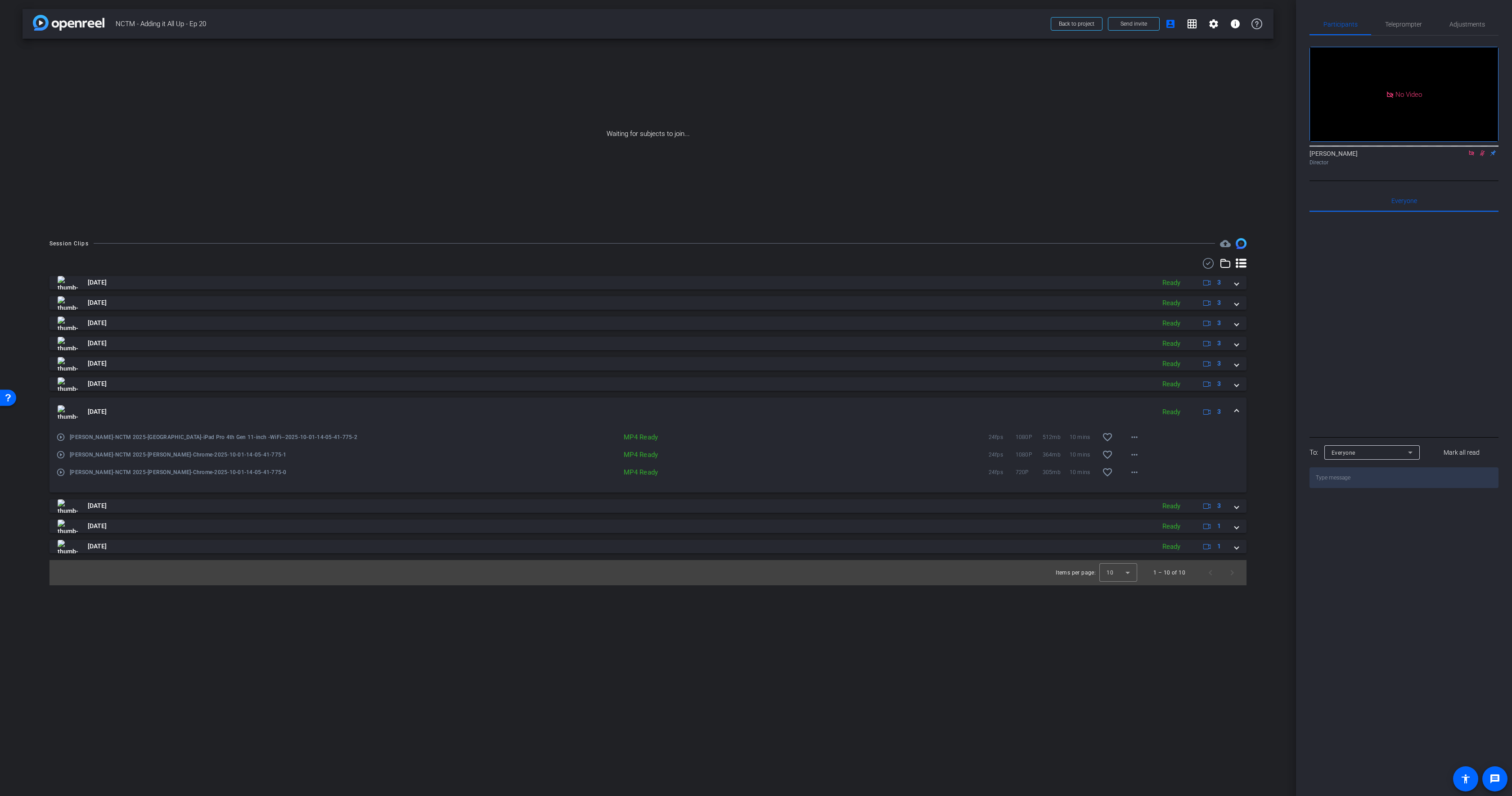
click at [212, 400] on mat-expansion-panel-header "[DATE] Ready 3" at bounding box center [648, 411] width 1197 height 29
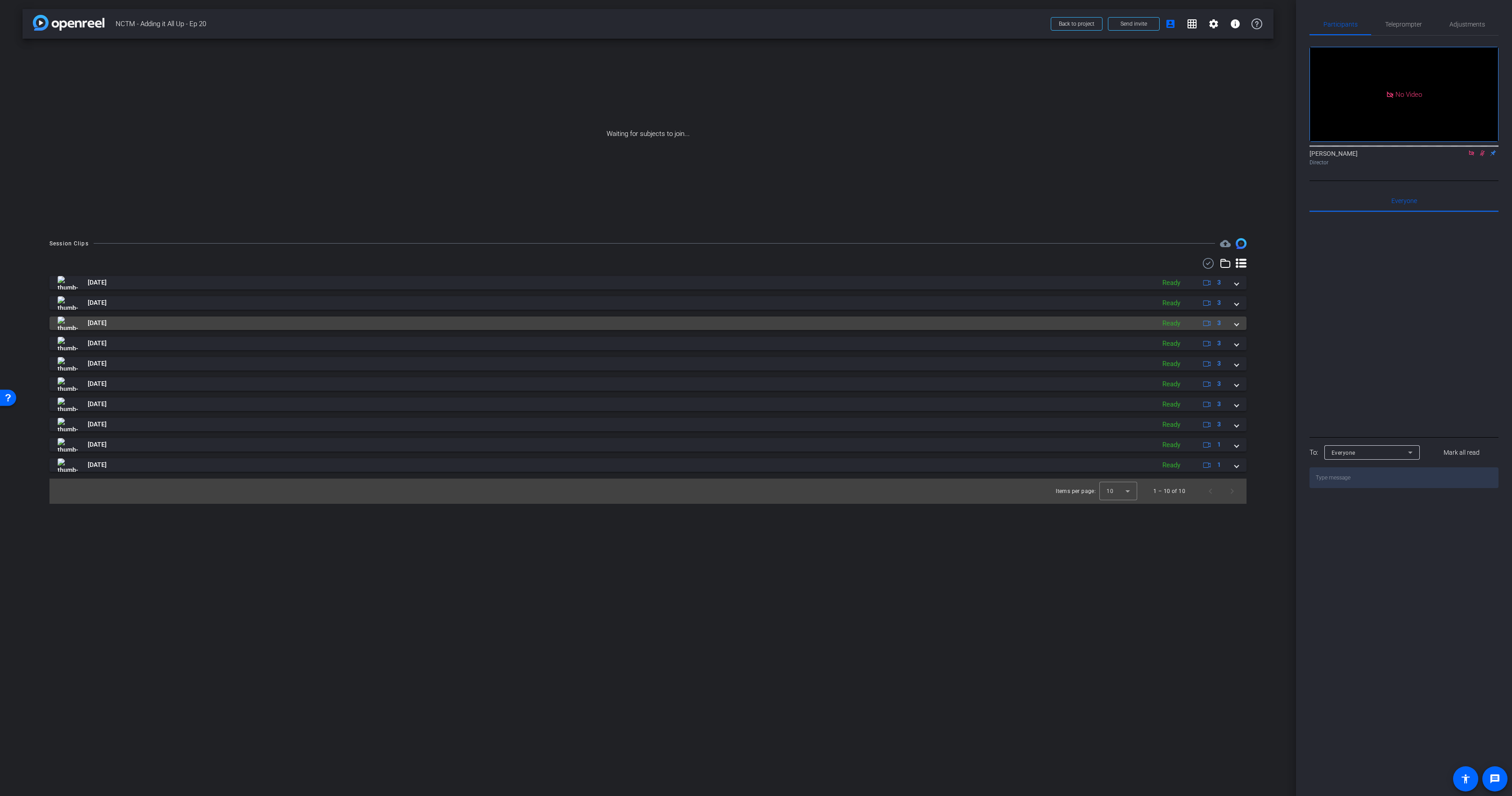
drag, startPoint x: 1207, startPoint y: 262, endPoint x: 889, endPoint y: 329, distance: 325.0
click at [1207, 261] on icon at bounding box center [1208, 263] width 13 height 11
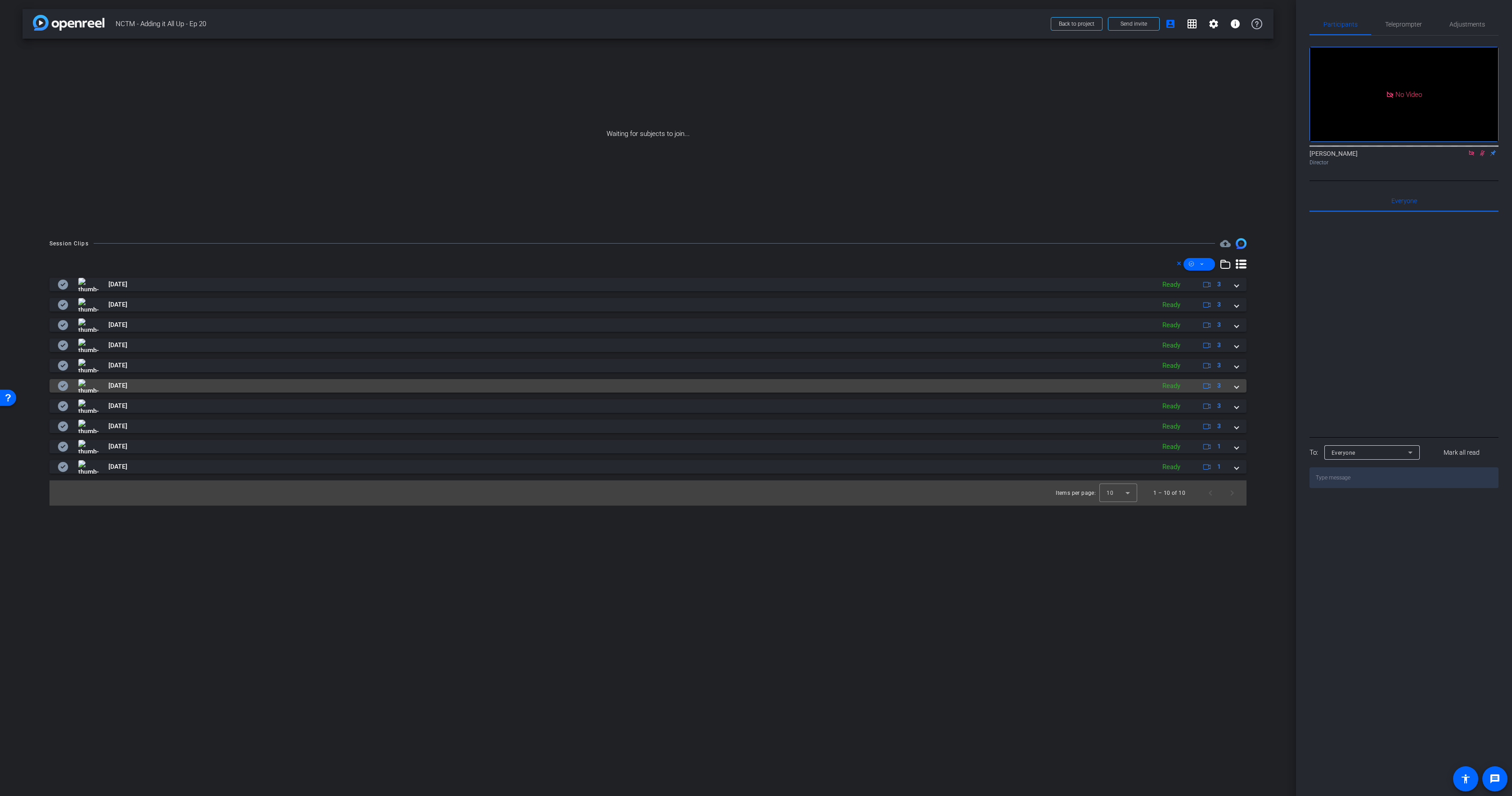
drag, startPoint x: 62, startPoint y: 407, endPoint x: 60, endPoint y: 388, distance: 19.1
click at [62, 407] on icon at bounding box center [63, 406] width 11 height 11
drag, startPoint x: 60, startPoint y: 387, endPoint x: 62, endPoint y: 356, distance: 31.1
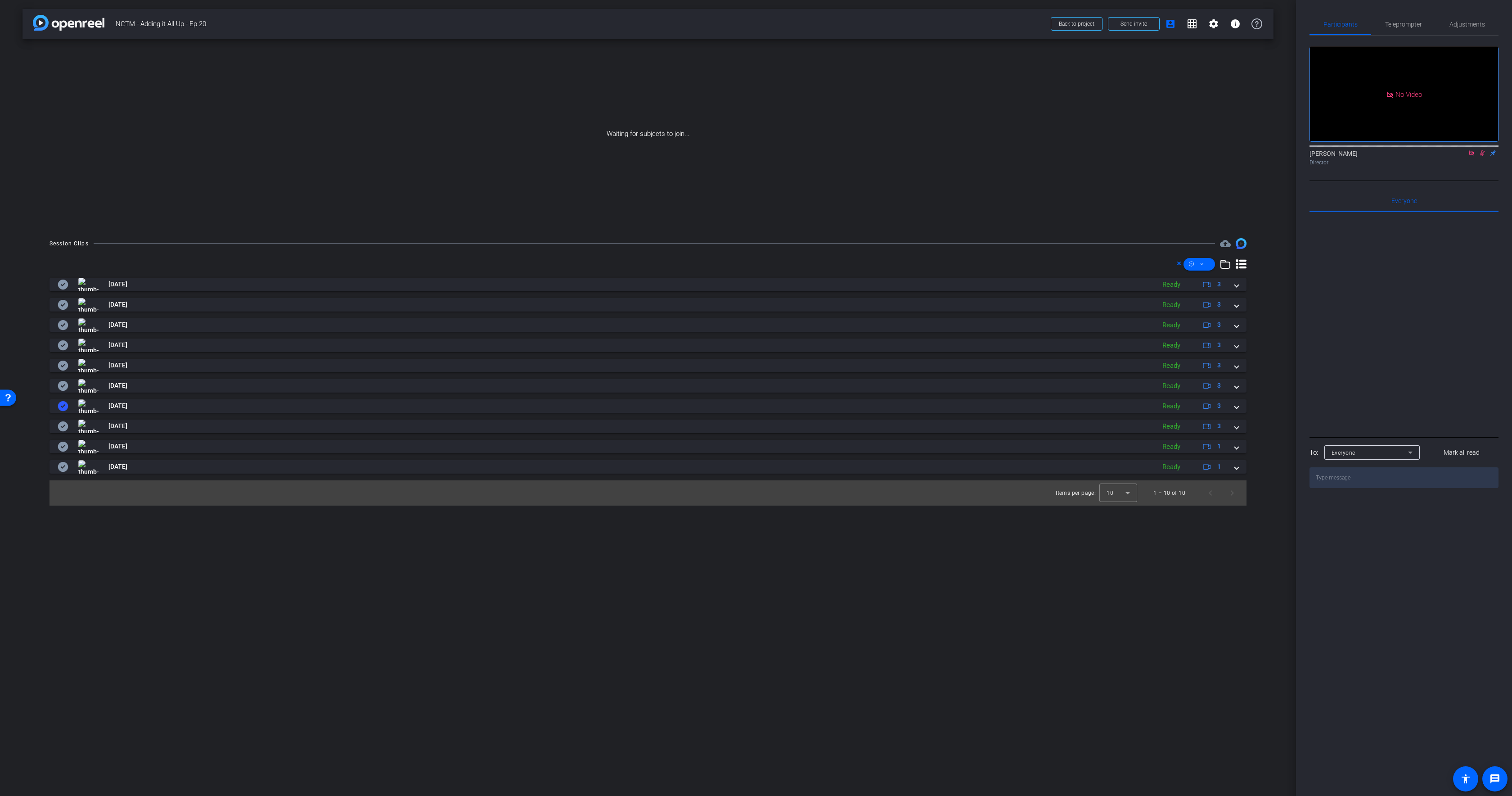
click at [60, 387] on icon at bounding box center [63, 386] width 10 height 10
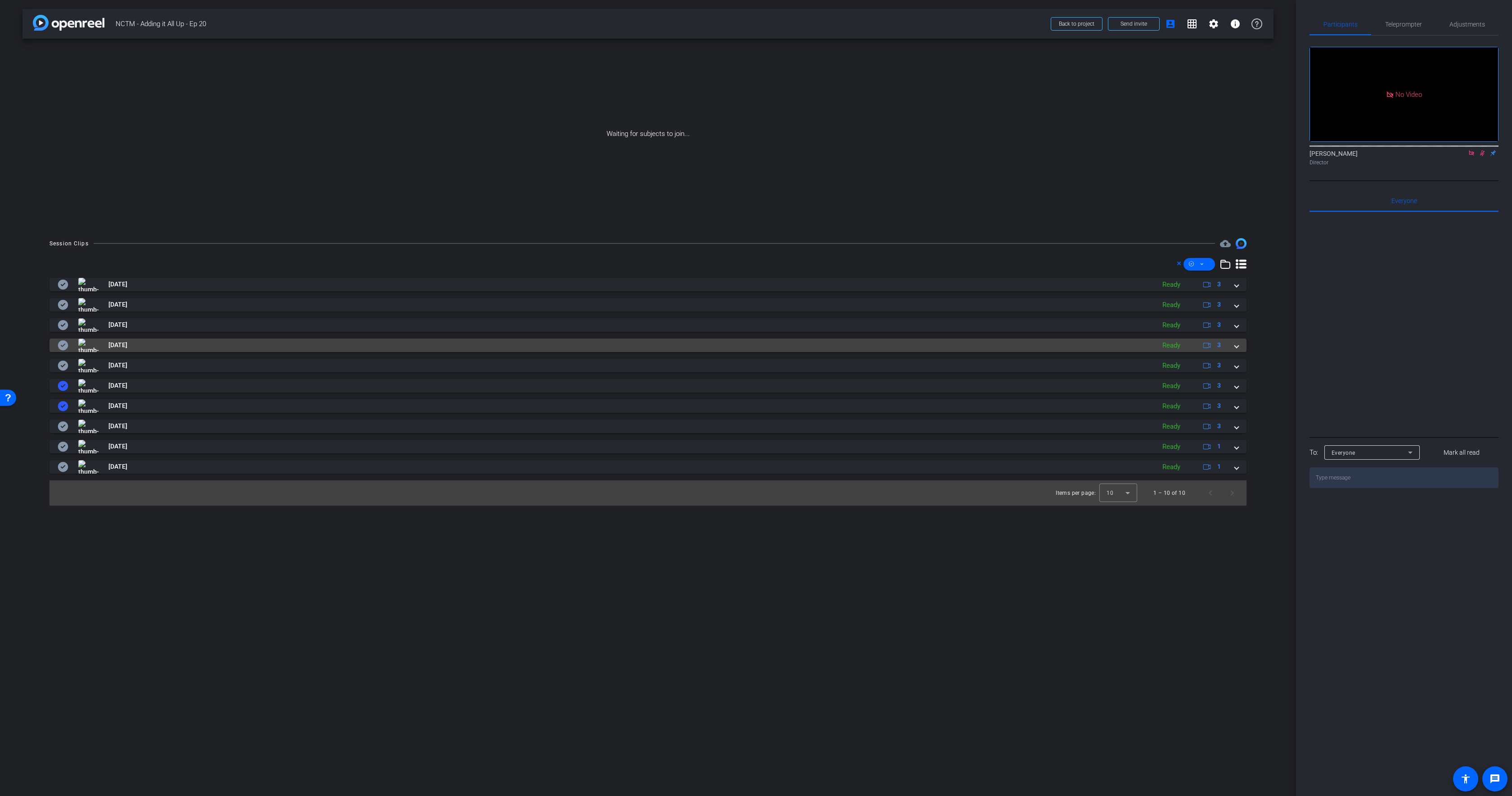
click at [62, 351] on mat-panel-title "[DATE]" at bounding box center [604, 345] width 1093 height 13
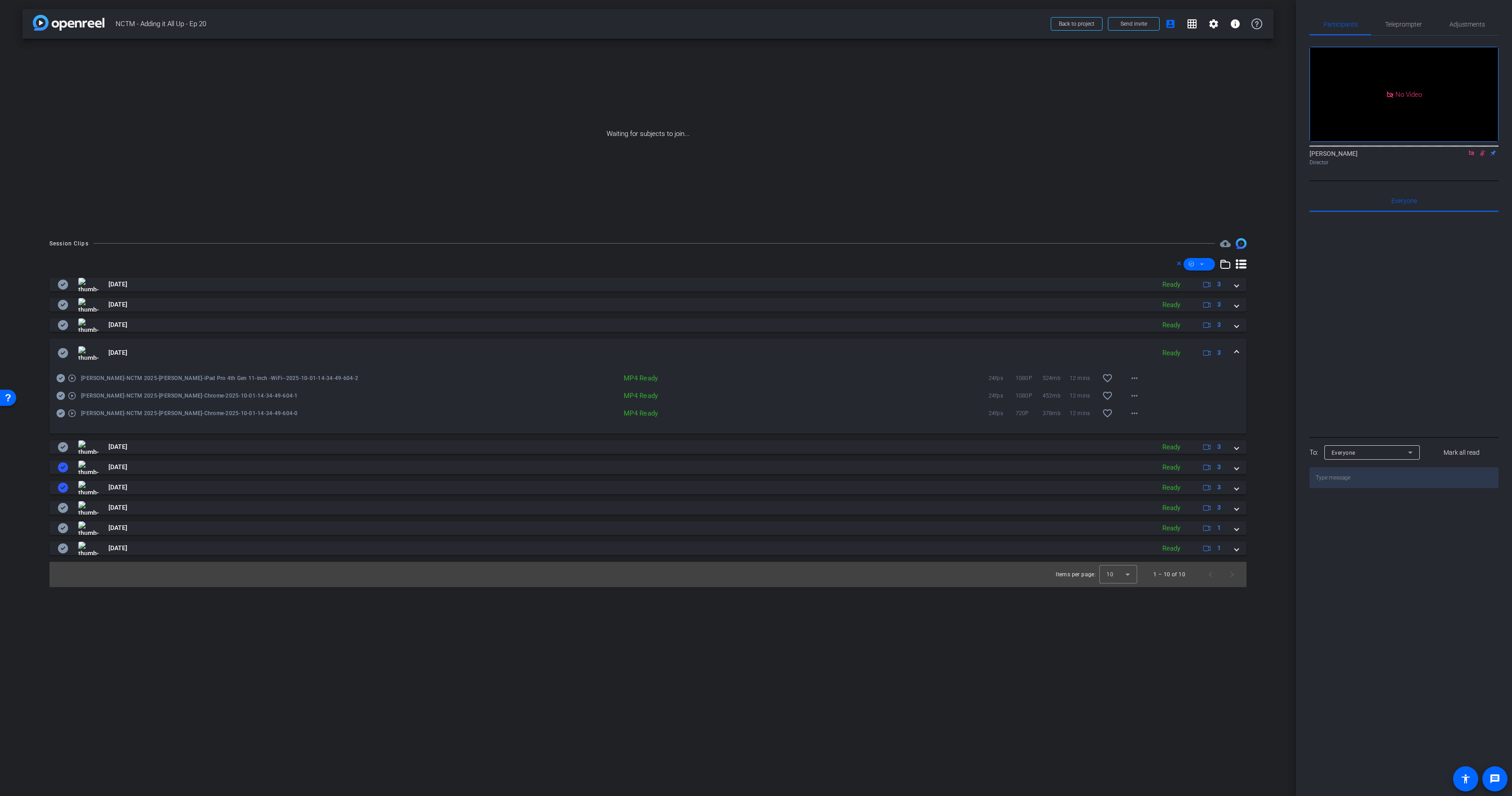
click at [62, 350] on icon at bounding box center [63, 353] width 10 height 10
drag, startPoint x: 60, startPoint y: 446, endPoint x: 63, endPoint y: 440, distance: 6.7
click at [60, 446] on icon at bounding box center [63, 447] width 10 height 10
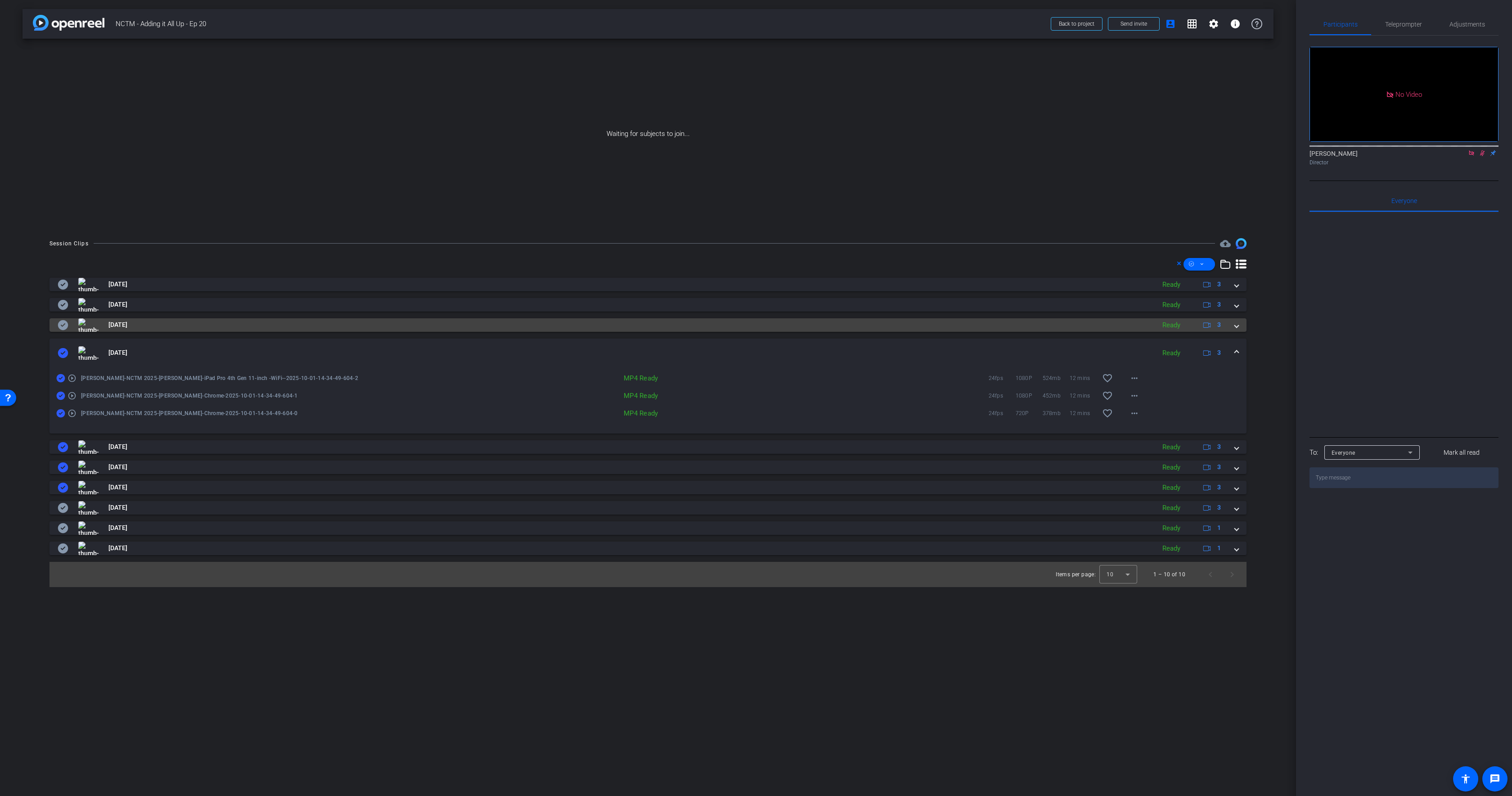
click at [62, 319] on icon at bounding box center [63, 325] width 11 height 11
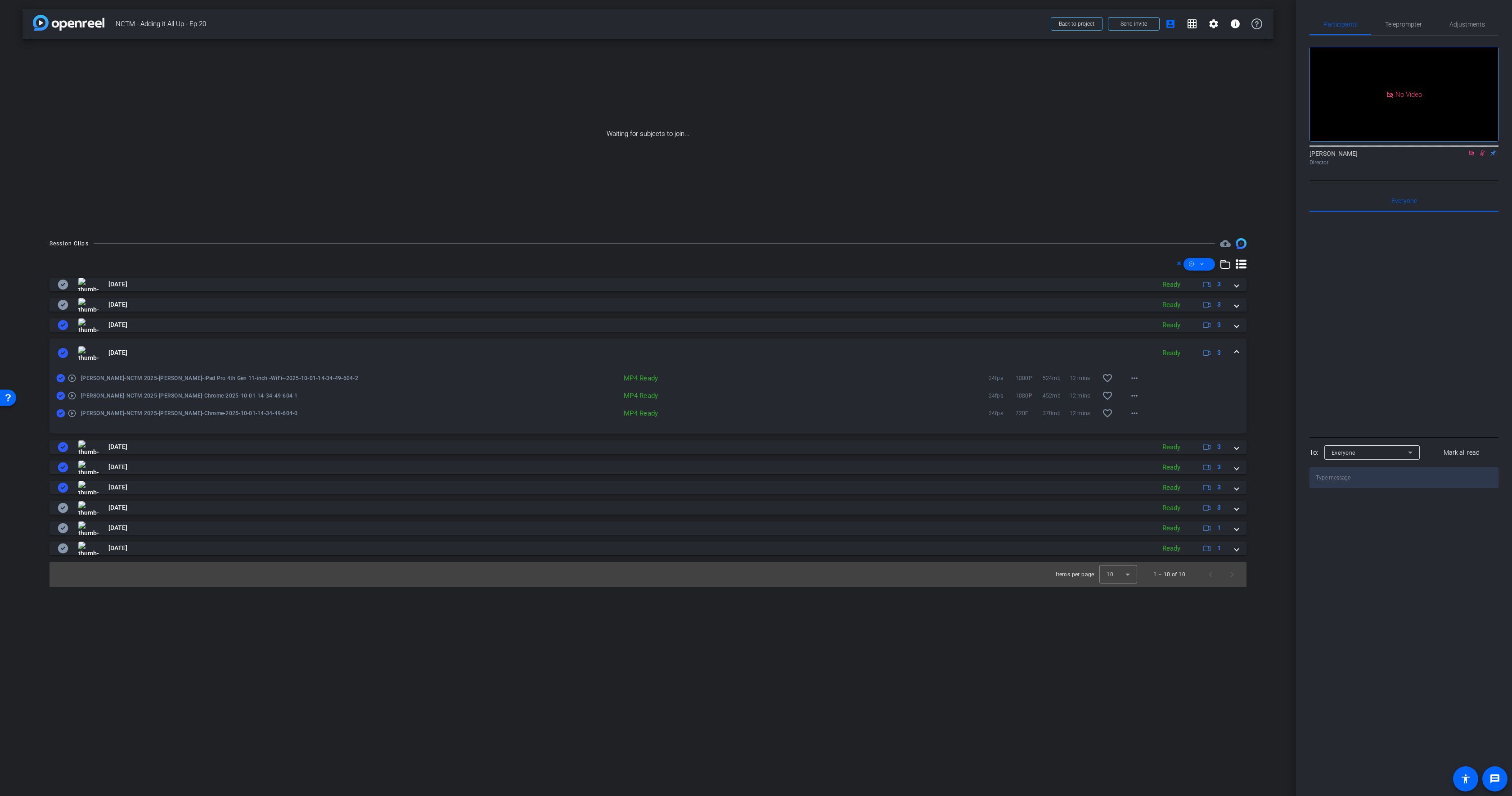
drag, startPoint x: 61, startPoint y: 303, endPoint x: 61, endPoint y: 295, distance: 8.0
click at [61, 301] on icon at bounding box center [63, 305] width 10 height 10
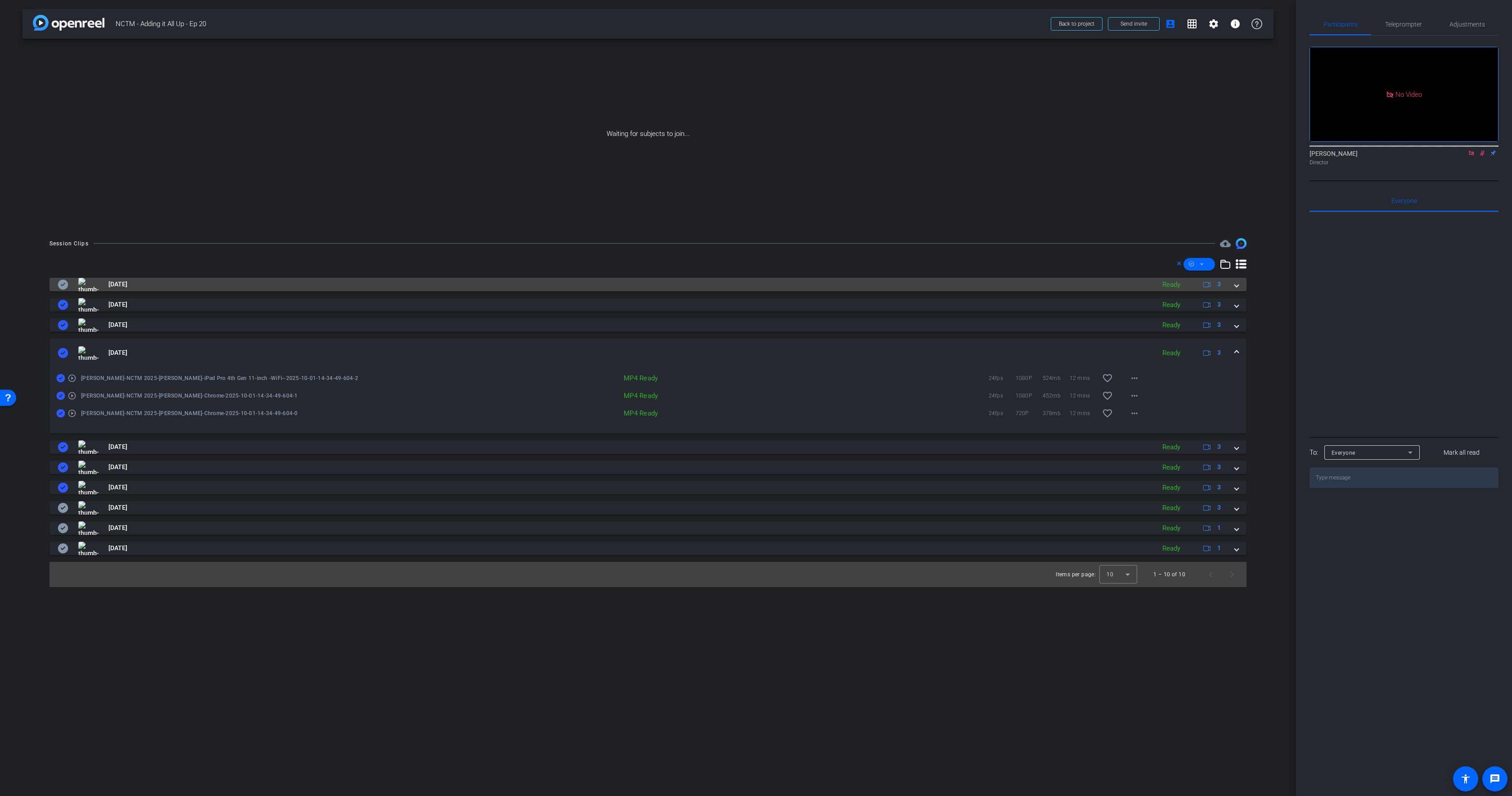
click at [60, 287] on icon at bounding box center [63, 285] width 10 height 10
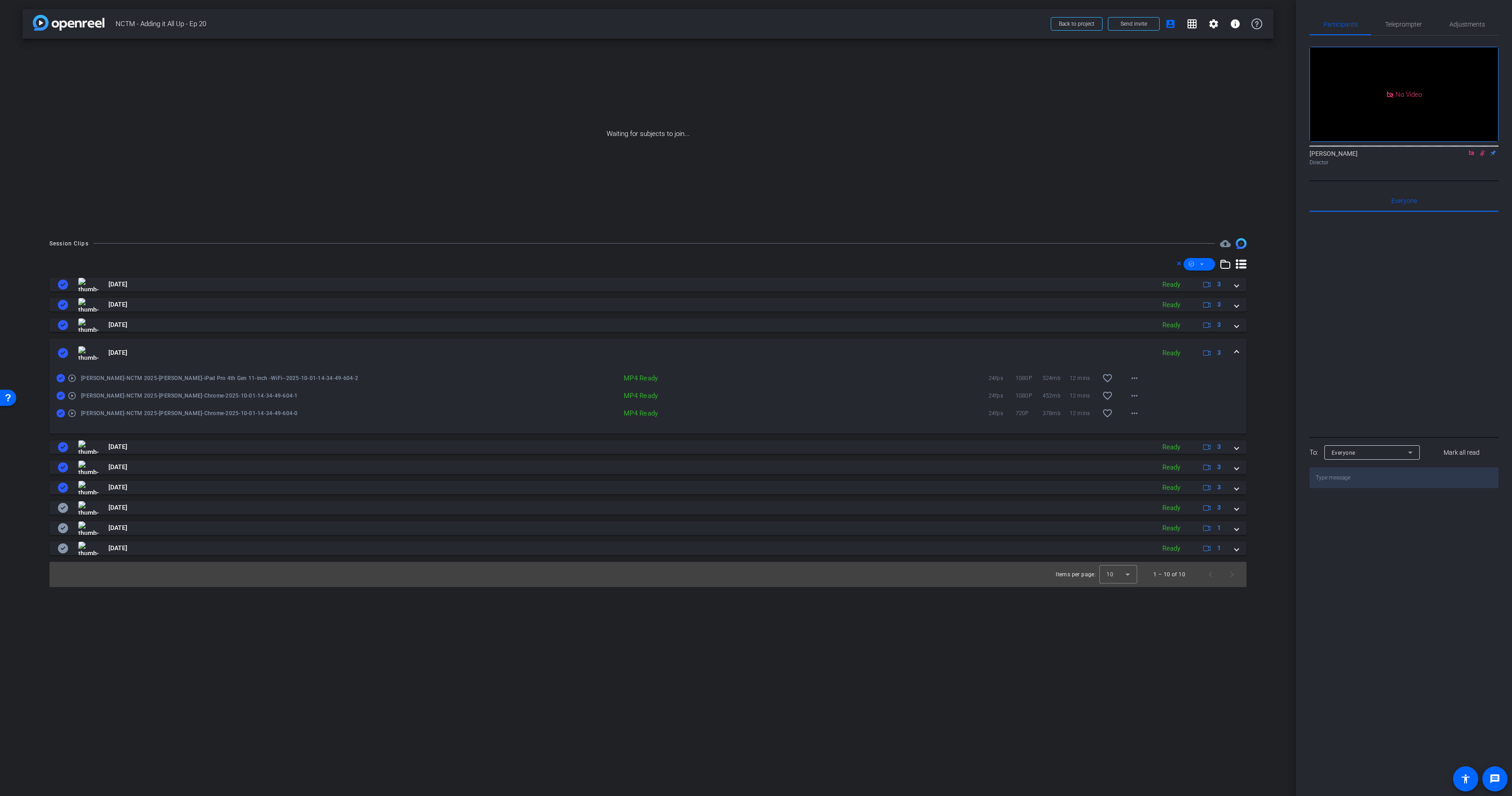
click at [180, 345] on mat-expansion-panel-header "[DATE] Ready 3" at bounding box center [648, 352] width 1197 height 29
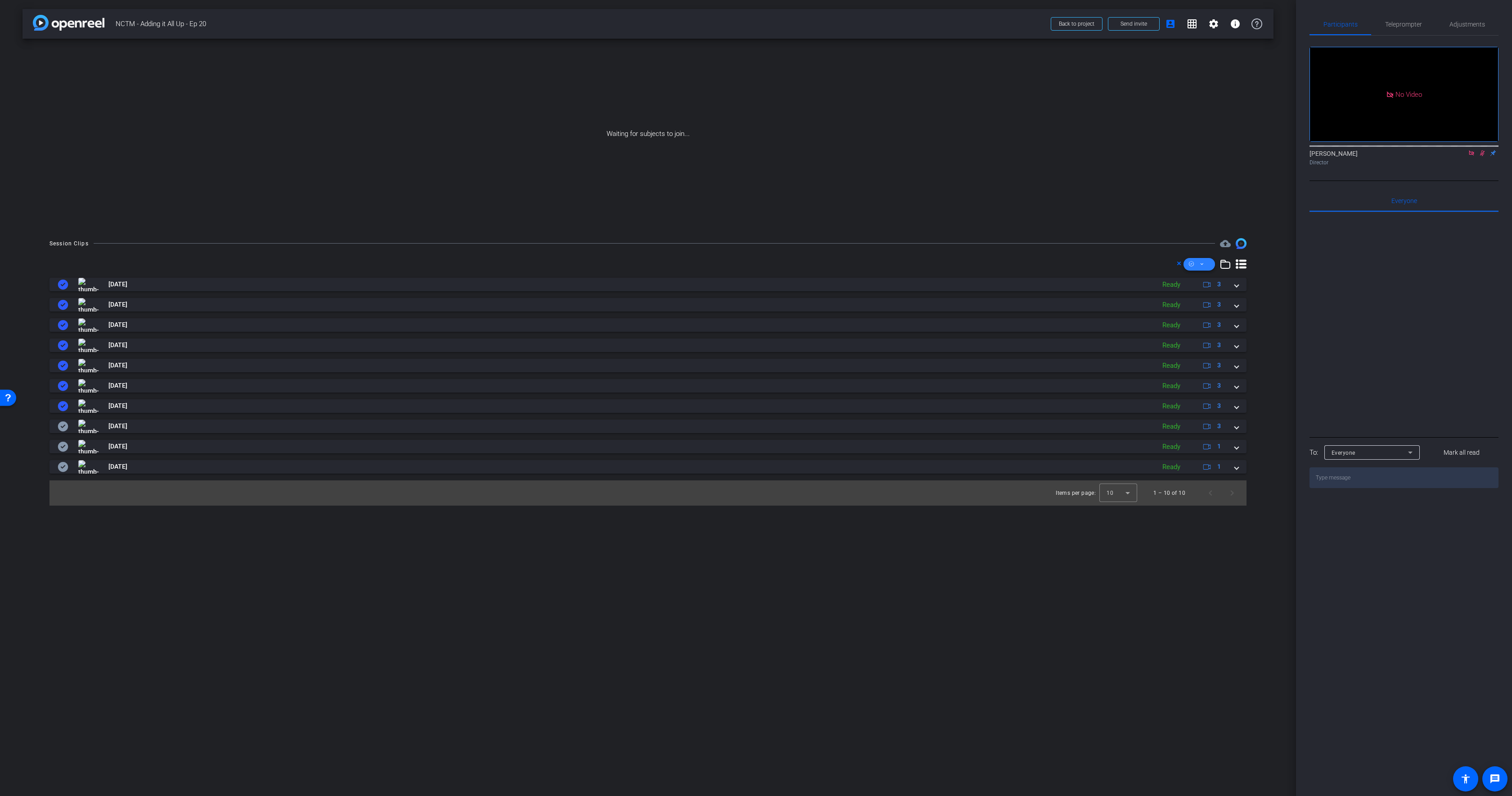
click at [1198, 262] on span at bounding box center [1199, 264] width 32 height 21
click at [1212, 313] on span "Download MP4" at bounding box center [1214, 313] width 48 height 11
